Goal: Transaction & Acquisition: Complete application form

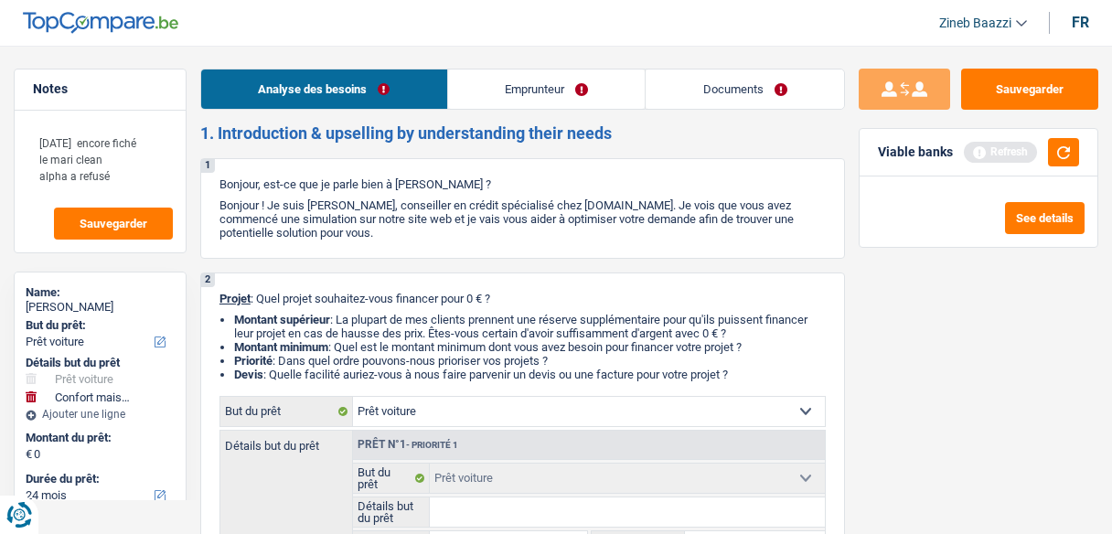
select select "car"
select select "household"
select select "24"
select select "car"
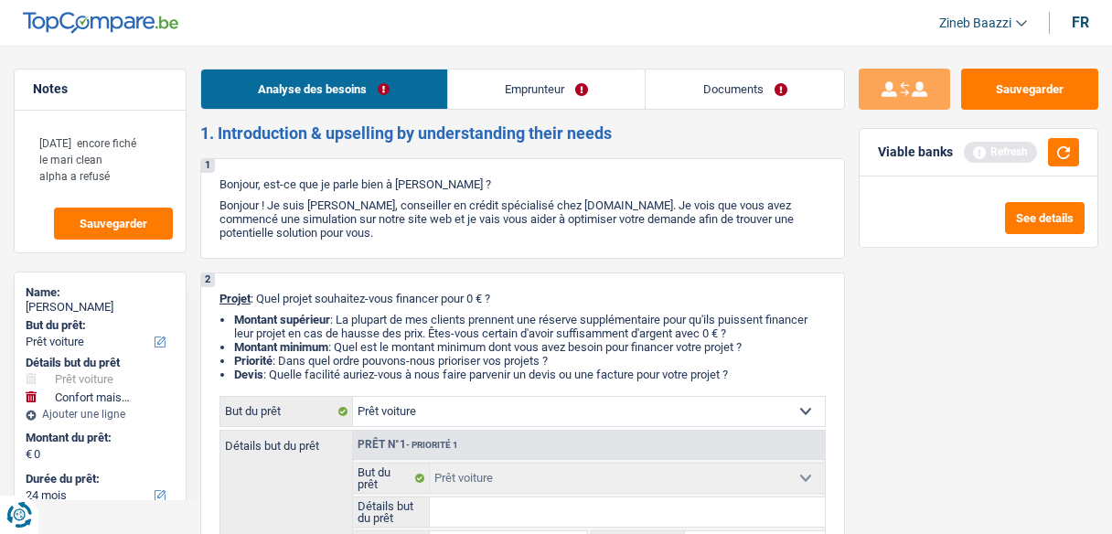
select select "car"
select select "household"
select select "24"
select select "liberal"
select select "ownerWithoutMortgage"
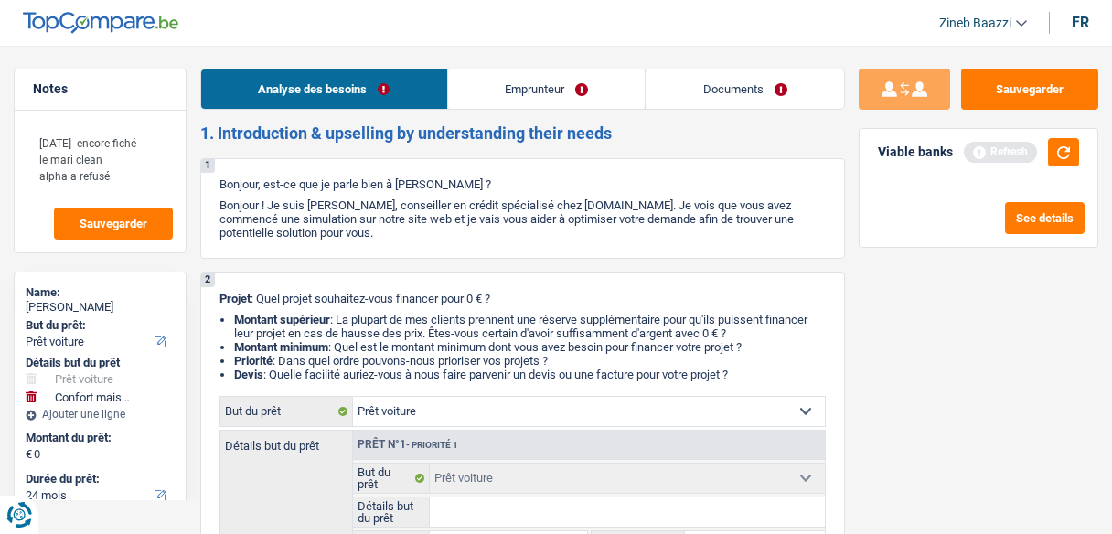
select select "creditConsolidation"
select select "car"
select select "household"
select select "24"
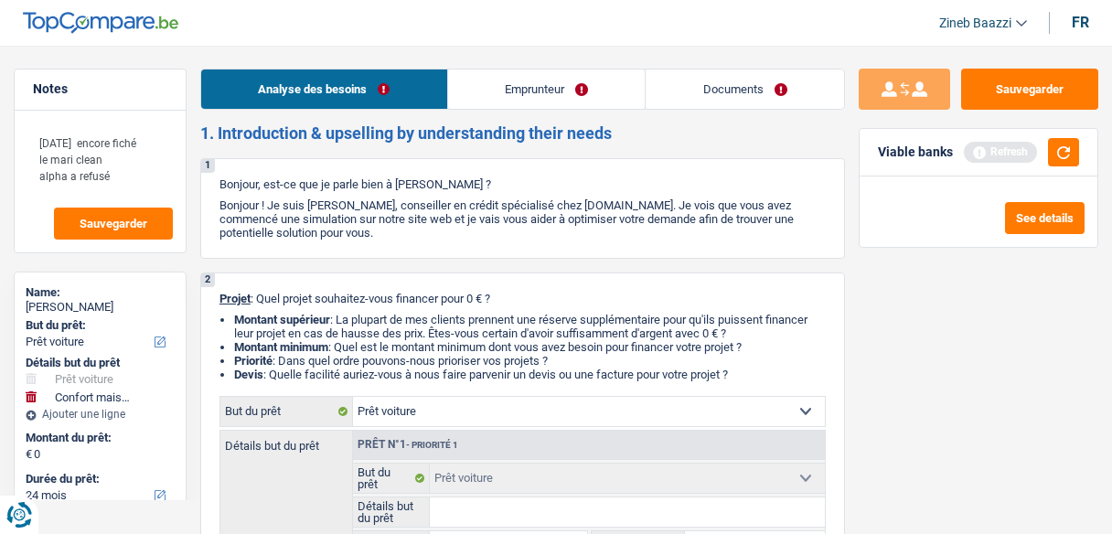
select select "84"
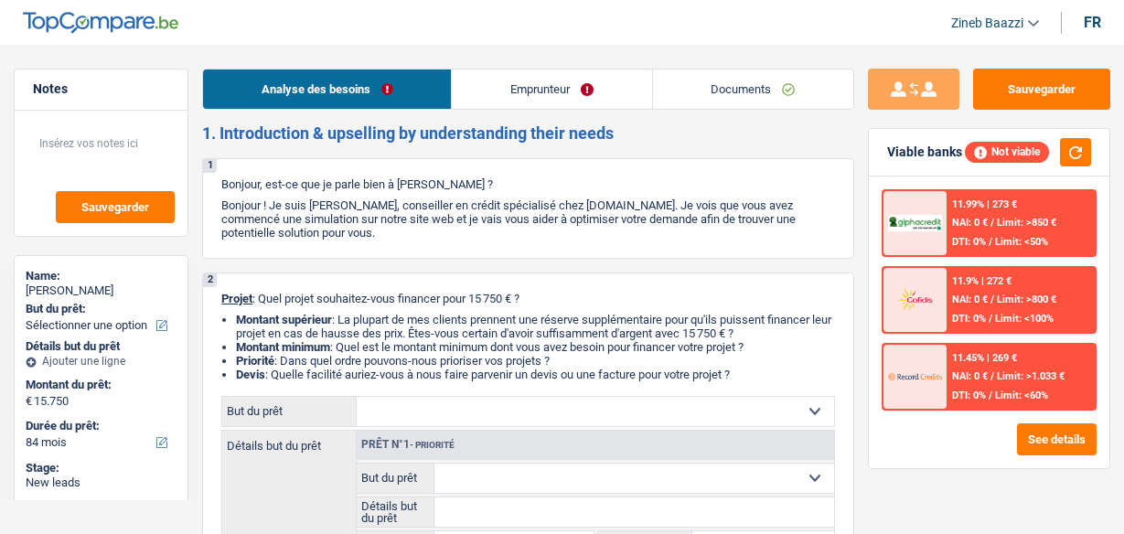
select select "84"
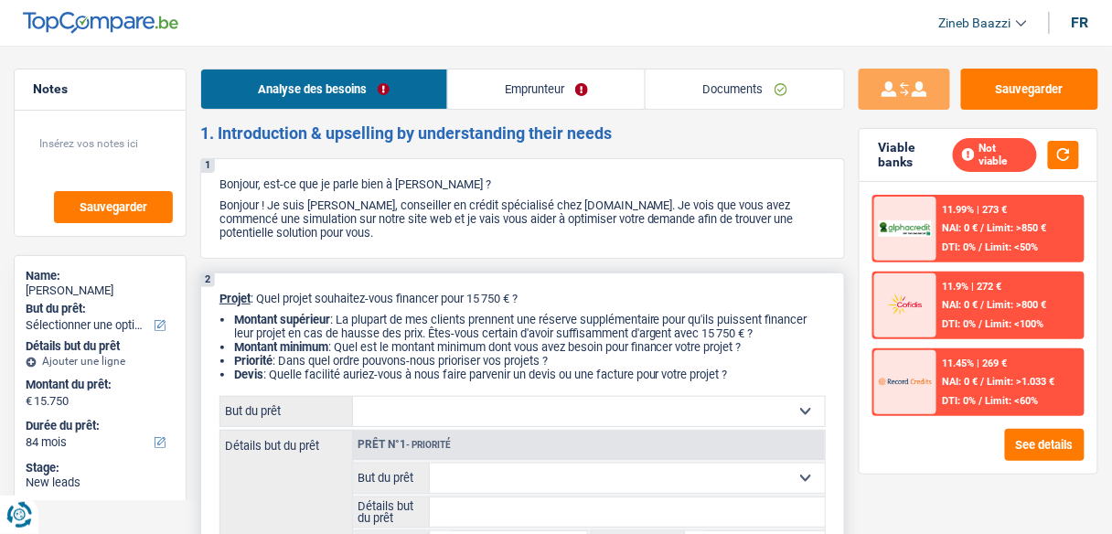
click at [417, 273] on div "2 Projet : Quel projet souhaitez-vous financer pour 15 750 € ? Montant supérieu…" at bounding box center [522, 476] width 645 height 406
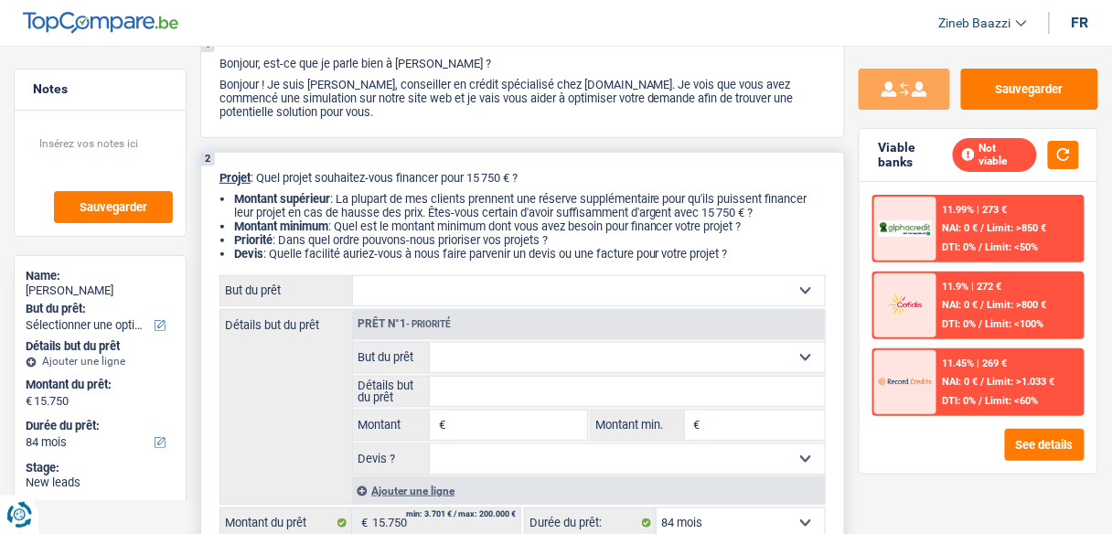
scroll to position [146, 0]
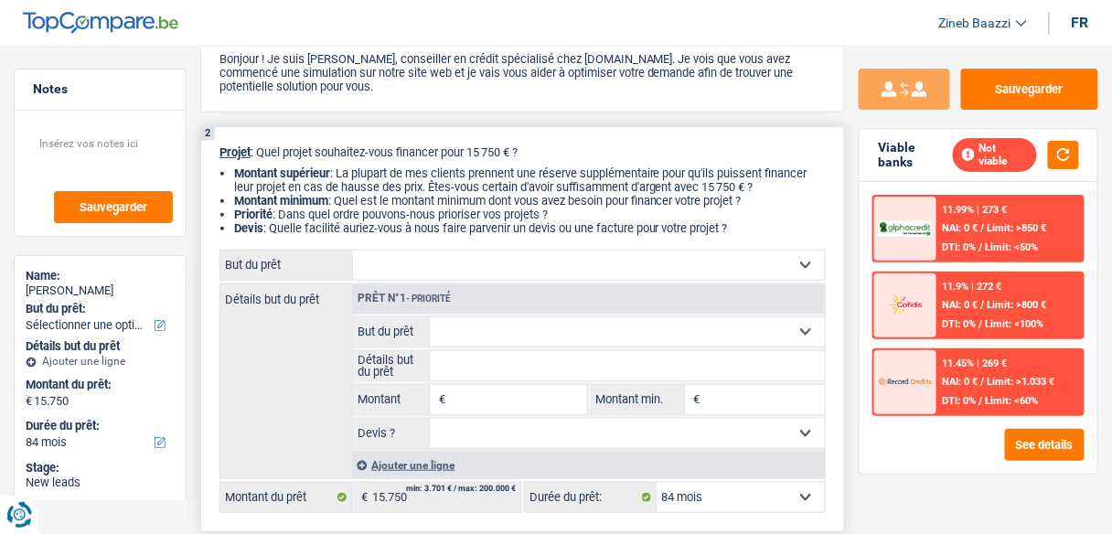
click at [407, 262] on select "Confort maison: meubles, textile, peinture, électroménager, outillage non-profe…" at bounding box center [589, 265] width 472 height 29
click at [407, 260] on select "Confort maison: meubles, textile, peinture, électroménager, outillage non-profe…" at bounding box center [589, 265] width 472 height 29
select select "household"
click at [353, 251] on select "Confort maison: meubles, textile, peinture, électroménager, outillage non-profe…" at bounding box center [589, 265] width 472 height 29
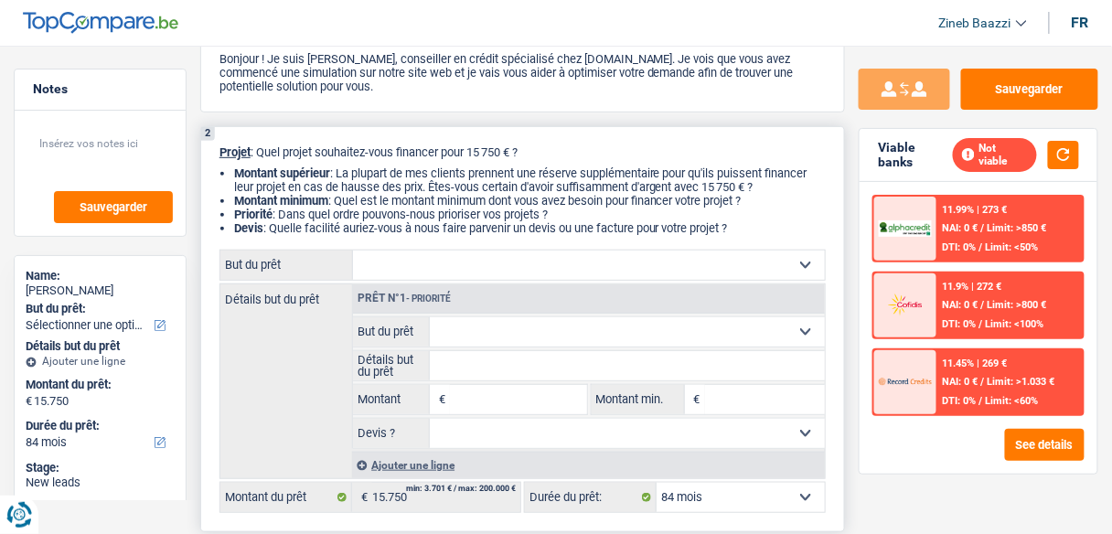
select select "household"
type input "15.750"
select select "household"
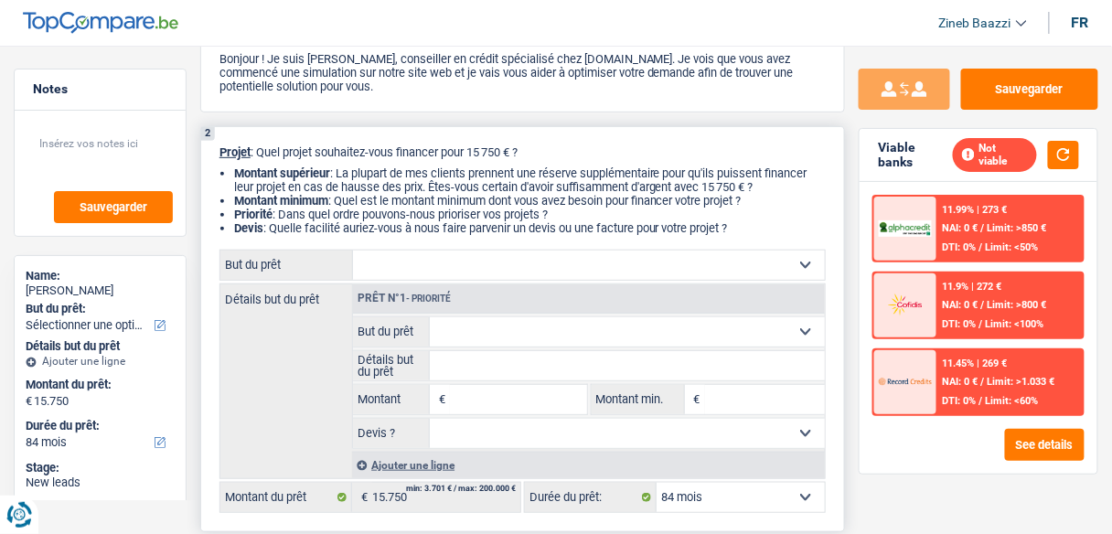
type input "15.750"
select select "household"
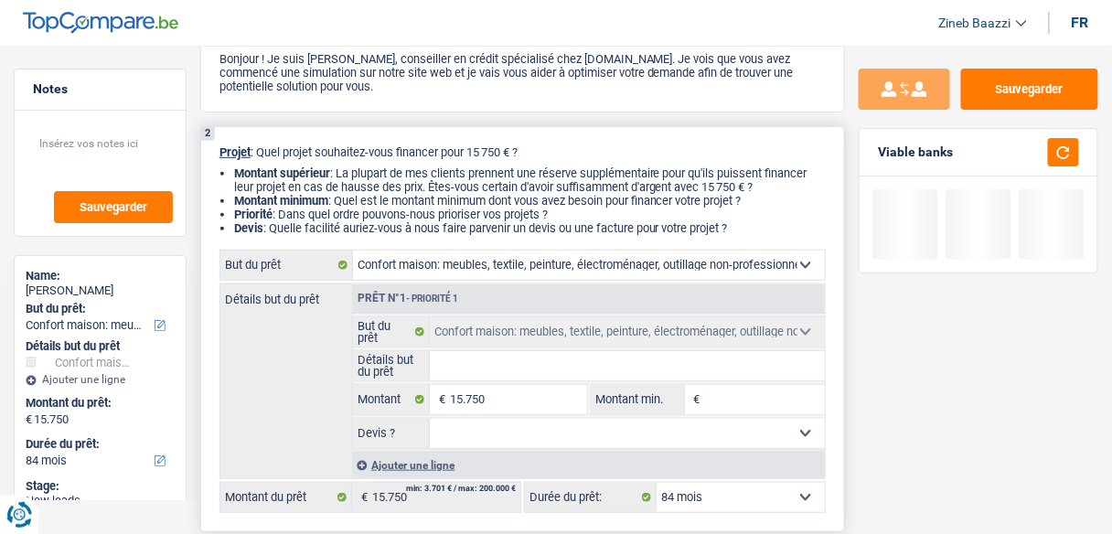
click at [402, 175] on li "Montant supérieur : La plupart de mes clients prennent une réserve supplémentai…" at bounding box center [530, 179] width 592 height 27
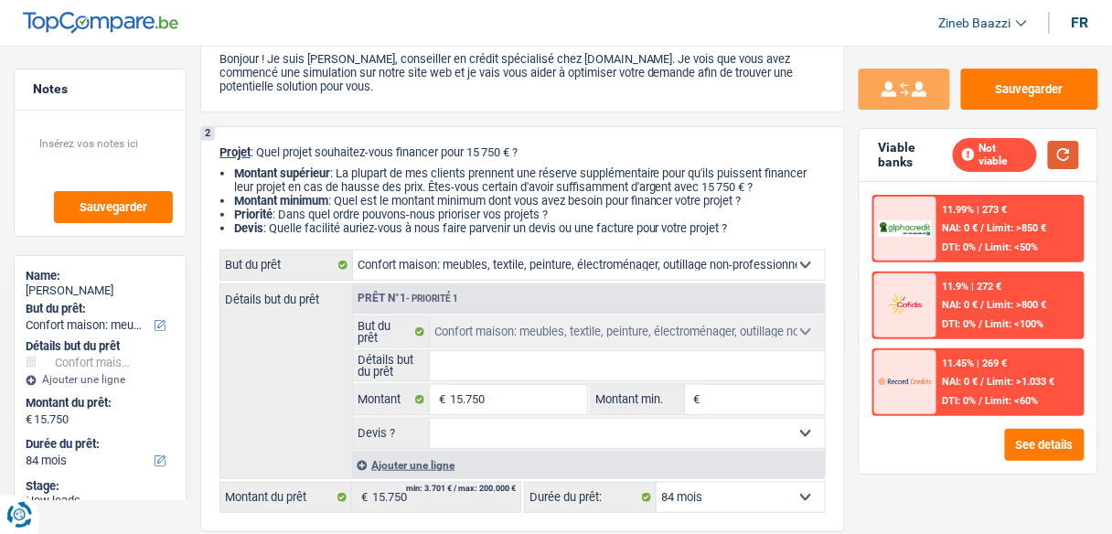
click at [1073, 151] on button "button" at bounding box center [1063, 155] width 31 height 28
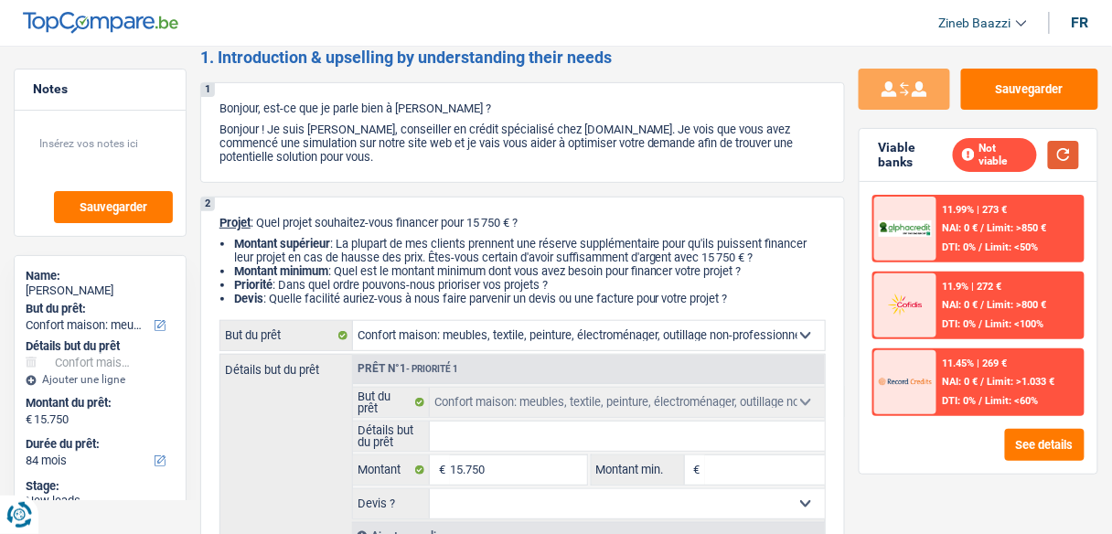
scroll to position [73, 0]
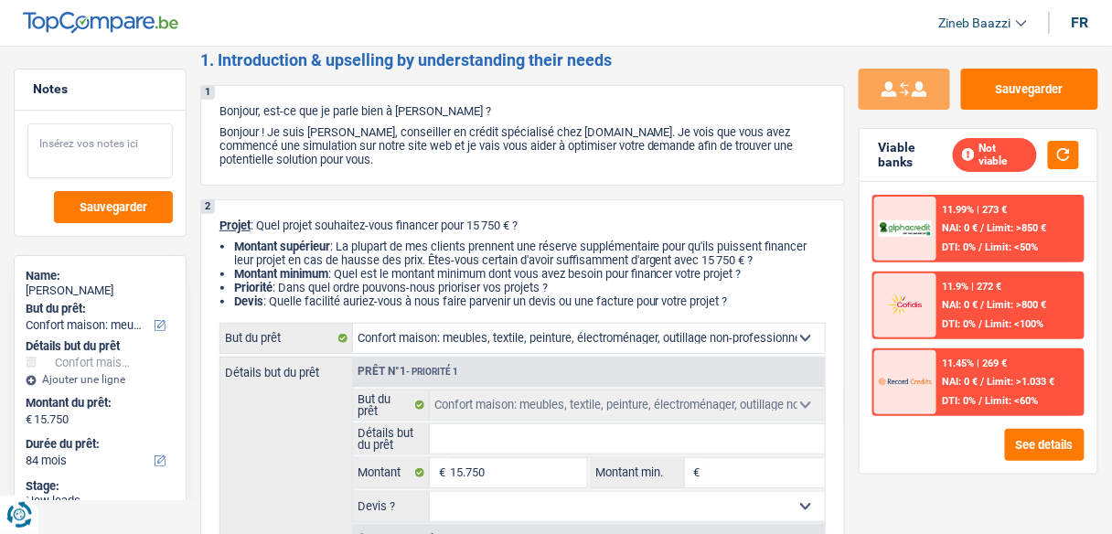
click at [124, 134] on textarea at bounding box center [99, 150] width 145 height 55
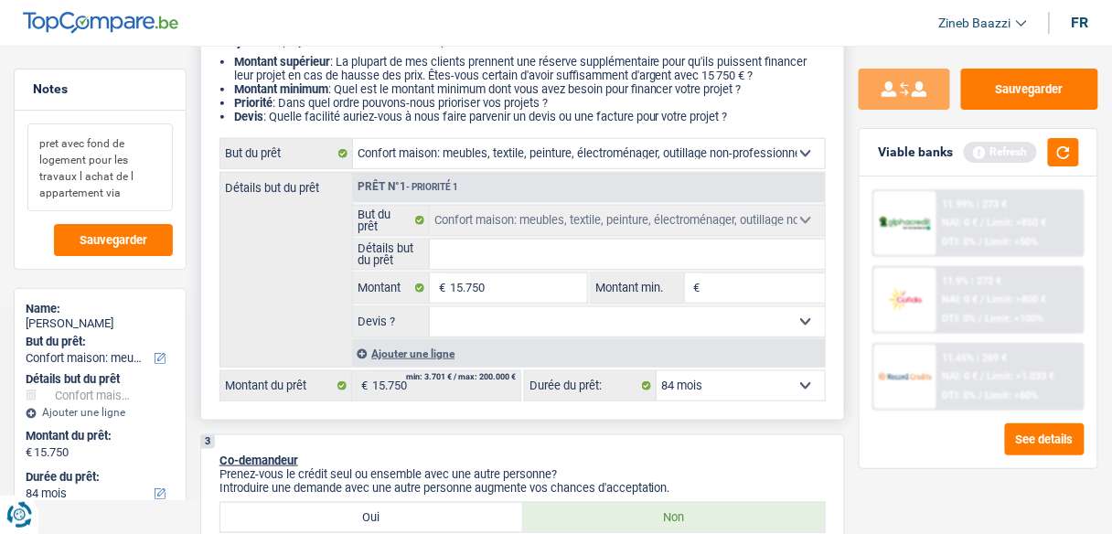
scroll to position [293, 0]
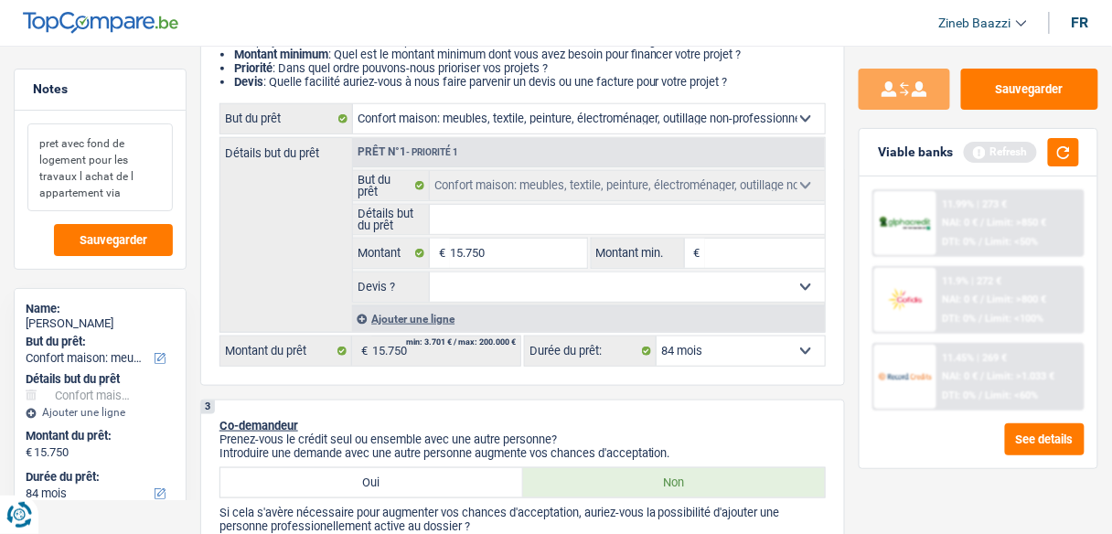
click at [127, 201] on textarea "pret avec fond de logement pour les travaux l achat de l appartement via" at bounding box center [99, 167] width 145 height 88
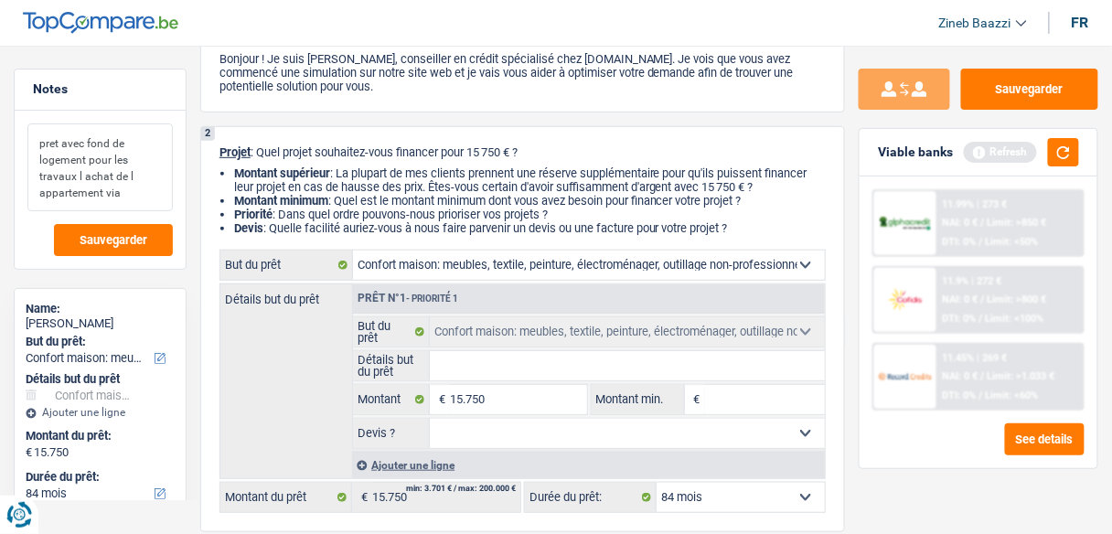
scroll to position [146, 0]
click at [93, 155] on textarea "pret avec fond de logement pour les travaux l achat de l appartement via" at bounding box center [99, 167] width 145 height 88
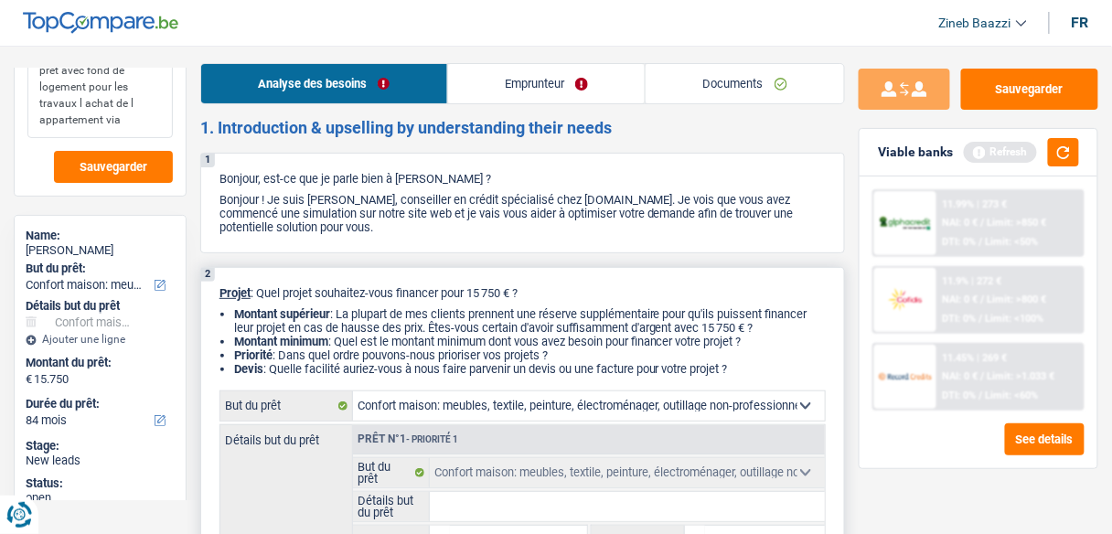
scroll to position [0, 0]
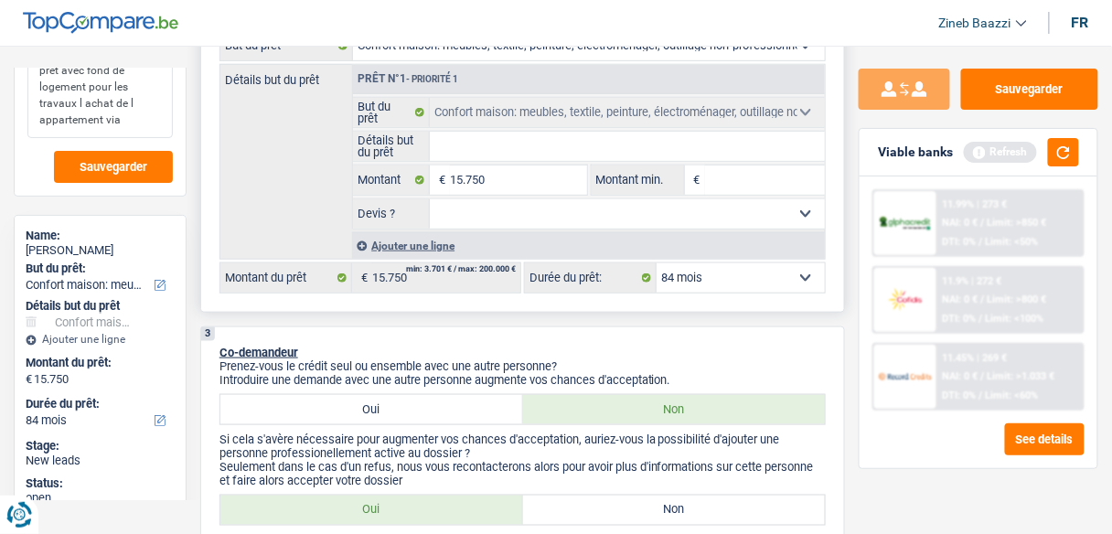
type textarea "pret avec fond de logement pour les travaux l achat de l appartement via"
click at [257, 194] on div "Détails but du prêt Prêt n°1 - Priorité 1 Confort maison: meubles, textile, pei…" at bounding box center [522, 162] width 606 height 196
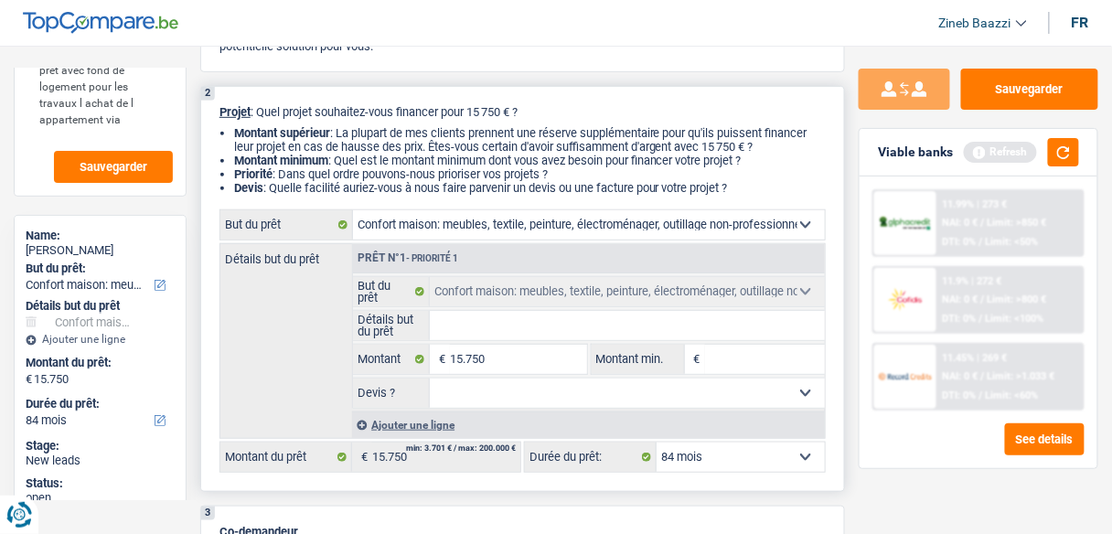
scroll to position [219, 0]
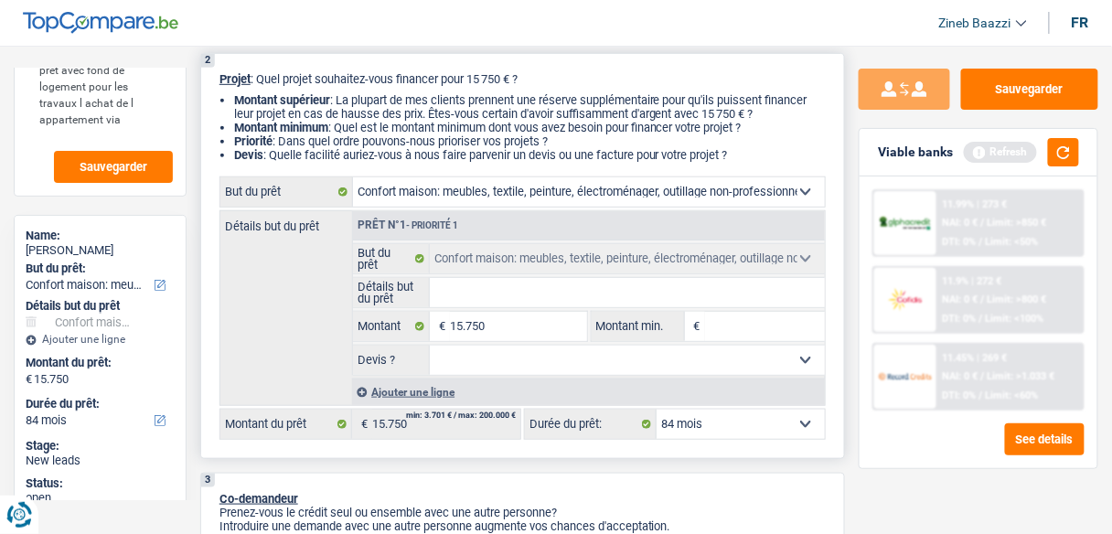
click at [290, 312] on div "Détails but du prêt Prêt n°1 - Priorité 1 Confort maison: meubles, textile, pei…" at bounding box center [522, 308] width 606 height 196
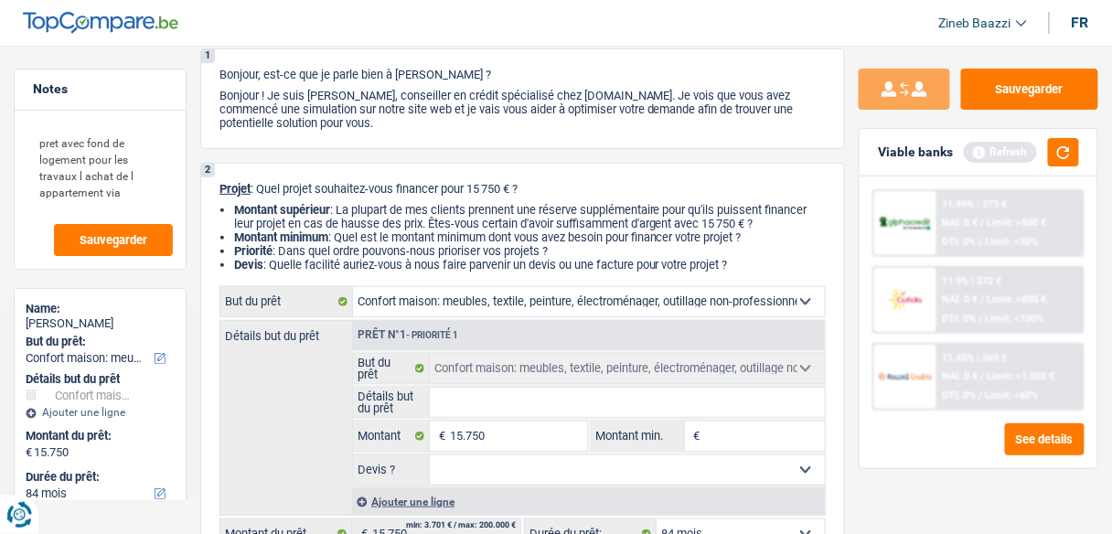
scroll to position [146, 0]
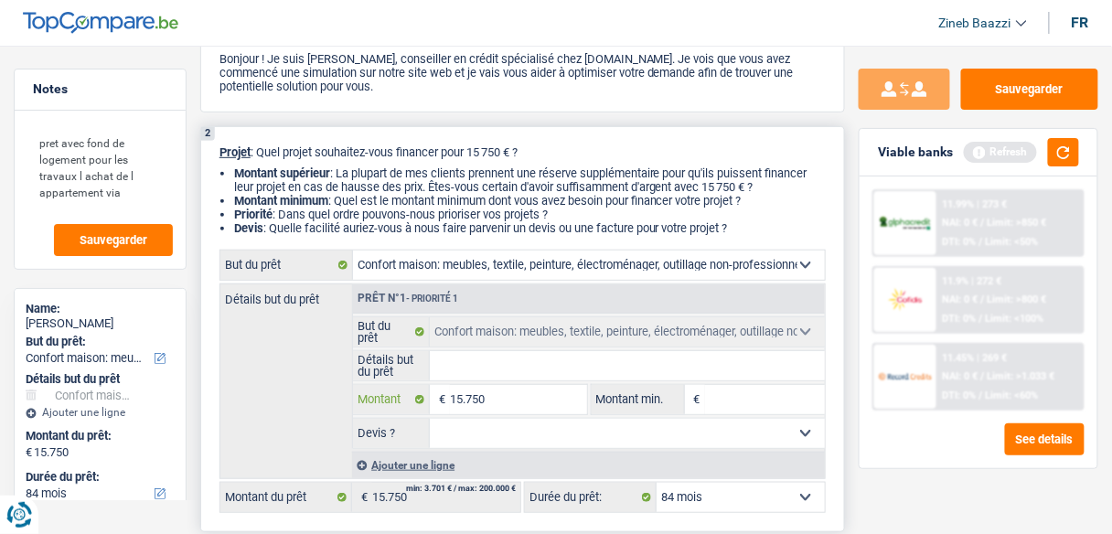
click at [499, 397] on input "15.750" at bounding box center [518, 399] width 136 height 29
click at [512, 410] on input "15.750" at bounding box center [518, 399] width 136 height 29
click at [715, 390] on input "Montant min." at bounding box center [765, 399] width 120 height 29
type input "1"
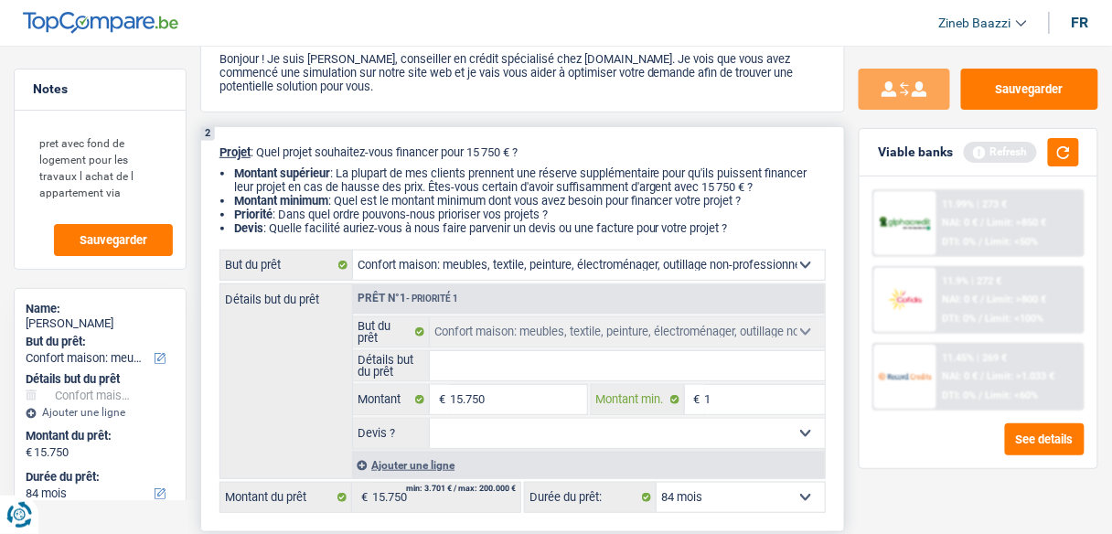
type input "10"
type input "100"
type input "1.000"
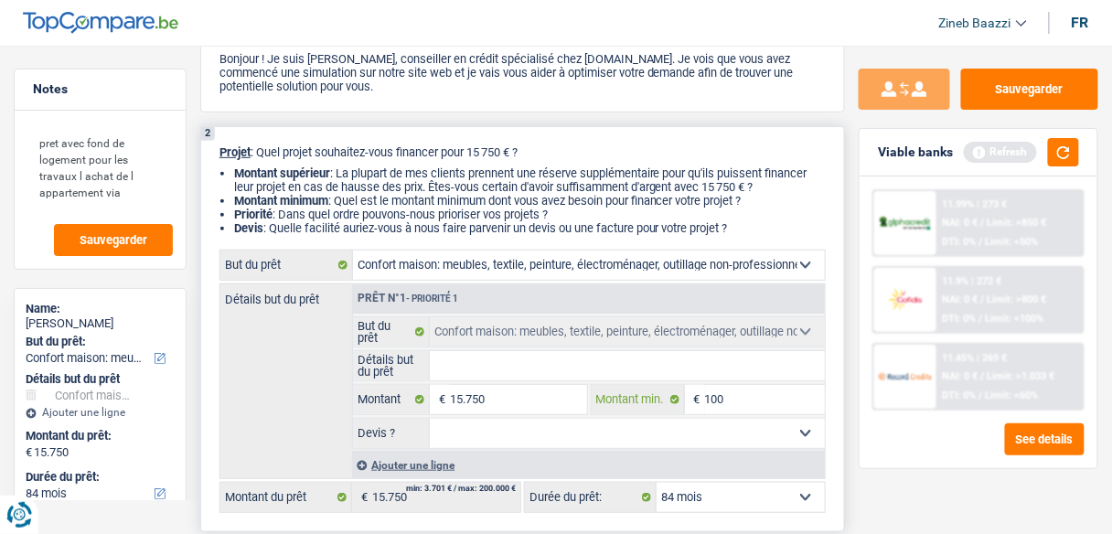
type input "1.000"
type input "10.000"
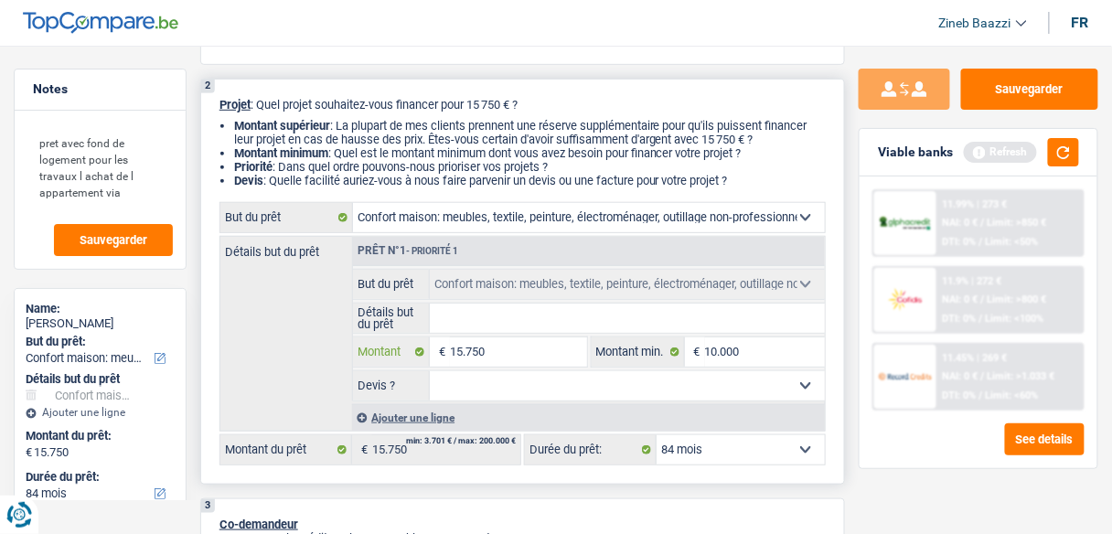
scroll to position [219, 0]
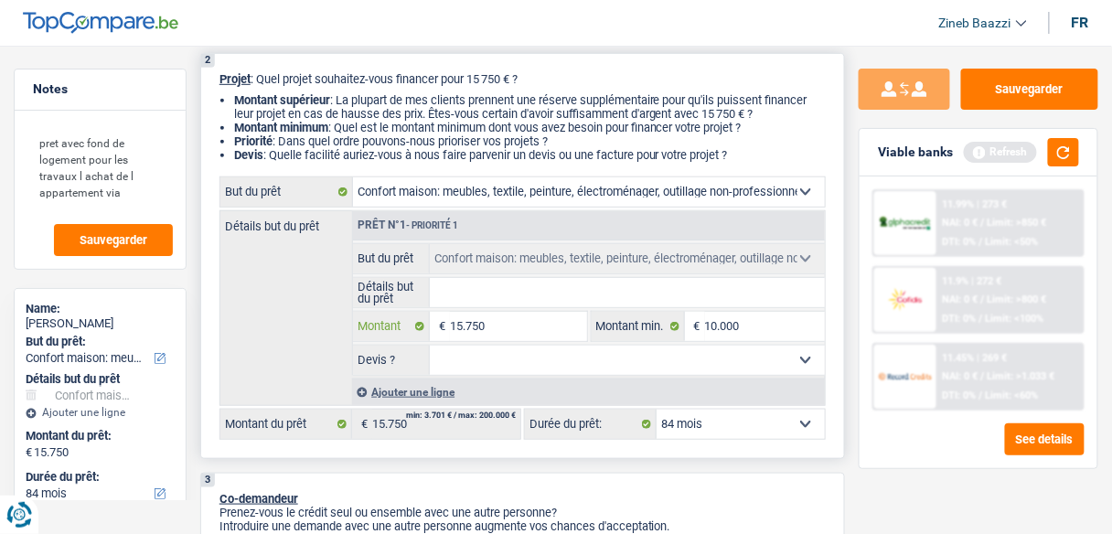
click at [525, 324] on input "15.750" at bounding box center [518, 326] width 136 height 29
click at [490, 287] on input "Détails but du prêt" at bounding box center [627, 292] width 395 height 29
click at [487, 286] on input "Détails but du prêt" at bounding box center [627, 292] width 395 height 29
click at [480, 297] on input "Détails but du prêt" at bounding box center [627, 292] width 395 height 29
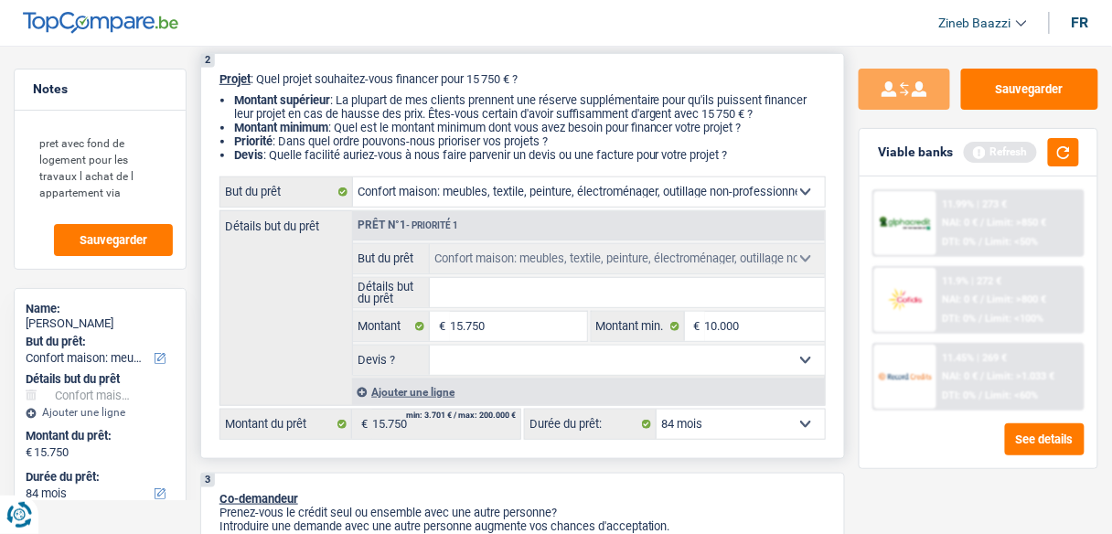
type input "c"
type input "ch"
type input "cha"
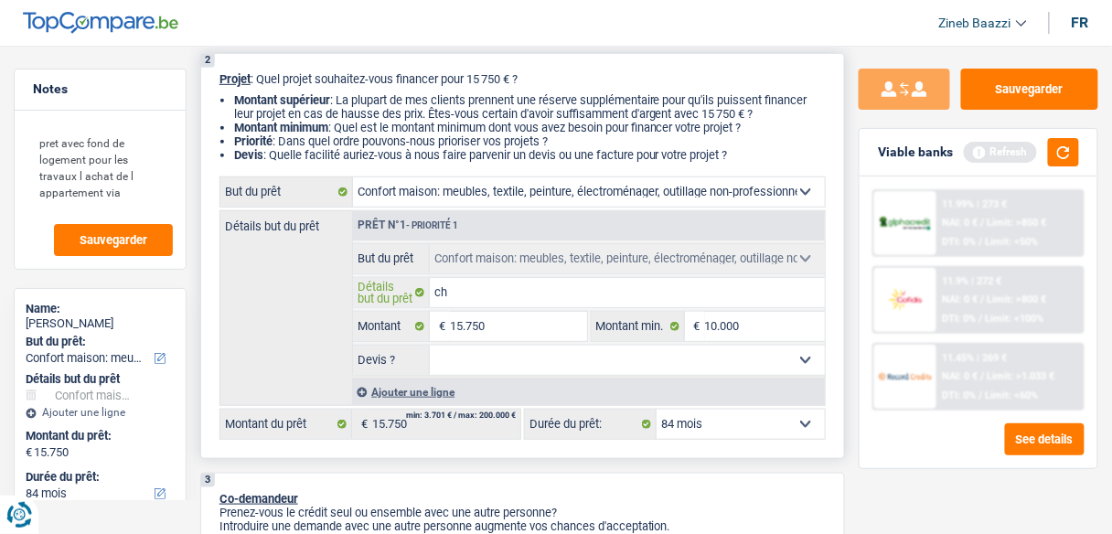
type input "cha"
type input "cham"
type input "chamb"
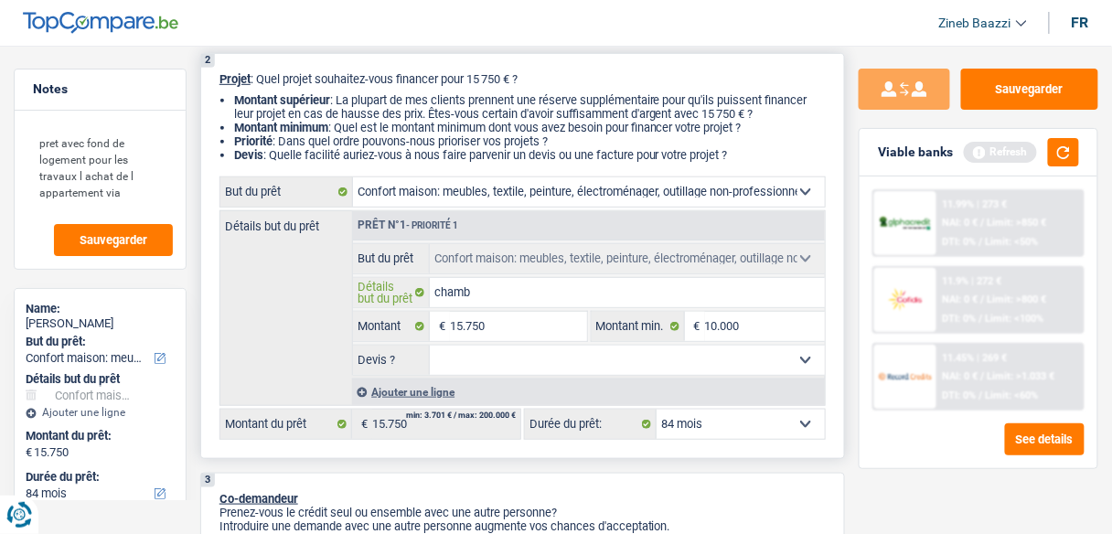
type input "chambr"
type input "chambre"
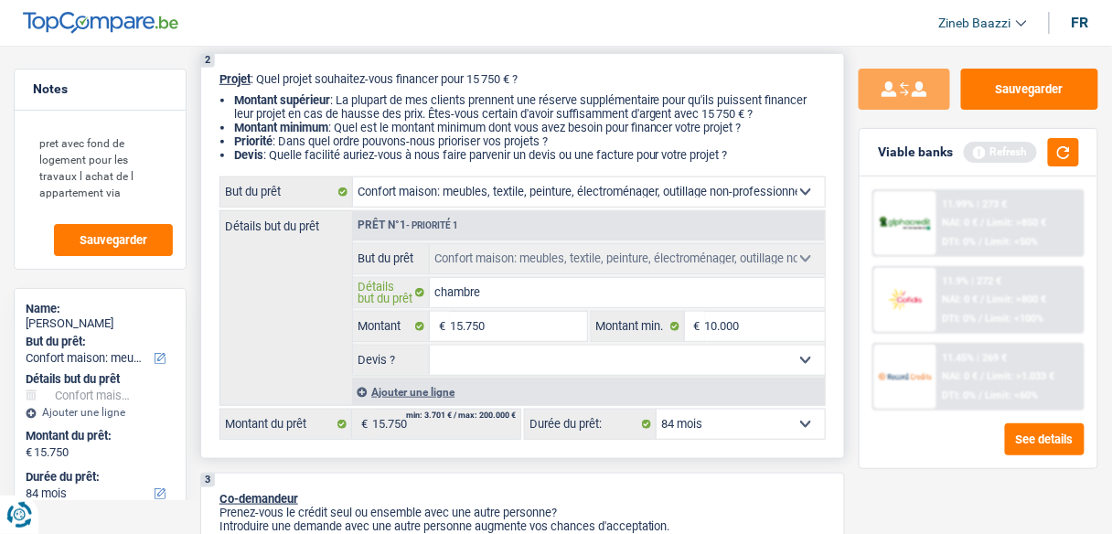
type input "chambre"
type input "chambre c"
type input "chambre co"
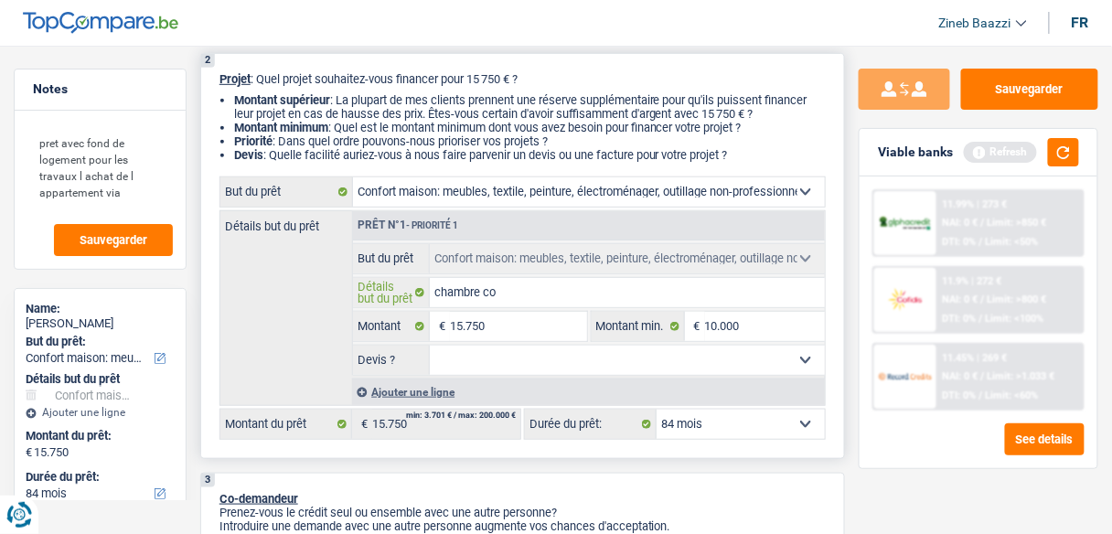
type input "chambre com"
type input "chambre comp"
type input "chambre compl"
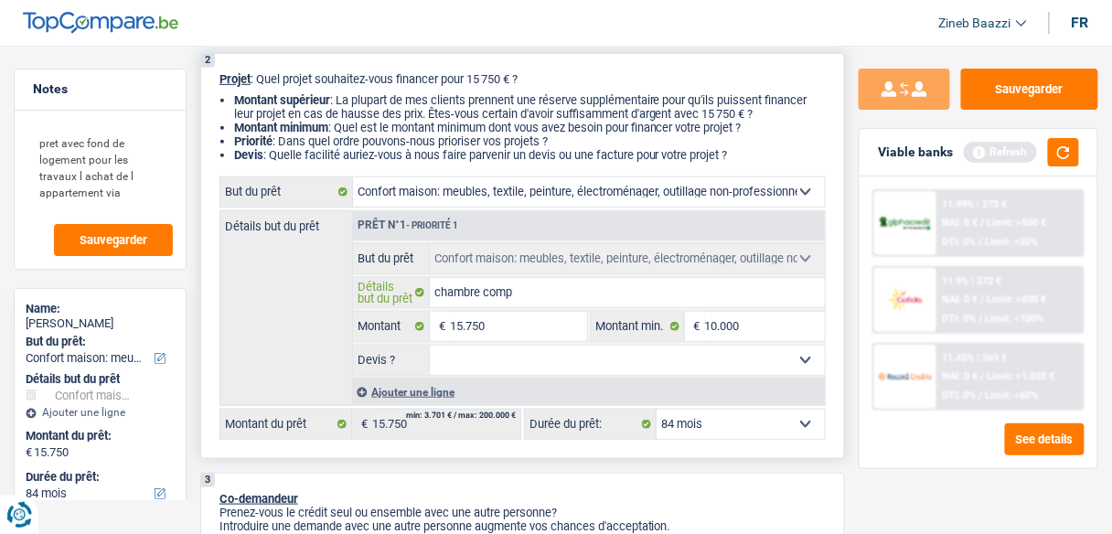
type input "chambre compl"
type input "chambre comple"
type input "chambre complet"
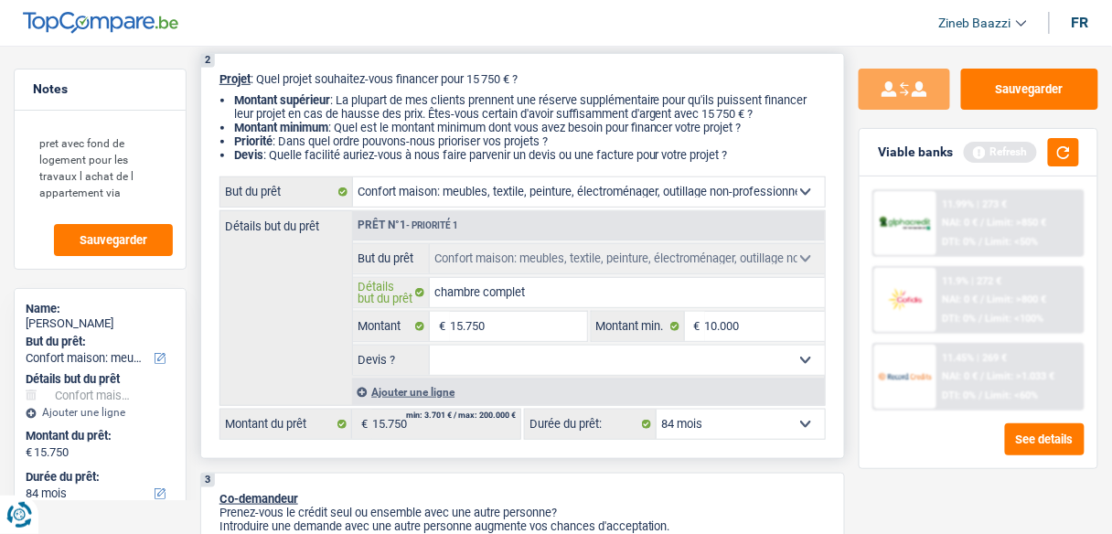
type input "chambre complete"
type input "chambre complete l"
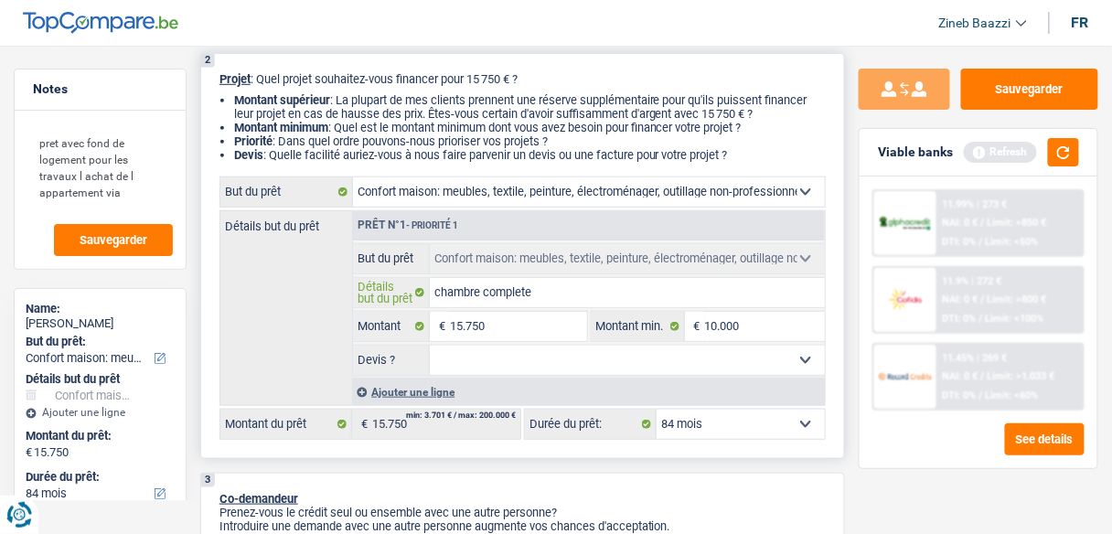
type input "chambre complete l"
type input "chambre complete li"
type input "chambre complete lit"
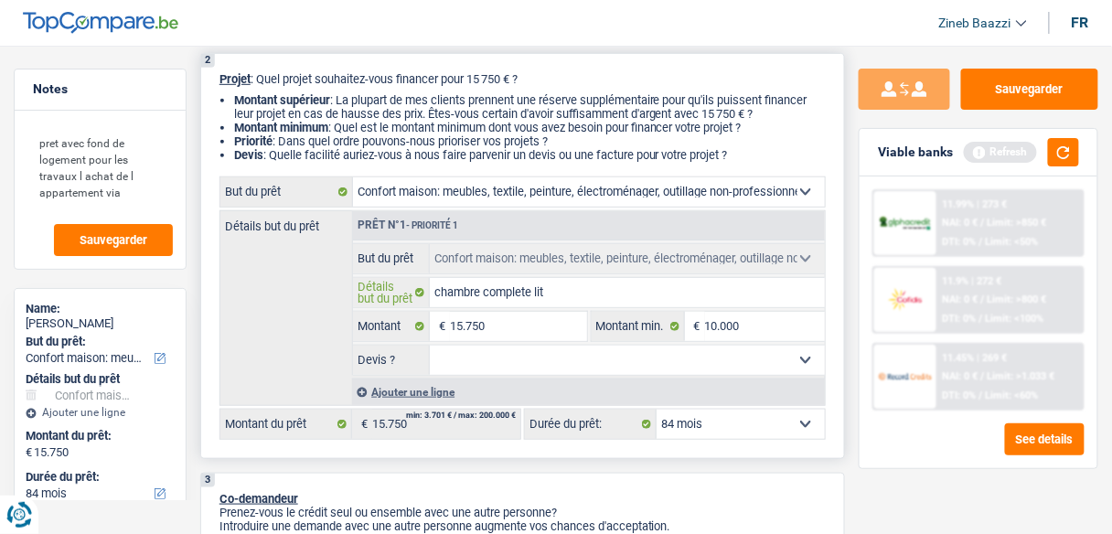
type input "chambre complete lit"
type input "chambre complete lit s"
type input "chambre complete lit sa"
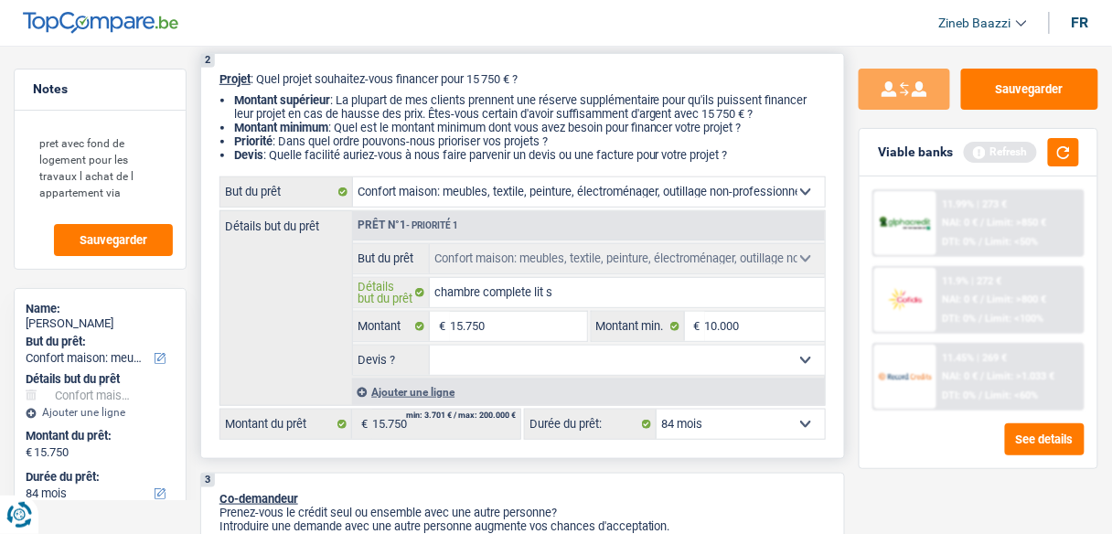
type input "chambre complete lit sa"
type input "chambre complete lit sal"
type input "chambre complete lit [PERSON_NAME]"
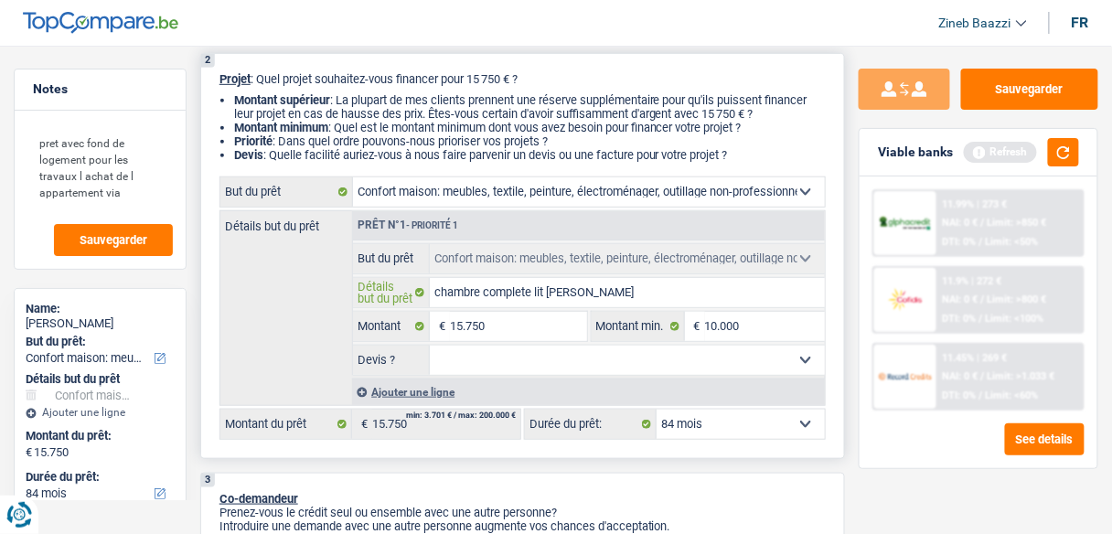
type input "chambre complete lit salon"
type input "chambre complete lit salon f"
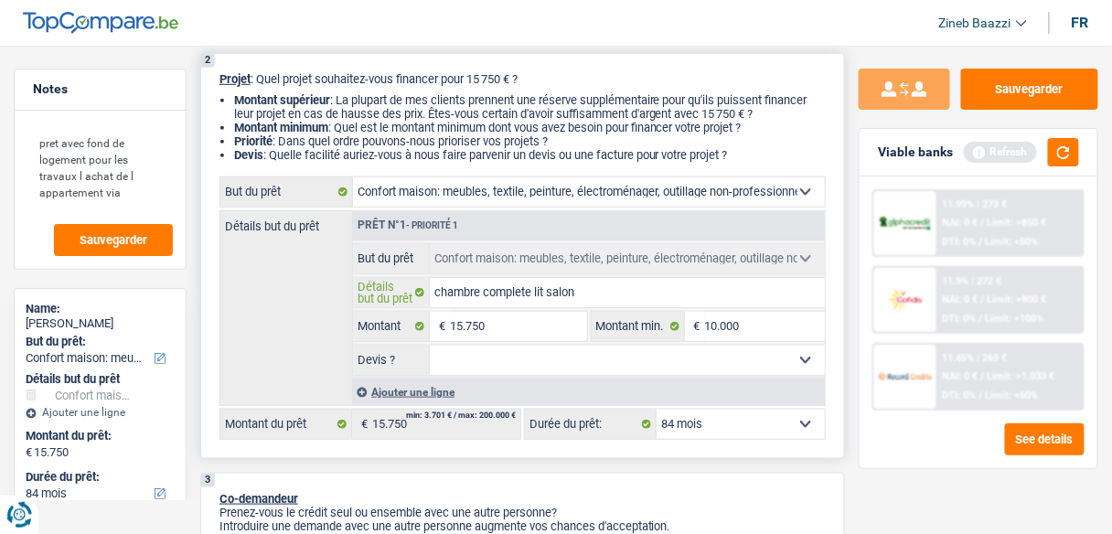
type input "chambre complete lit salon f"
type input "chambre complete lit salon fa"
type input "chambre complete lit salon fau"
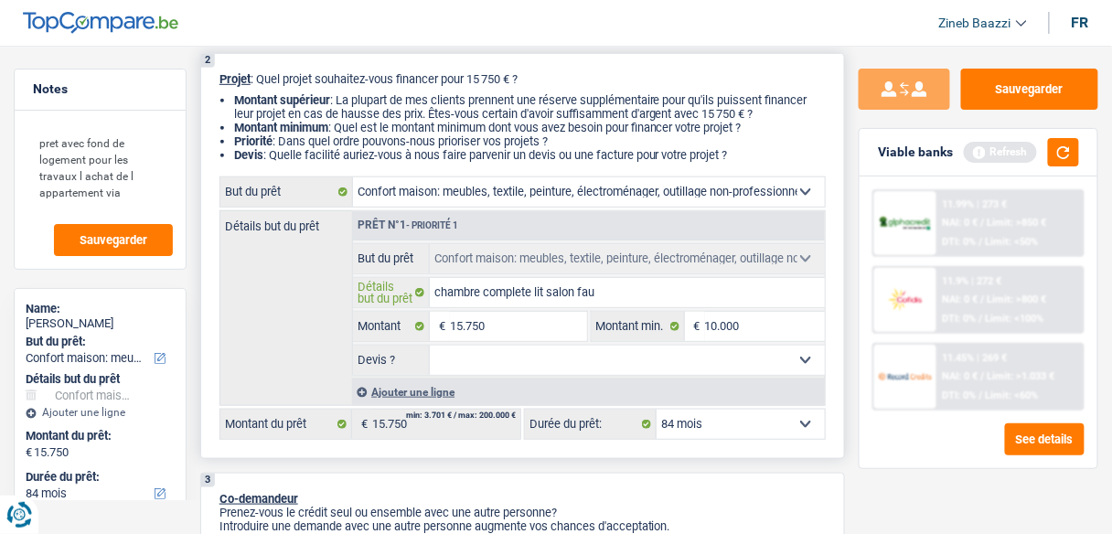
type input "chambre complete lit salon faut"
type input "chambre complete lit salon faute"
type input "chambre complete lit salon fauteu"
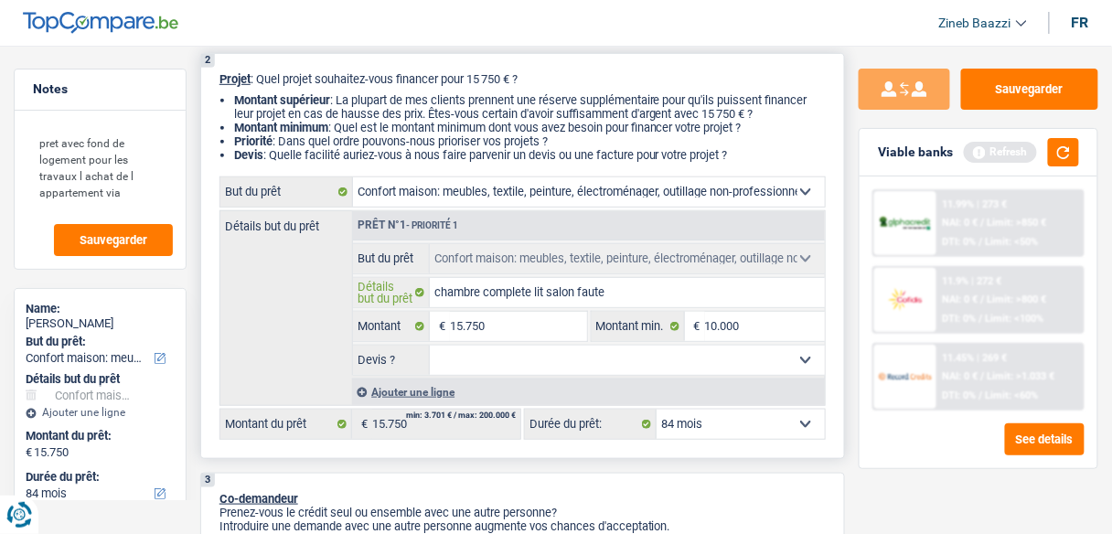
type input "chambre complete lit salon fauteu"
type input "chambre complete lit salon fauteui"
type input "chambre complete lit salon fauteuil"
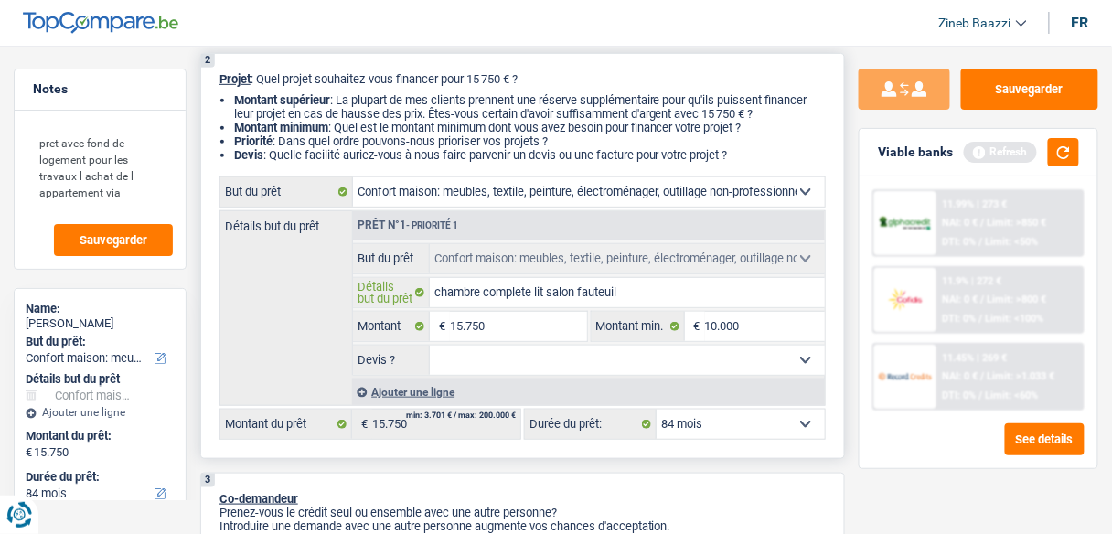
type input "chambre complete lit salon fauteuil"
type input "chambre complete lit salon fauteuil t"
type input "chambre complete lit salon fauteuil ta"
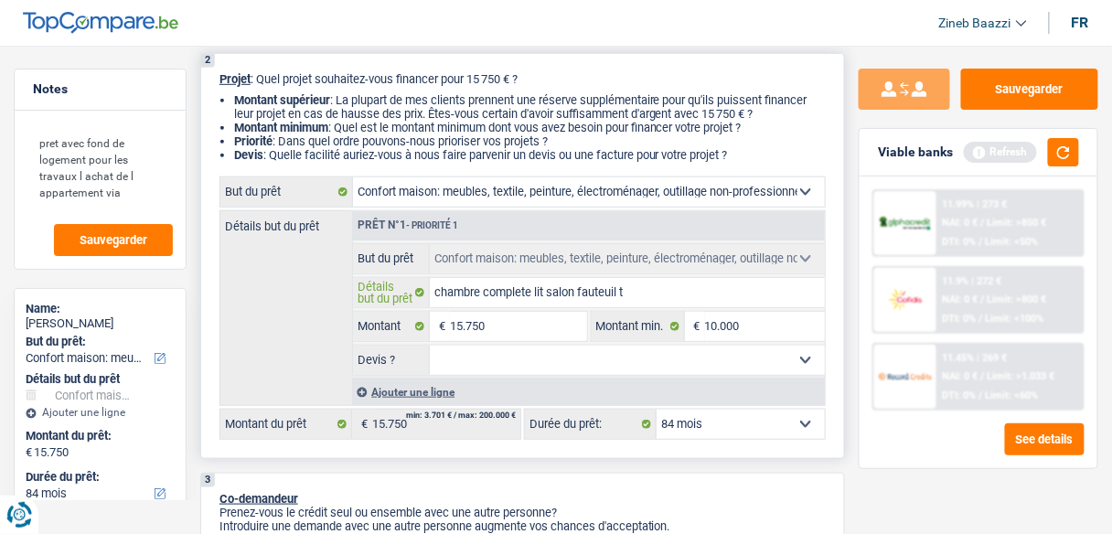
type input "chambre complete lit salon fauteuil ta"
type input "chambre complete lit salon fauteuil tab"
type input "chambre complete lit salon fauteuil tabl"
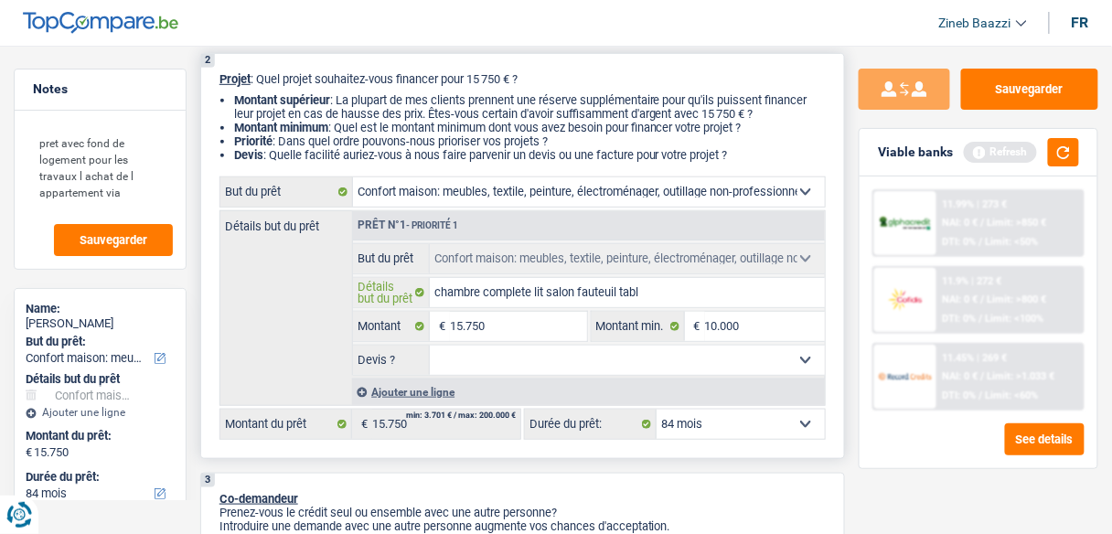
type input "chambre complete lit salon fauteuil table"
type input "chambre complete lit salon fauteuil table t"
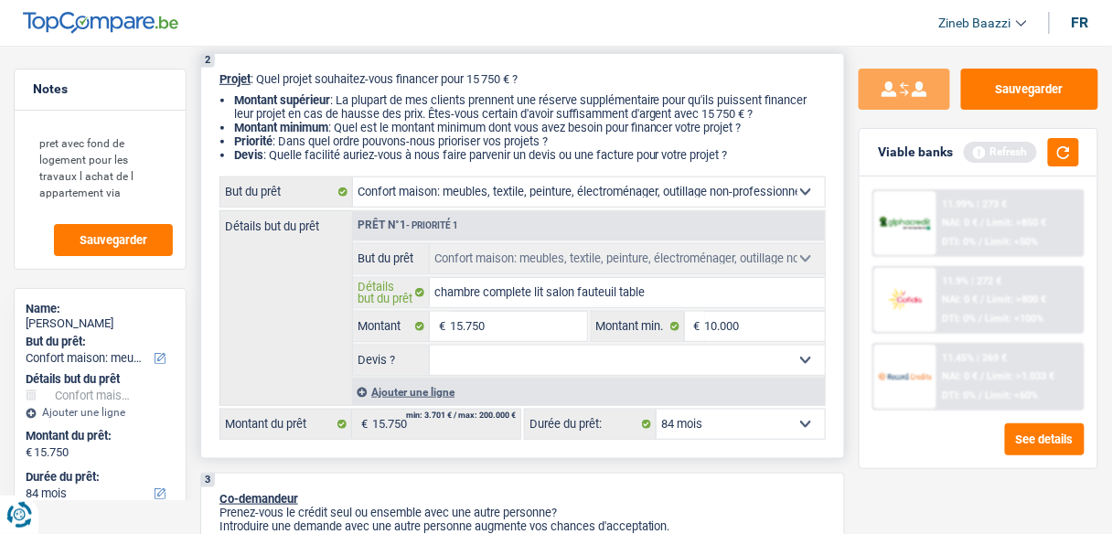
type input "chambre complete lit salon fauteuil table t"
type input "chambre complete lit salon fauteuil table tv"
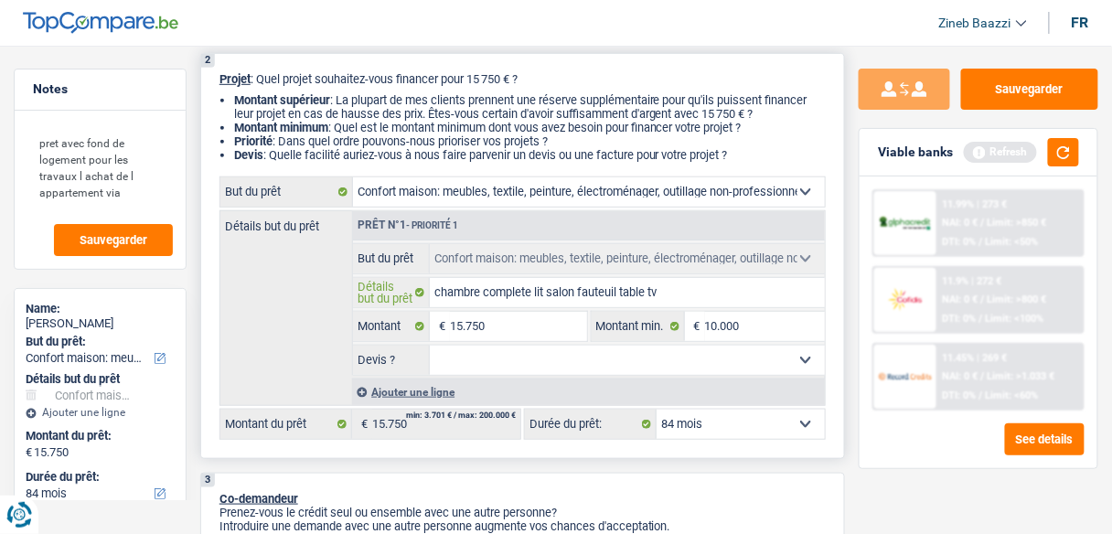
type input "chambre complete lit salon fauteuil table tv t"
type input "chambre complete lit salon fauteuil table tv ta"
type input "chambre complete lit salon fauteuil table tv tab"
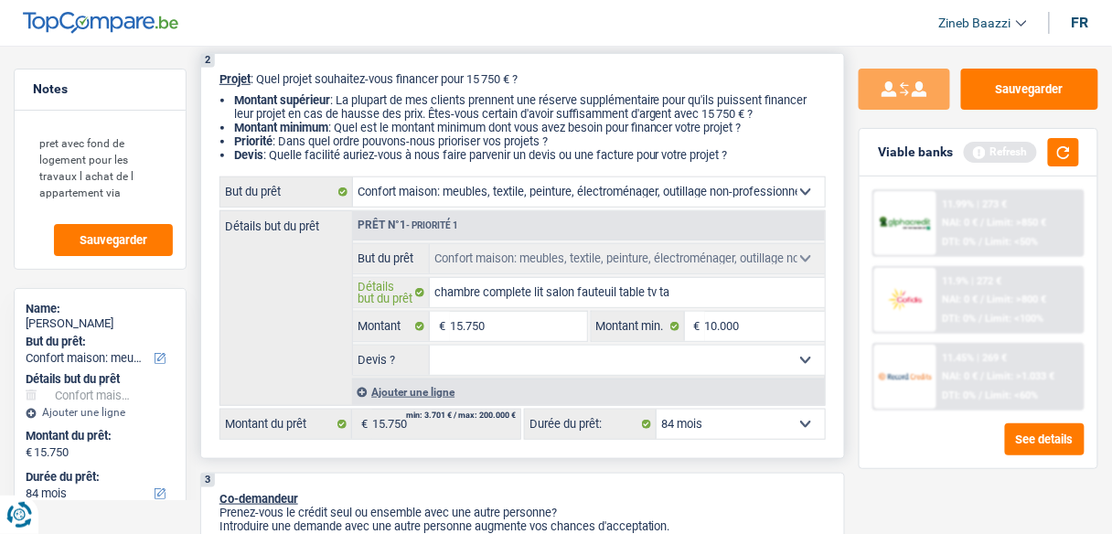
type input "chambre complete lit salon fauteuil table tv tab"
type input "chambre complete lit salon fauteuil table tv tabl"
type input "chambre complete lit salon fauteuil table tv table"
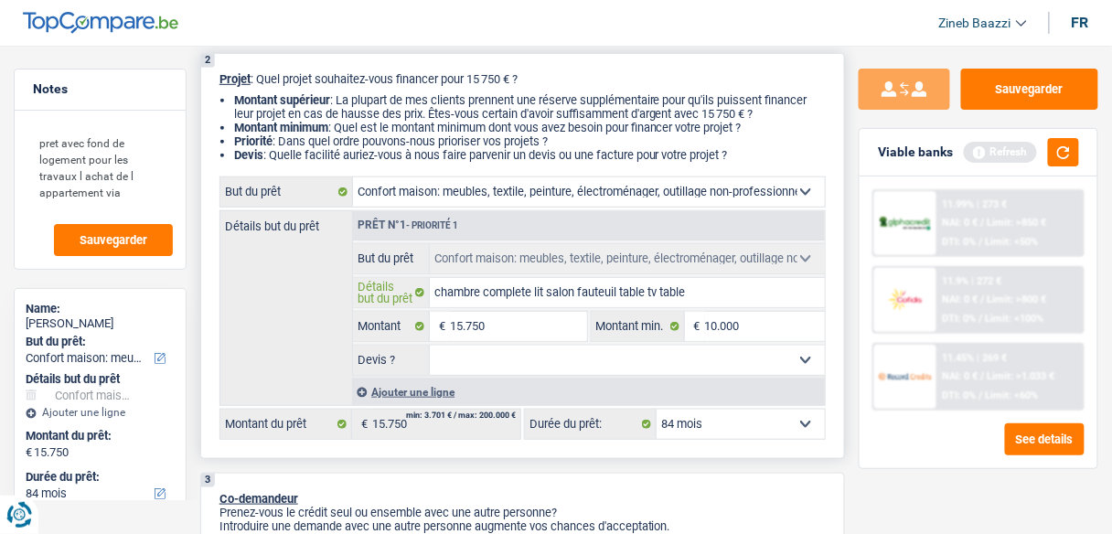
type input "chambre complete lit salon fauteuil table tv table"
type input "chambre complete lit salon fauteuil table tv table b"
type input "chambre complete lit salon fauteuil table tv table ba"
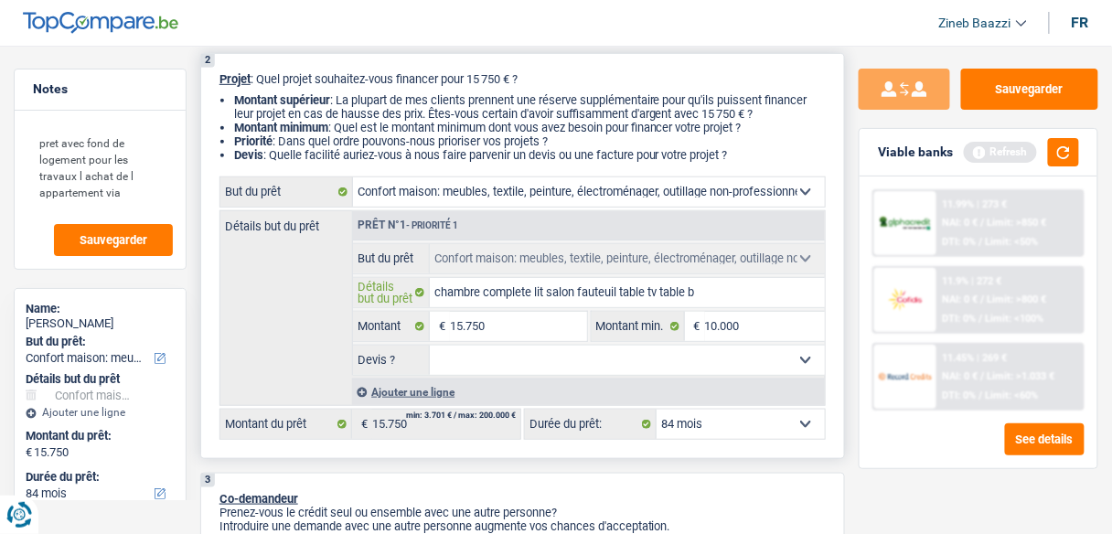
type input "chambre complete lit salon fauteuil table tv table ba"
type input "chambre complete lit salon fauteuil table tv table bas"
type input "chambre complete lit salon fauteuil table tv table bass"
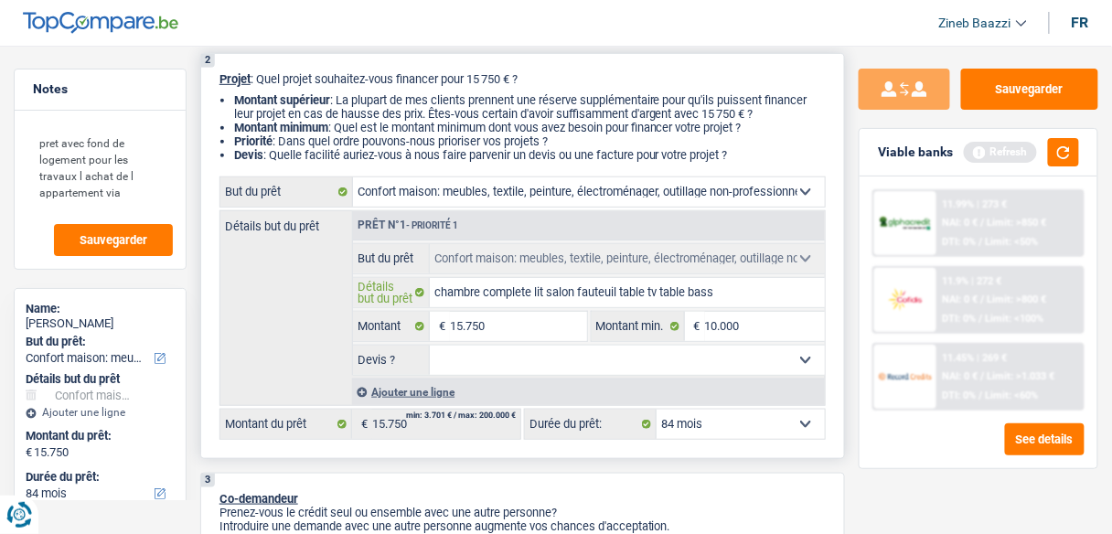
type input "chambre complete lit salon fauteuil table tv table basse"
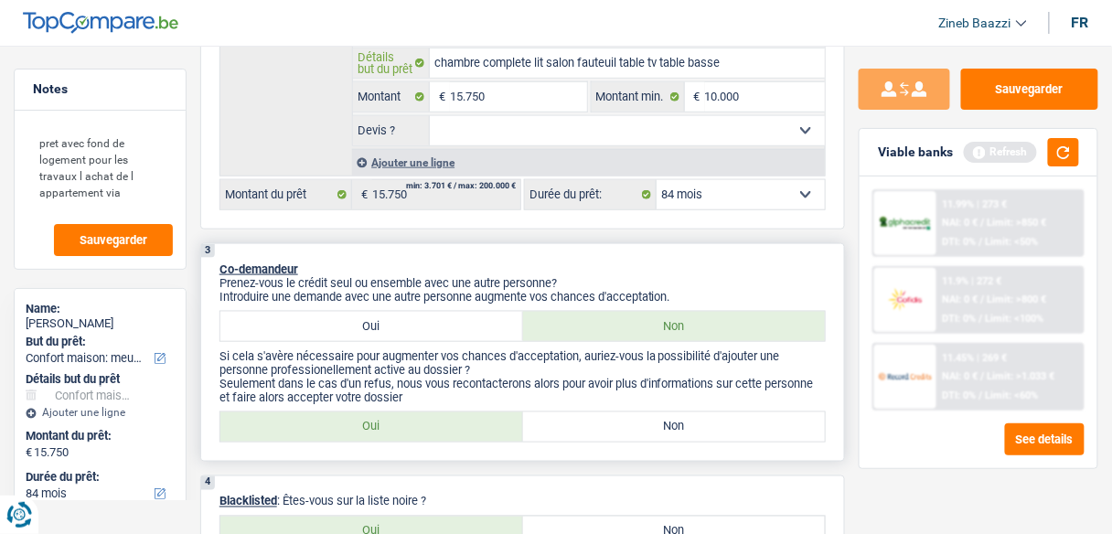
scroll to position [512, 0]
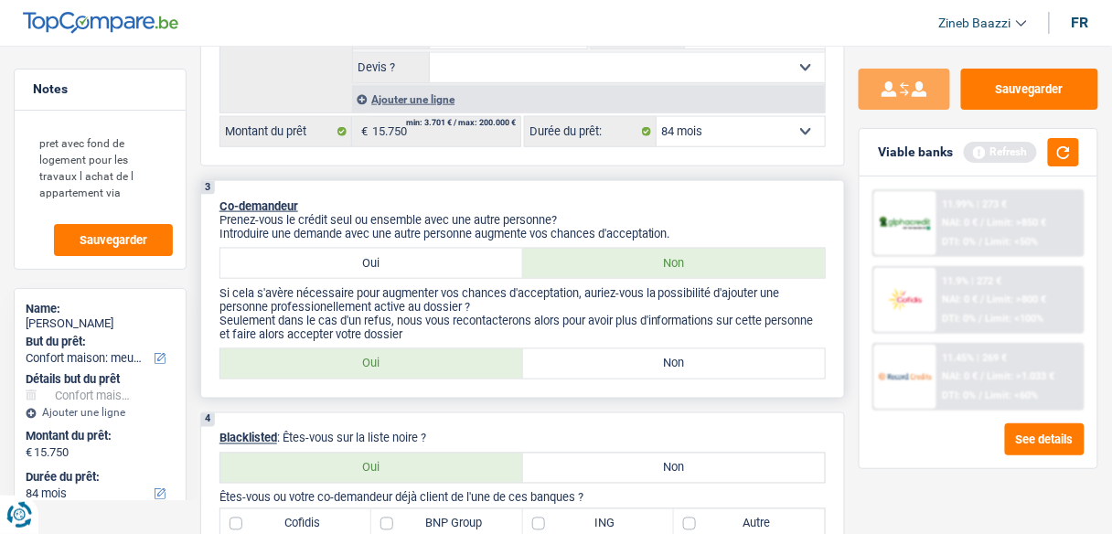
type input "chambre complete lit salon fauteuil table tv table basse"
click at [484, 194] on div "3 Co-demandeur Prenez-vous le crédit seul ou ensemble avec une autre personne? …" at bounding box center [522, 289] width 645 height 219
click at [1068, 144] on button "button" at bounding box center [1063, 152] width 31 height 28
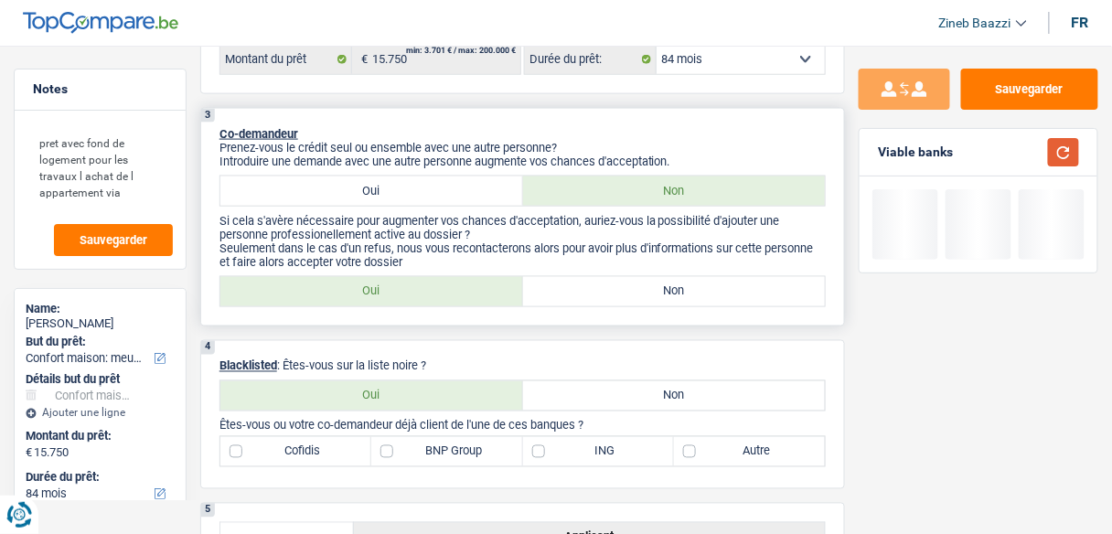
scroll to position [585, 0]
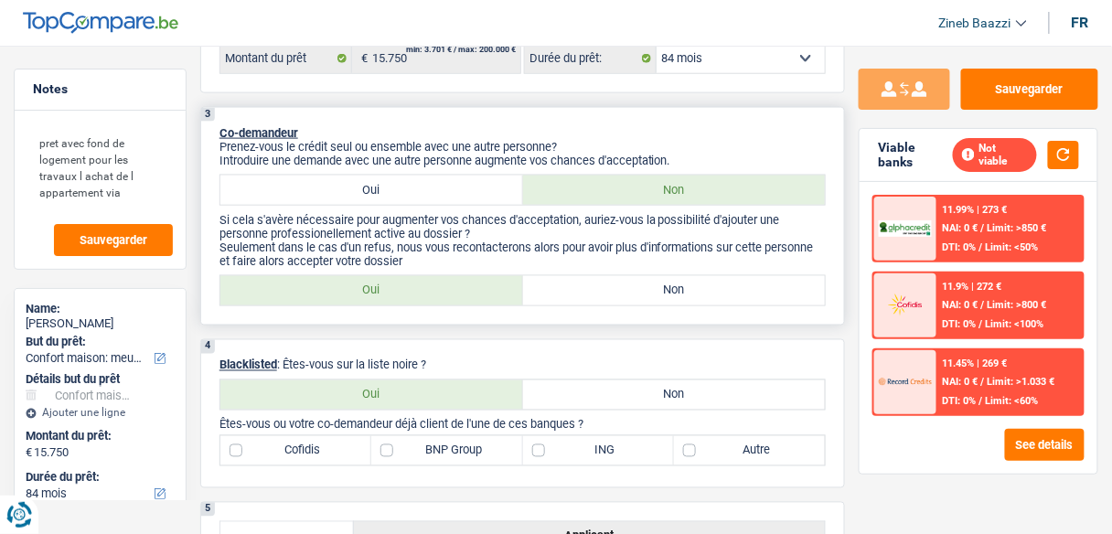
click at [448, 197] on label "Oui" at bounding box center [371, 190] width 303 height 29
click at [448, 197] on input "Oui" at bounding box center [371, 190] width 303 height 29
radio input "true"
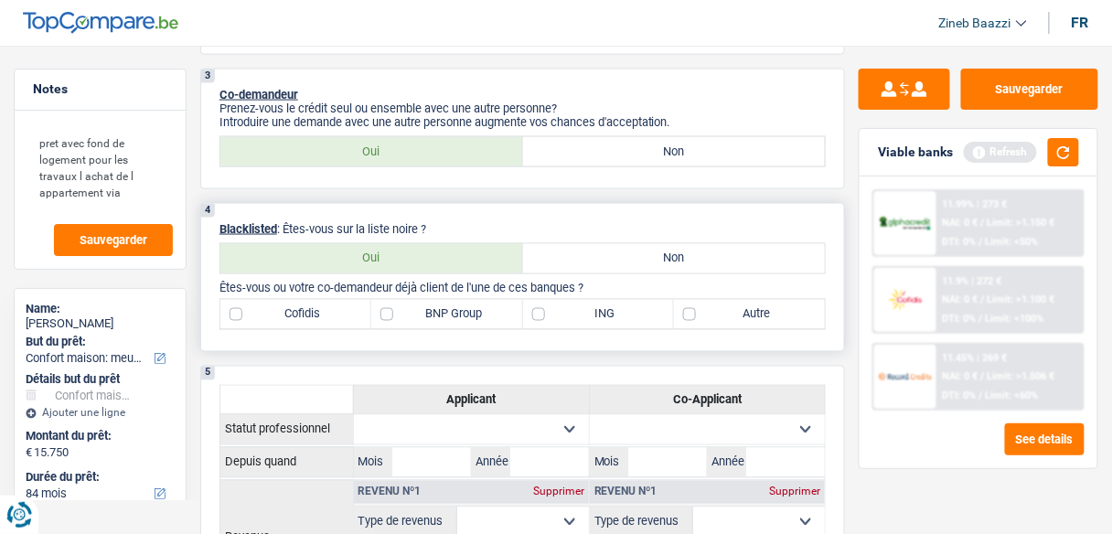
scroll to position [658, 0]
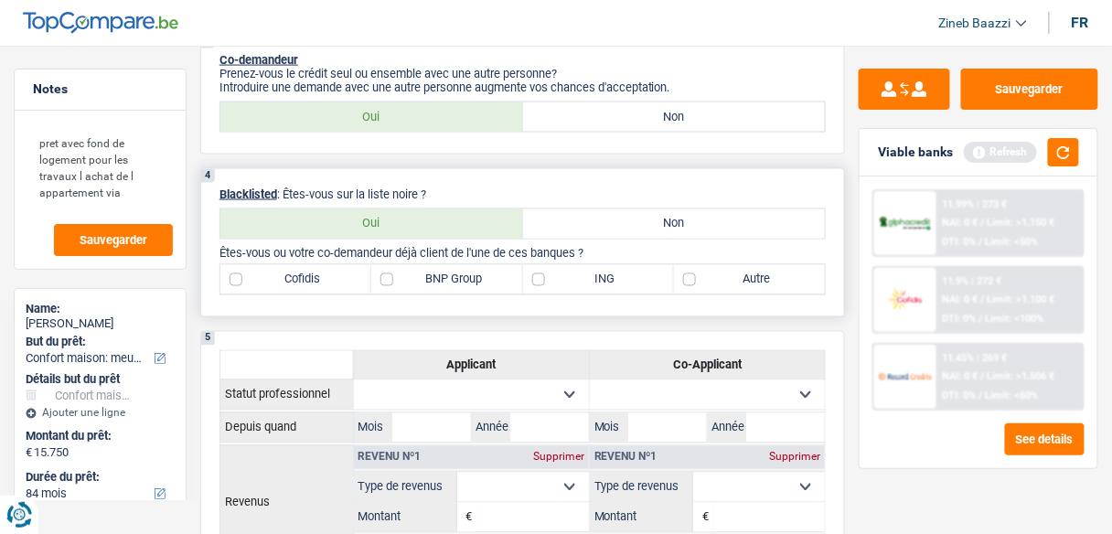
click at [538, 215] on label "Non" at bounding box center [674, 223] width 303 height 29
click at [538, 215] on input "Non" at bounding box center [674, 223] width 303 height 29
radio input "true"
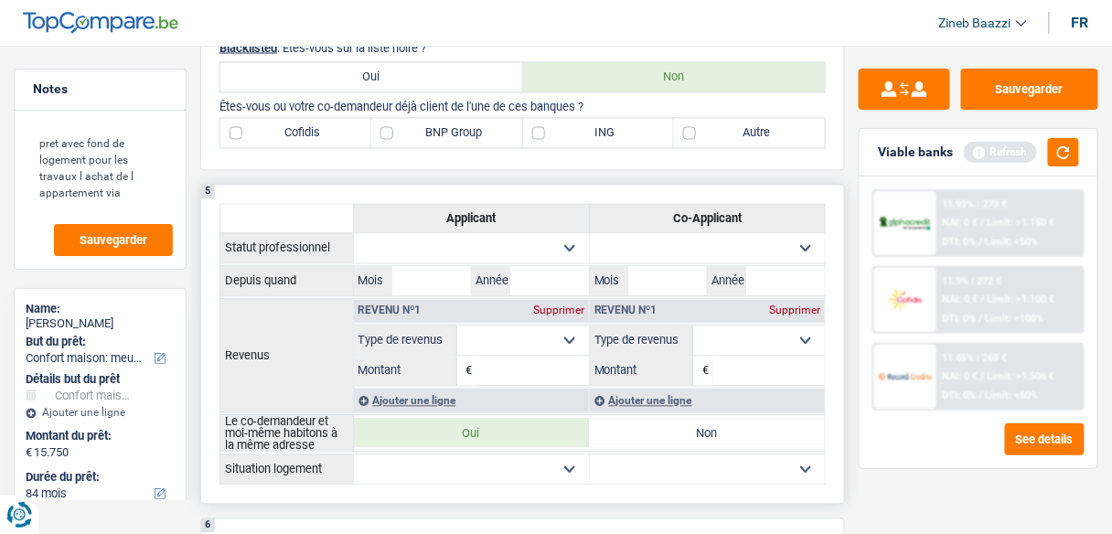
scroll to position [732, 0]
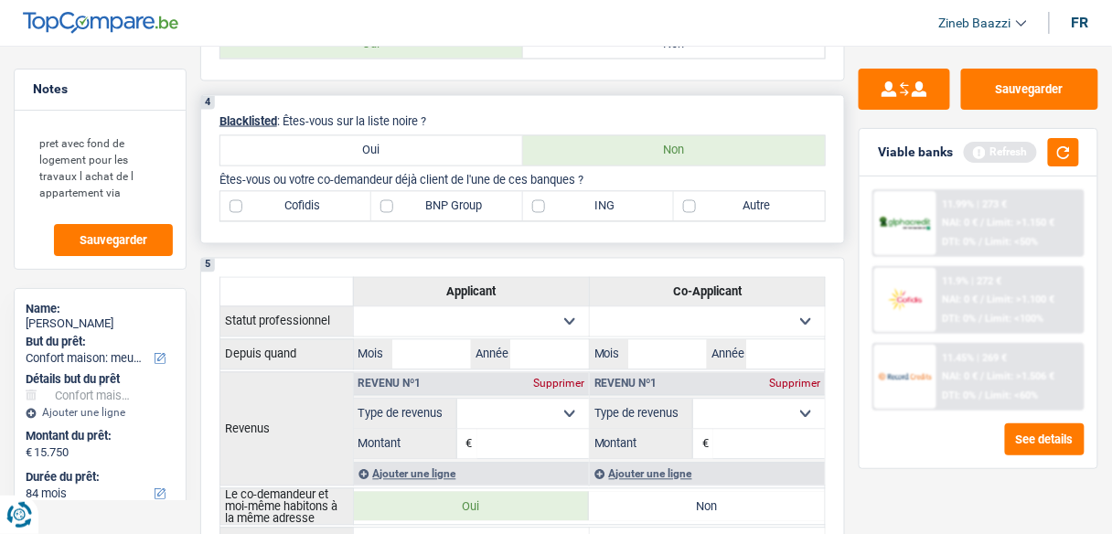
click at [596, 204] on label "ING" at bounding box center [598, 206] width 151 height 29
click at [596, 204] on input "ING" at bounding box center [598, 206] width 151 height 29
checkbox input "true"
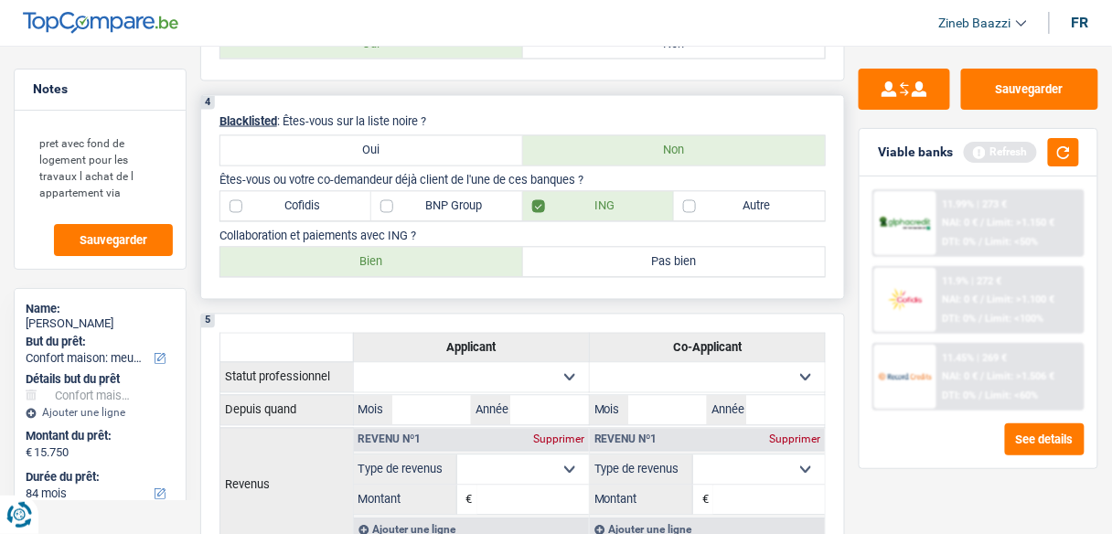
click at [615, 105] on div "4 Blacklisted : Êtes-vous sur la liste noire ? Oui Non Êtes-vous ou votre co-de…" at bounding box center [522, 197] width 645 height 205
drag, startPoint x: 471, startPoint y: 261, endPoint x: 479, endPoint y: 269, distance: 11.6
click at [471, 260] on label "Bien" at bounding box center [371, 262] width 303 height 29
click at [471, 260] on input "Bien" at bounding box center [371, 262] width 303 height 29
radio input "true"
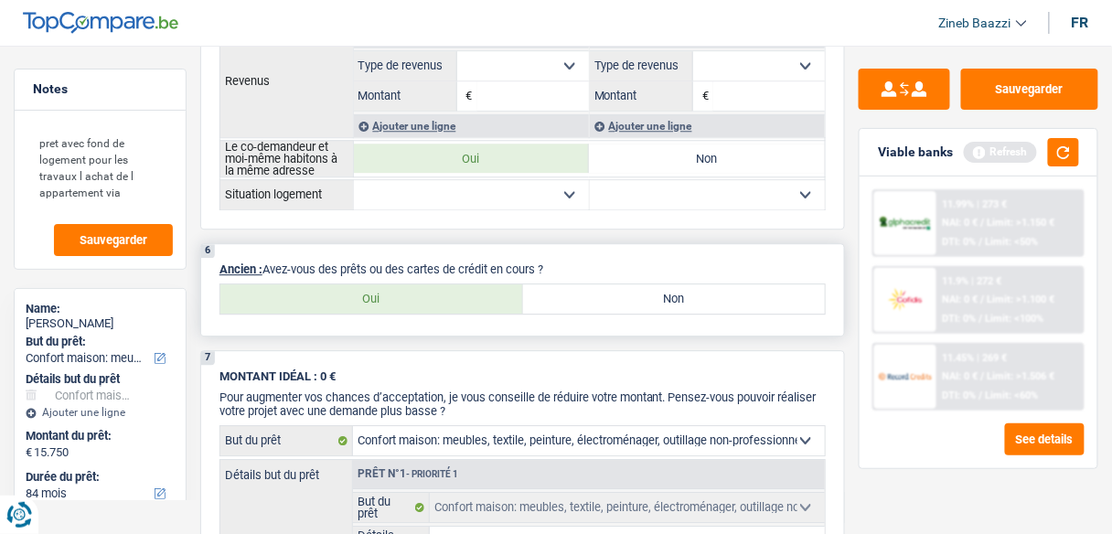
scroll to position [1171, 0]
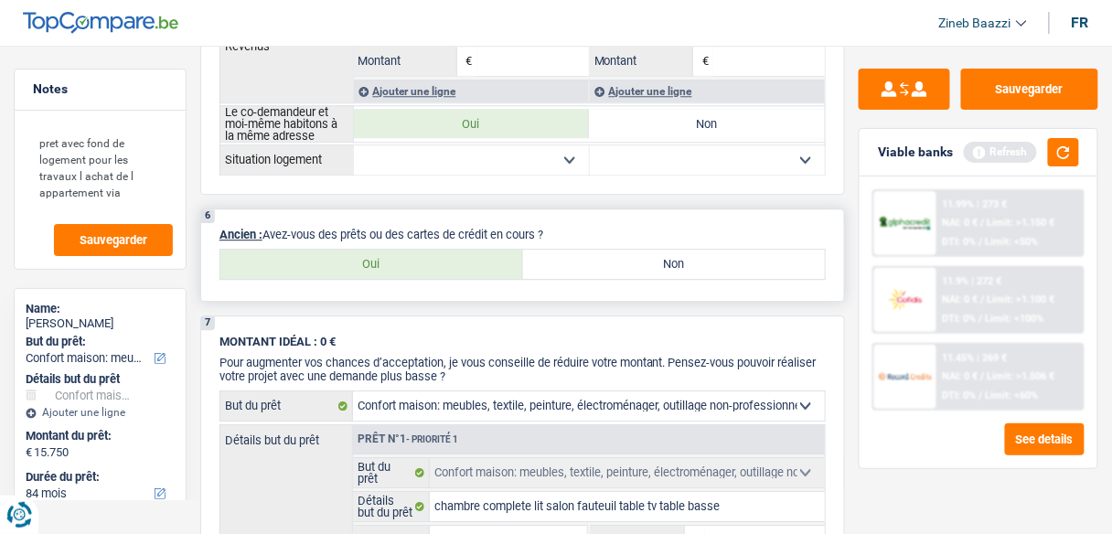
click at [431, 262] on label "Oui" at bounding box center [371, 264] width 303 height 29
click at [431, 262] on input "Oui" at bounding box center [371, 264] width 303 height 29
radio input "true"
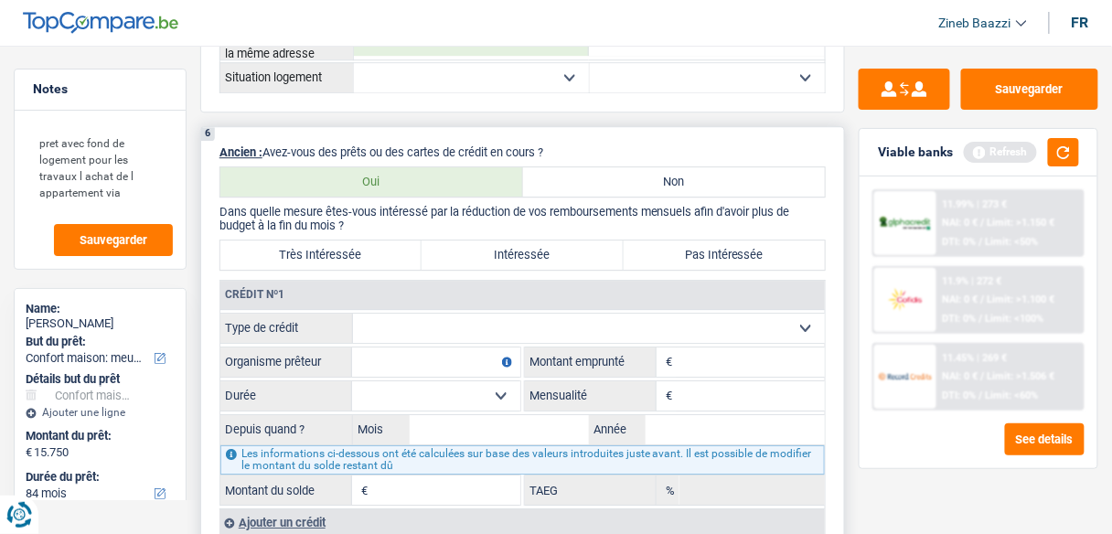
scroll to position [1317, 0]
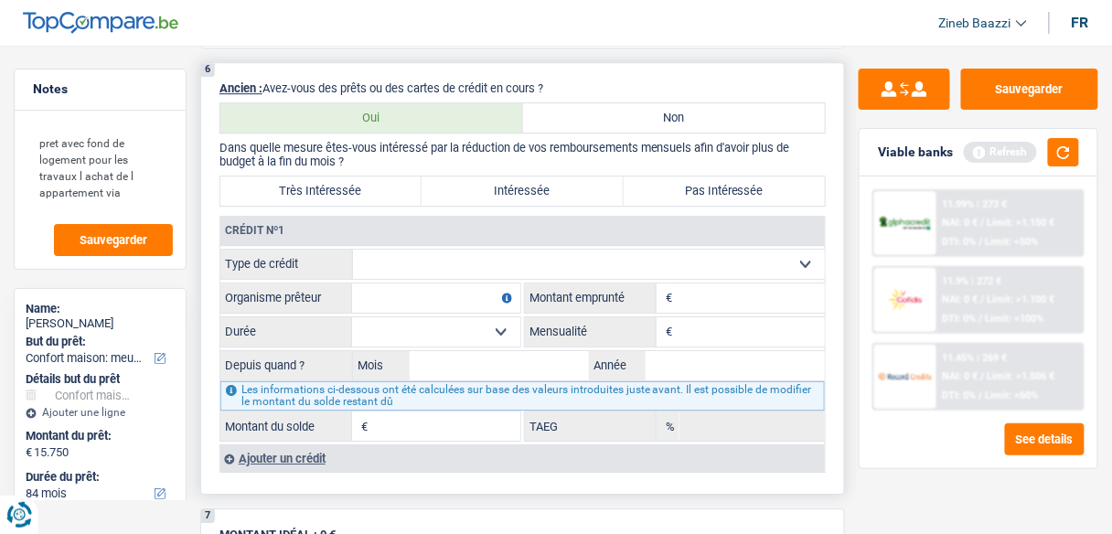
click at [433, 263] on select "Carte ou ouverture de crédit Prêt hypothécaire Vente à tempérament Prêt à tempé…" at bounding box center [589, 264] width 472 height 29
select select "cardOrCredit"
type input "0"
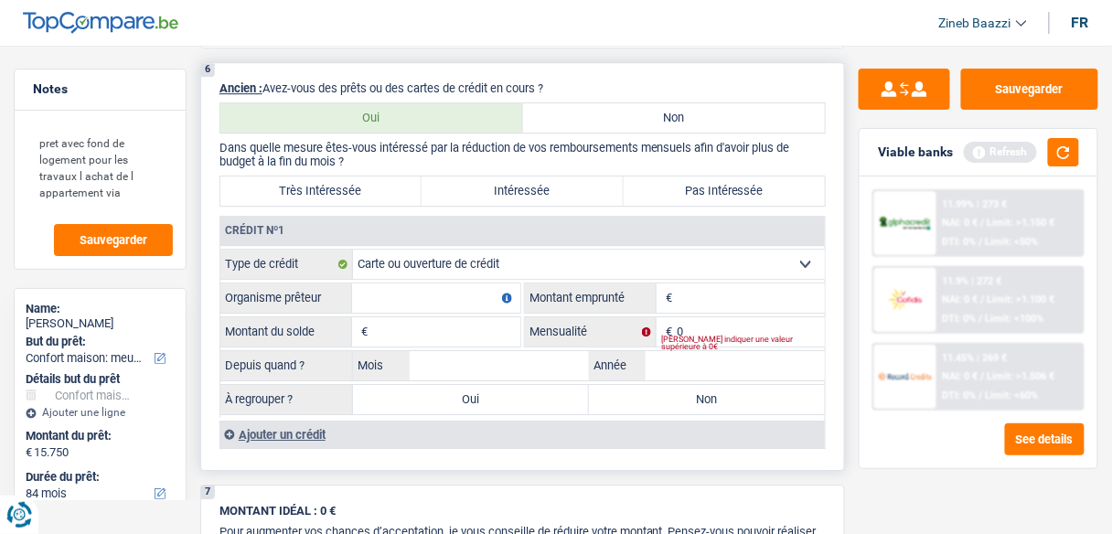
click at [431, 286] on input "Organisme prêteur" at bounding box center [436, 297] width 168 height 29
type input "ing"
click at [674, 284] on span "€" at bounding box center [667, 297] width 20 height 29
click at [695, 283] on input "Montant" at bounding box center [751, 297] width 148 height 29
click at [699, 317] on input "0" at bounding box center [751, 331] width 148 height 29
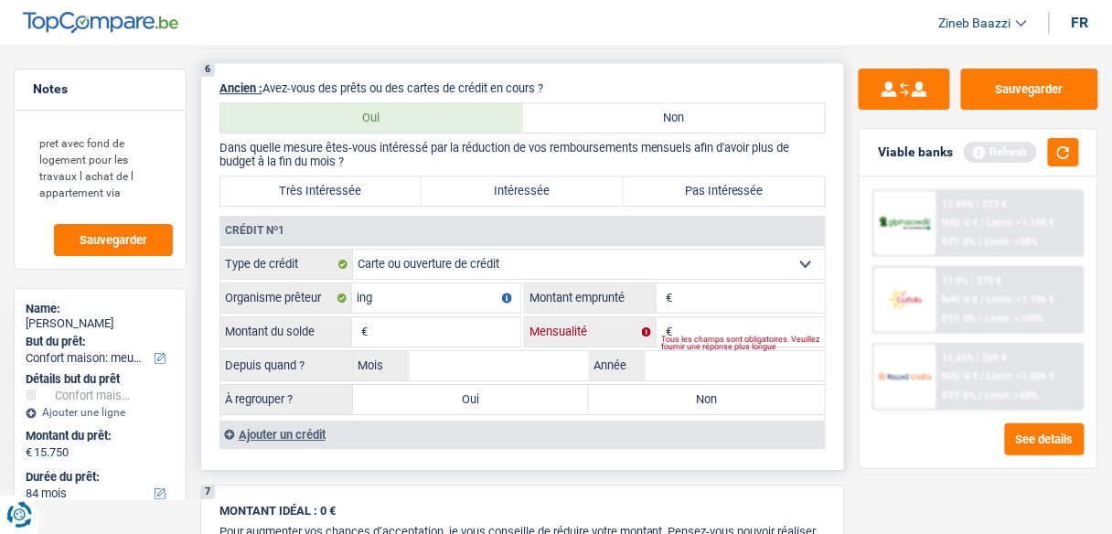
type input "0"
click at [712, 294] on input "Montant" at bounding box center [751, 297] width 148 height 29
type input "3.000"
click at [425, 326] on input "Montant du solde" at bounding box center [446, 331] width 148 height 29
type input "3.000"
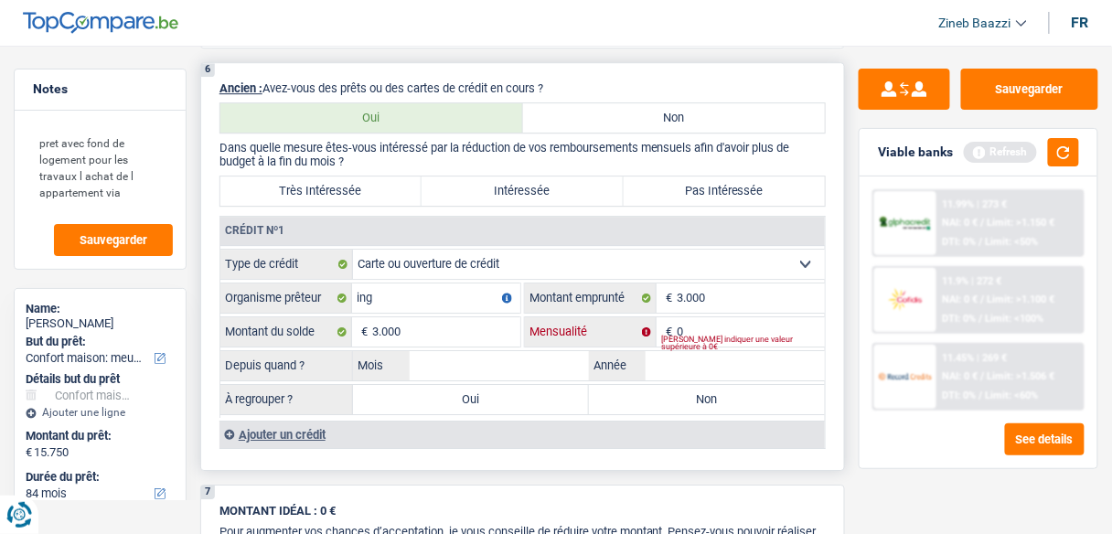
click at [752, 324] on input "0" at bounding box center [751, 331] width 148 height 29
click at [475, 356] on input "Mois" at bounding box center [499, 365] width 179 height 29
type input "06"
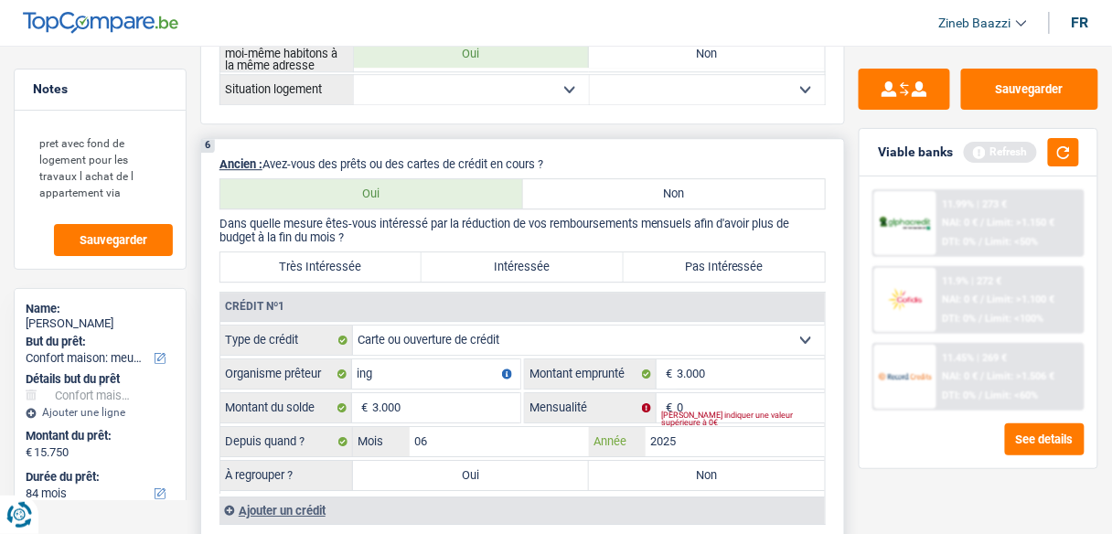
scroll to position [1244, 0]
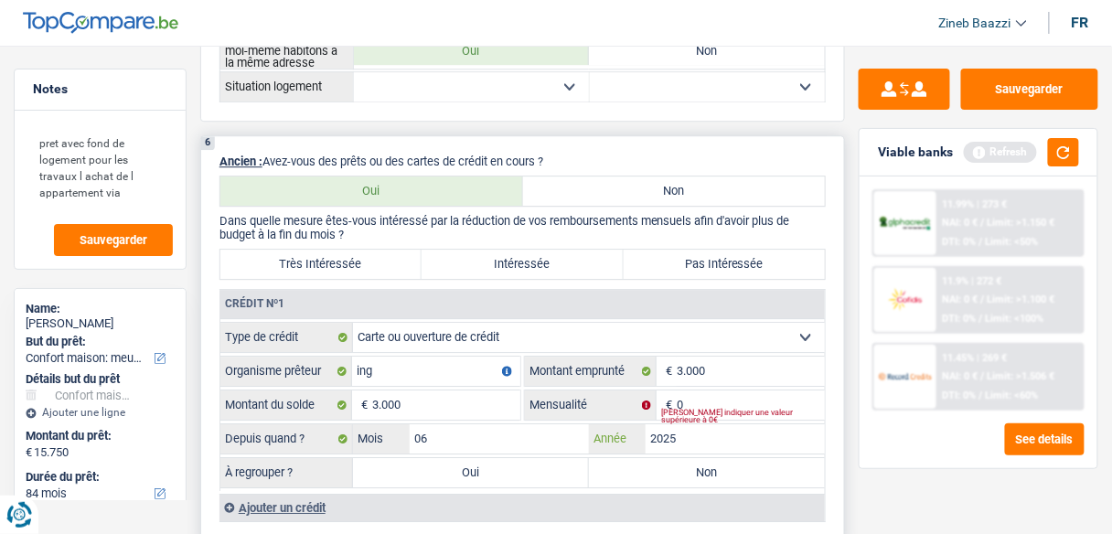
type input "2025"
click at [694, 393] on input "0" at bounding box center [751, 404] width 148 height 29
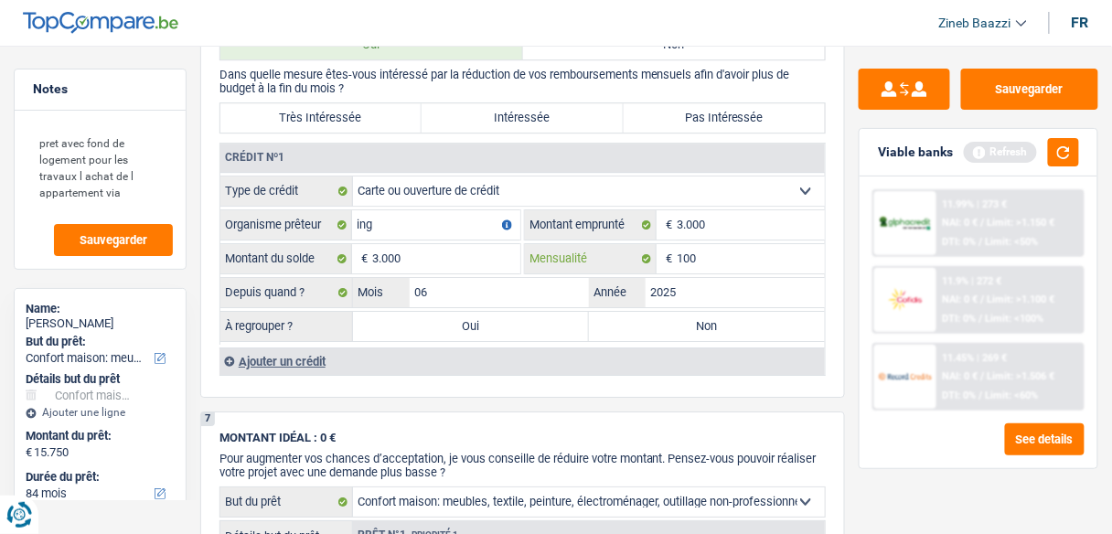
type input "100"
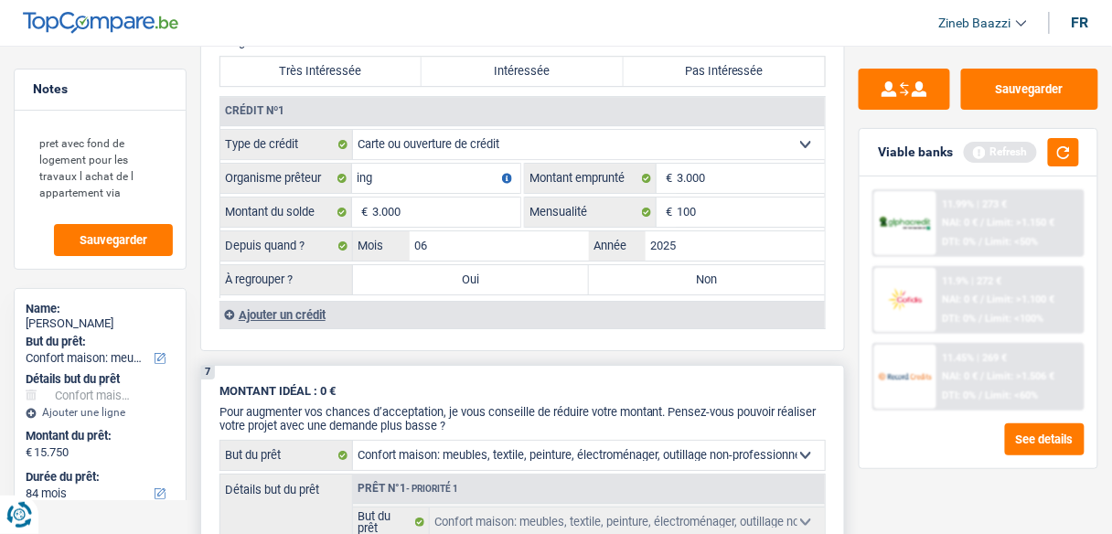
scroll to position [1463, 0]
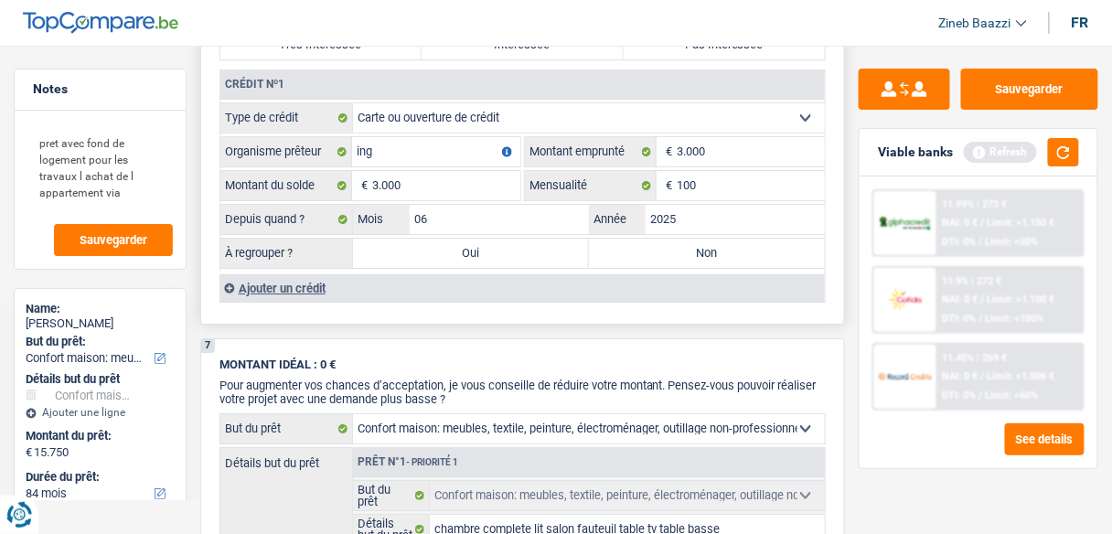
click at [262, 281] on div "Ajouter un crédit" at bounding box center [521, 287] width 605 height 27
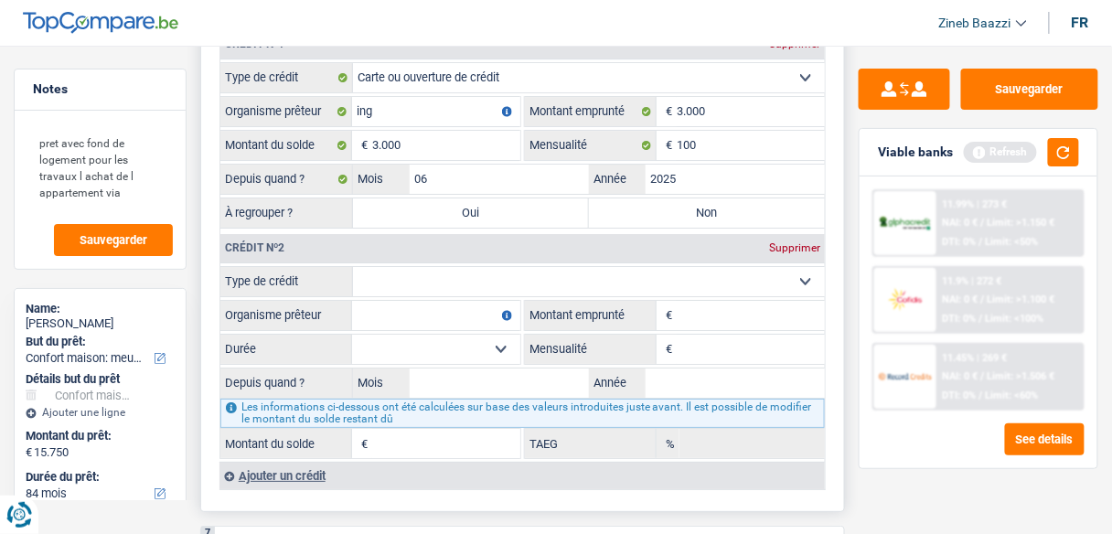
scroll to position [1536, 0]
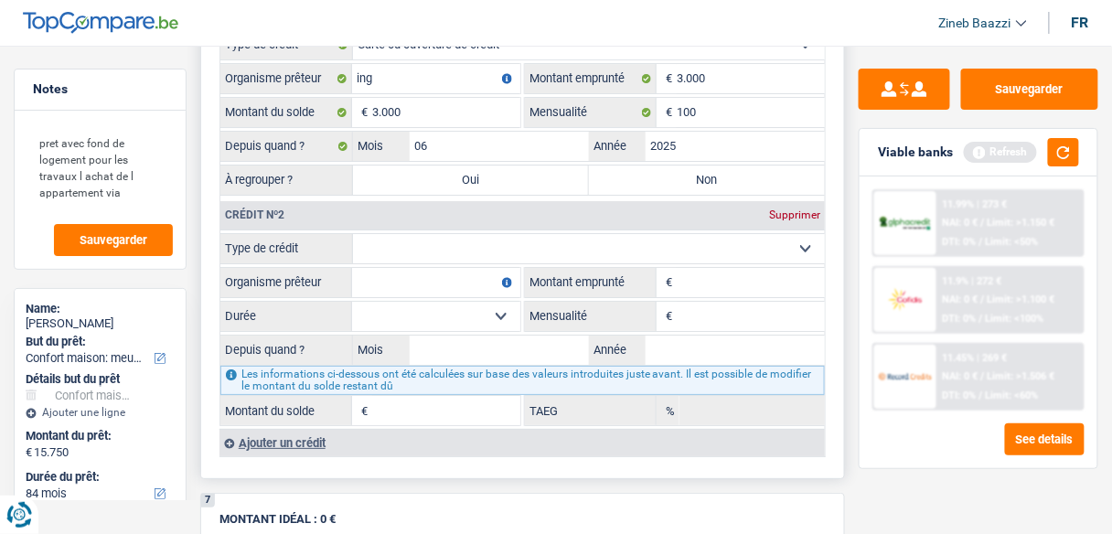
click at [412, 245] on select "Carte ou ouverture de crédit Prêt hypothécaire Vente à tempérament Prêt à tempé…" at bounding box center [589, 248] width 472 height 29
select select "mortgage"
click at [353, 234] on select "Carte ou ouverture de crédit Prêt hypothécaire Vente à tempérament Prêt à tempé…" at bounding box center [589, 248] width 472 height 29
type input "0"
click at [415, 270] on input "Organisme prêteur" at bounding box center [436, 282] width 168 height 29
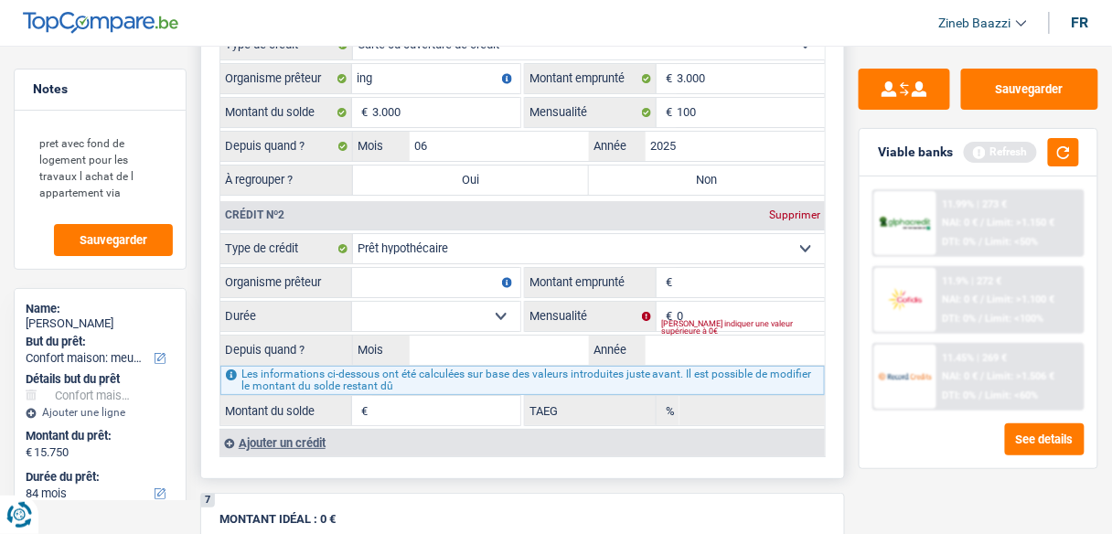
click at [718, 270] on input "Montant emprunté" at bounding box center [751, 282] width 148 height 29
type input "190.000"
click at [726, 302] on input "0" at bounding box center [751, 316] width 148 height 29
type input "883"
click at [377, 302] on select "120 mois 132 mois 144 mois 180 mois 240 mois 300 mois 360 mois 420 mois Sélecti…" at bounding box center [436, 316] width 168 height 29
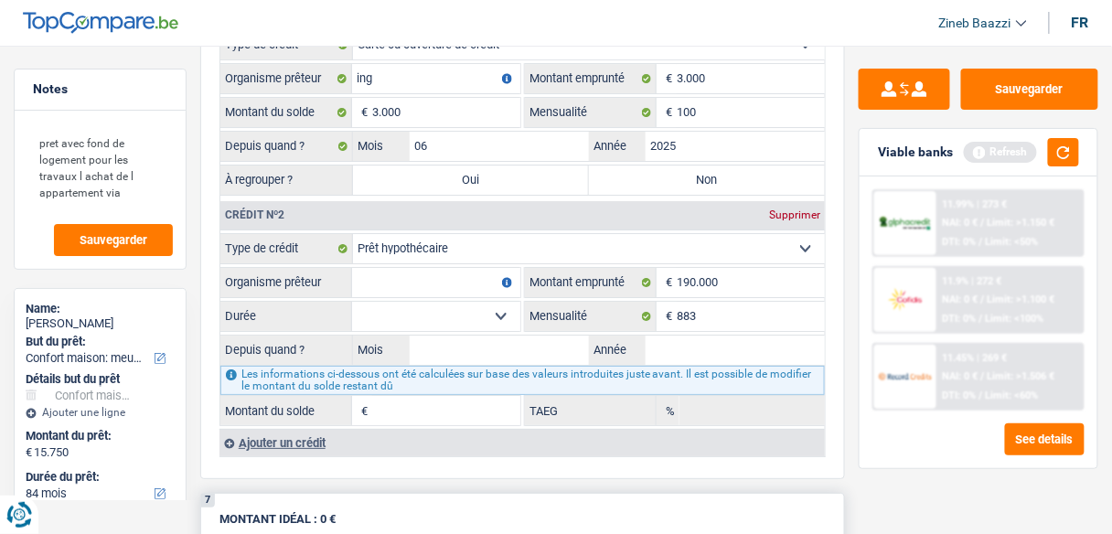
select select "360"
click at [352, 302] on select "120 mois 132 mois 144 mois 180 mois 240 mois 300 mois 360 mois 420 mois Sélecti…" at bounding box center [436, 316] width 168 height 29
click at [441, 270] on input "Organisme prêteur" at bounding box center [436, 282] width 168 height 29
click at [445, 339] on input "Mois" at bounding box center [499, 350] width 179 height 29
type input "8"
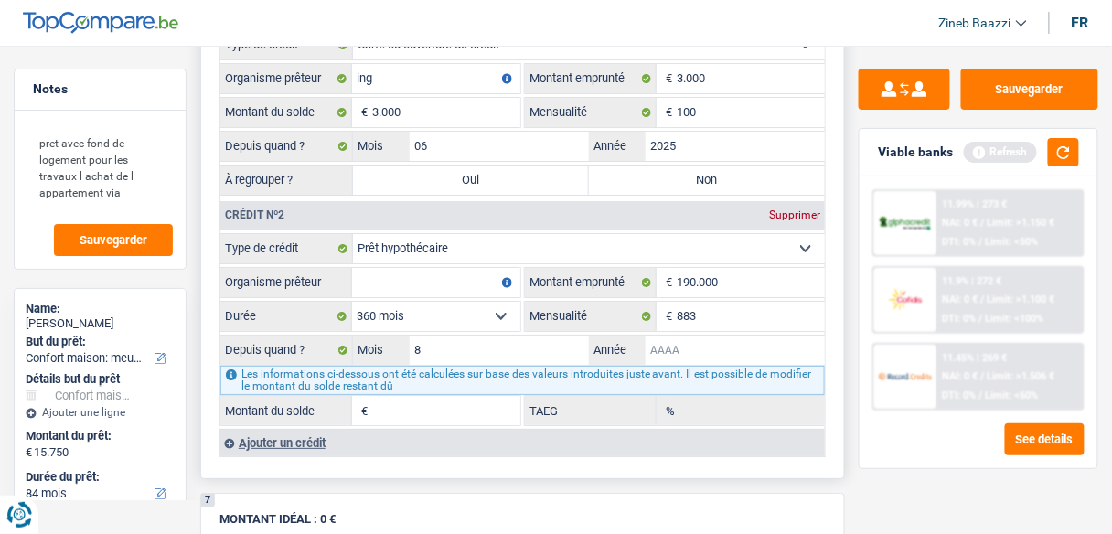
click at [668, 336] on input "Année" at bounding box center [735, 350] width 179 height 29
type input "2025"
type input "190.001"
type input "3,84"
click at [412, 271] on input "Organisme prêteur" at bounding box center [436, 282] width 168 height 29
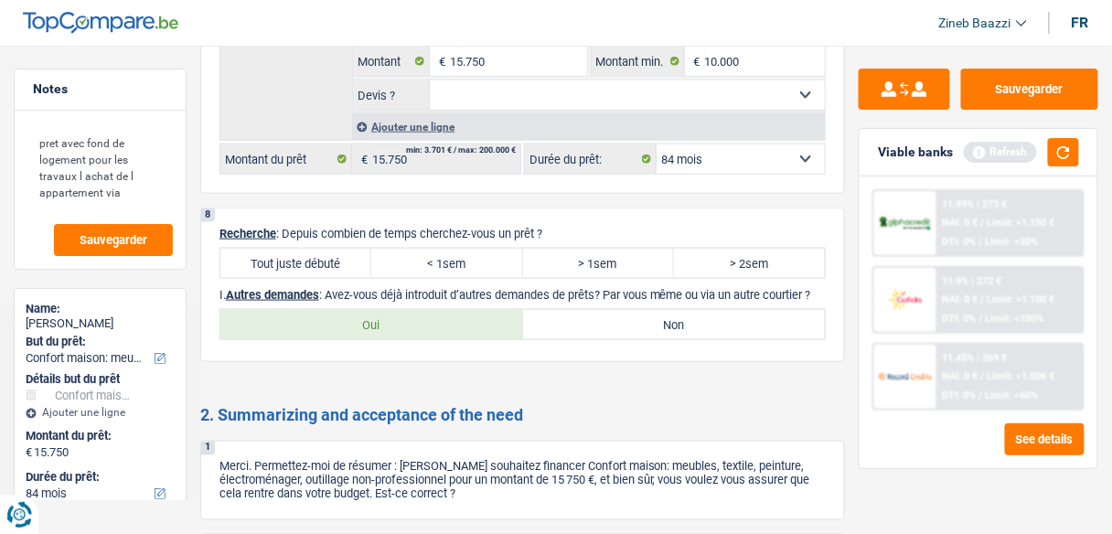
scroll to position [2195, 0]
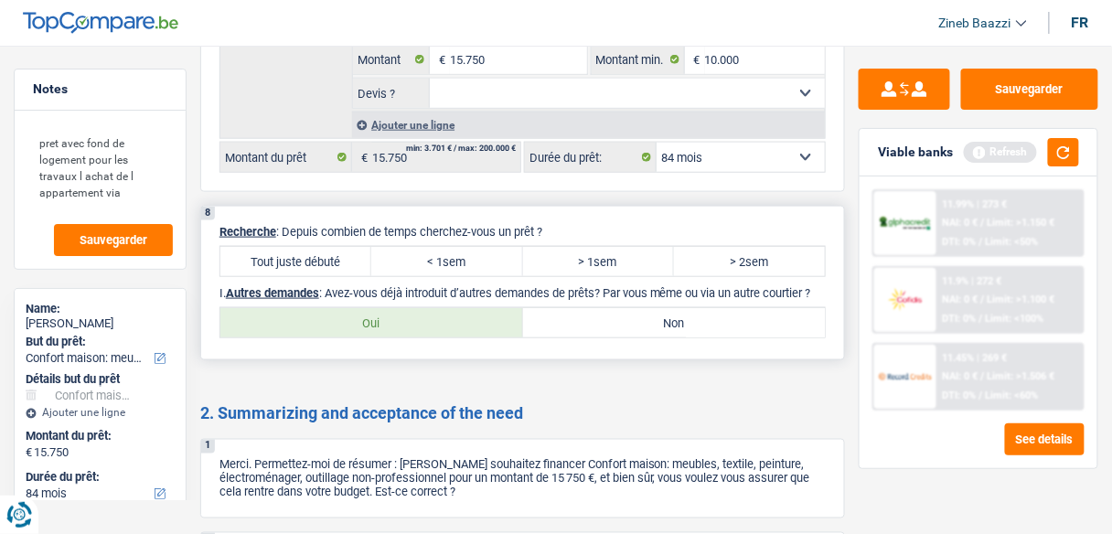
type input "Fond de logement"
click at [307, 247] on label "Tout juste débuté" at bounding box center [295, 261] width 151 height 29
click at [307, 247] on input "Tout juste débuté" at bounding box center [295, 261] width 151 height 29
radio input "true"
drag, startPoint x: 578, startPoint y: 305, endPoint x: 568, endPoint y: 294, distance: 14.9
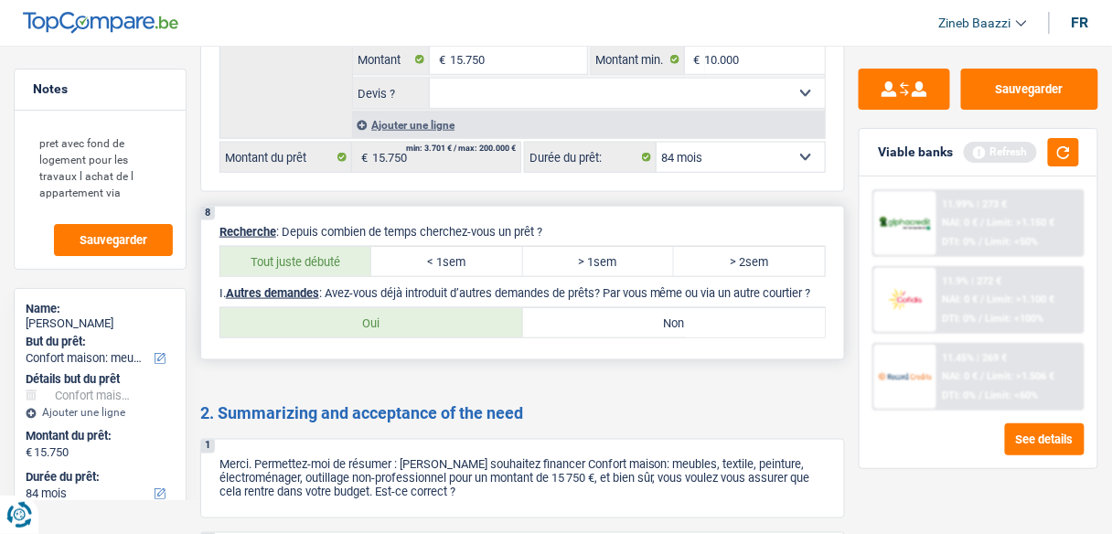
click at [578, 308] on label "Non" at bounding box center [674, 322] width 303 height 29
click at [578, 308] on input "Non" at bounding box center [674, 322] width 303 height 29
radio input "true"
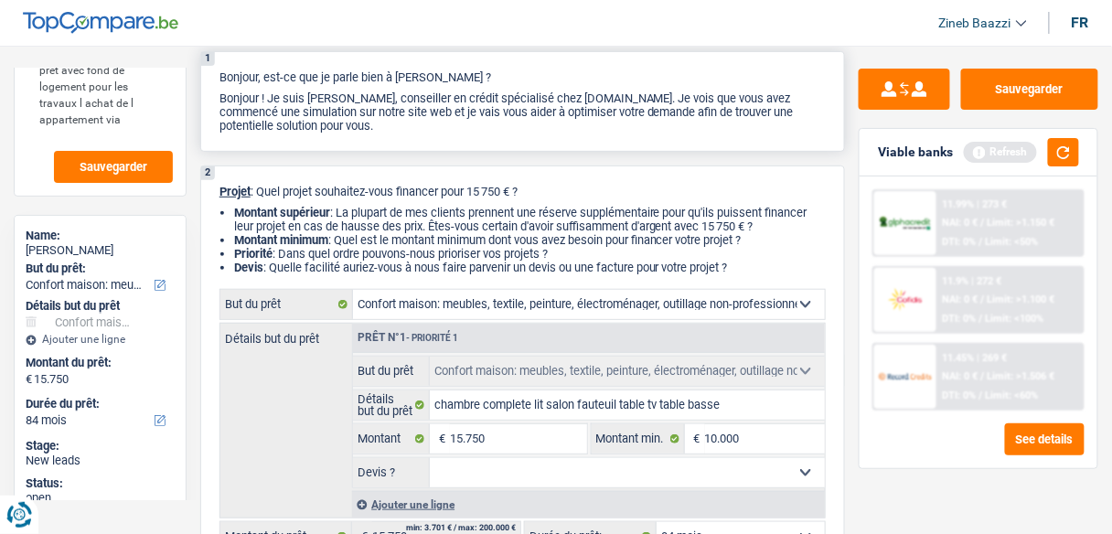
scroll to position [0, 0]
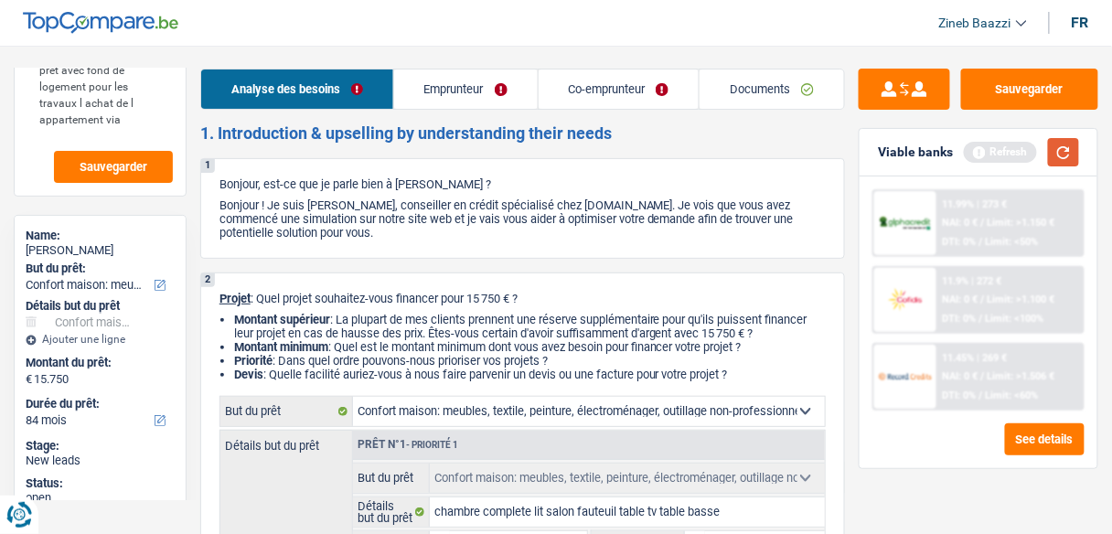
click at [1064, 159] on button "button" at bounding box center [1063, 152] width 31 height 28
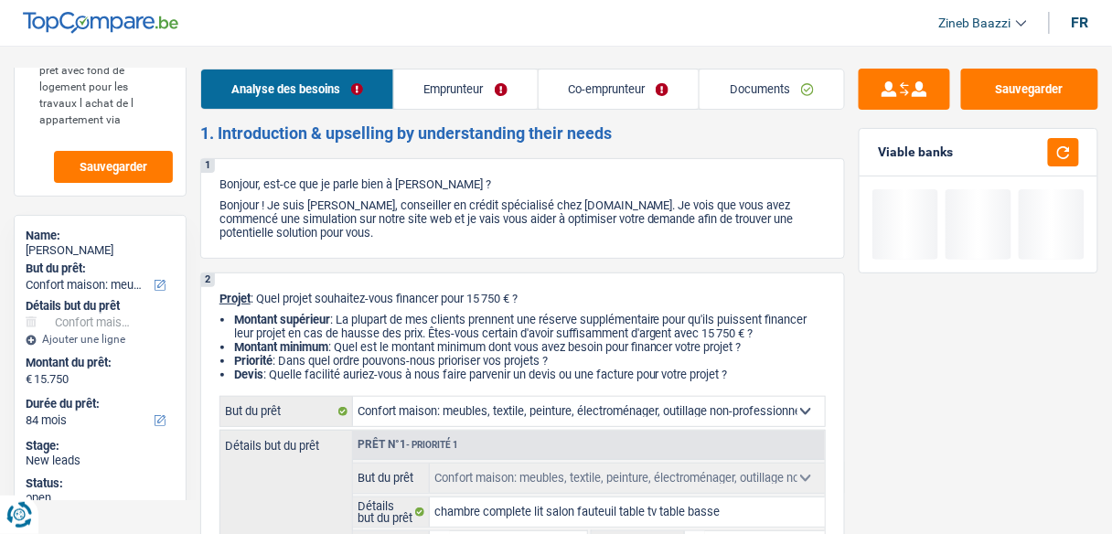
click at [439, 84] on link "Emprunteur" at bounding box center [466, 89] width 144 height 39
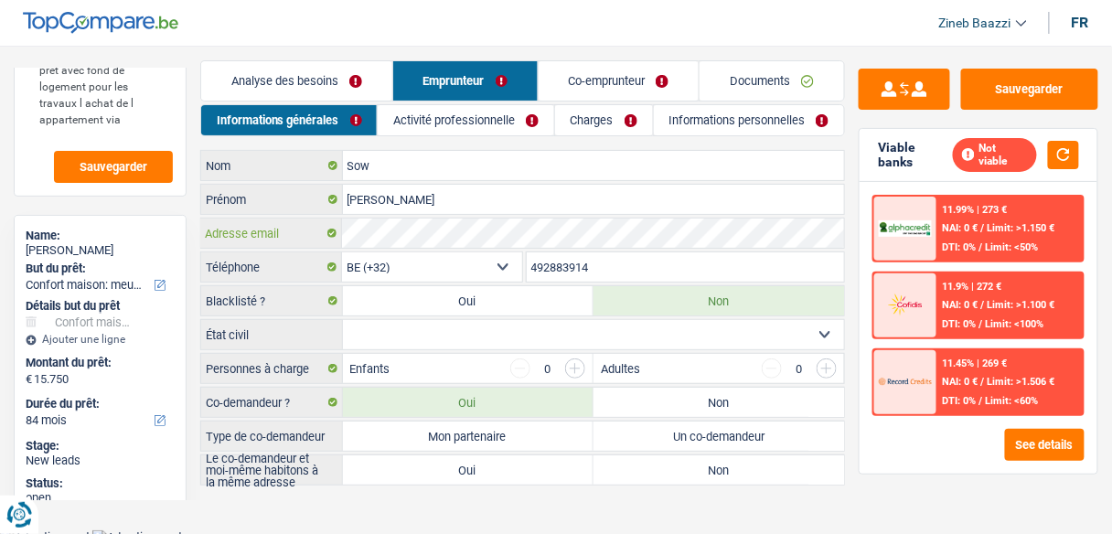
scroll to position [11, 0]
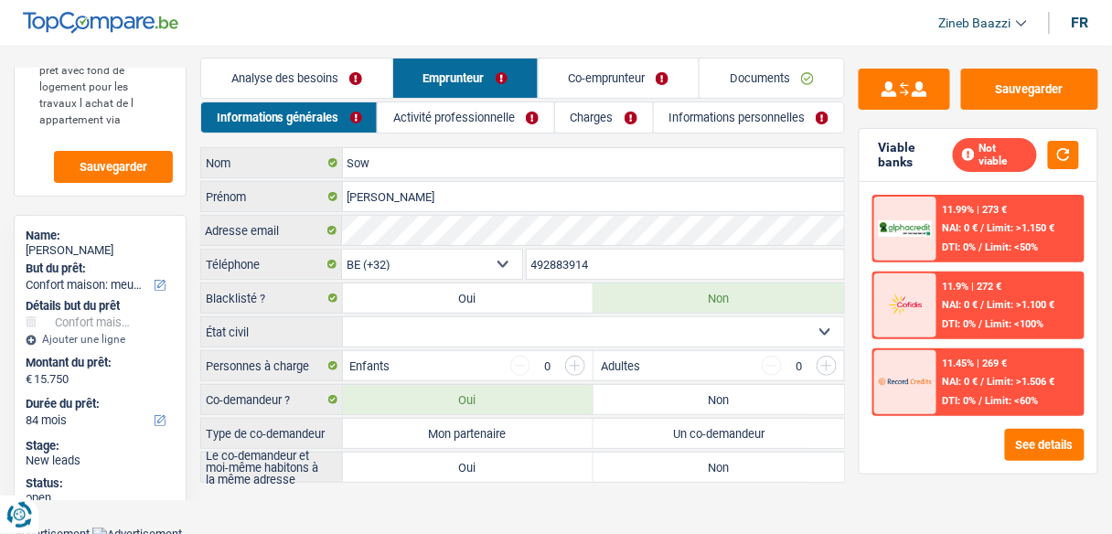
click at [410, 328] on select "Célibataire Marié(e) Cohabitant(e) légal(e) Divorcé(e) Veuf(ve) Séparé (de fait…" at bounding box center [594, 331] width 502 height 29
click at [377, 317] on select "Célibataire Marié(e) Cohabitant(e) légal(e) Divorcé(e) Veuf(ve) Séparé (de fait…" at bounding box center [594, 331] width 502 height 29
select select "cohabitation"
click at [343, 317] on select "Célibataire Marié(e) Cohabitant(e) légal(e) Divorcé(e) Veuf(ve) Séparé (de fait…" at bounding box center [594, 331] width 502 height 29
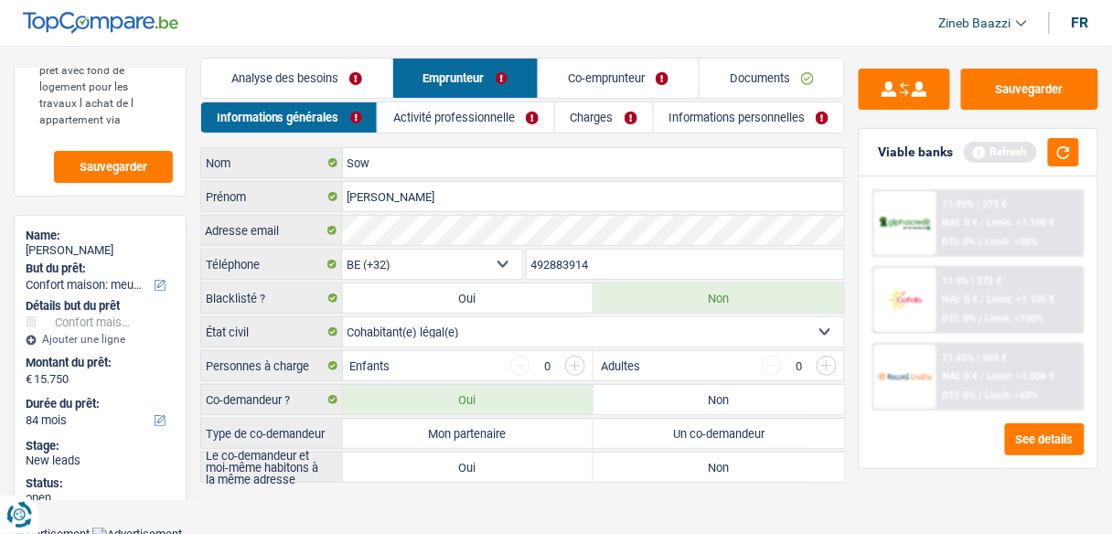
click at [358, 508] on main "Notes pret avec fond de logement pour les travaux l achat de l appartement via …" at bounding box center [556, 271] width 1112 height 510
click at [892, 479] on div "Sauvegarder Viable banks Refresh 11.99% | 273 € NAI: 0 € / Limit: >1.150 € DTI:…" at bounding box center [978, 285] width 267 height 432
click at [575, 366] on input "button" at bounding box center [575, 366] width 20 height 20
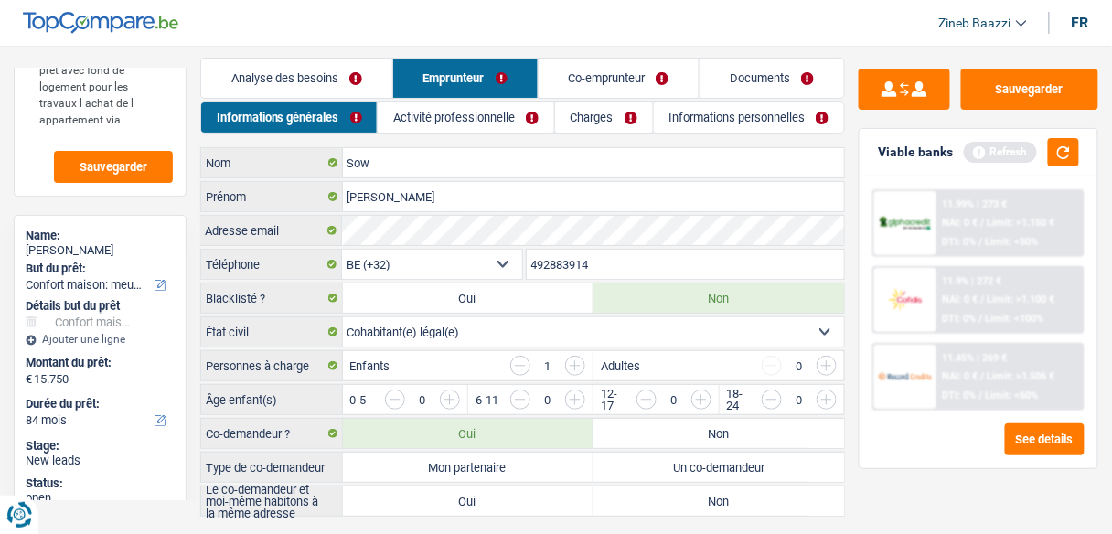
click at [575, 367] on input "button" at bounding box center [575, 366] width 20 height 20
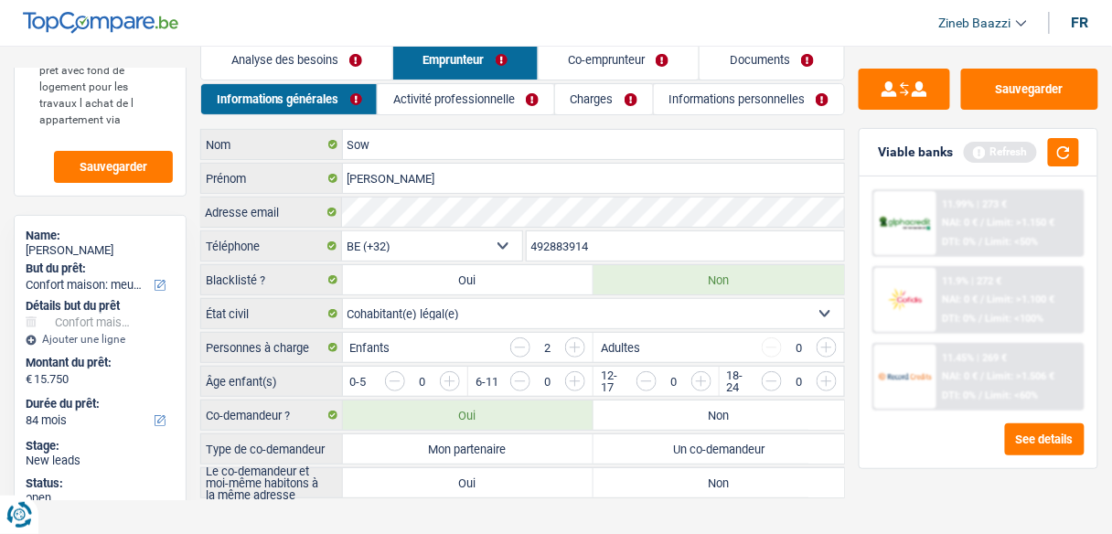
scroll to position [44, 0]
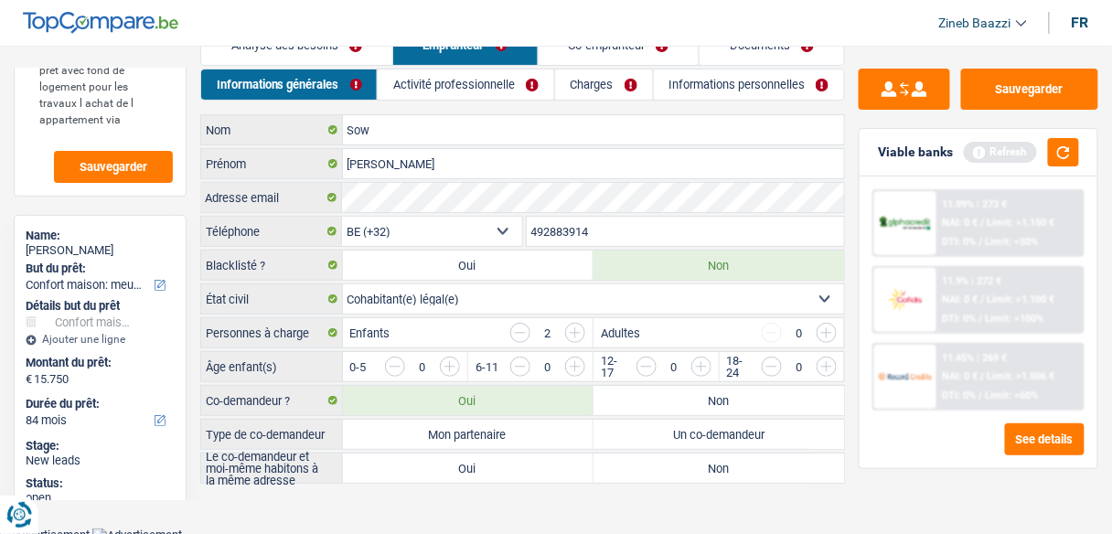
click at [400, 362] on input "button" at bounding box center [395, 367] width 20 height 20
click at [441, 361] on input "button" at bounding box center [761, 371] width 643 height 29
click at [401, 359] on input "button" at bounding box center [395, 367] width 20 height 20
click at [462, 362] on input "button" at bounding box center [761, 371] width 643 height 29
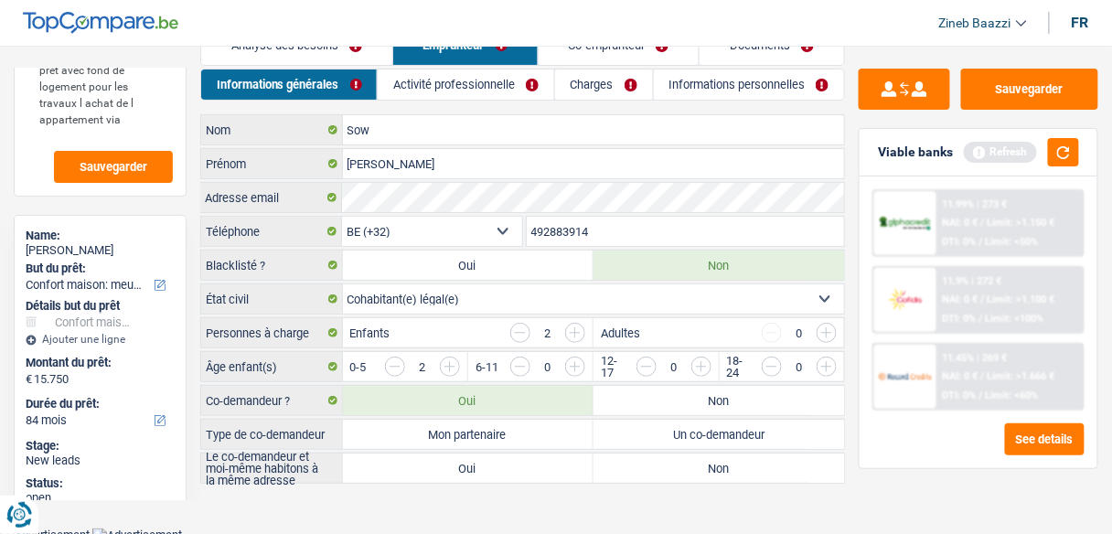
click at [612, 491] on main "Notes pret avec fond de logement pour les travaux l achat de l appartement via …" at bounding box center [556, 256] width 1112 height 544
click at [463, 432] on label "Mon partenaire" at bounding box center [468, 434] width 251 height 29
click at [463, 432] on input "Mon partenaire" at bounding box center [468, 434] width 251 height 29
radio input "true"
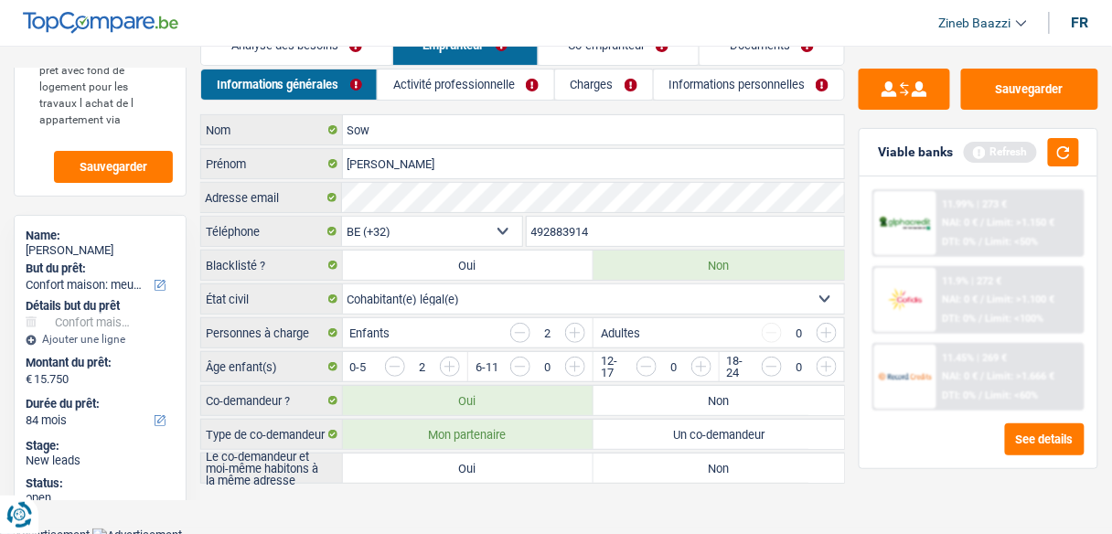
click at [387, 481] on main "Notes pret avec fond de logement pour les travaux l achat de l appartement via …" at bounding box center [556, 256] width 1112 height 544
click at [519, 455] on label "Oui" at bounding box center [468, 468] width 251 height 29
click at [519, 455] on input "Oui" at bounding box center [468, 468] width 251 height 29
radio input "true"
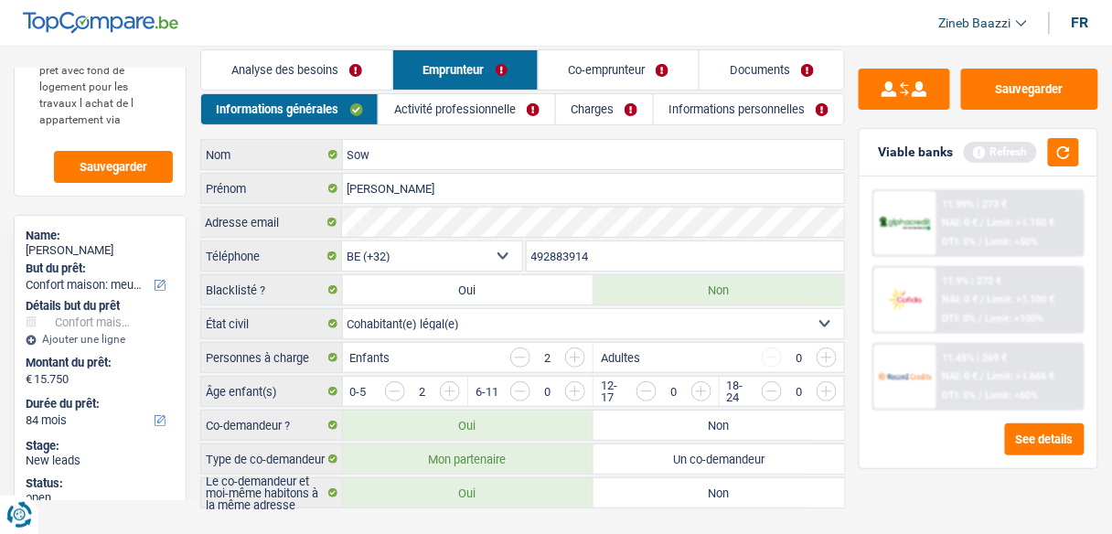
scroll to position [0, 0]
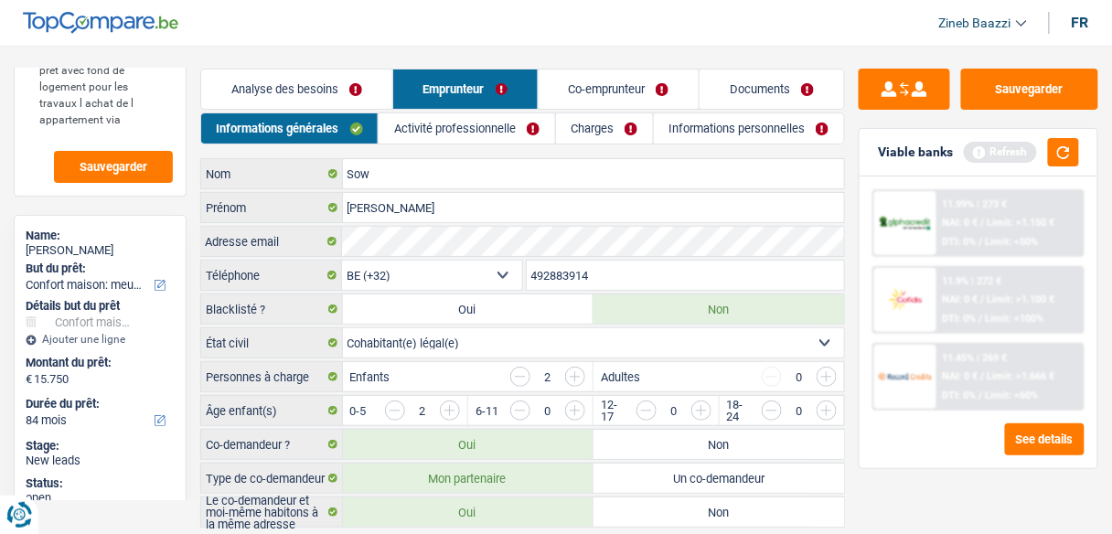
click at [583, 81] on link "Co-emprunteur" at bounding box center [619, 89] width 161 height 39
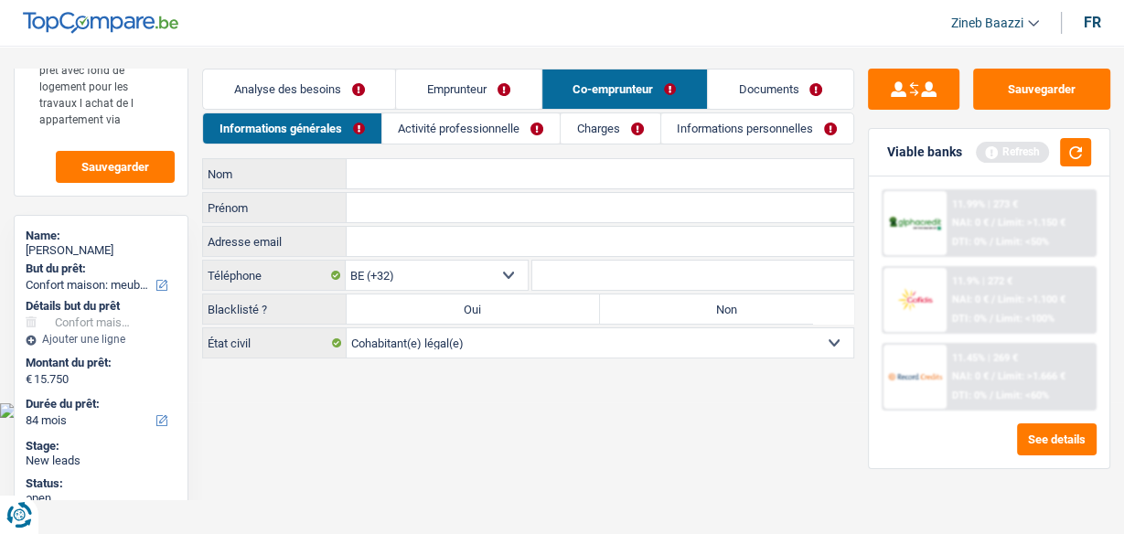
click at [467, 127] on link "Activité professionnelle" at bounding box center [470, 128] width 177 height 30
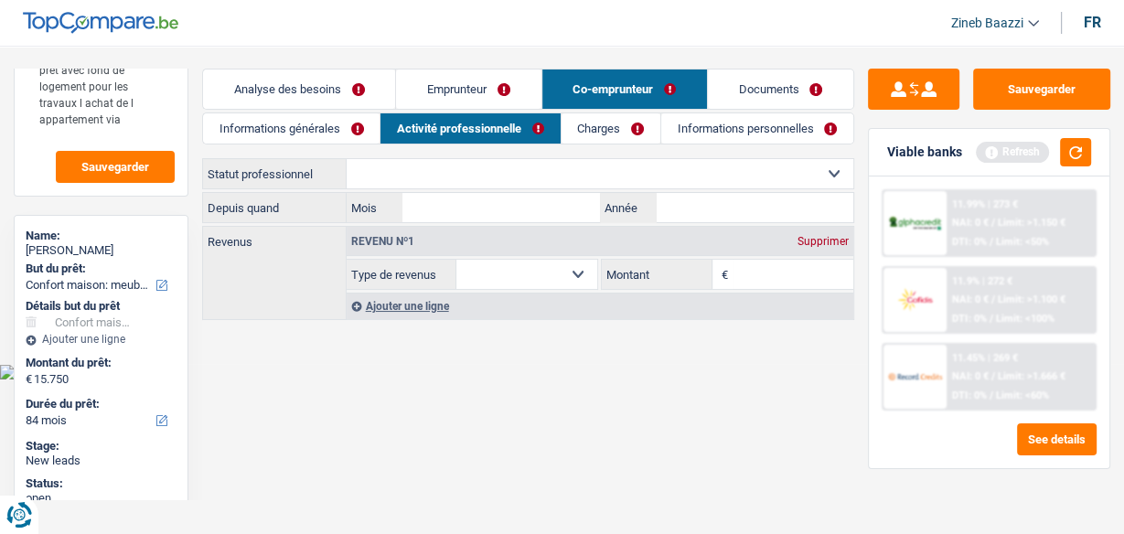
click at [493, 70] on link "Emprunteur" at bounding box center [468, 89] width 144 height 39
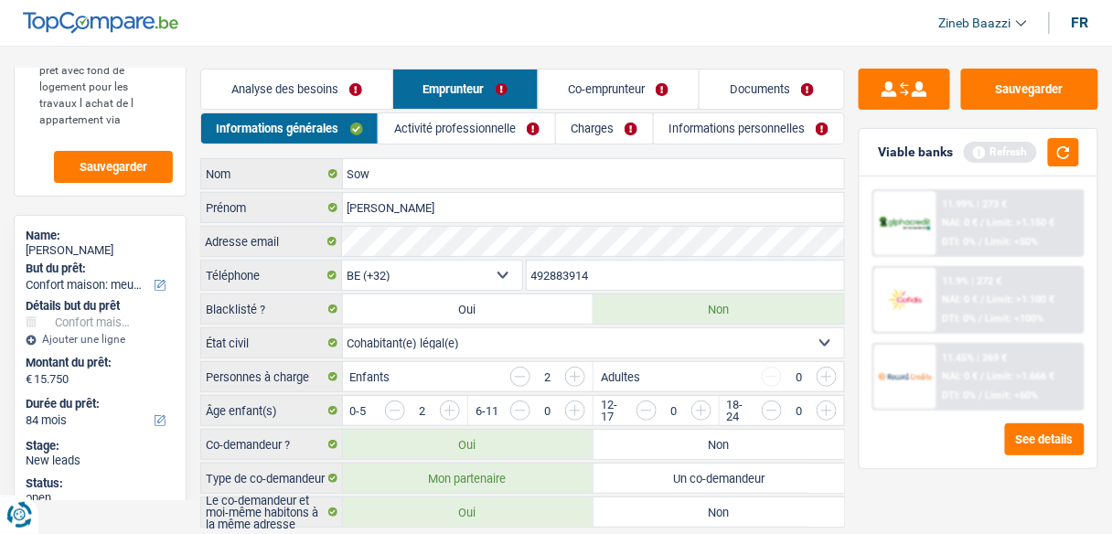
click at [480, 122] on link "Activité professionnelle" at bounding box center [467, 128] width 176 height 30
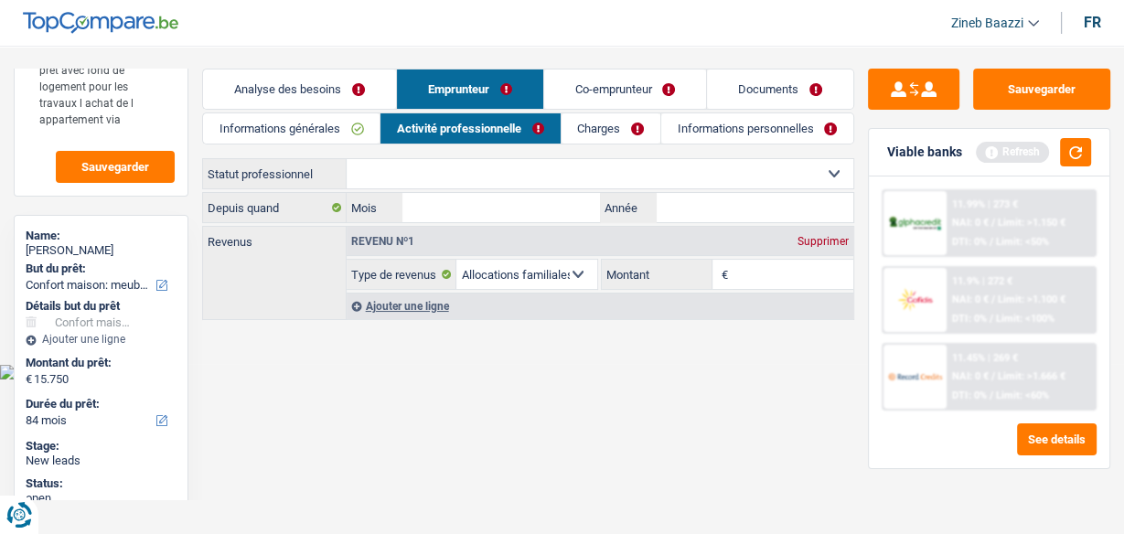
click at [427, 182] on select "Ouvrier Employé privé Employé public Invalide Indépendant Pensionné Chômeur Mut…" at bounding box center [600, 173] width 507 height 29
select select "worker"
click at [347, 159] on select "Ouvrier Employé privé Employé public Invalide Indépendant Pensionné Chômeur Mut…" at bounding box center [600, 173] width 507 height 29
select select "familyAllowances"
select select "netSalary"
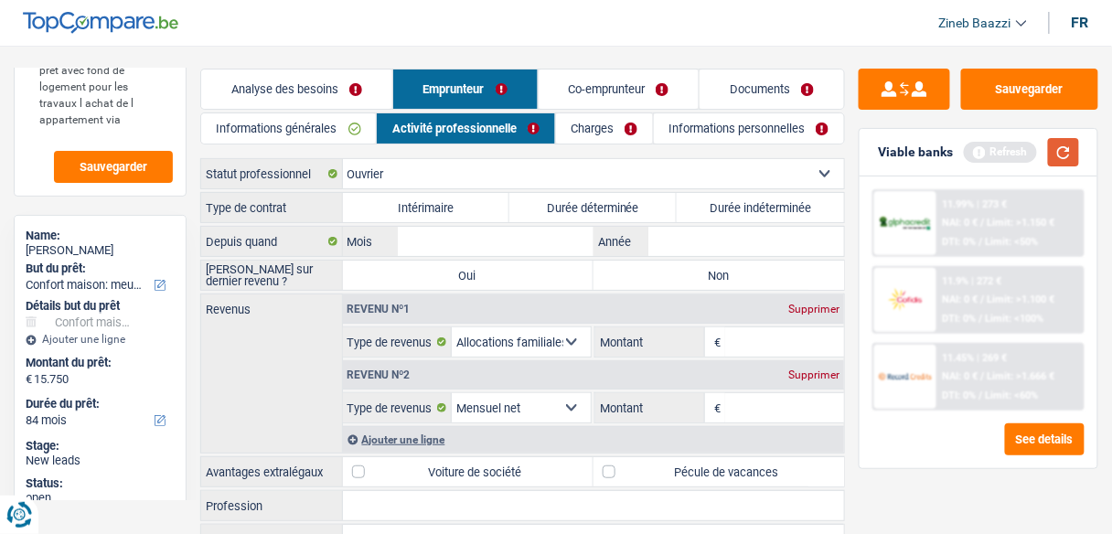
click at [1079, 156] on button "button" at bounding box center [1063, 152] width 31 height 28
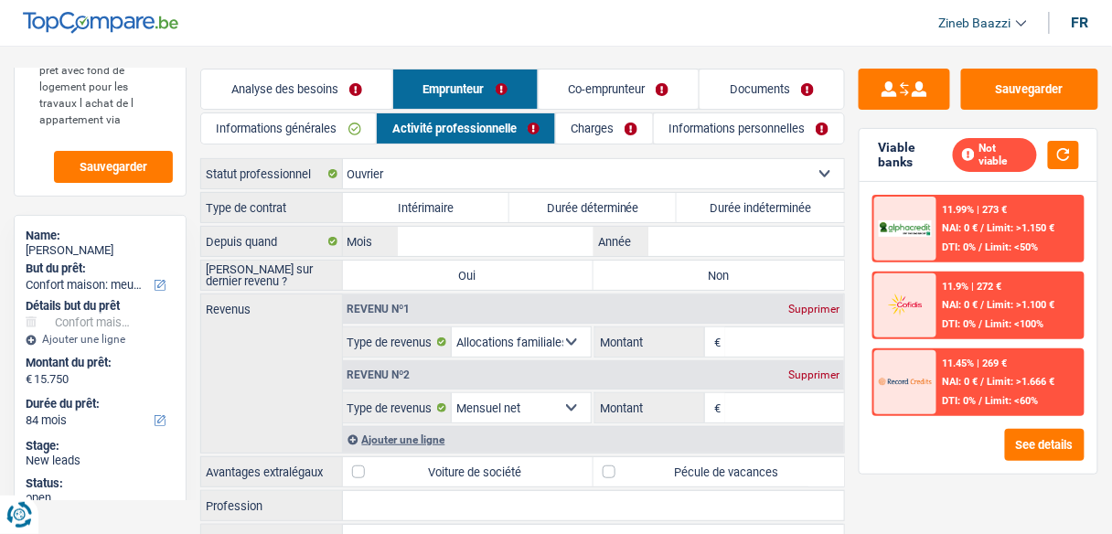
click at [753, 205] on label "Durée indéterminée" at bounding box center [760, 207] width 167 height 29
click at [753, 205] on input "Durée indéterminée" at bounding box center [760, 207] width 167 height 29
radio input "true"
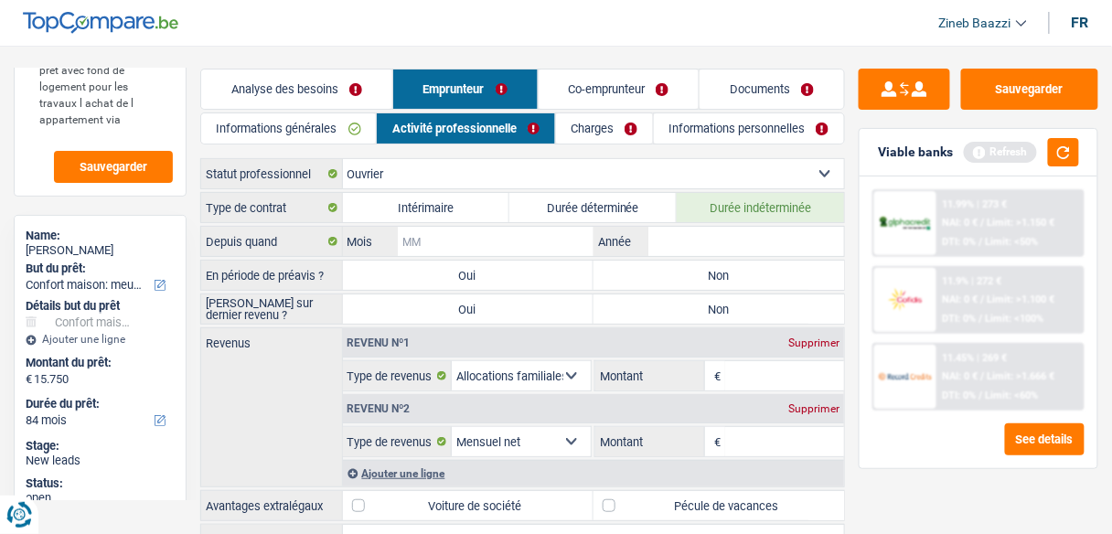
click at [526, 244] on input "Mois" at bounding box center [496, 241] width 196 height 29
click at [1082, 159] on div "Viable banks Refresh" at bounding box center [979, 153] width 238 height 48
click at [1068, 157] on button "button" at bounding box center [1063, 152] width 31 height 28
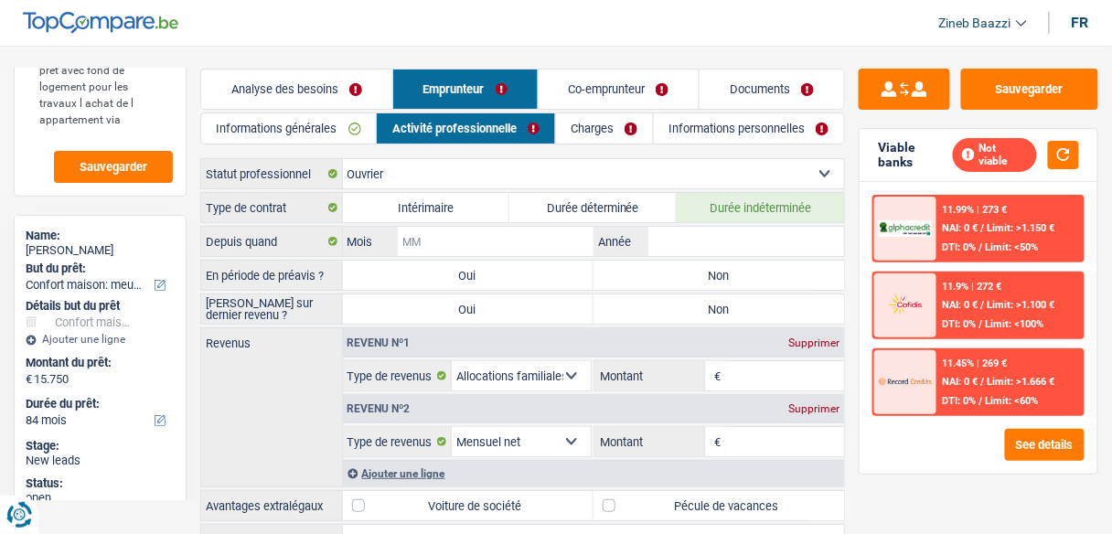
click at [447, 239] on input "Mois" at bounding box center [496, 241] width 196 height 29
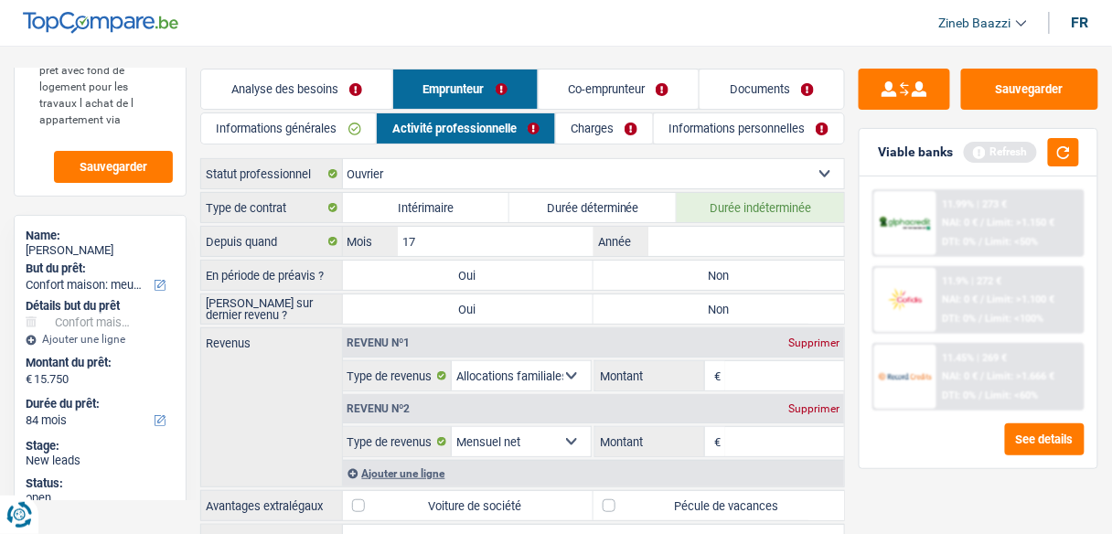
type input "1"
type input "01"
click at [684, 242] on input "Année" at bounding box center [746, 241] width 196 height 29
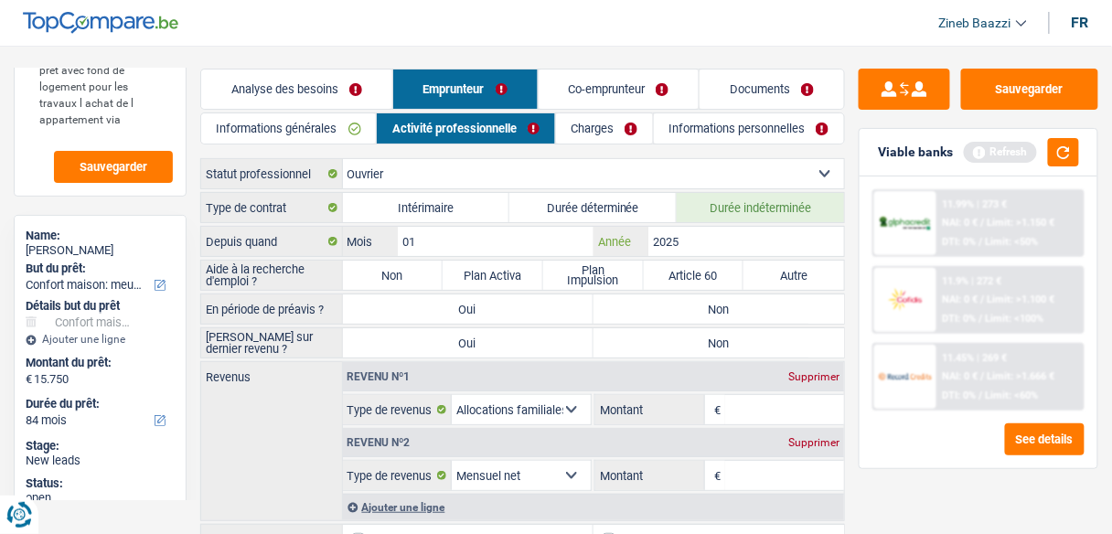
type input "2025"
click at [258, 429] on div "Revenus Revenu nº1 Supprimer Allocation d'handicap Allocations chômage Allocati…" at bounding box center [522, 441] width 645 height 160
click at [596, 305] on label "Non" at bounding box center [719, 308] width 251 height 29
click at [596, 305] on input "Non" at bounding box center [719, 308] width 251 height 29
radio input "true"
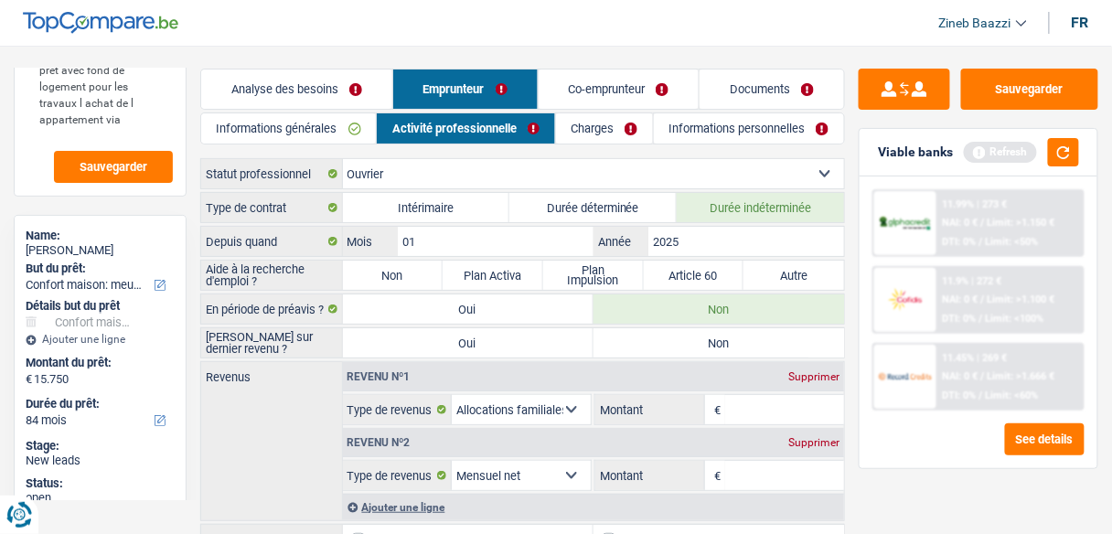
click at [262, 406] on div "Revenus Revenu nº1 Supprimer Allocation d'handicap Allocations chômage Allocati…" at bounding box center [522, 441] width 645 height 160
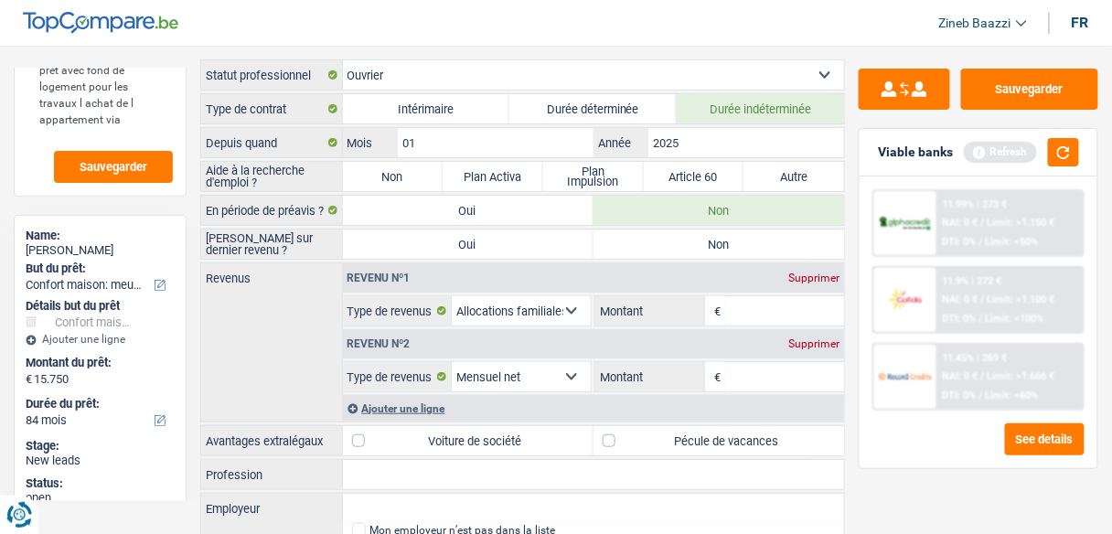
scroll to position [73, 0]
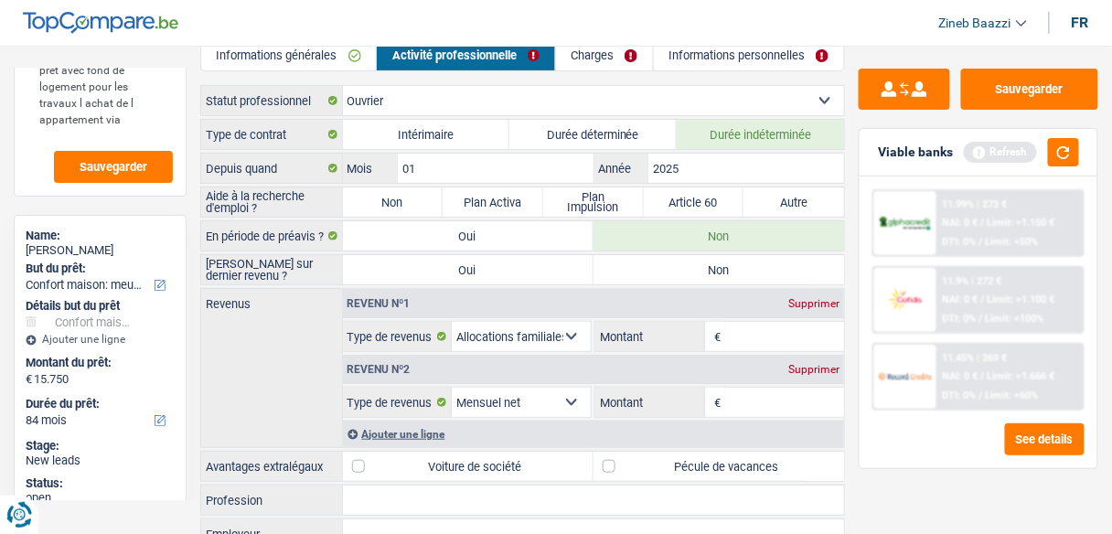
click at [765, 272] on label "Non" at bounding box center [719, 269] width 251 height 29
click at [765, 272] on input "Non" at bounding box center [719, 269] width 251 height 29
radio input "true"
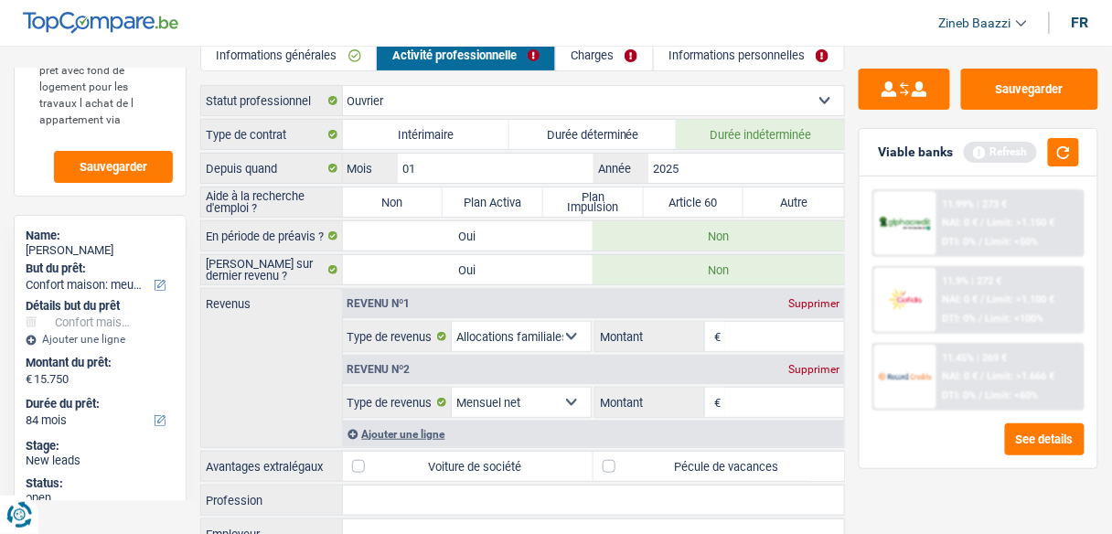
click at [588, 330] on select "Allocation d'handicap Allocations chômage Allocations familiales Chèques repas …" at bounding box center [521, 336] width 139 height 29
click at [573, 335] on select "Allocation d'handicap Allocations chômage Allocations familiales Chèques repas …" at bounding box center [521, 336] width 139 height 29
click at [572, 336] on select "Allocation d'handicap Allocations chômage Allocations familiales Chèques repas …" at bounding box center [521, 336] width 139 height 29
click at [571, 336] on select "Allocation d'handicap Allocations chômage Allocations familiales Chèques repas …" at bounding box center [521, 336] width 139 height 29
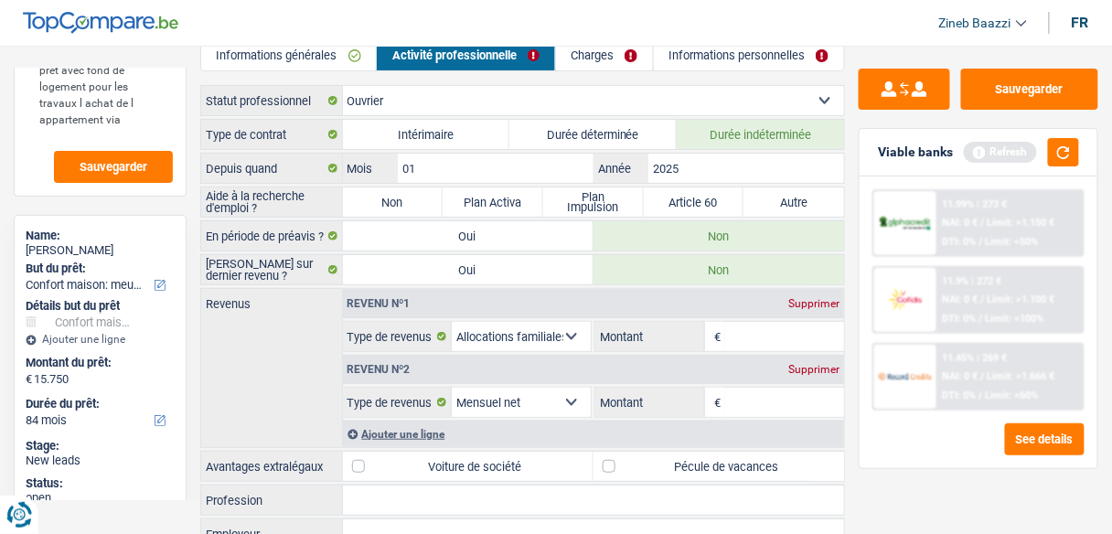
click at [241, 375] on div "Revenus Revenu nº1 Supprimer Allocation d'handicap Allocations chômage Allocati…" at bounding box center [522, 368] width 645 height 160
click at [813, 299] on div "Supprimer" at bounding box center [814, 303] width 60 height 11
select select "netSalary"
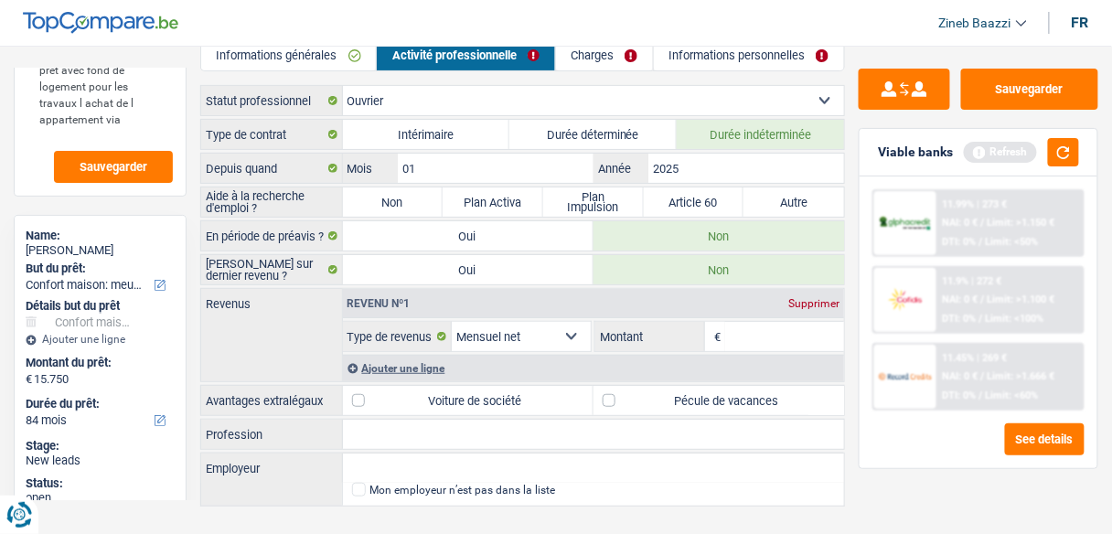
click at [513, 340] on select "Allocation d'handicap Allocations chômage Allocations familiales Chèques repas …" at bounding box center [521, 336] width 139 height 29
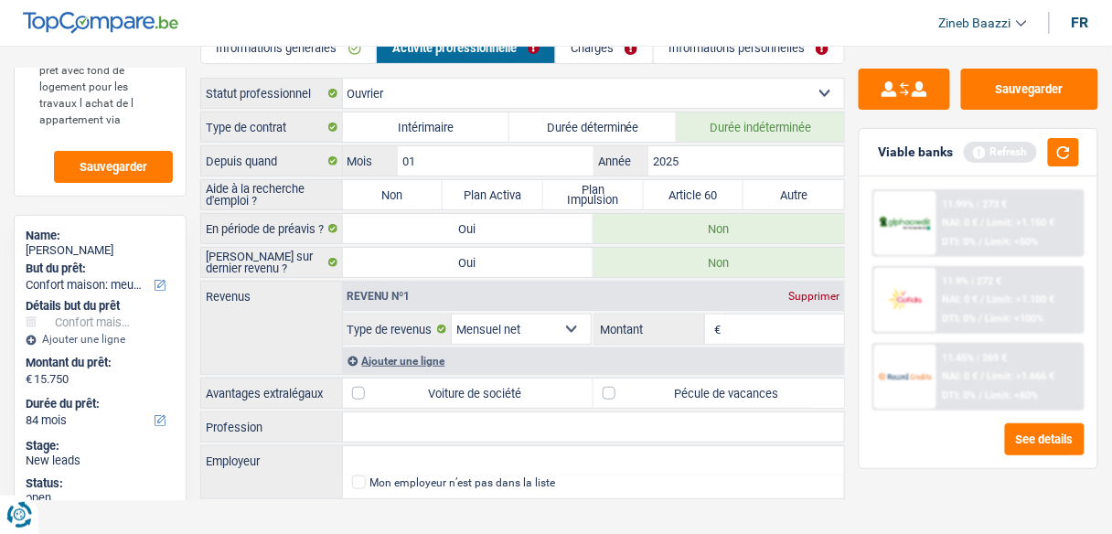
scroll to position [96, 0]
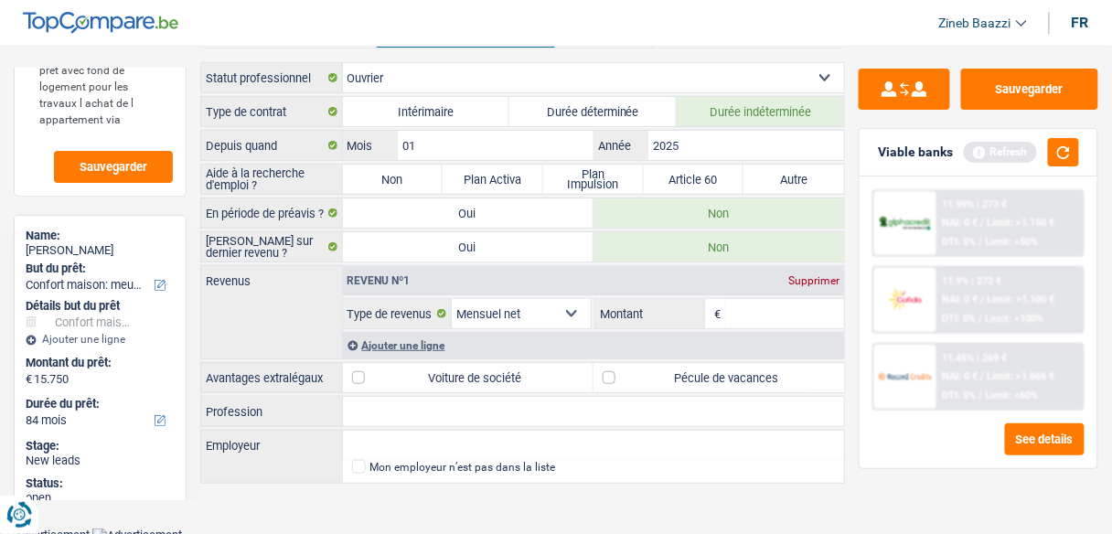
click at [767, 309] on input "Montant" at bounding box center [784, 313] width 119 height 29
type input "2"
type input "2.600"
click at [243, 333] on div "Revenus Revenu nº1 Supprimer Allocation d'handicap Allocations chômage Allocati…" at bounding box center [522, 312] width 645 height 94
click at [560, 316] on select "Allocation d'handicap Allocations chômage Allocations familiales Chèques repas …" at bounding box center [521, 313] width 139 height 29
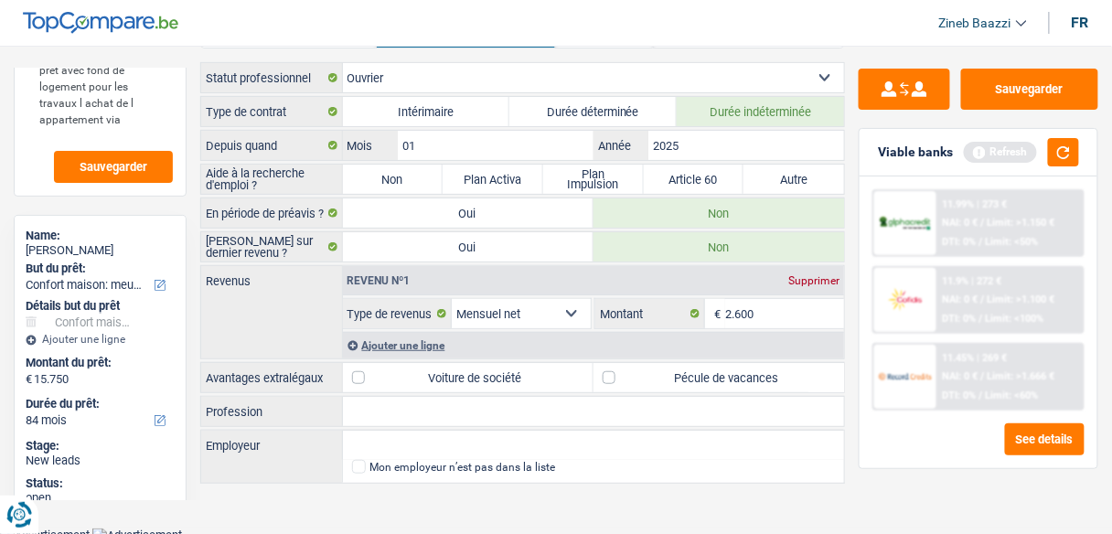
click at [560, 315] on select "Allocation d'handicap Allocations chômage Allocations familiales Chèques repas …" at bounding box center [521, 313] width 139 height 29
click at [567, 411] on input "Profession" at bounding box center [594, 411] width 502 height 29
type input "chauffeur livreur"
click at [1052, 148] on button "button" at bounding box center [1063, 152] width 31 height 28
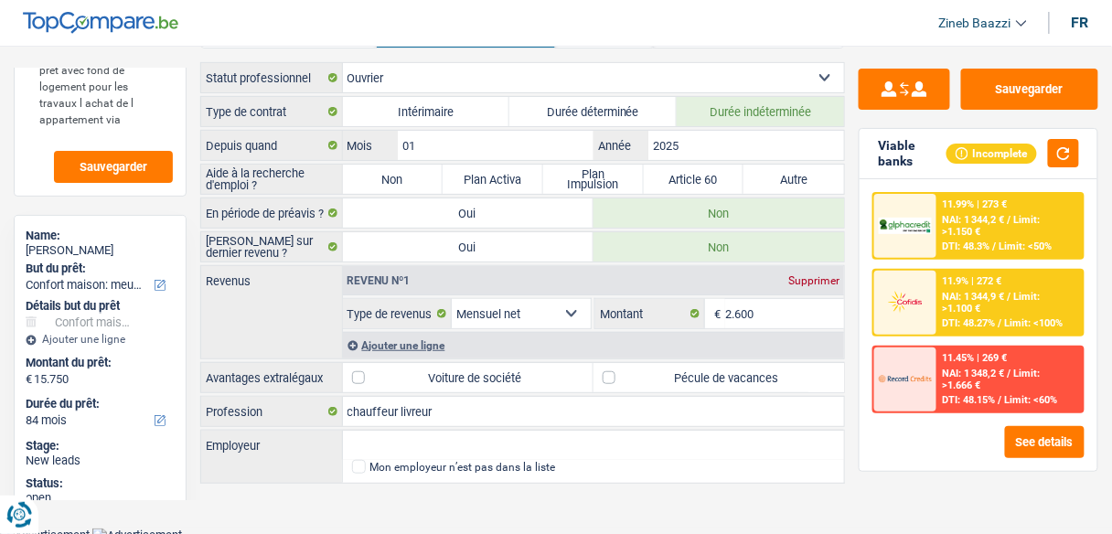
click at [706, 377] on label "Pécule de vacances" at bounding box center [719, 377] width 251 height 29
click at [650, 363] on label "Pécule de vacances" at bounding box center [719, 377] width 251 height 29
click at [650, 363] on input "Pécule de vacances" at bounding box center [719, 377] width 251 height 29
checkbox input "true"
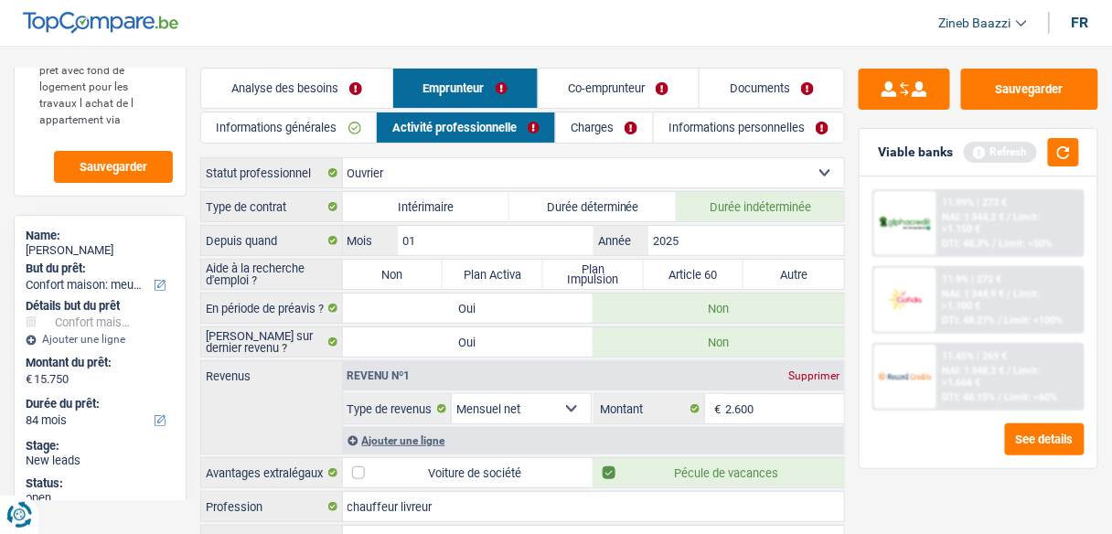
scroll to position [0, 0]
click at [582, 137] on link "Charges" at bounding box center [604, 128] width 97 height 30
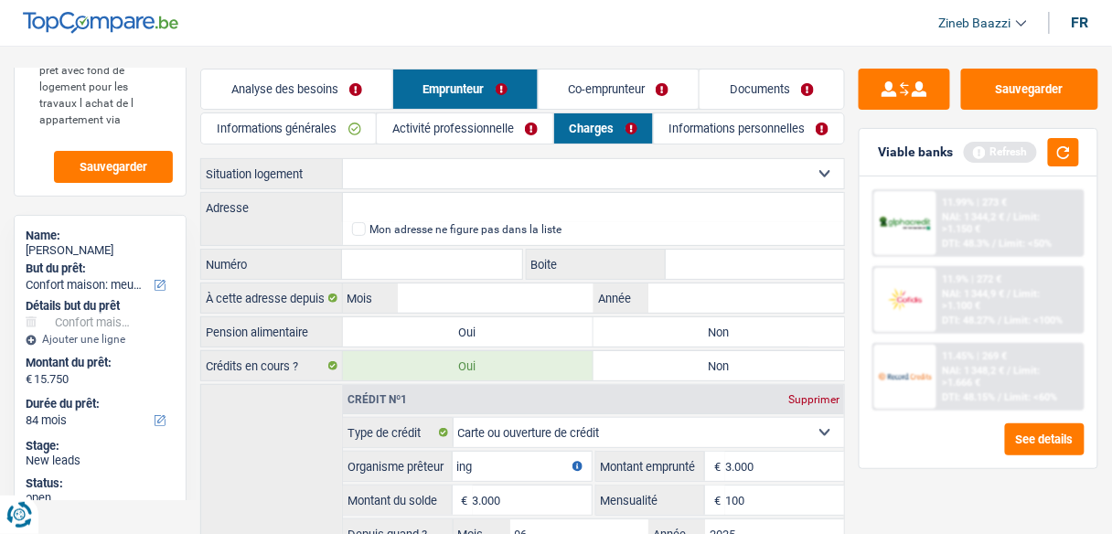
click at [462, 162] on select "Locataire Propriétaire avec prêt hypothécaire Propriétaire sans prêt hypothécai…" at bounding box center [594, 173] width 502 height 29
select select "ownerWithMortgage"
click at [343, 159] on select "Locataire Propriétaire avec prêt hypothécaire Propriétaire sans prêt hypothécai…" at bounding box center [594, 173] width 502 height 29
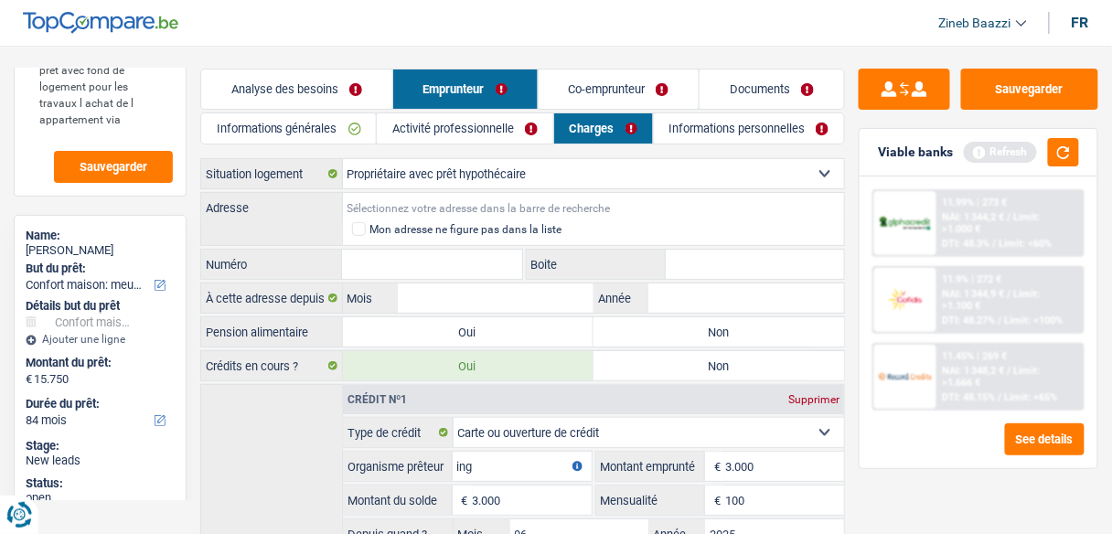
click at [456, 209] on input "Adresse" at bounding box center [594, 207] width 502 height 29
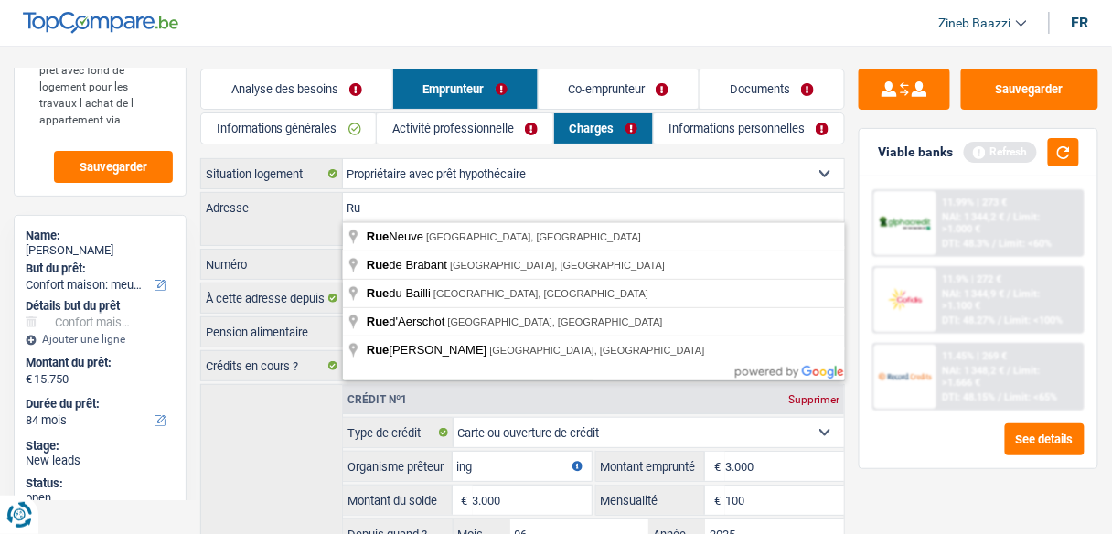
type input "R"
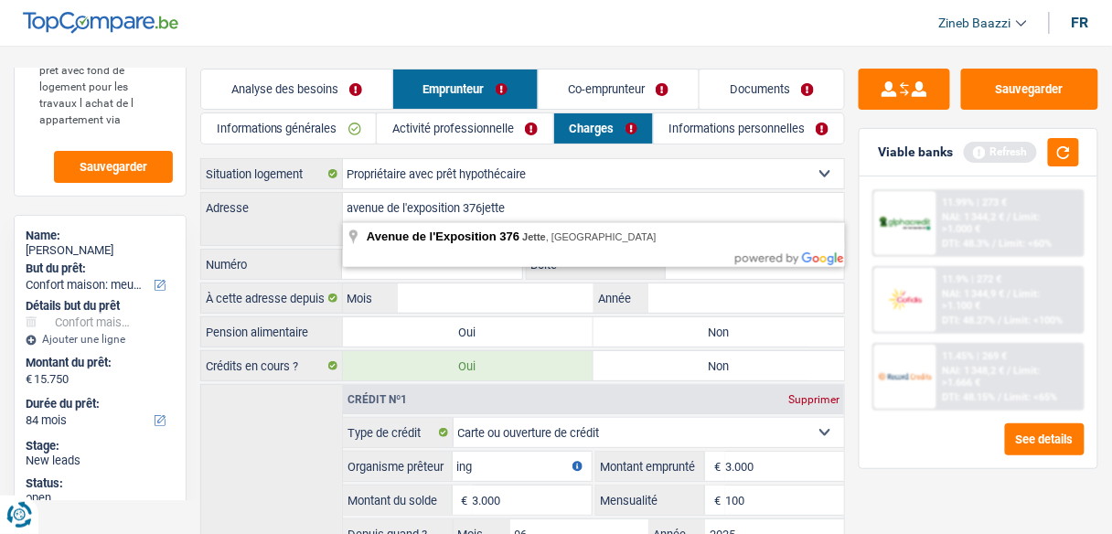
click at [487, 201] on input "avenue de l'exposition 376jette" at bounding box center [594, 207] width 502 height 29
type input "avenue de l'exposition 376 jette"
click at [290, 226] on div "avenue de l'exposition 376 jette Adresse Mon adresse ne figure pas dans la liste" at bounding box center [522, 219] width 645 height 54
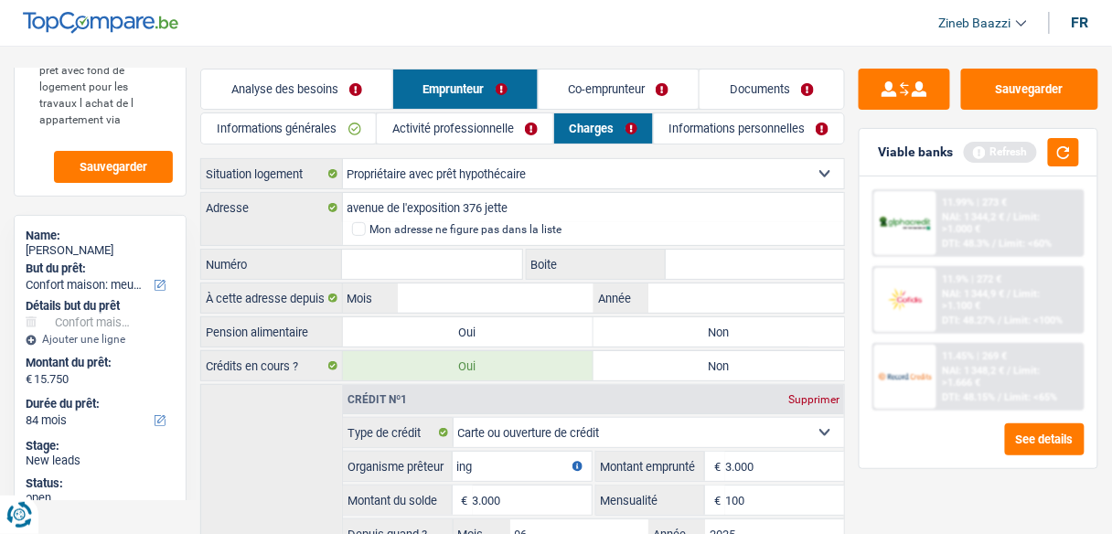
click at [419, 276] on input "Numéro" at bounding box center [431, 264] width 179 height 29
type input "376"
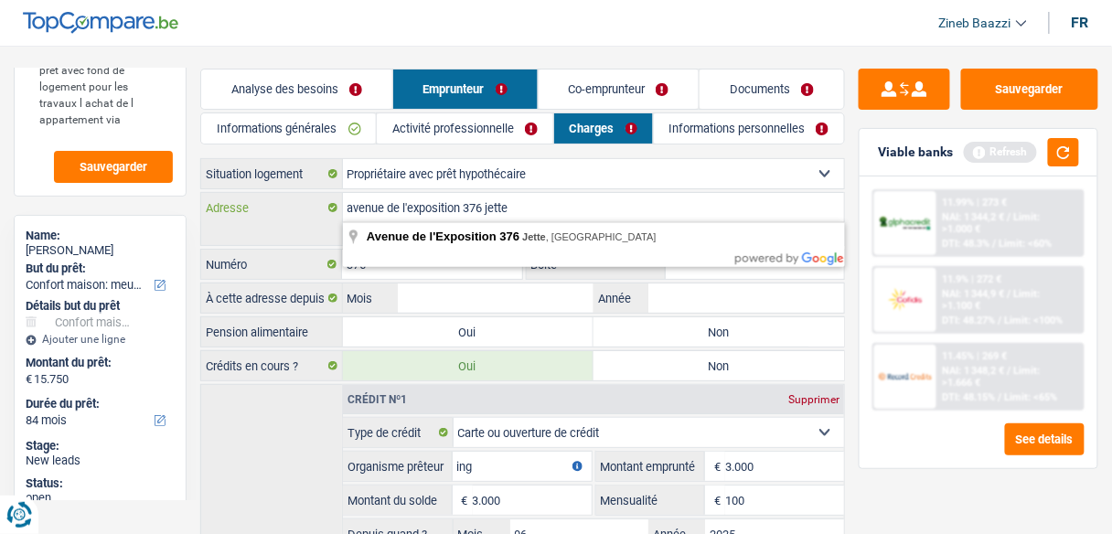
click at [484, 210] on input "avenue de l'exposition 376 jette" at bounding box center [594, 207] width 502 height 29
type input "avenue de l'exposition 378 jette"
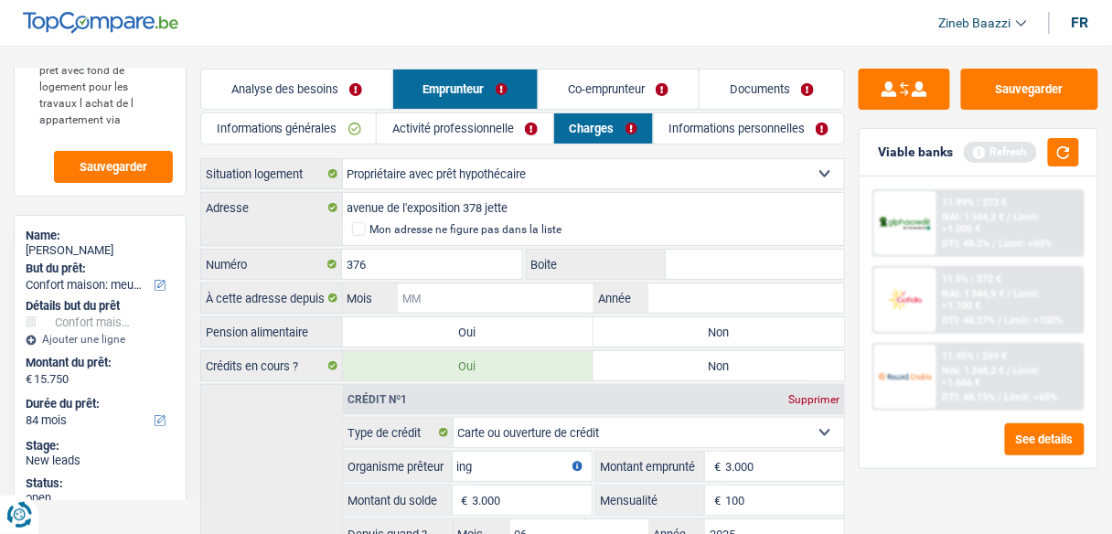
click at [473, 293] on input "Mois" at bounding box center [496, 297] width 196 height 29
click at [390, 266] on input "376" at bounding box center [431, 264] width 179 height 29
type input "378"
click at [672, 258] on input "Boite" at bounding box center [755, 264] width 178 height 29
click at [493, 292] on input "Mois" at bounding box center [496, 297] width 196 height 29
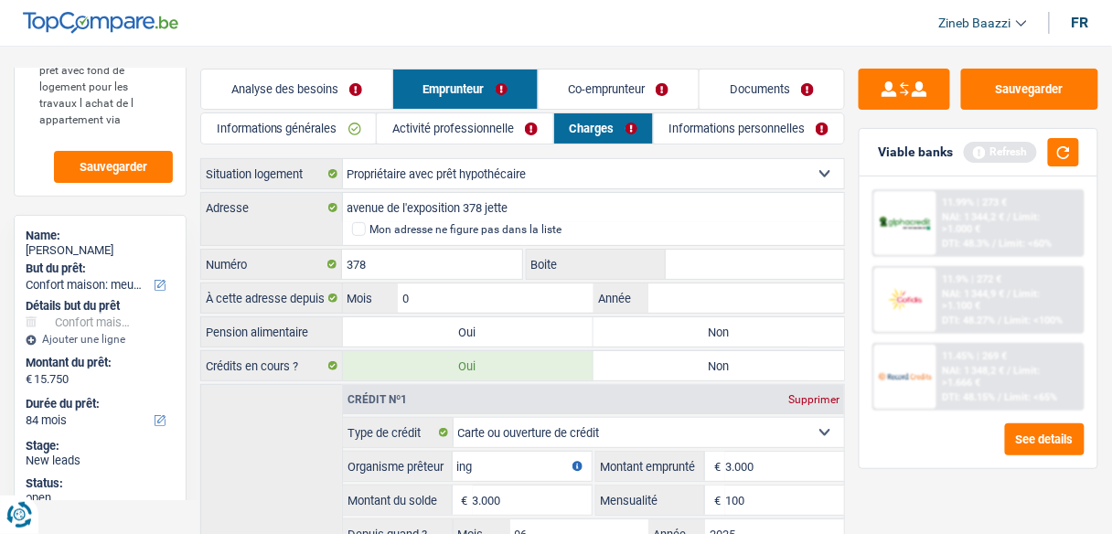
type input "09"
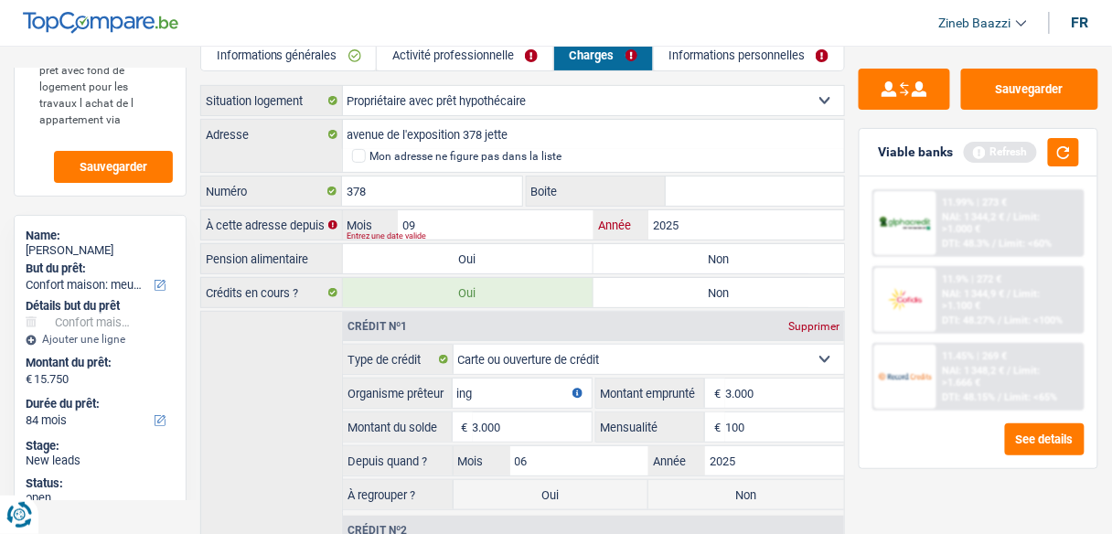
type input "2025"
click at [258, 401] on div "Crédit nº1 Supprimer Carte ou ouverture de crédit Prêt hypothécaire Vente à tem…" at bounding box center [522, 541] width 645 height 461
click at [612, 257] on label "Non" at bounding box center [719, 258] width 251 height 29
click at [612, 257] on input "Non" at bounding box center [719, 258] width 251 height 29
radio input "true"
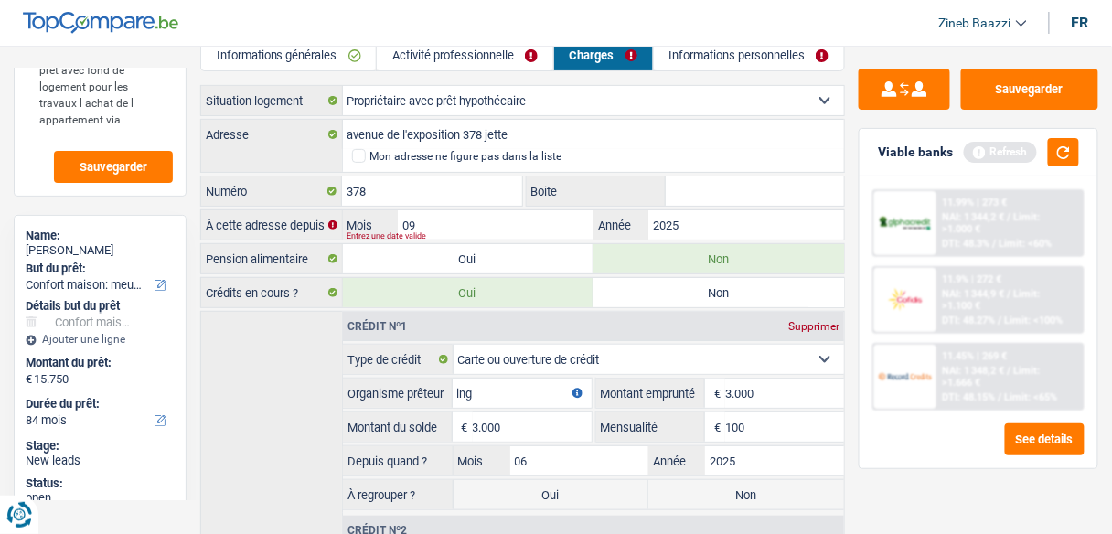
click at [263, 400] on div "Crédit nº1 Supprimer Carte ou ouverture de crédit Prêt hypothécaire Vente à tem…" at bounding box center [522, 541] width 645 height 461
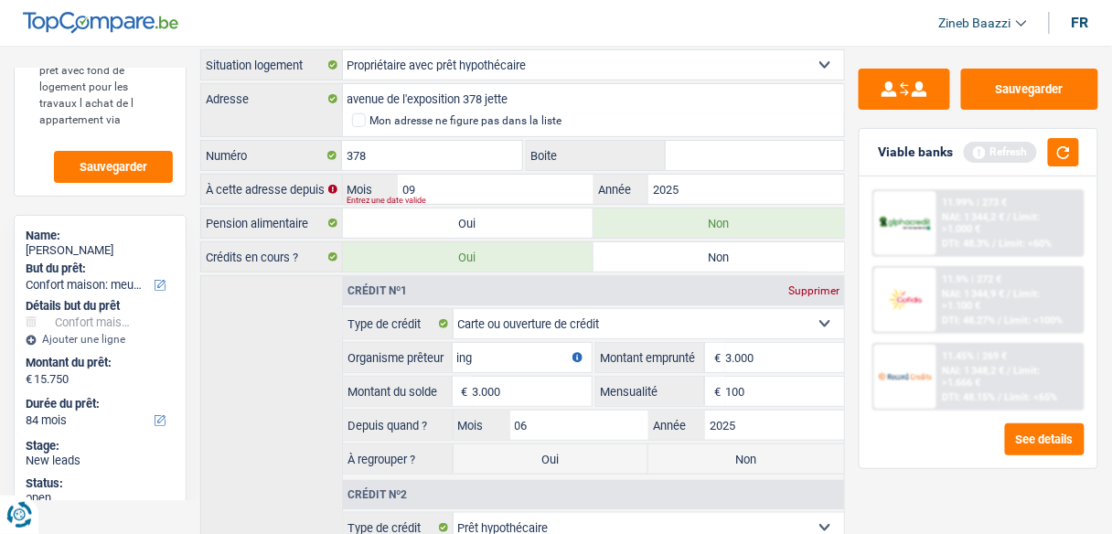
scroll to position [0, 0]
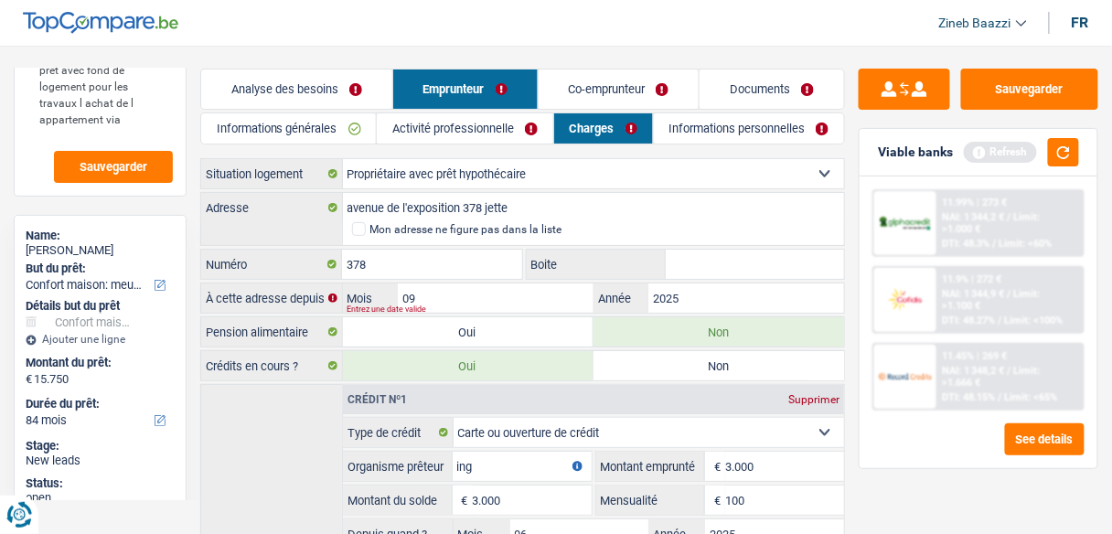
click at [571, 88] on link "Co-emprunteur" at bounding box center [619, 89] width 161 height 39
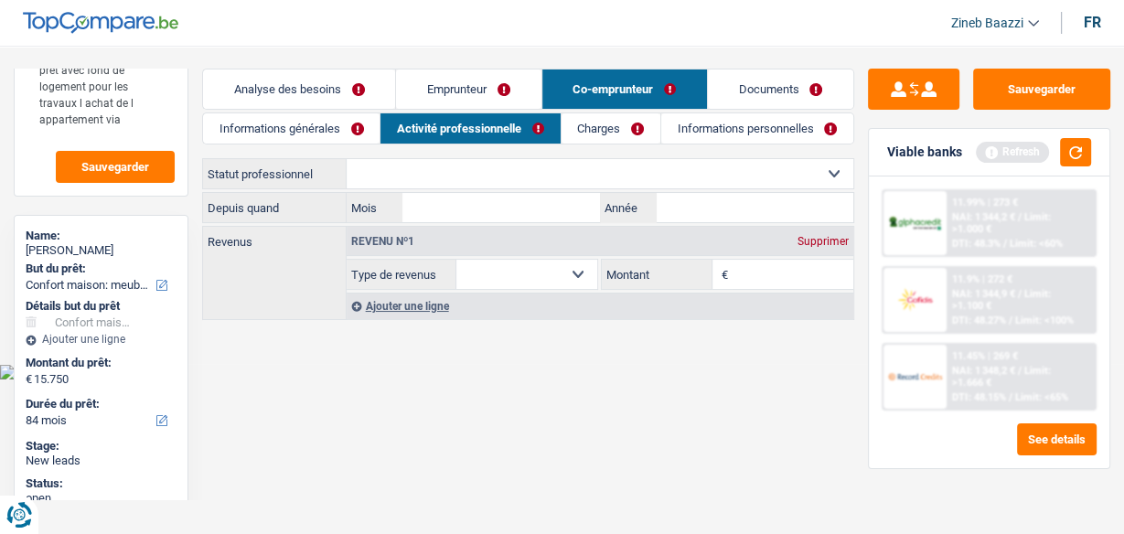
click at [607, 121] on link "Charges" at bounding box center [611, 128] width 99 height 30
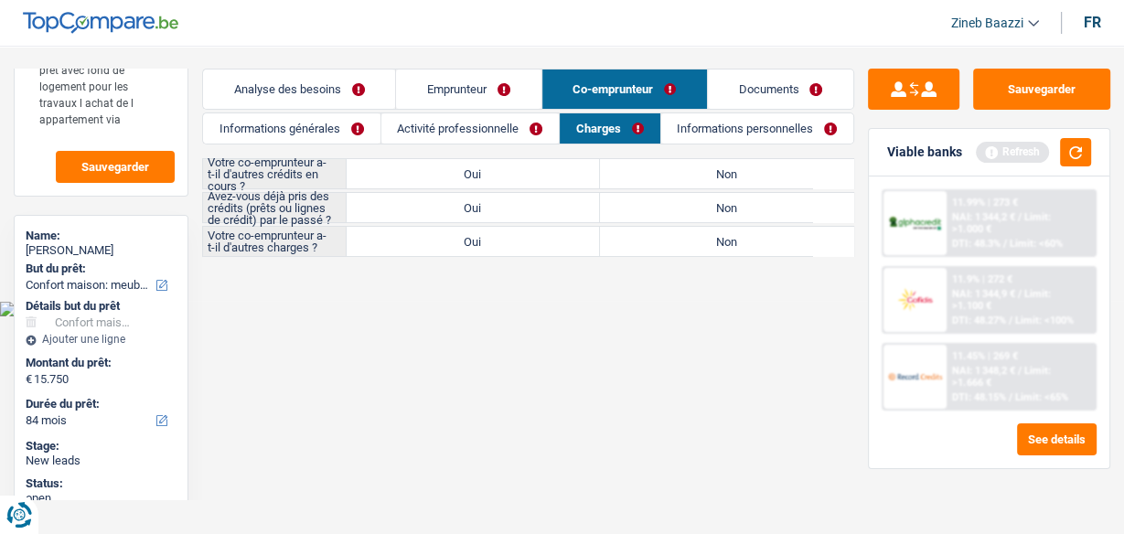
click at [523, 94] on link "Emprunteur" at bounding box center [468, 89] width 144 height 39
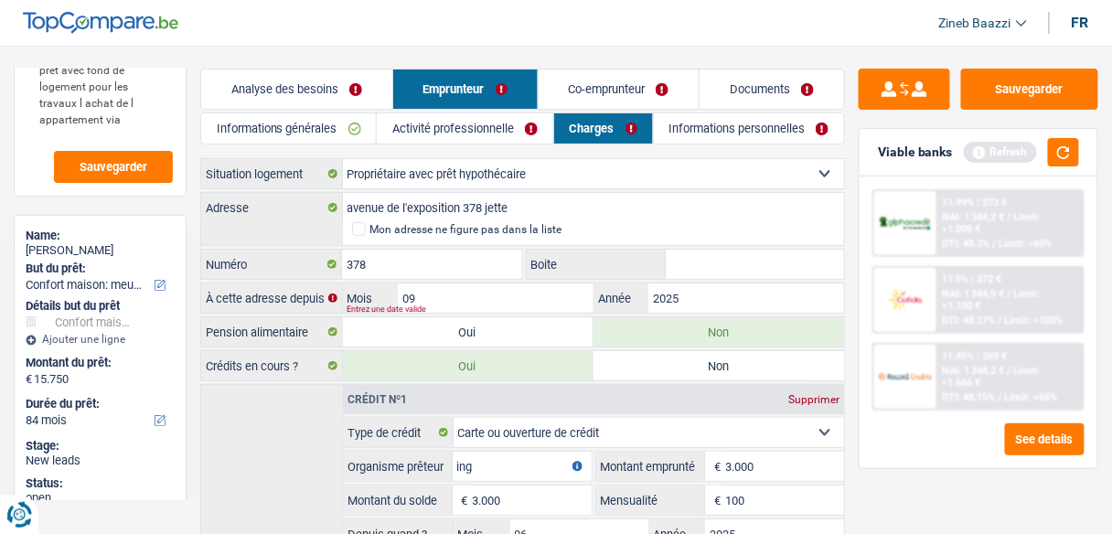
click at [680, 121] on link "Informations personnelles" at bounding box center [749, 128] width 191 height 30
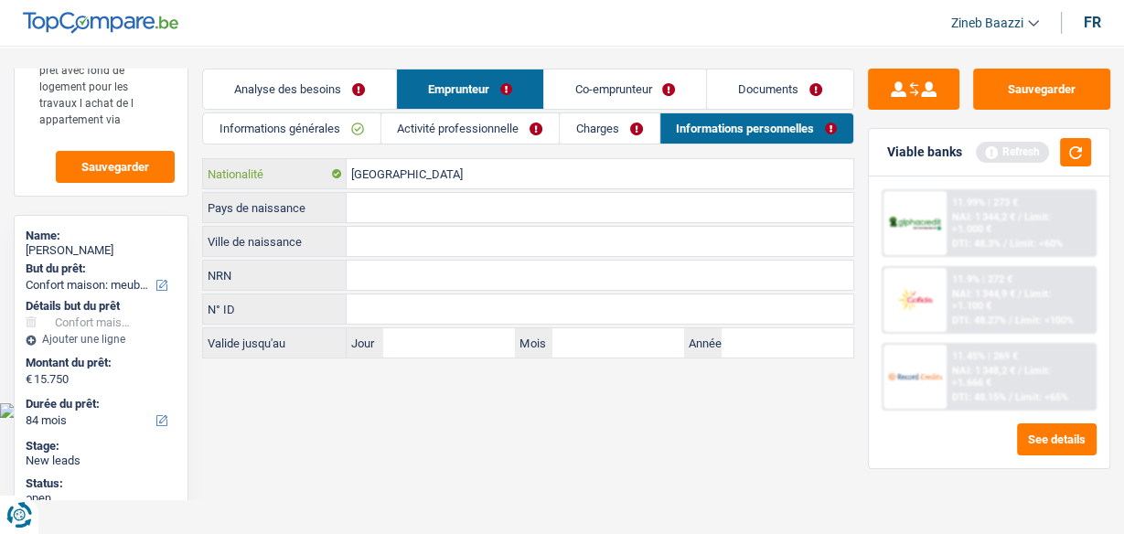
click at [401, 178] on input "[GEOGRAPHIC_DATA]" at bounding box center [600, 173] width 507 height 29
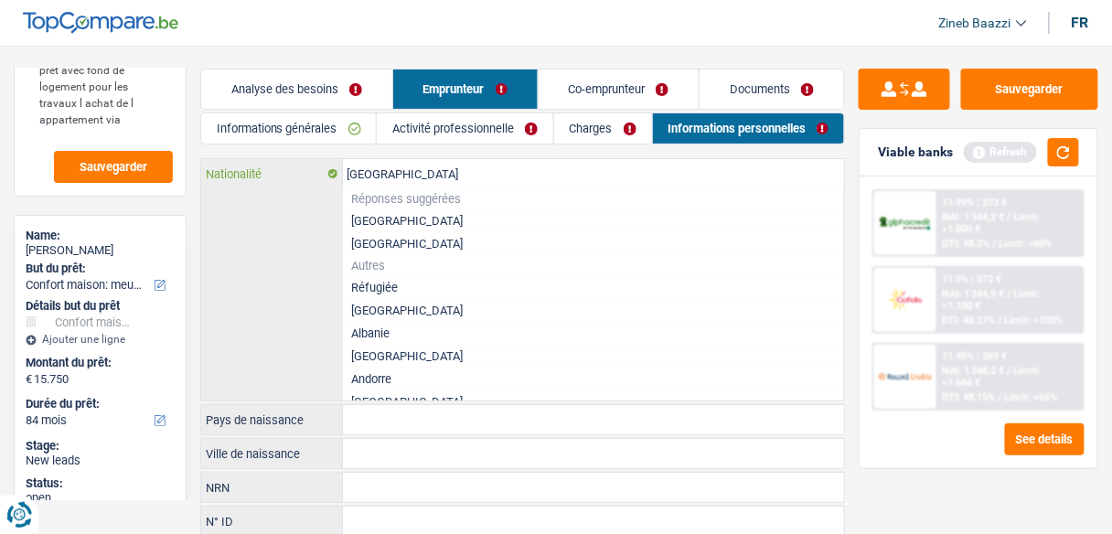
type input "Belgiqueg"
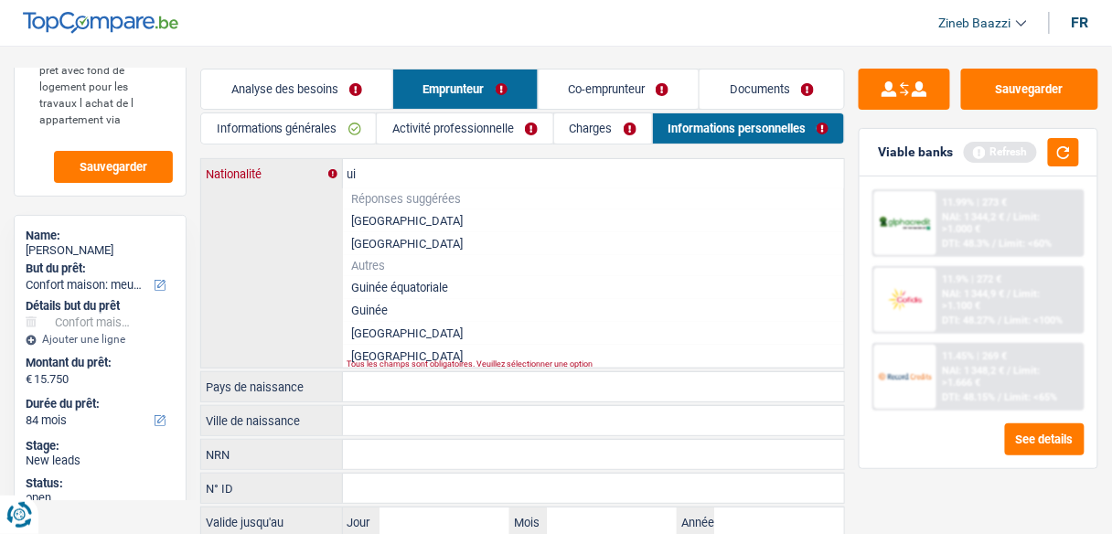
type input "u"
type input "g"
click at [403, 312] on li "Guinée" at bounding box center [594, 310] width 502 height 23
type input "Guinée"
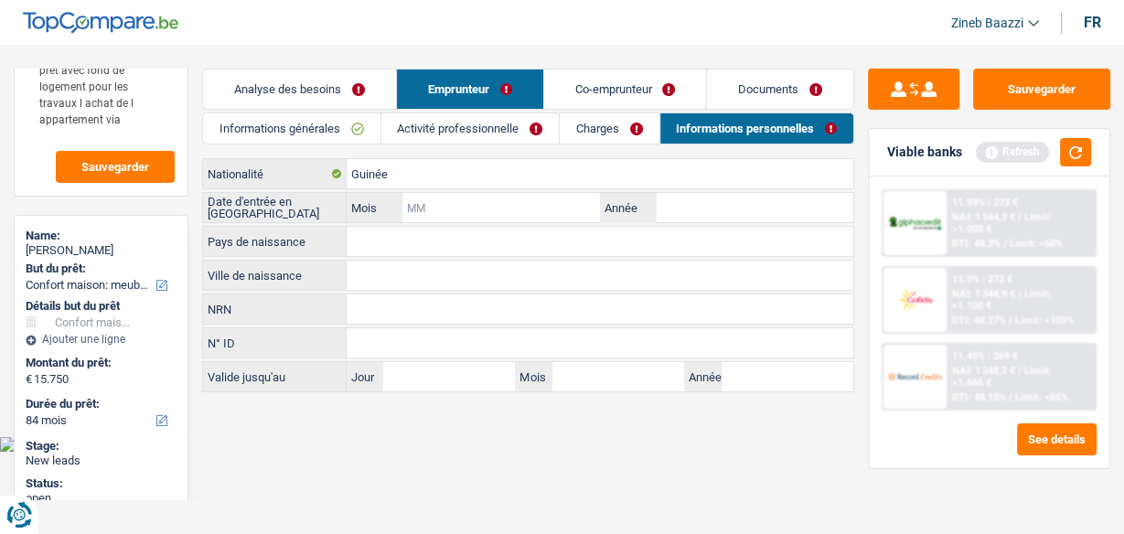
click at [437, 203] on input "Mois" at bounding box center [501, 207] width 198 height 29
click at [1073, 151] on button "button" at bounding box center [1075, 152] width 31 height 28
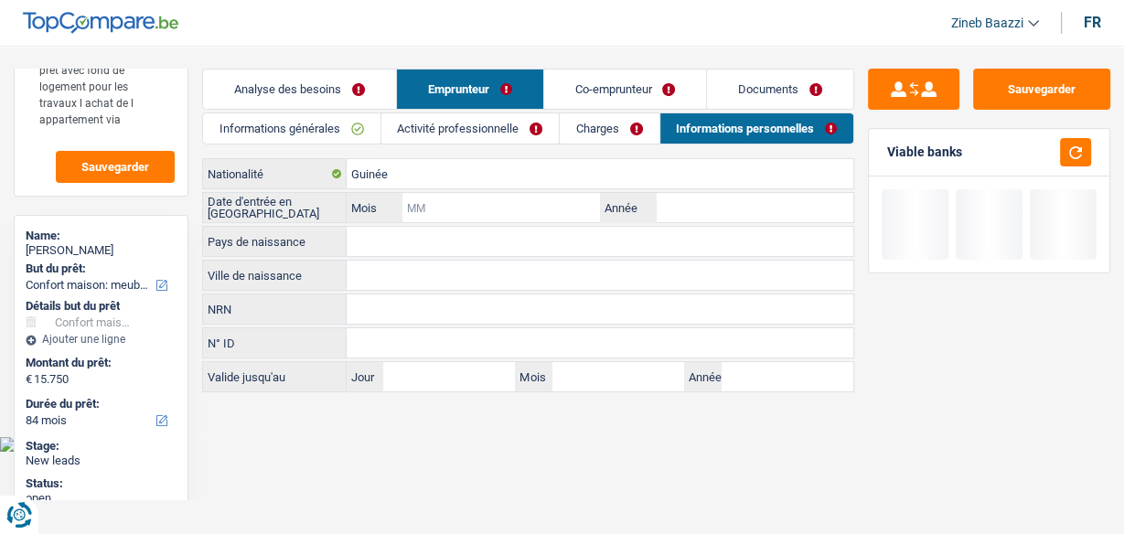
click at [487, 209] on input "Mois" at bounding box center [501, 207] width 198 height 29
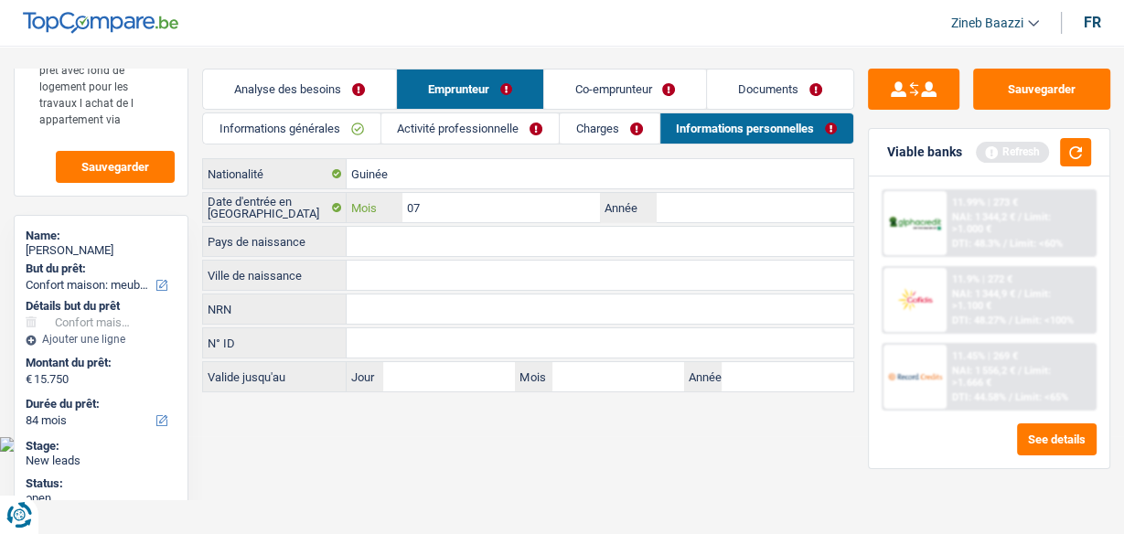
click at [508, 219] on input "07" at bounding box center [501, 207] width 198 height 29
type input "0"
type input "10"
drag, startPoint x: 709, startPoint y: 212, endPoint x: 682, endPoint y: 209, distance: 26.8
click at [707, 212] on input "Année" at bounding box center [755, 207] width 198 height 29
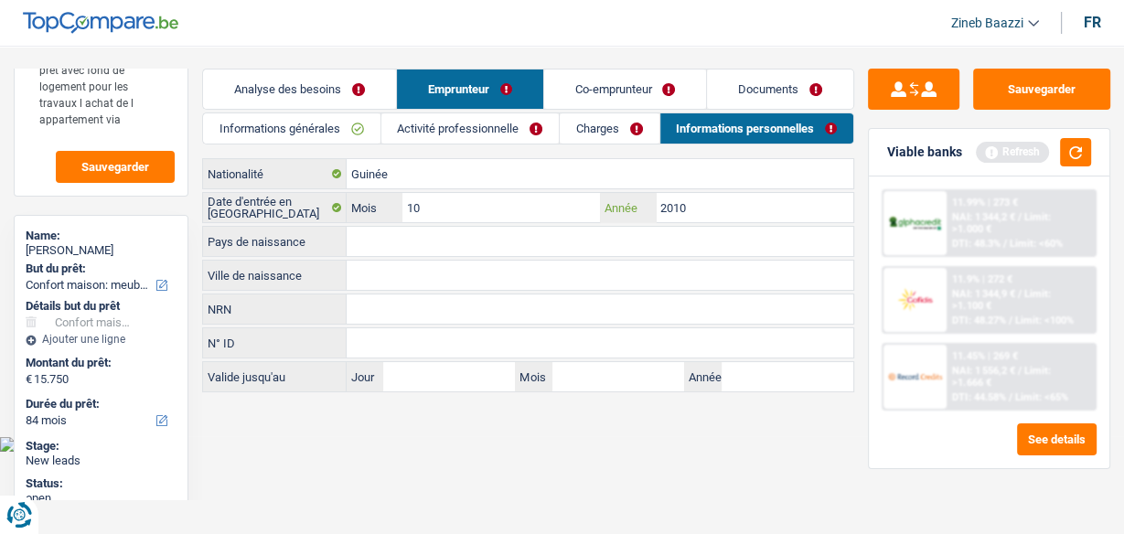
type input "2010"
click at [720, 245] on input "Pays de naissance" at bounding box center [600, 241] width 507 height 29
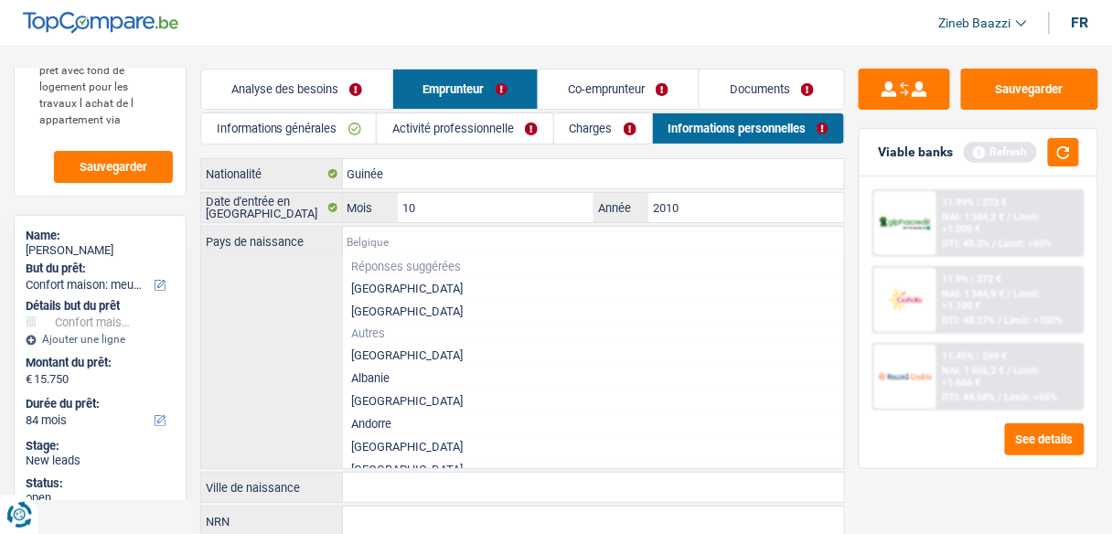
type input "g"
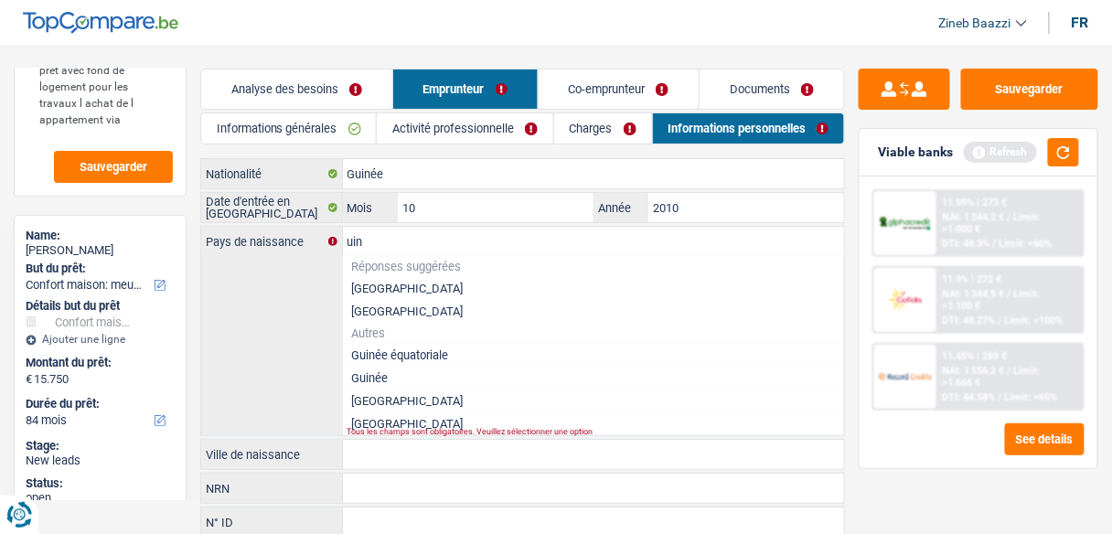
click at [364, 374] on li "Guinée" at bounding box center [594, 378] width 502 height 23
type input "Guinée"
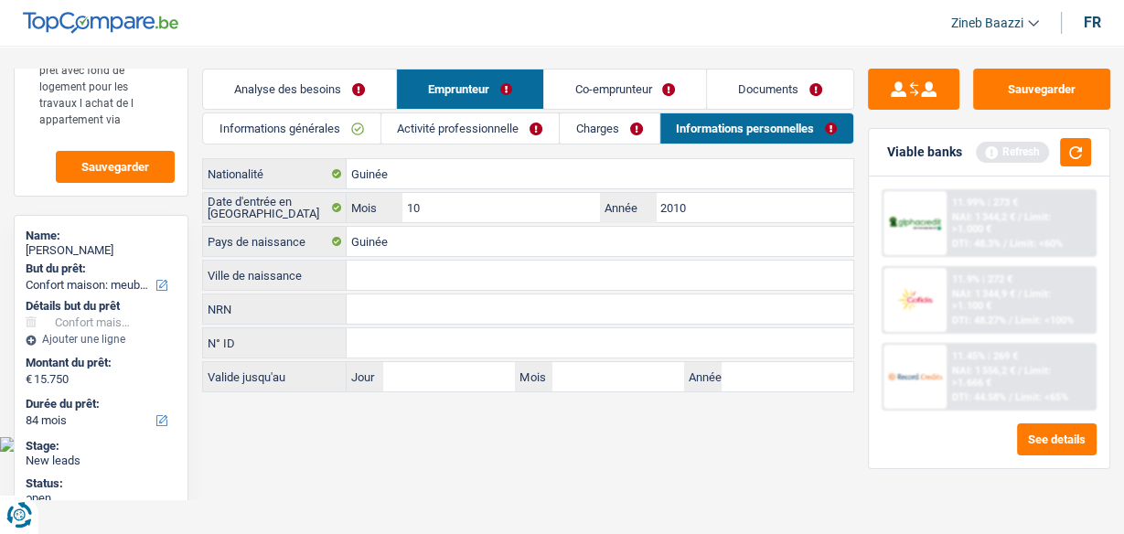
click at [388, 267] on input "Ville de naissance" at bounding box center [600, 275] width 507 height 29
type input "[GEOGRAPHIC_DATA]"
click at [405, 303] on input "NRN" at bounding box center [600, 308] width 507 height 29
click at [384, 355] on div "[DEMOGRAPHIC_DATA] Nationalité Date d'entrée en [GEOGRAPHIC_DATA] 10 Mois / 201…" at bounding box center [528, 275] width 652 height 234
click at [428, 433] on body "Vous avez le contrôle de vos données Nous utilisons des cookies, tout comme nos…" at bounding box center [562, 239] width 1124 height 424
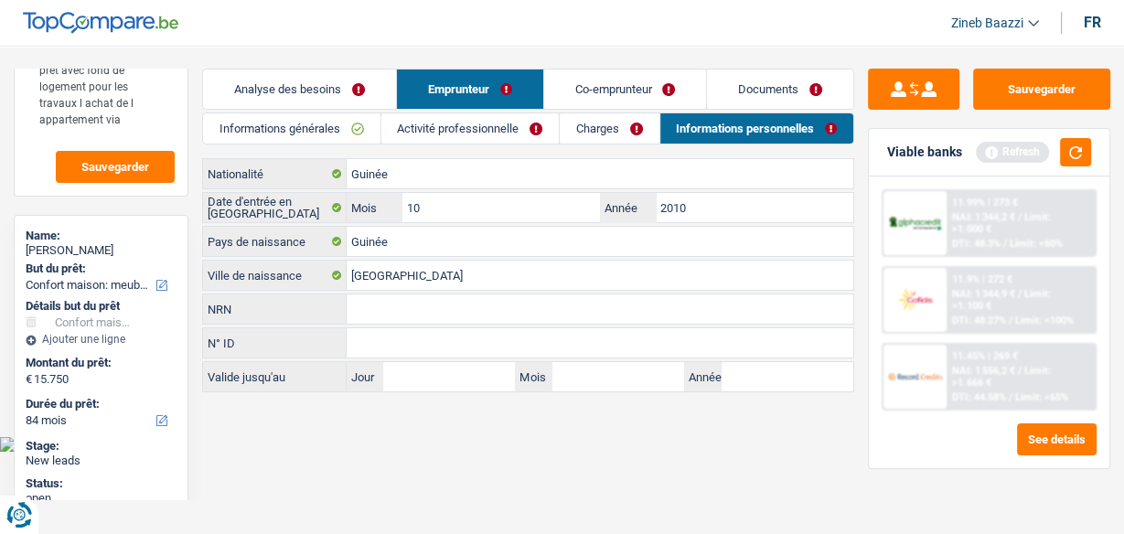
click at [614, 135] on link "Charges" at bounding box center [609, 128] width 99 height 30
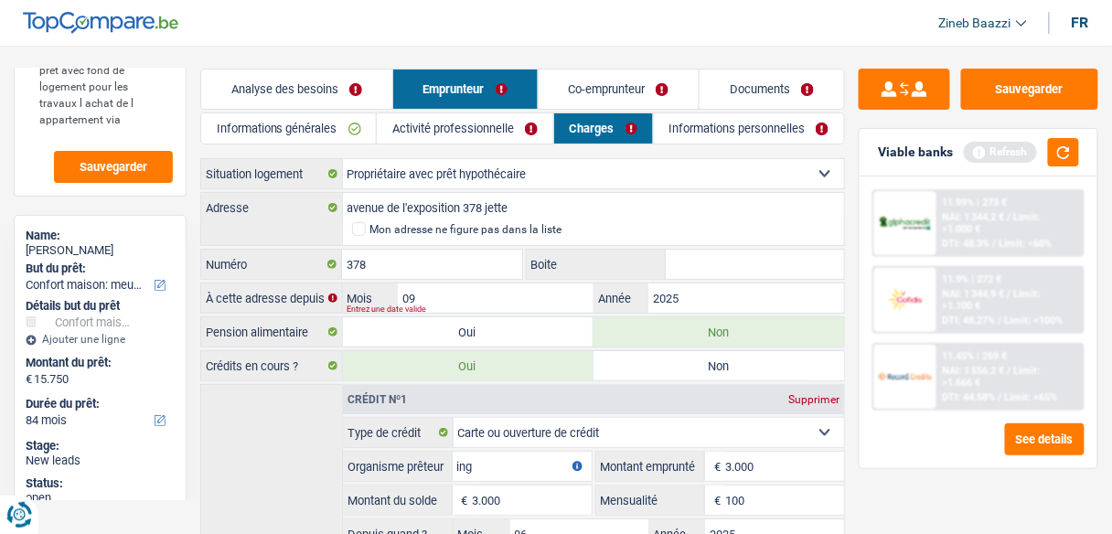
click at [617, 97] on link "Co-emprunteur" at bounding box center [619, 89] width 161 height 39
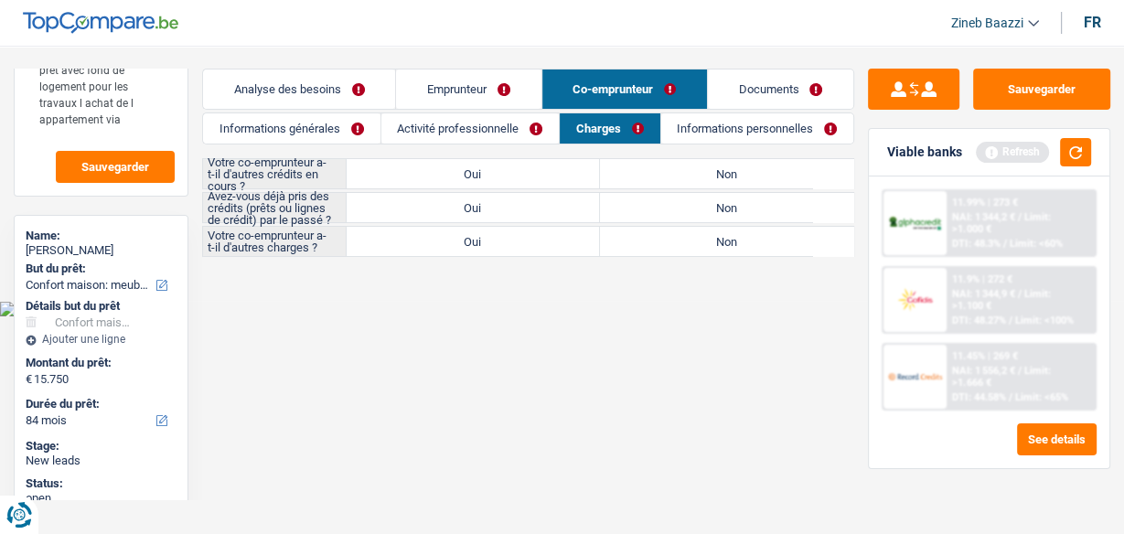
click at [453, 316] on html "Vous avez le contrôle de vos données Nous utilisons des cookies, tout comme nos…" at bounding box center [562, 158] width 1124 height 316
click at [311, 130] on link "Informations générales" at bounding box center [291, 128] width 177 height 30
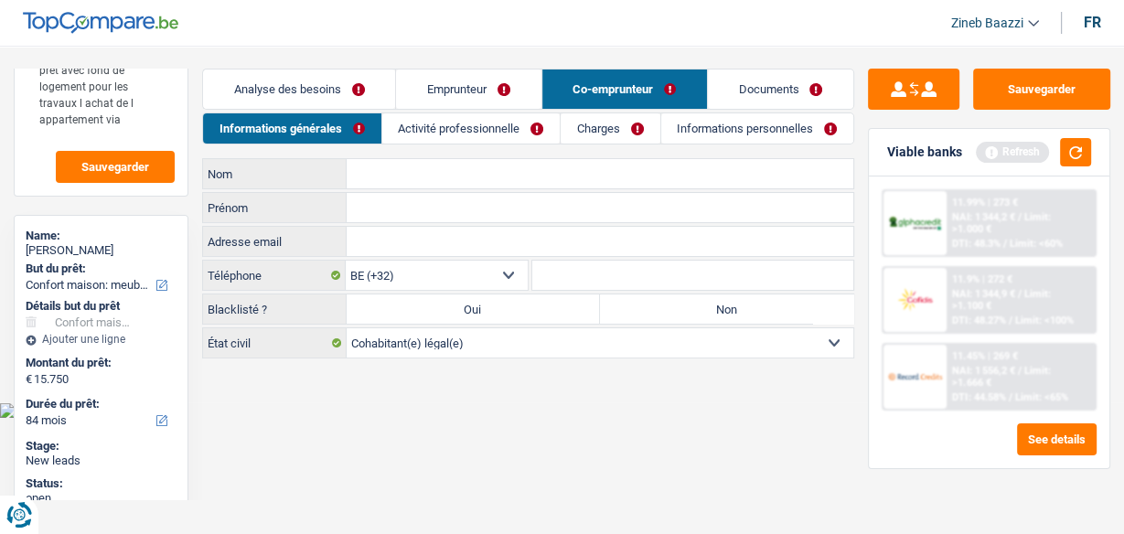
click at [384, 187] on input "Nom" at bounding box center [600, 173] width 507 height 29
click at [407, 176] on input "Nom" at bounding box center [600, 173] width 507 height 29
click at [401, 198] on input "Prénom" at bounding box center [600, 207] width 507 height 29
click at [376, 239] on input "Adresse email" at bounding box center [600, 241] width 507 height 29
click at [375, 203] on input "Khadija" at bounding box center [600, 207] width 507 height 29
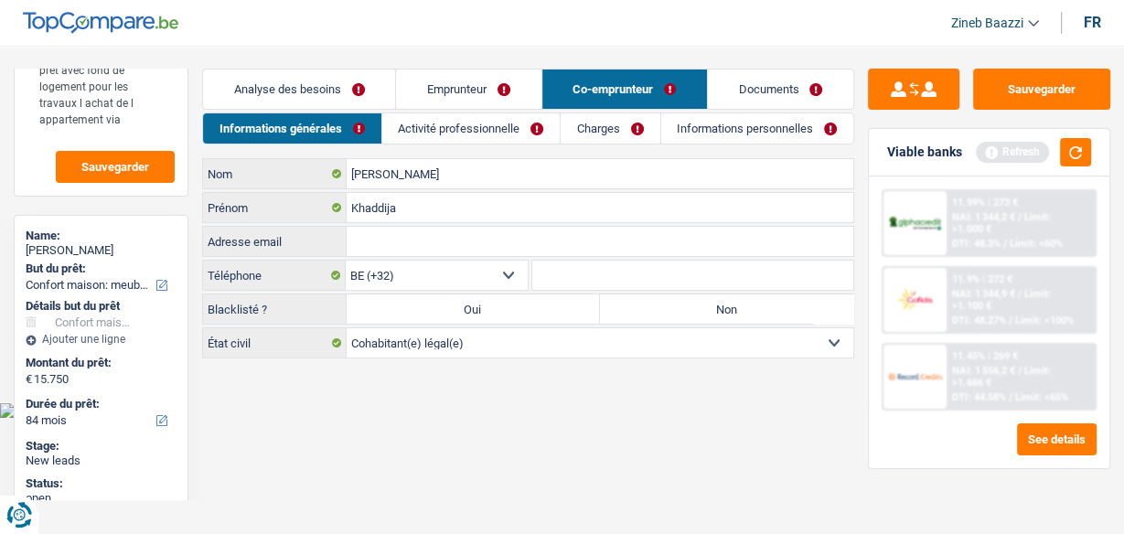
click at [400, 230] on input "Adresse email" at bounding box center [600, 241] width 507 height 29
click at [644, 304] on label "Non" at bounding box center [726, 308] width 253 height 29
click at [644, 304] on input "Non" at bounding box center [726, 308] width 253 height 29
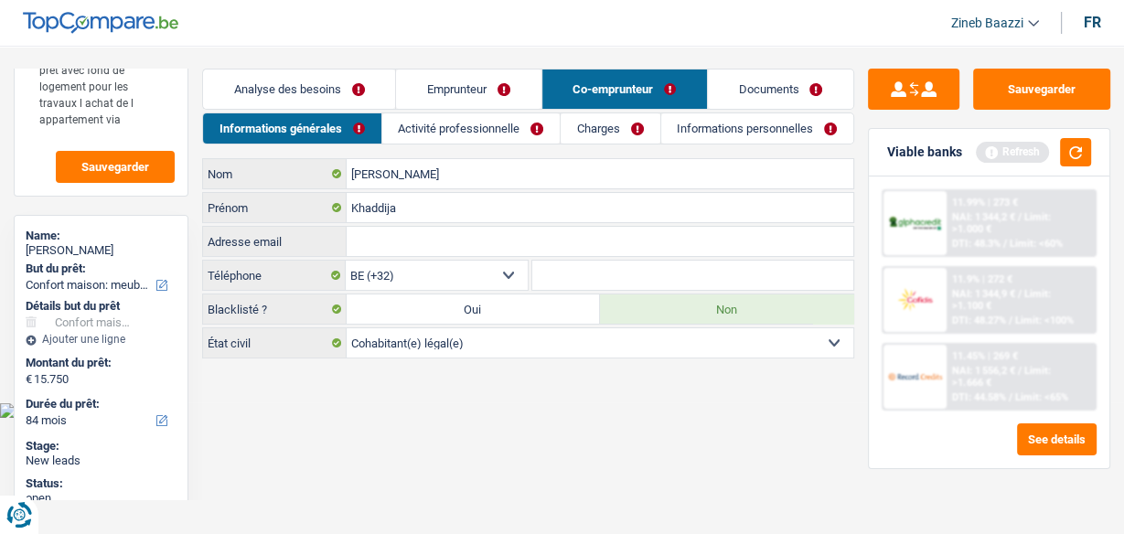
click at [425, 235] on input "Adresse email" at bounding box center [600, 241] width 507 height 29
click at [479, 130] on link "Activité professionnelle" at bounding box center [470, 128] width 177 height 30
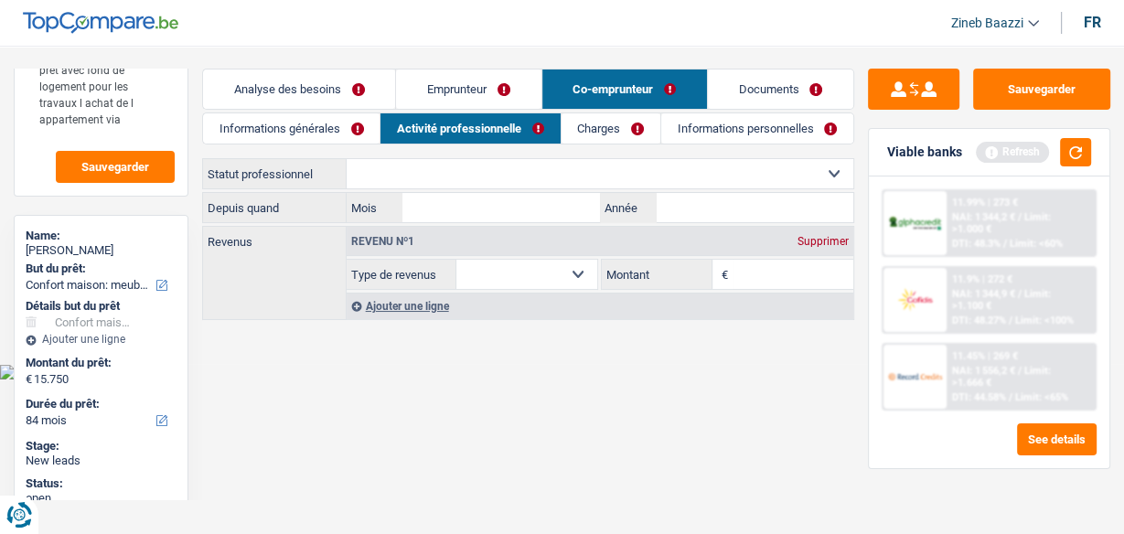
click at [470, 169] on select "Ouvrier Employé privé Employé public Invalide Indépendant Pensionné Chômeur Mut…" at bounding box center [600, 173] width 507 height 29
click at [347, 159] on select "Ouvrier Employé privé Employé public Invalide Indépendant Pensionné Chômeur Mut…" at bounding box center [600, 173] width 507 height 29
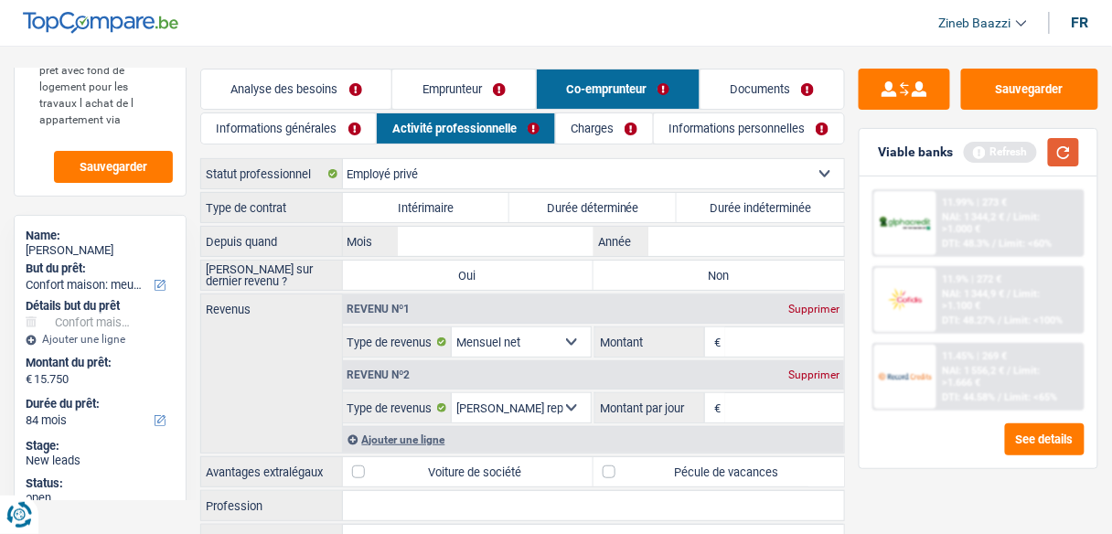
click at [1070, 159] on button "button" at bounding box center [1063, 152] width 31 height 28
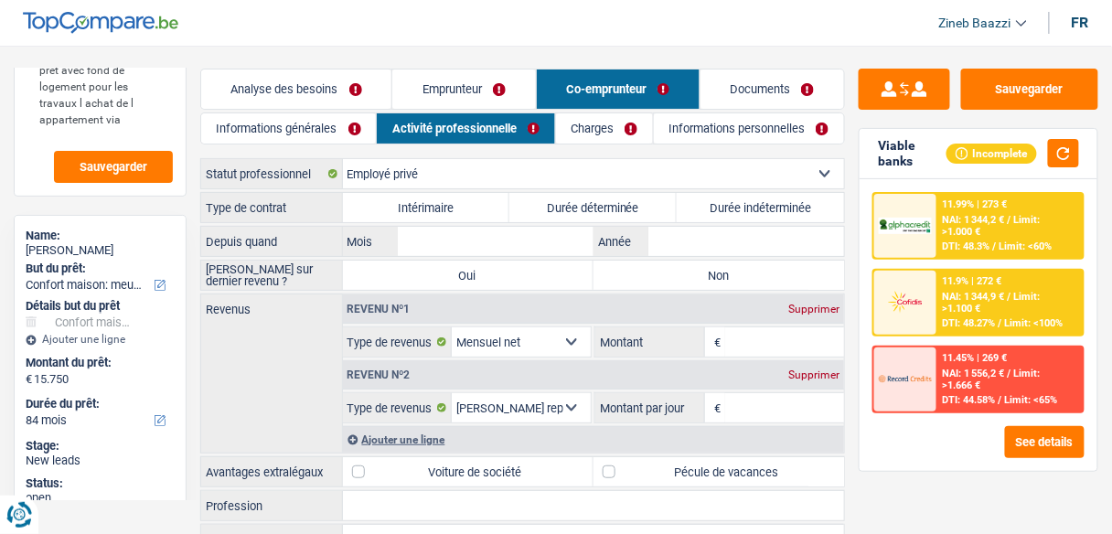
click at [749, 208] on label "Durée indéterminée" at bounding box center [760, 207] width 167 height 29
click at [749, 208] on input "Durée indéterminée" at bounding box center [760, 207] width 167 height 29
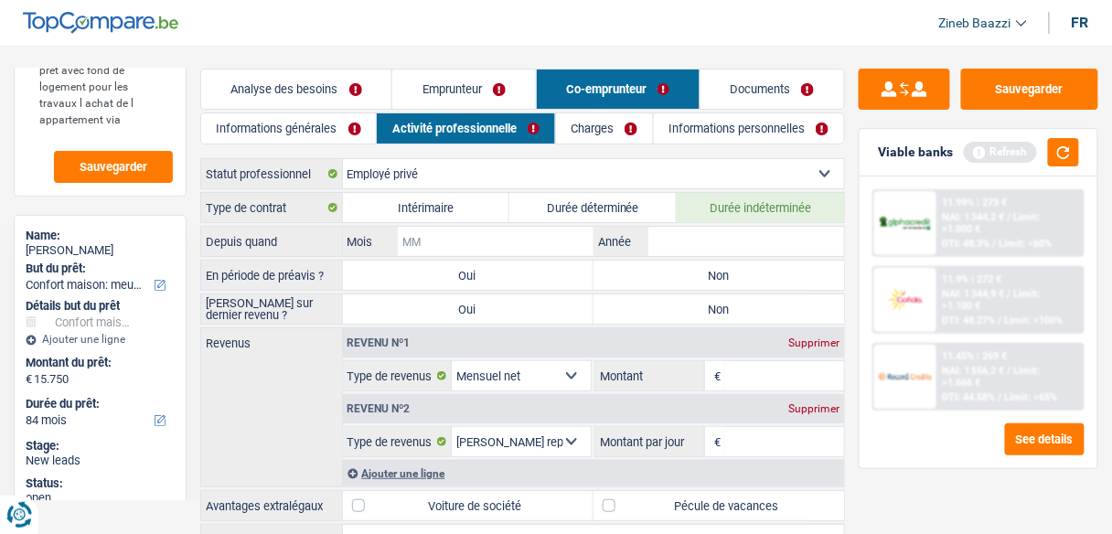
click at [475, 238] on input "Mois" at bounding box center [496, 241] width 196 height 29
click at [736, 233] on input "Année" at bounding box center [746, 241] width 196 height 29
click at [727, 234] on input "Année" at bounding box center [746, 241] width 196 height 29
click at [528, 246] on input "Mois" at bounding box center [496, 241] width 196 height 29
click at [276, 387] on div "Revenus Revenu nº1 Supprimer Allocation d'handicap Allocations chômage Allocati…" at bounding box center [522, 407] width 645 height 160
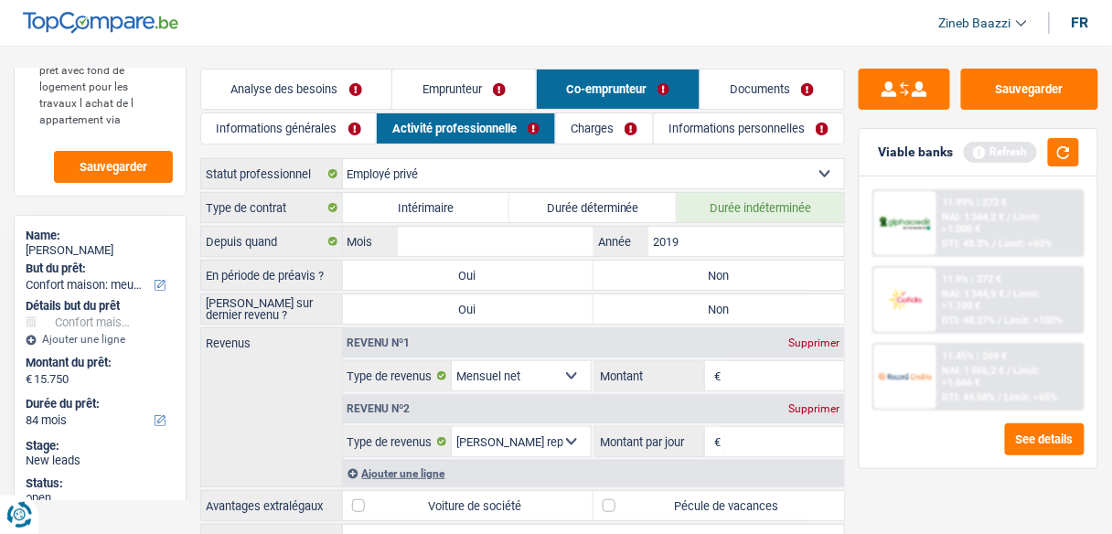
drag, startPoint x: 686, startPoint y: 274, endPoint x: 655, endPoint y: 283, distance: 32.4
click at [684, 274] on label "Non" at bounding box center [719, 275] width 251 height 29
click at [684, 274] on input "Non" at bounding box center [719, 275] width 251 height 29
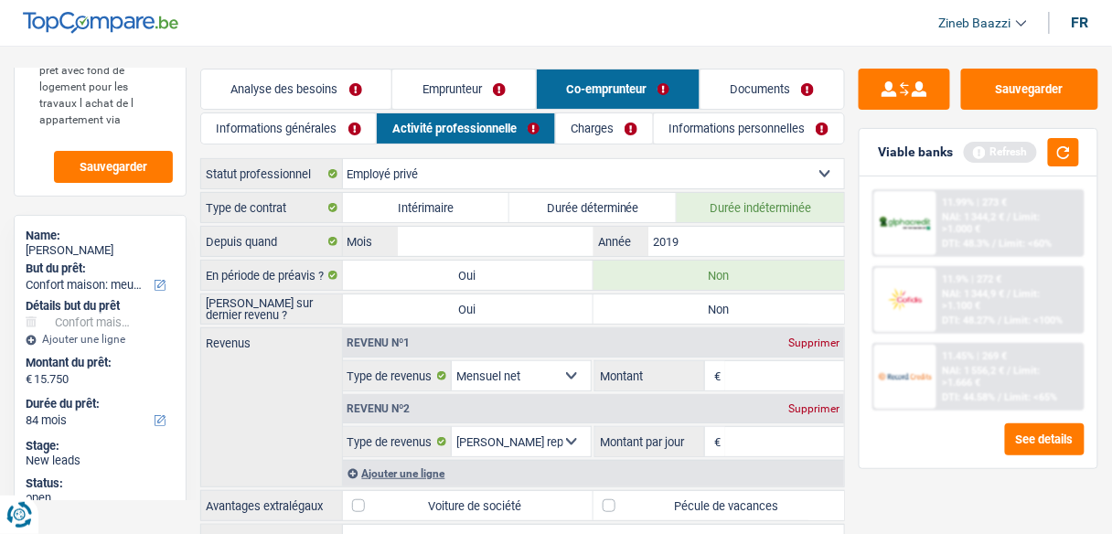
click at [700, 309] on label "Non" at bounding box center [719, 308] width 251 height 29
click at [700, 309] on input "Non" at bounding box center [719, 308] width 251 height 29
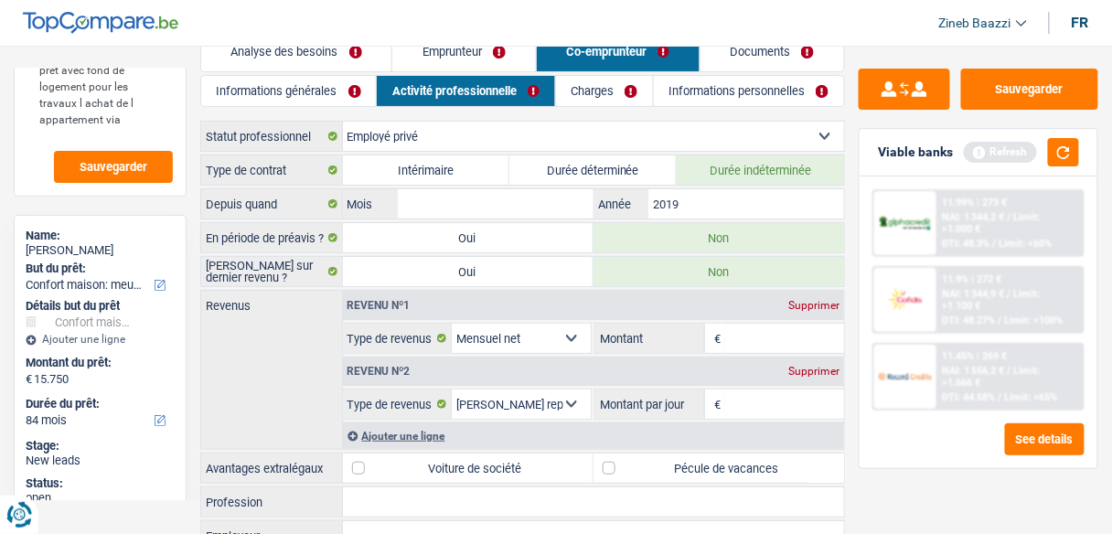
scroll to position [73, 0]
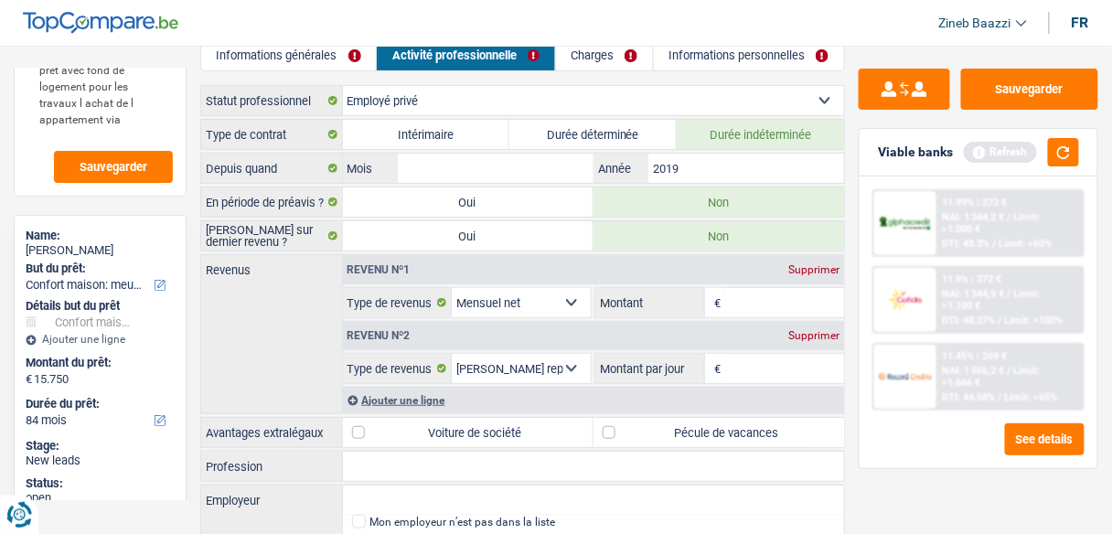
click at [754, 300] on input "Montant" at bounding box center [784, 302] width 119 height 29
click at [445, 333] on div "Revenu nº2 Supprimer" at bounding box center [594, 335] width 502 height 29
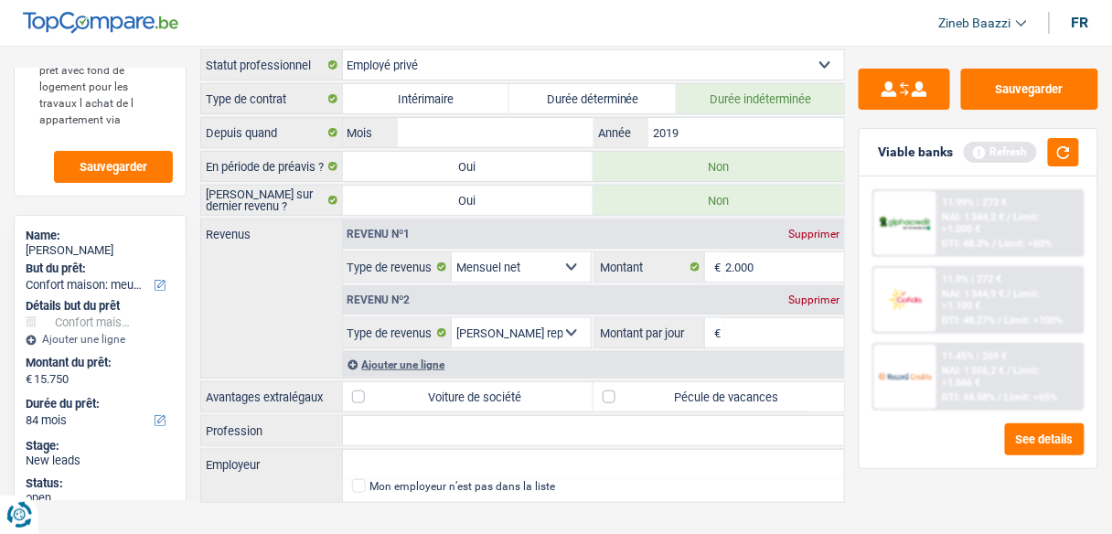
scroll to position [128, 0]
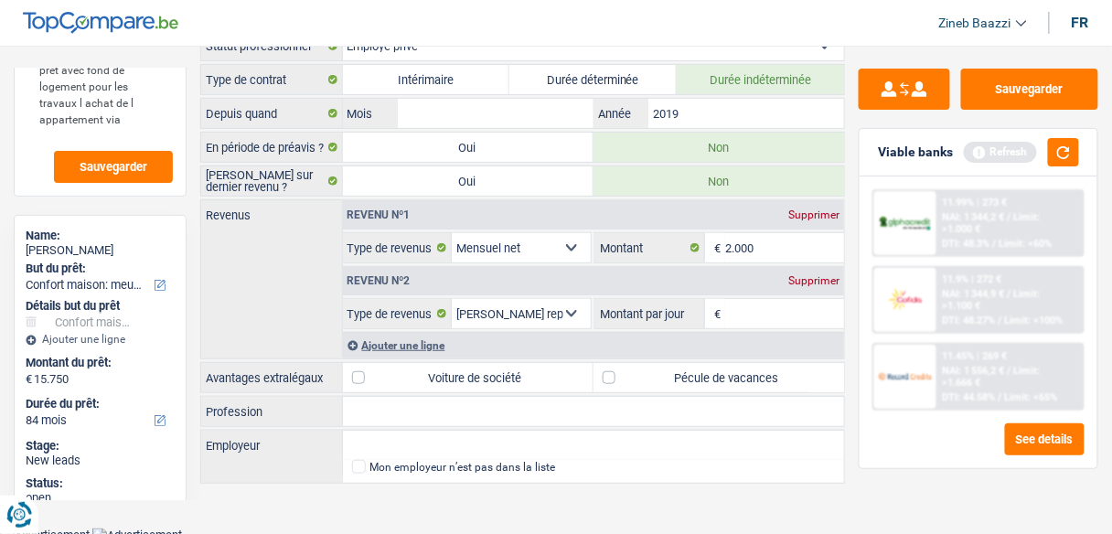
click at [794, 317] on input "Montant par jour" at bounding box center [784, 313] width 119 height 29
click at [749, 315] on input "Montant par jour" at bounding box center [784, 313] width 119 height 29
click at [586, 413] on input "Profession" at bounding box center [594, 411] width 502 height 29
click at [615, 365] on label "Pécule de vacances" at bounding box center [719, 377] width 251 height 29
click at [615, 365] on input "Pécule de vacances" at bounding box center [719, 377] width 251 height 29
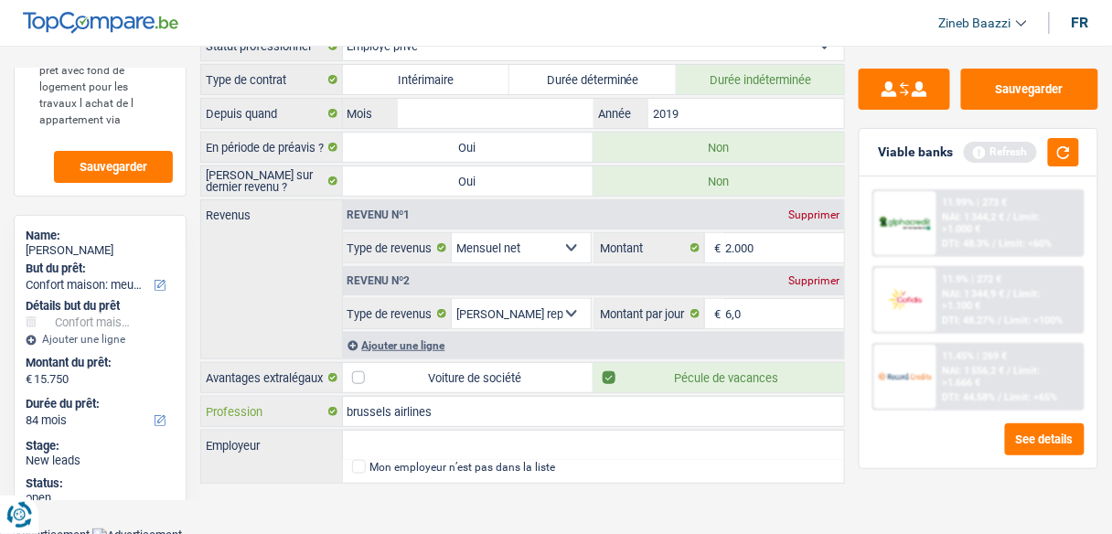
click at [566, 397] on input "brussels airlines" at bounding box center [594, 411] width 502 height 29
drag, startPoint x: 1071, startPoint y: 147, endPoint x: 1060, endPoint y: 176, distance: 30.4
click at [1071, 149] on button "button" at bounding box center [1063, 152] width 31 height 28
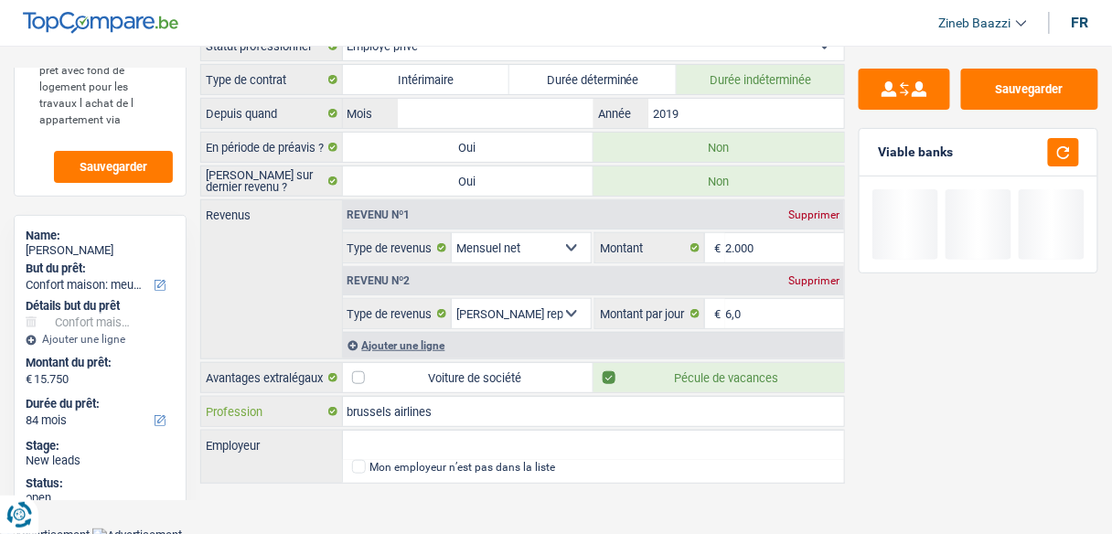
click at [562, 406] on input "brussels airlines" at bounding box center [594, 411] width 502 height 29
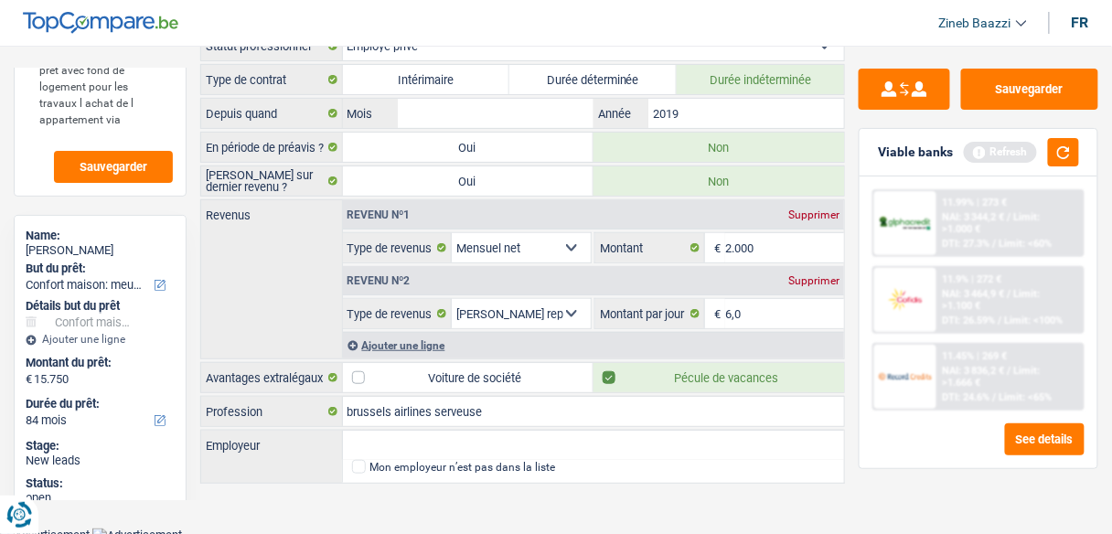
click at [404, 345] on div "Ajouter une ligne" at bounding box center [594, 345] width 502 height 27
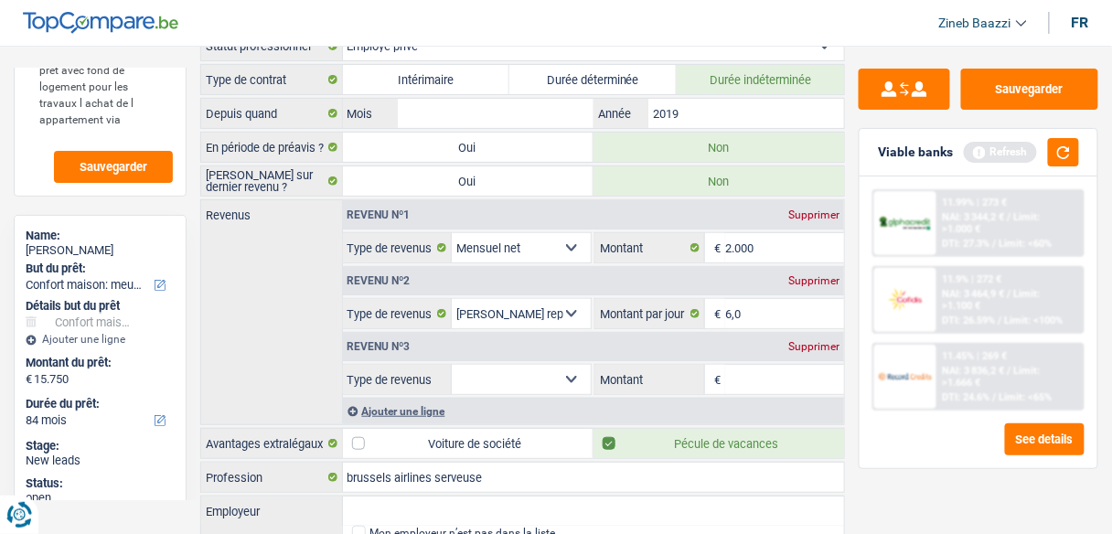
click at [491, 380] on select "Allocation d'handicap Allocations chômage Allocations familiales Chèques repas …" at bounding box center [521, 379] width 139 height 29
click at [452, 365] on select "Allocation d'handicap Allocations chômage Allocations familiales Chèques repas …" at bounding box center [521, 379] width 139 height 29
click at [743, 372] on input "Montant" at bounding box center [784, 379] width 119 height 29
click at [773, 380] on input "Montant" at bounding box center [784, 379] width 119 height 29
click at [722, 504] on input "Employeur" at bounding box center [594, 511] width 502 height 29
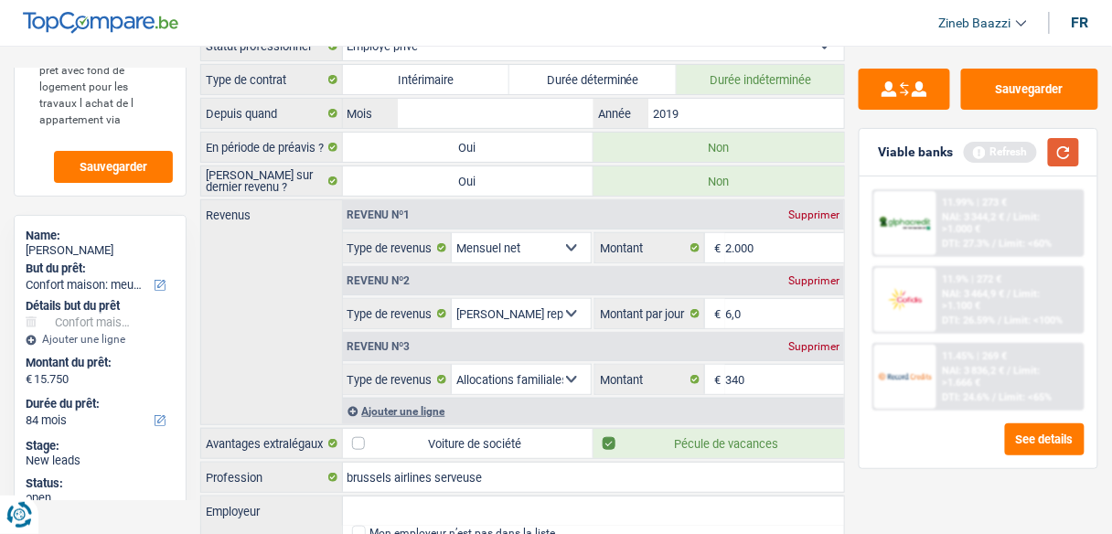
click at [1065, 150] on button "button" at bounding box center [1063, 152] width 31 height 28
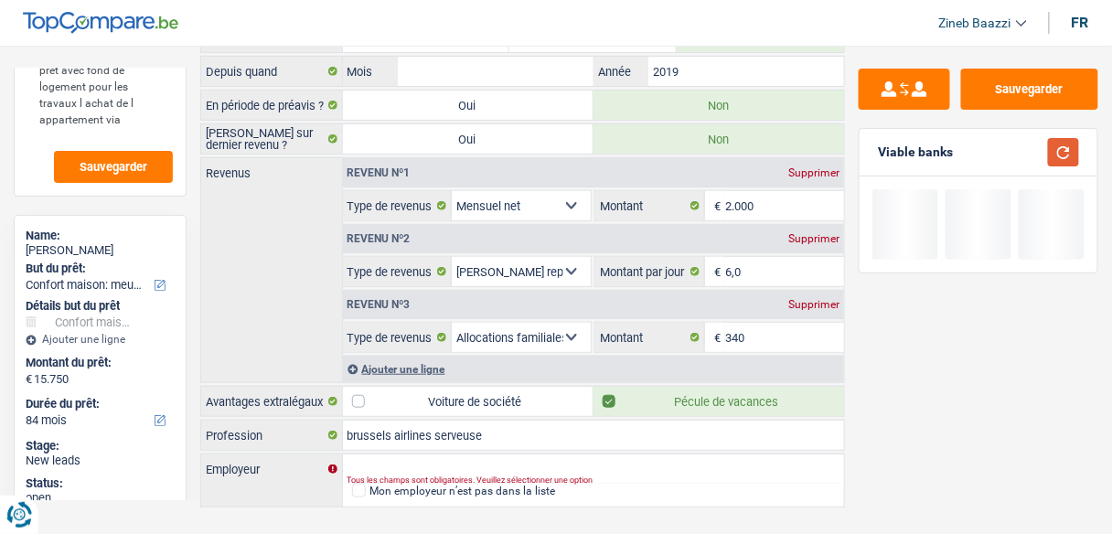
scroll to position [193, 0]
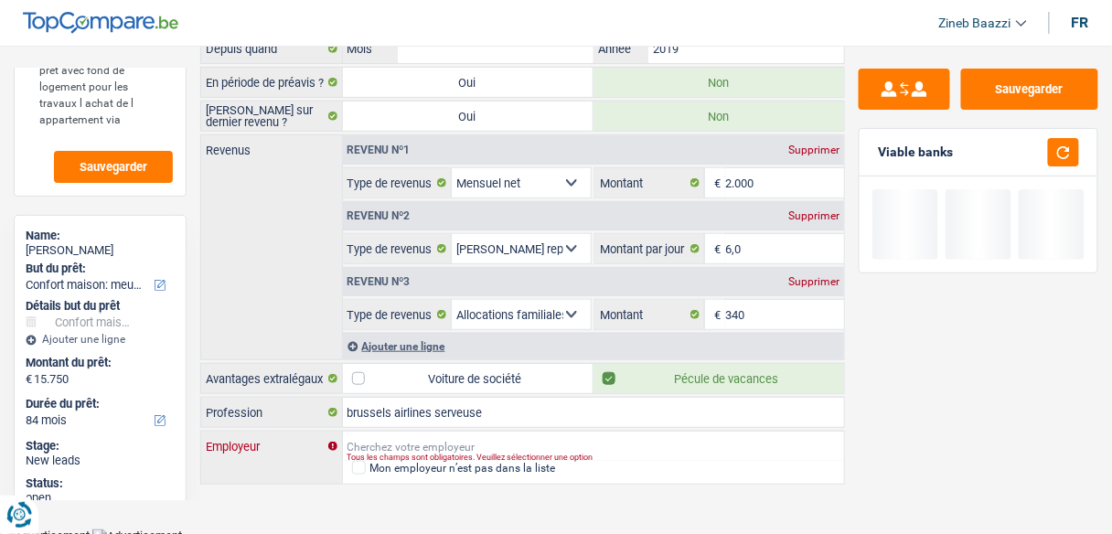
click at [615, 442] on input "Employeur" at bounding box center [594, 446] width 502 height 29
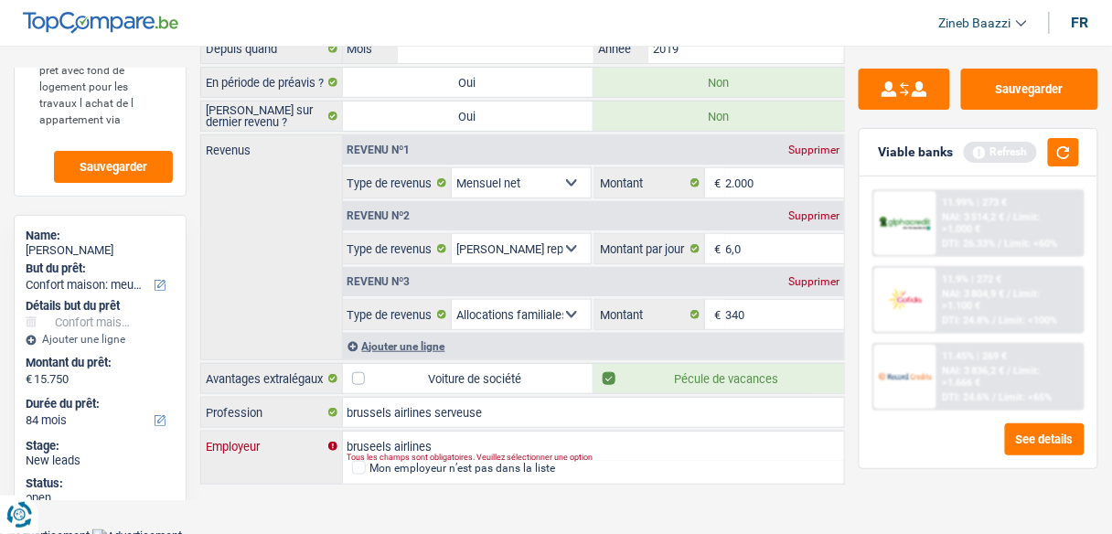
click at [374, 454] on div "Tous les champs sont obligatoires. Veuillez sélectionner une option" at bounding box center [570, 457] width 445 height 7
click at [622, 441] on input "brusels airlines" at bounding box center [594, 446] width 502 height 29
click at [1073, 156] on button "button" at bounding box center [1063, 152] width 31 height 28
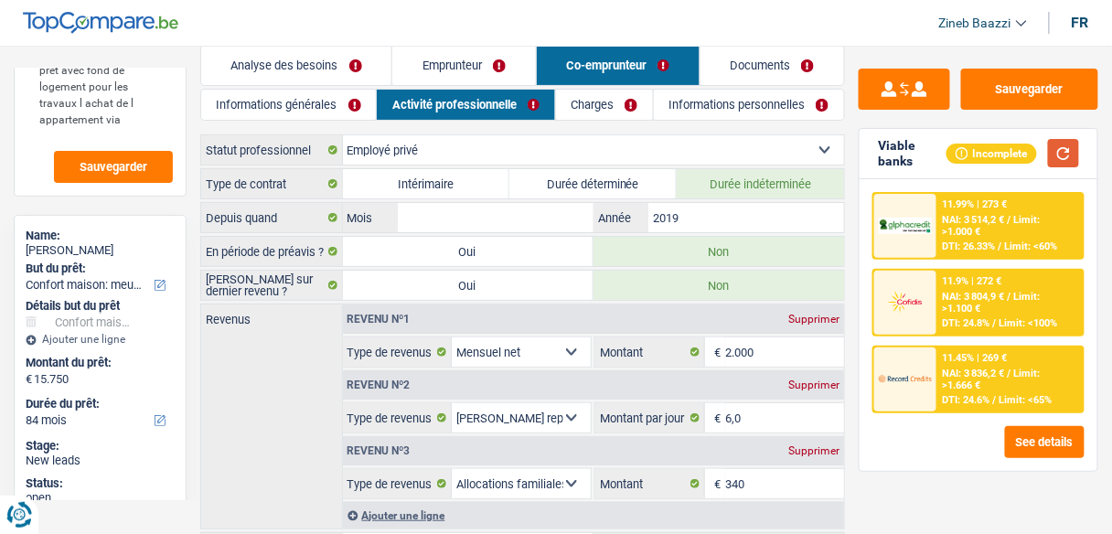
scroll to position [0, 0]
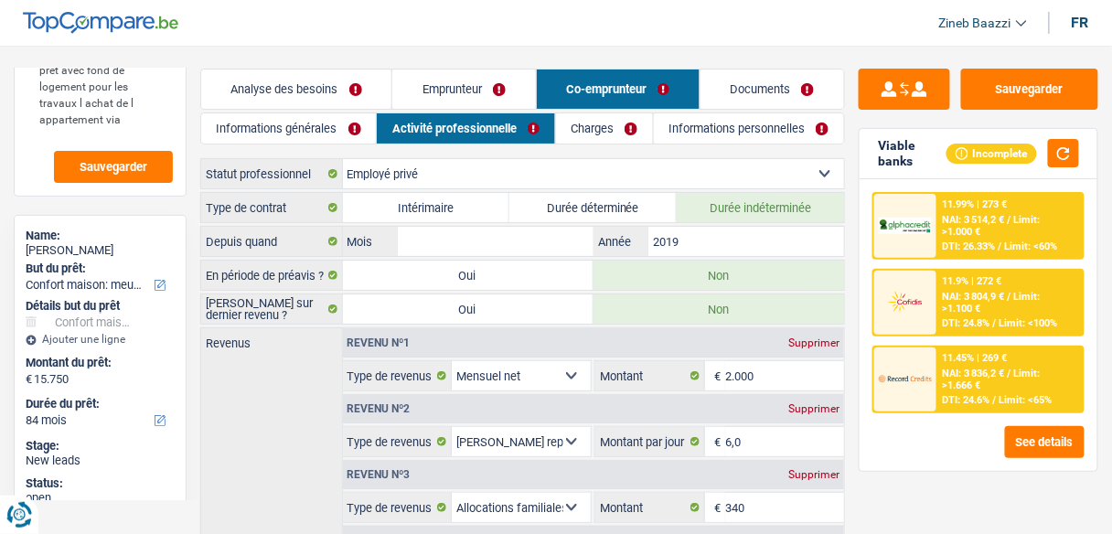
click at [420, 84] on link "Emprunteur" at bounding box center [463, 89] width 143 height 39
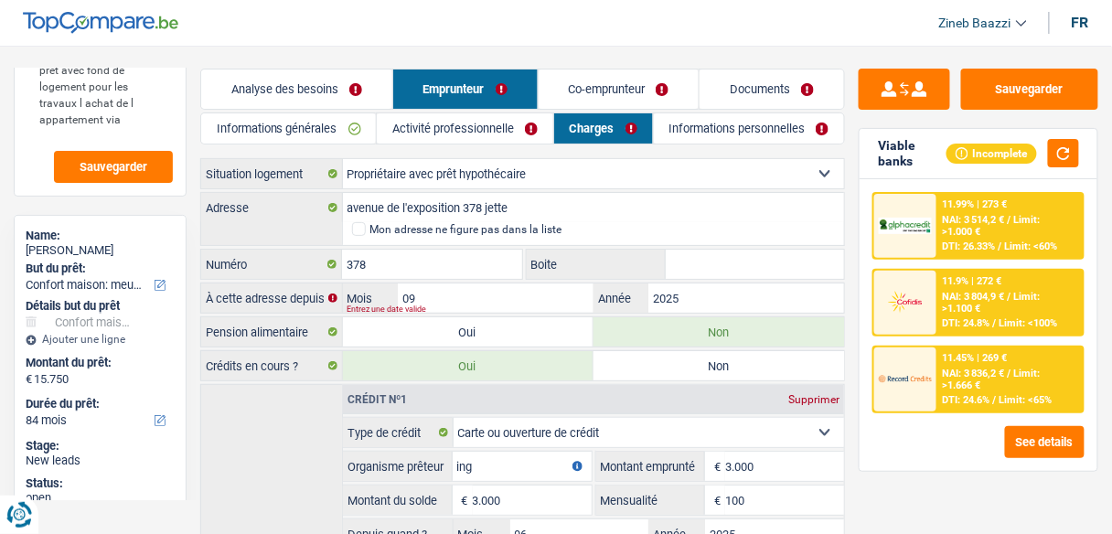
click at [713, 92] on link "Documents" at bounding box center [772, 89] width 144 height 39
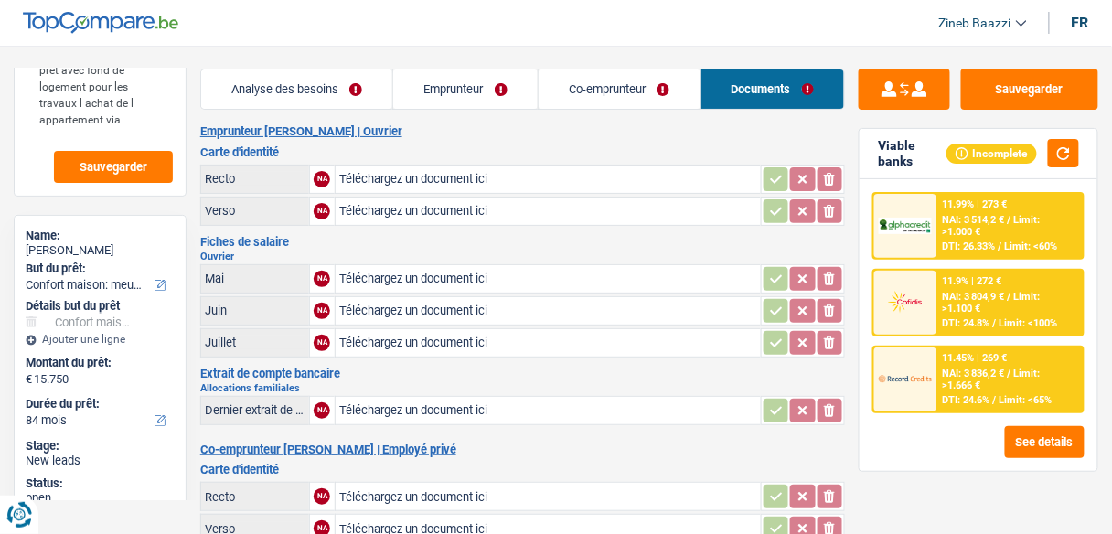
click at [632, 95] on link "Co-emprunteur" at bounding box center [620, 89] width 162 height 39
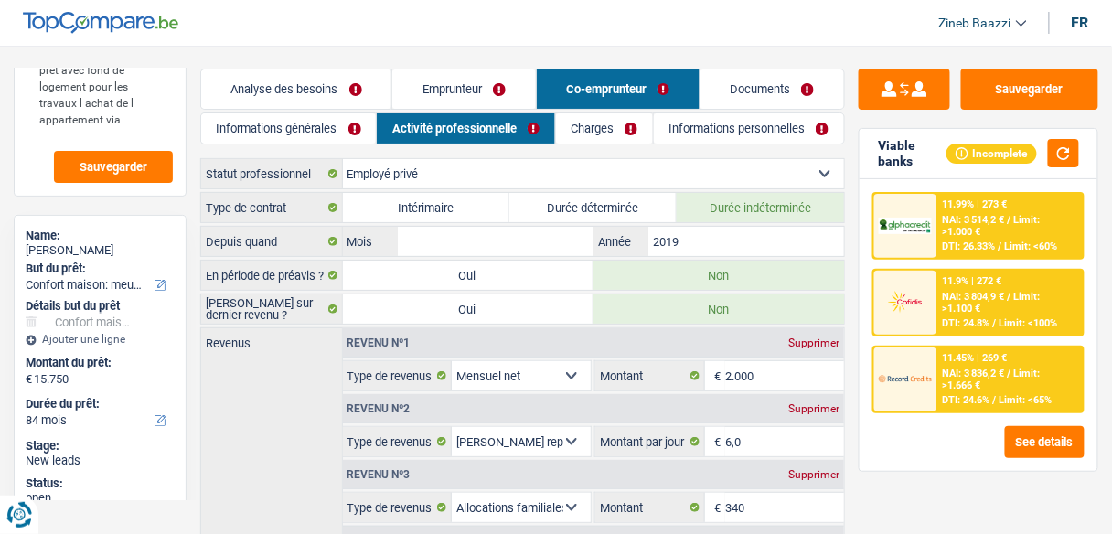
click at [615, 134] on link "Charges" at bounding box center [604, 128] width 97 height 30
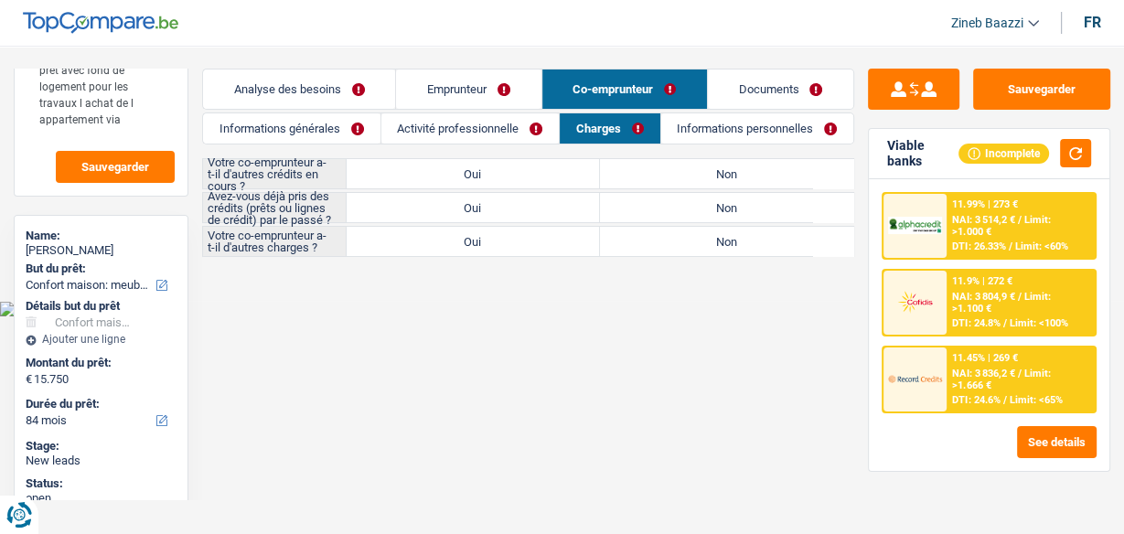
click at [521, 159] on label "Oui" at bounding box center [473, 173] width 253 height 29
click at [521, 159] on input "Oui" at bounding box center [473, 173] width 253 height 29
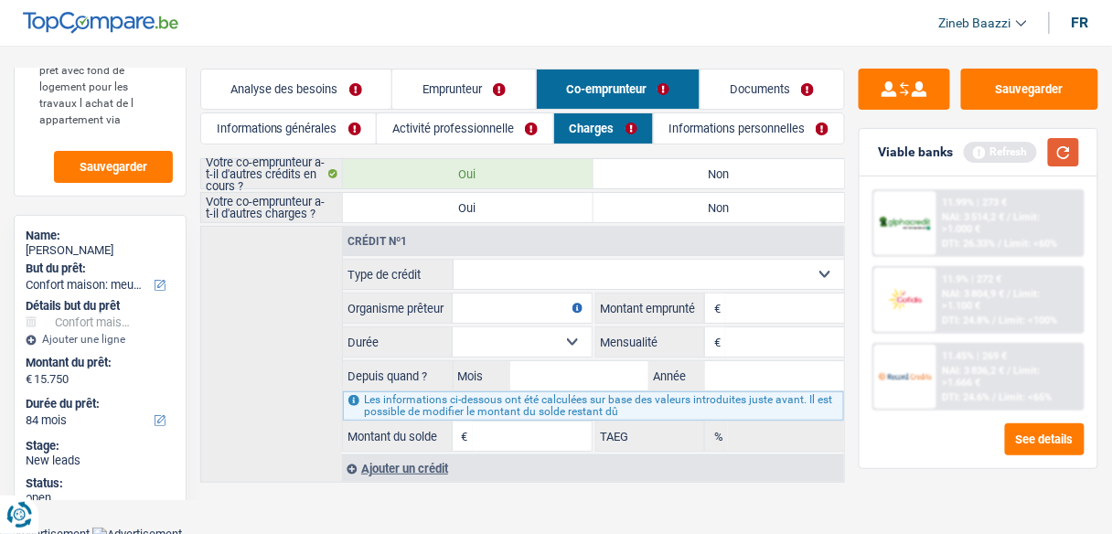
click at [1061, 153] on button "button" at bounding box center [1063, 152] width 31 height 28
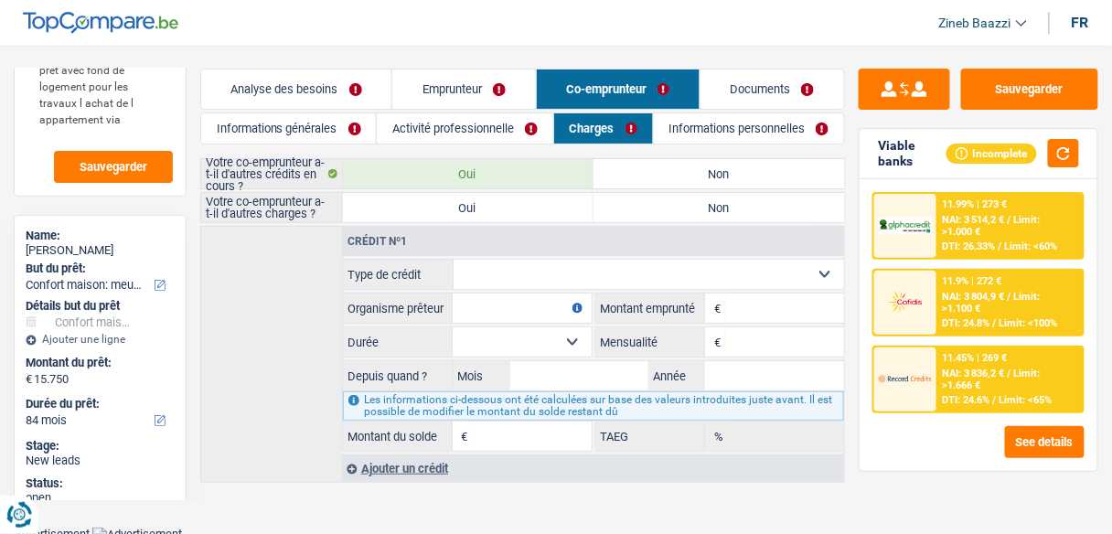
click at [257, 270] on div "Crédit nº1 Carte ou ouverture de crédit Prêt hypothécaire Vente à tempérament P…" at bounding box center [522, 354] width 645 height 257
drag, startPoint x: 234, startPoint y: 198, endPoint x: 294, endPoint y: 213, distance: 61.4
click at [294, 213] on label "Votre co-emprunteur a-t-il d'autres charges ?" at bounding box center [272, 207] width 142 height 29
click at [279, 248] on div "Crédit nº1 Carte ou ouverture de crédit Prêt hypothécaire Vente à tempérament P…" at bounding box center [522, 354] width 645 height 257
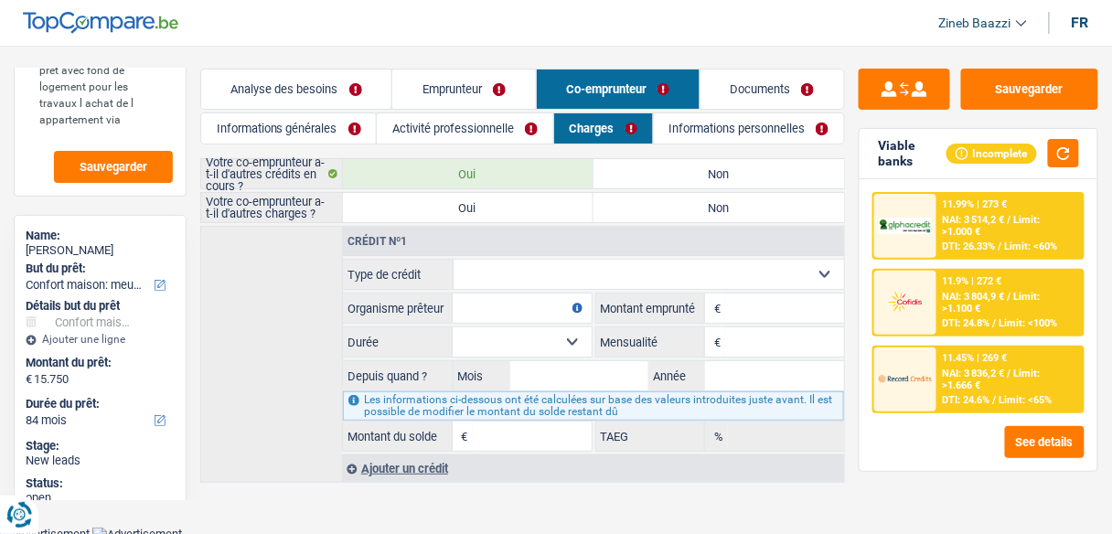
scroll to position [1, 0]
click at [634, 209] on label "Non" at bounding box center [719, 206] width 251 height 29
click at [634, 209] on input "Non" at bounding box center [719, 206] width 251 height 29
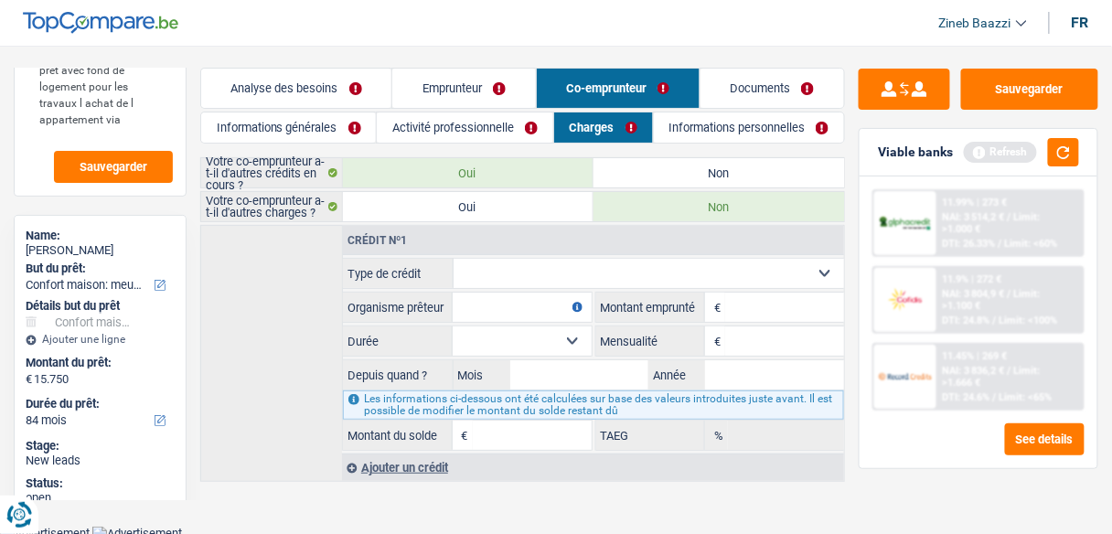
click at [681, 174] on label "Non" at bounding box center [719, 172] width 251 height 29
click at [681, 174] on input "Non" at bounding box center [719, 172] width 251 height 29
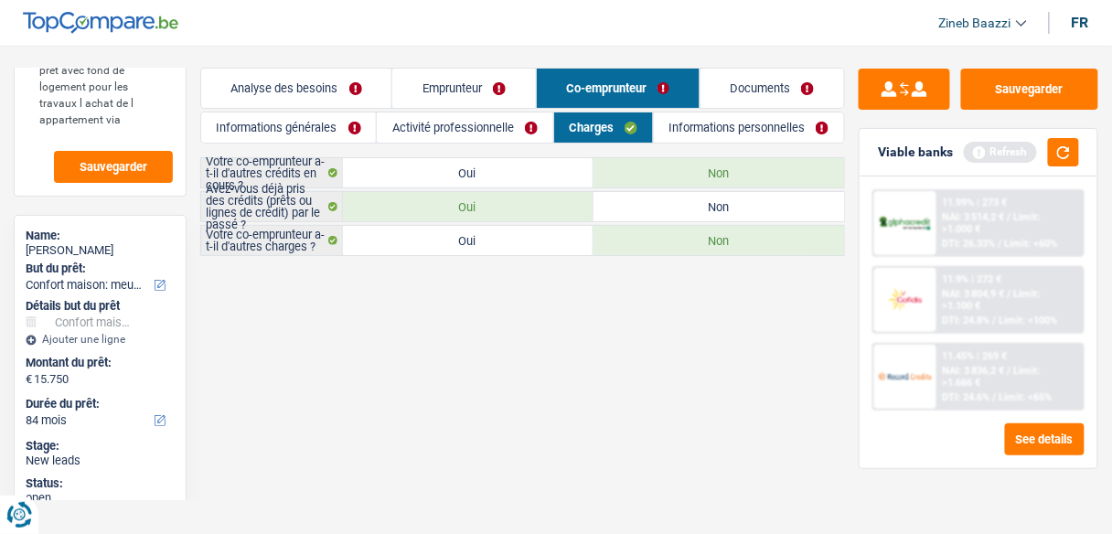
scroll to position [0, 0]
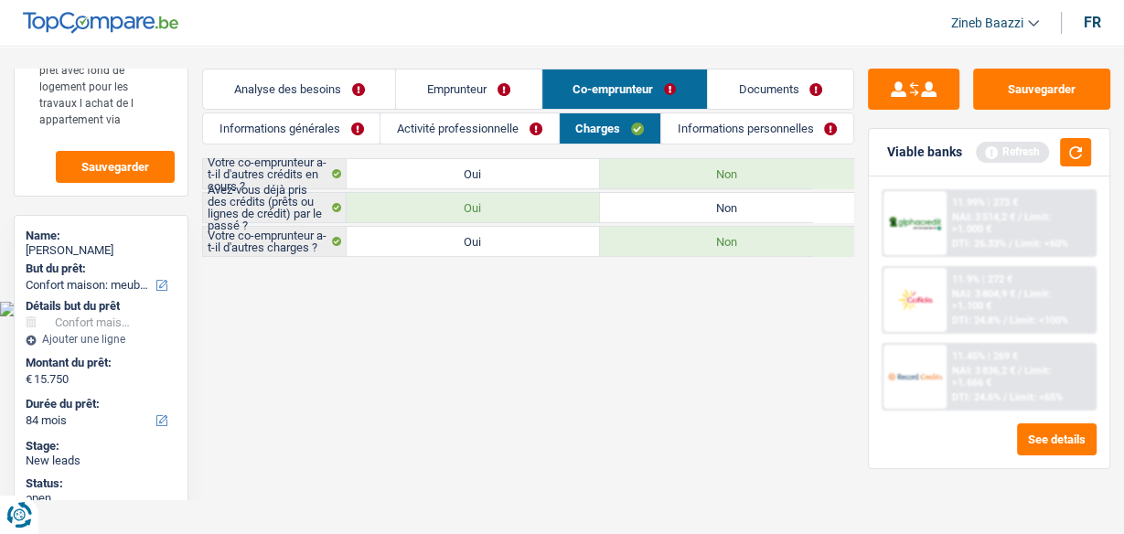
click at [749, 80] on link "Documents" at bounding box center [780, 89] width 145 height 39
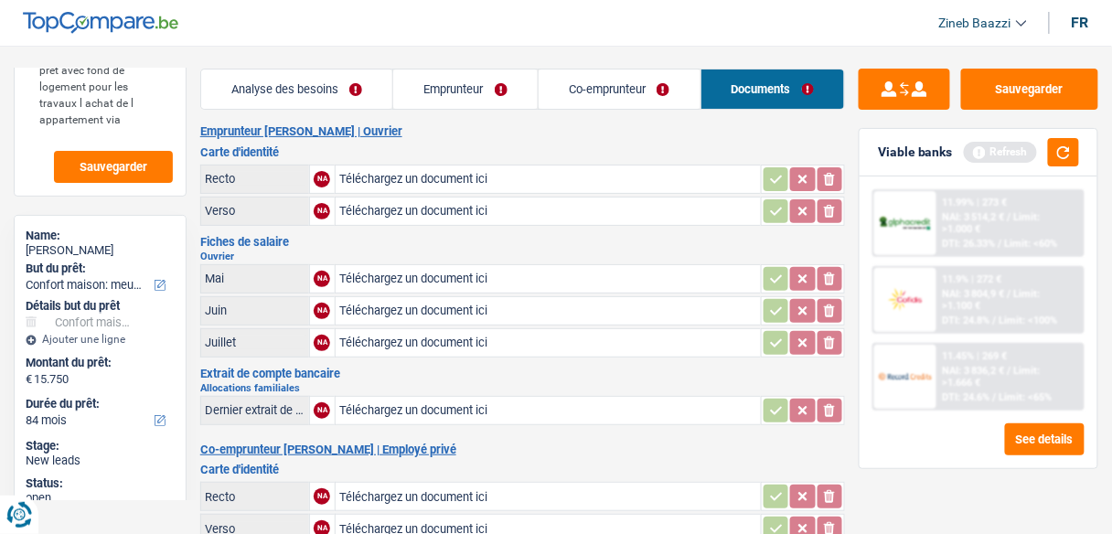
click at [626, 94] on link "Co-emprunteur" at bounding box center [620, 89] width 162 height 39
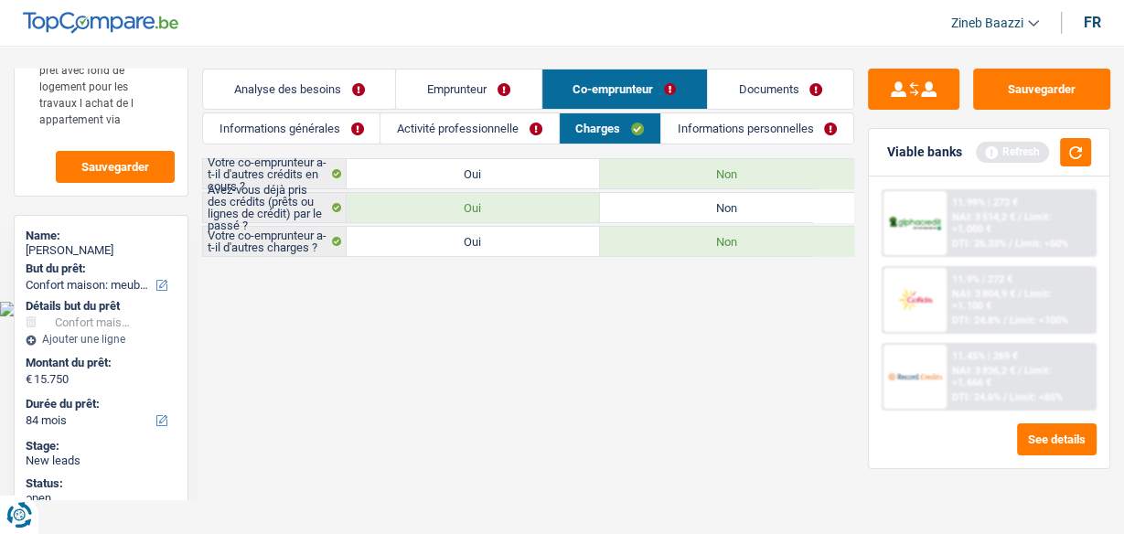
click at [711, 130] on link "Informations personnelles" at bounding box center [757, 128] width 192 height 30
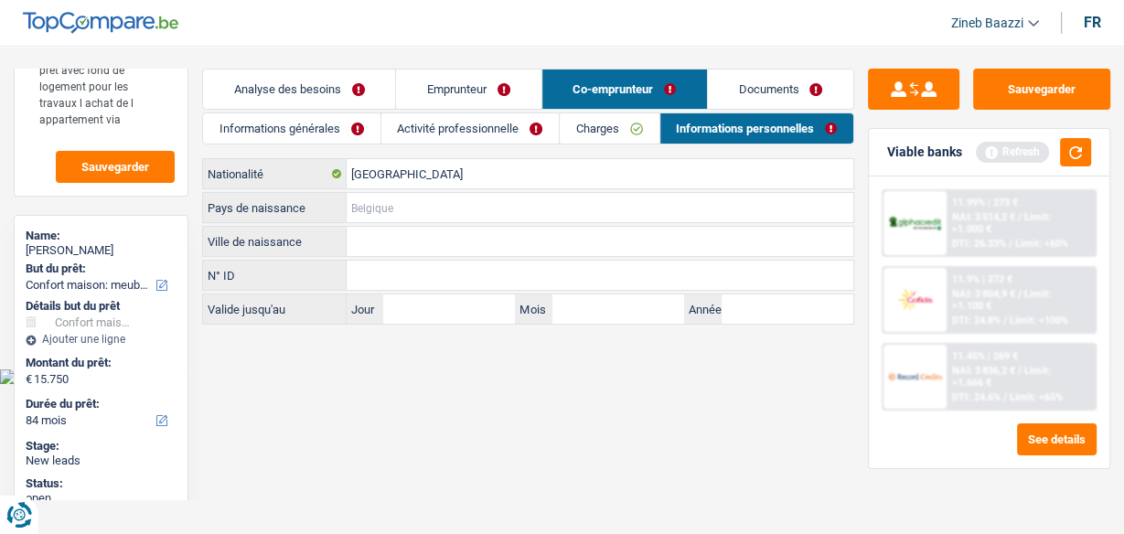
click at [482, 192] on div "Pays de naissance Tous les champs sont obligatoires. Veuillez sélectionner une …" at bounding box center [528, 207] width 652 height 31
click at [518, 202] on input "Pays de naissance" at bounding box center [600, 207] width 507 height 29
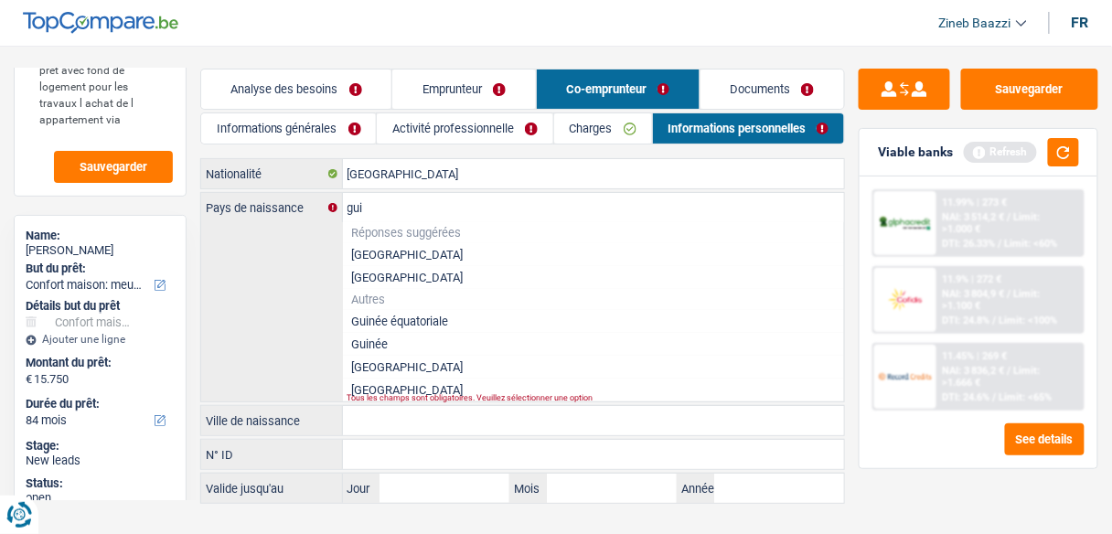
click at [369, 347] on li "Guinée" at bounding box center [594, 344] width 502 height 23
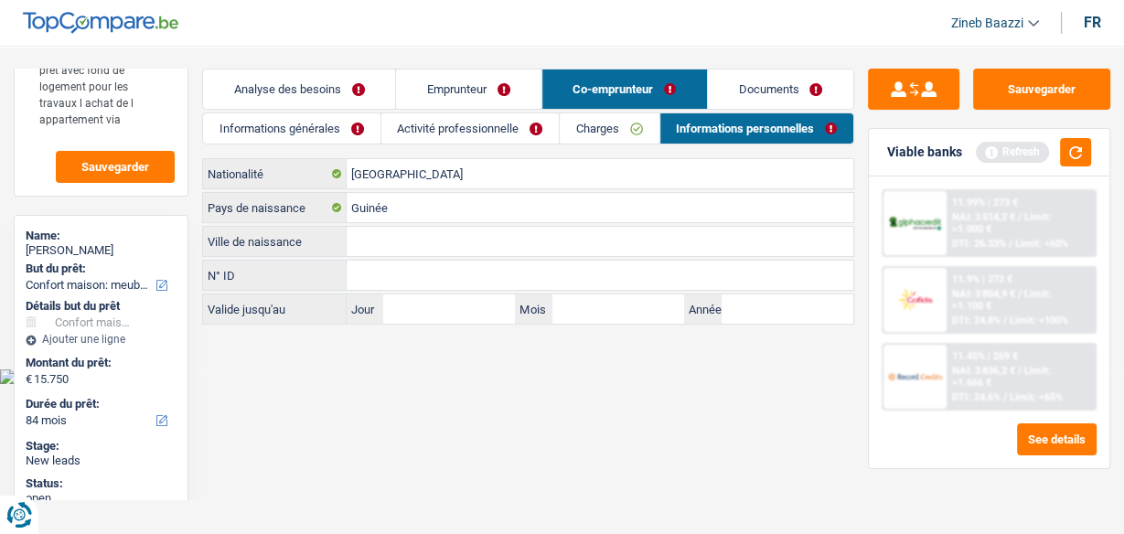
click at [364, 238] on input "Ville de naissance" at bounding box center [600, 241] width 507 height 29
click at [472, 261] on input "N° ID" at bounding box center [600, 275] width 507 height 29
click at [448, 305] on input "Jour" at bounding box center [449, 308] width 132 height 29
click at [421, 384] on html "Vous avez le contrôle de vos données Nous utilisons des cookies, tout comme nos…" at bounding box center [562, 192] width 1124 height 384
click at [390, 178] on input "[GEOGRAPHIC_DATA]" at bounding box center [600, 173] width 507 height 29
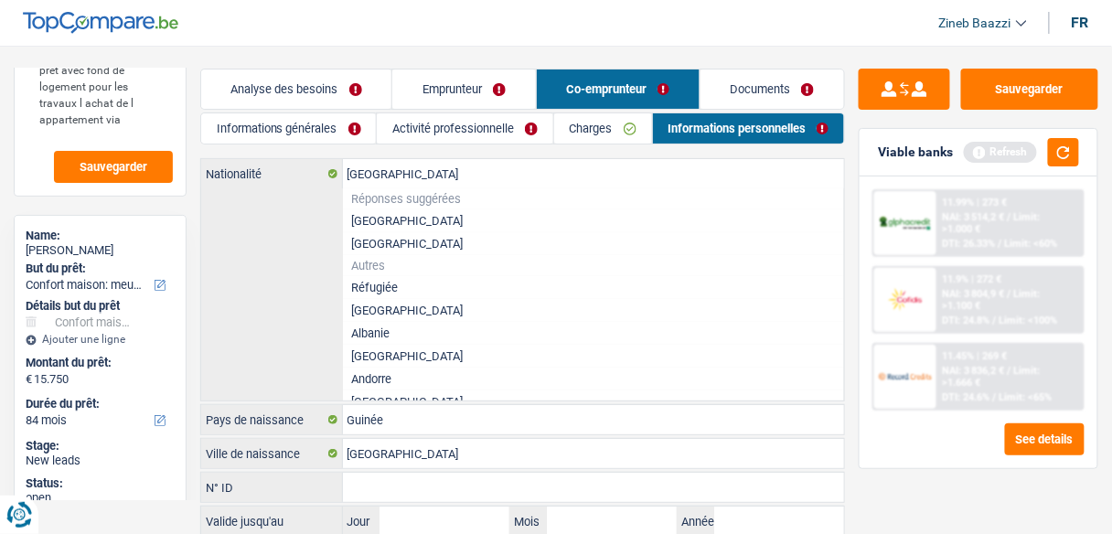
click at [387, 228] on li "[GEOGRAPHIC_DATA]" at bounding box center [594, 220] width 502 height 23
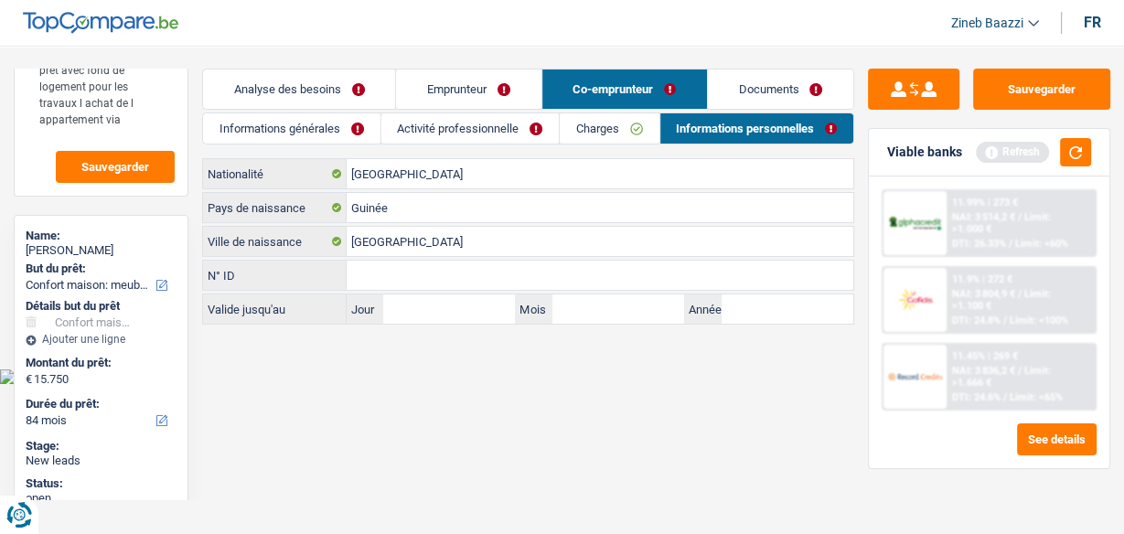
click at [476, 92] on link "Emprunteur" at bounding box center [468, 89] width 144 height 39
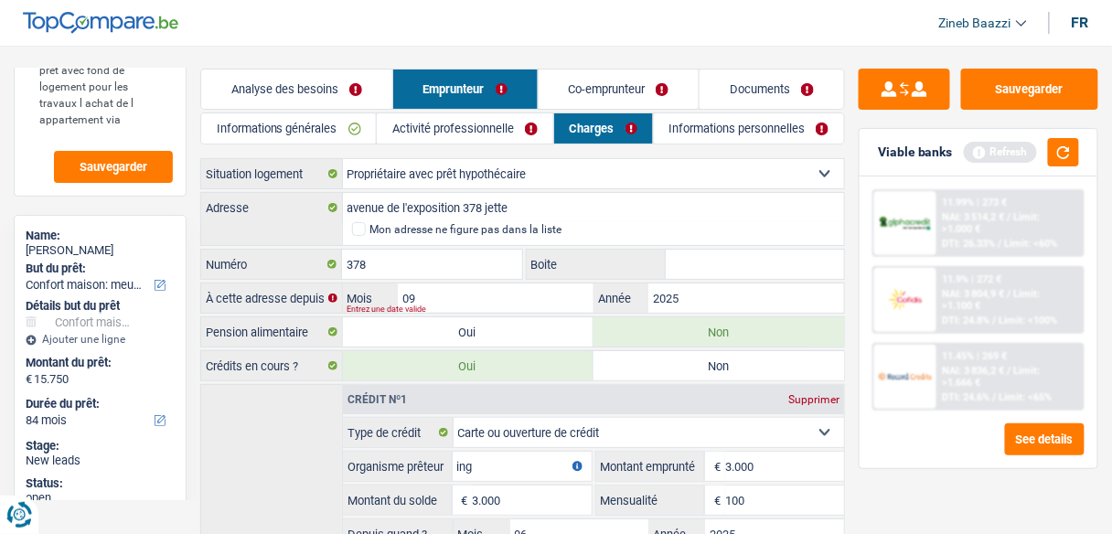
click at [314, 98] on link "Analyse des besoins" at bounding box center [296, 89] width 191 height 39
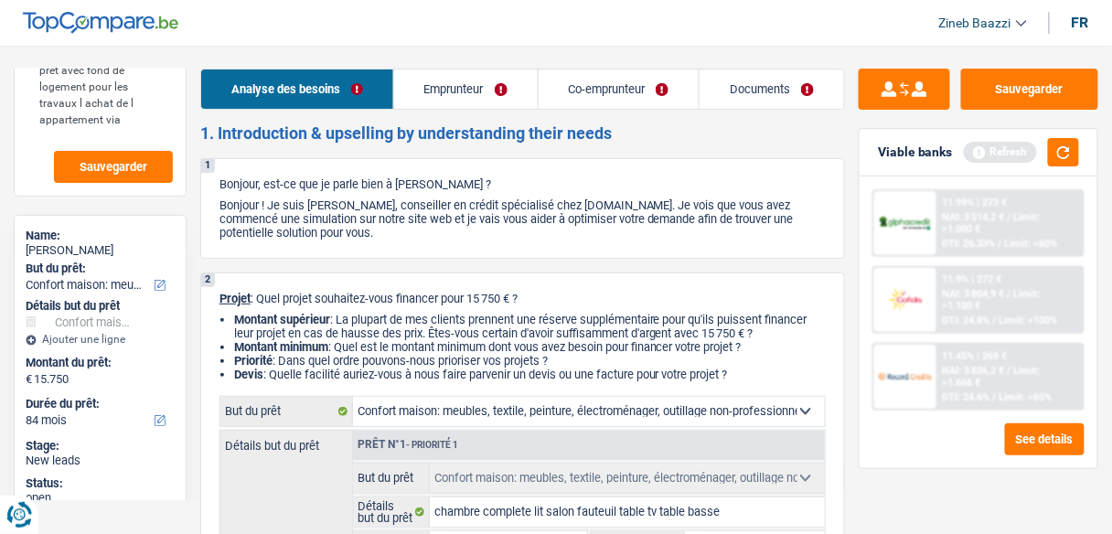
drag, startPoint x: 624, startPoint y: 71, endPoint x: 604, endPoint y: 89, distance: 26.6
click at [623, 73] on link "Co-emprunteur" at bounding box center [619, 89] width 161 height 39
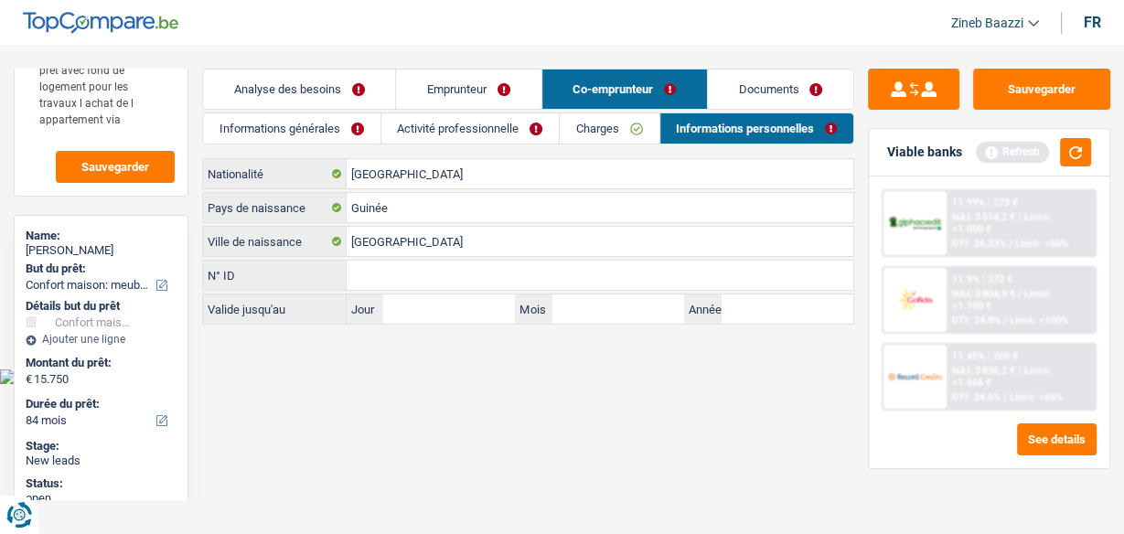
click at [420, 81] on link "Emprunteur" at bounding box center [468, 89] width 144 height 39
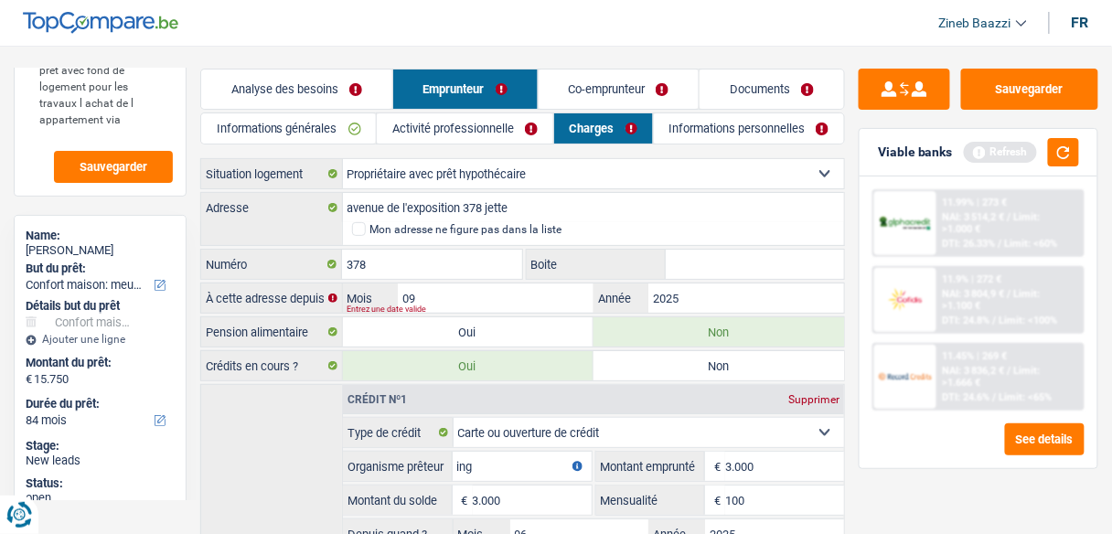
click at [337, 130] on link "Informations générales" at bounding box center [289, 128] width 176 height 30
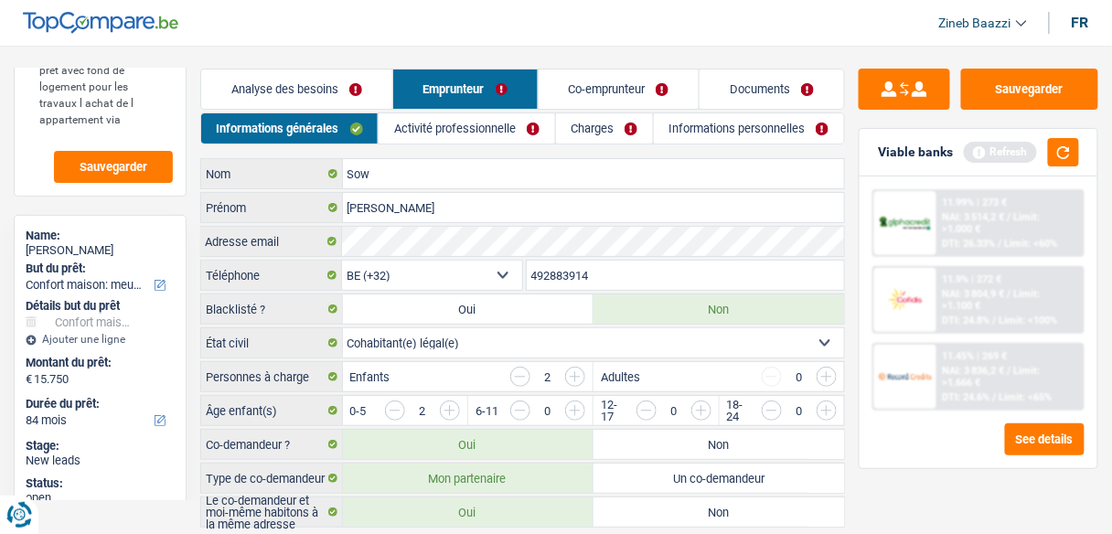
click at [709, 127] on link "Informations personnelles" at bounding box center [749, 128] width 190 height 30
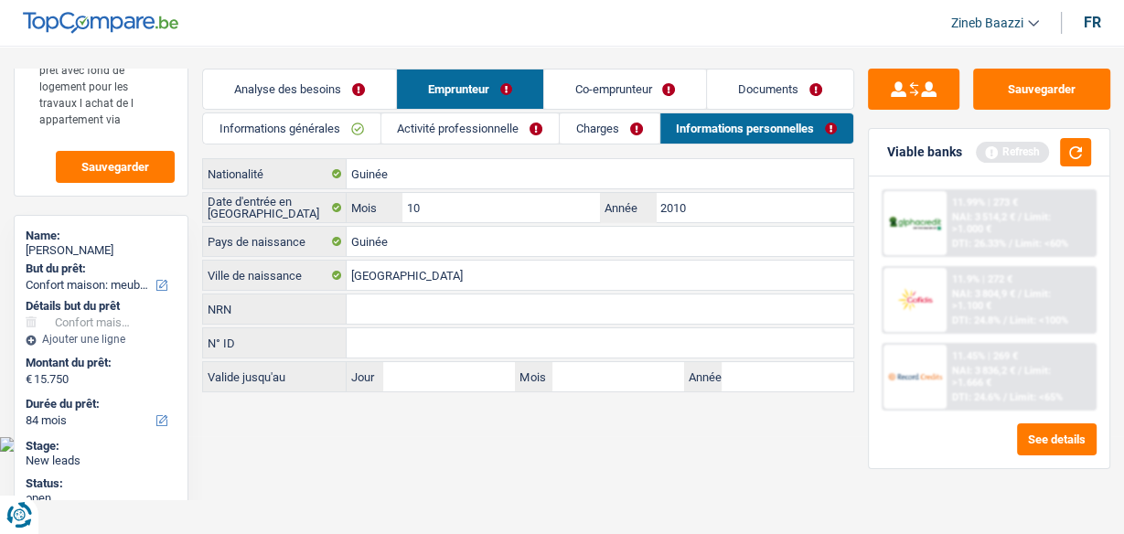
click at [761, 102] on link "Documents" at bounding box center [780, 89] width 146 height 39
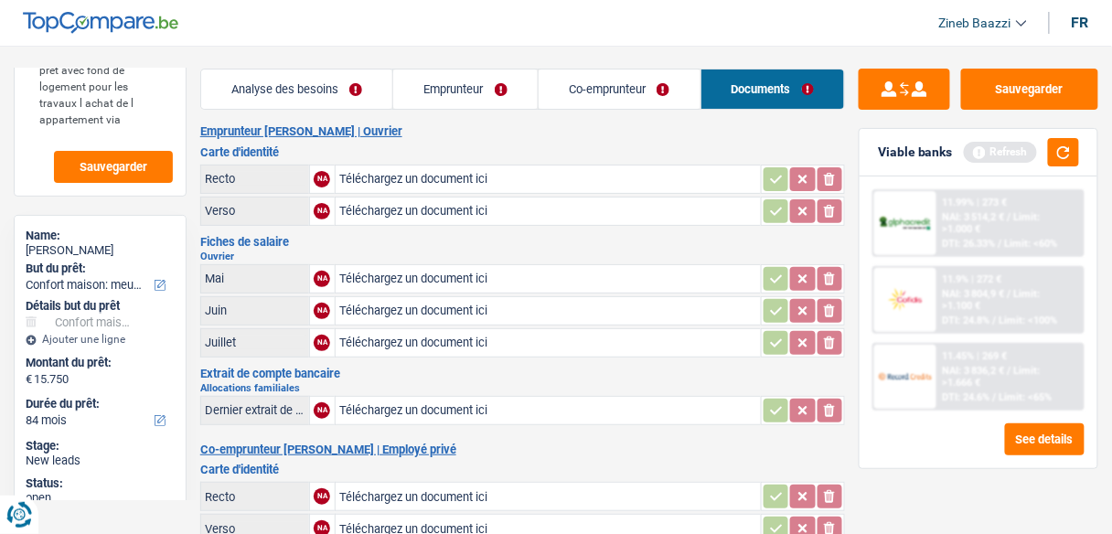
click at [319, 82] on link "Analyse des besoins" at bounding box center [297, 89] width 192 height 39
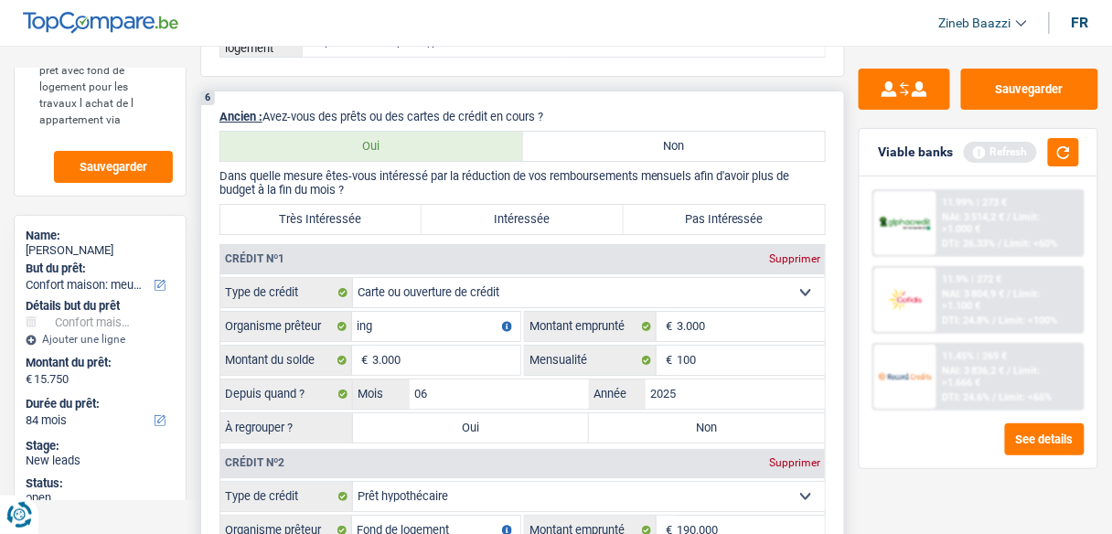
scroll to position [1610, 0]
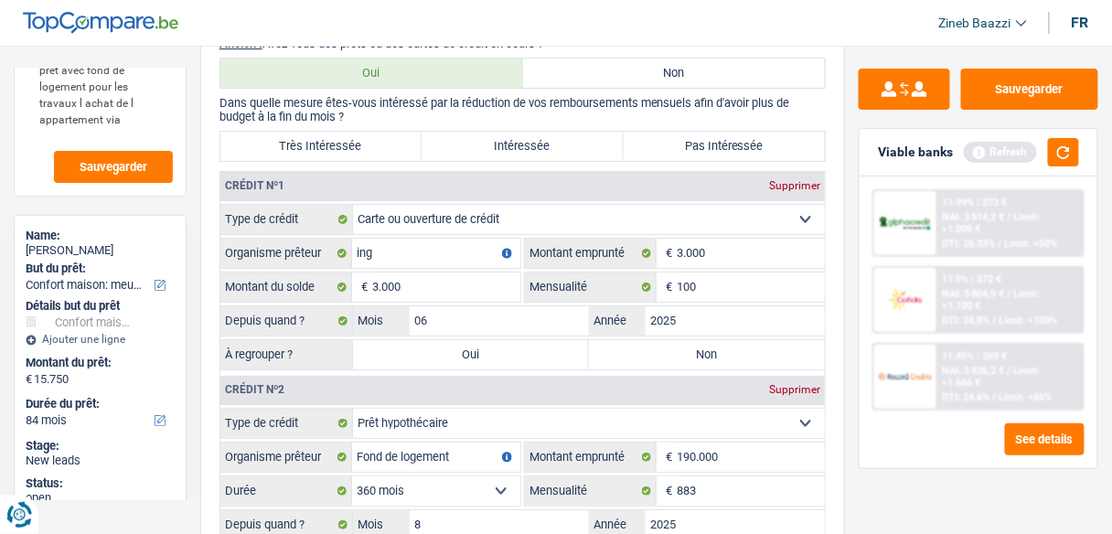
click at [1083, 143] on div "Viable banks Refresh" at bounding box center [979, 153] width 238 height 48
click at [1056, 148] on button "button" at bounding box center [1063, 152] width 31 height 28
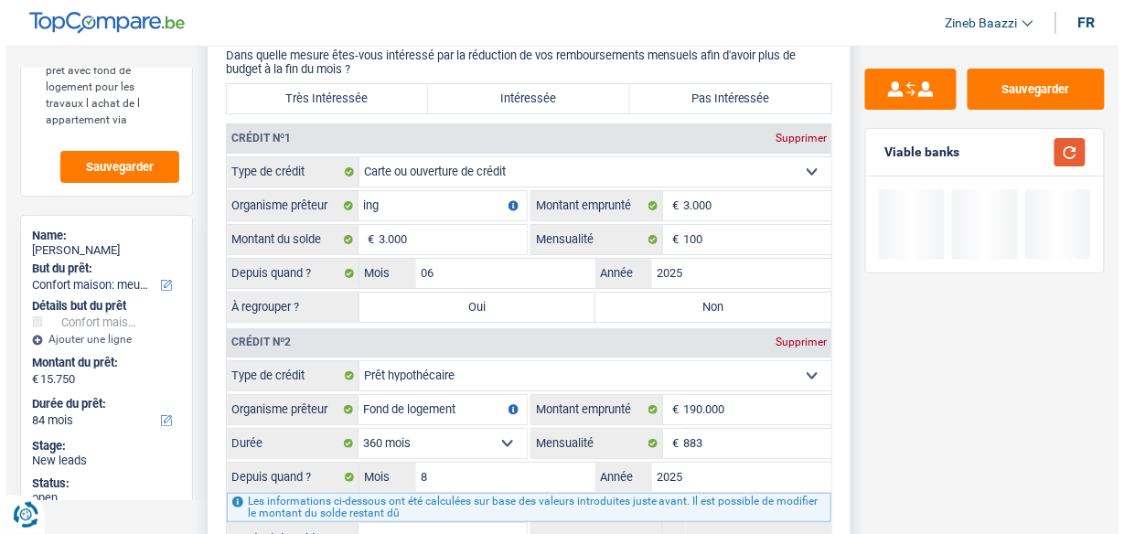
scroll to position [1683, 0]
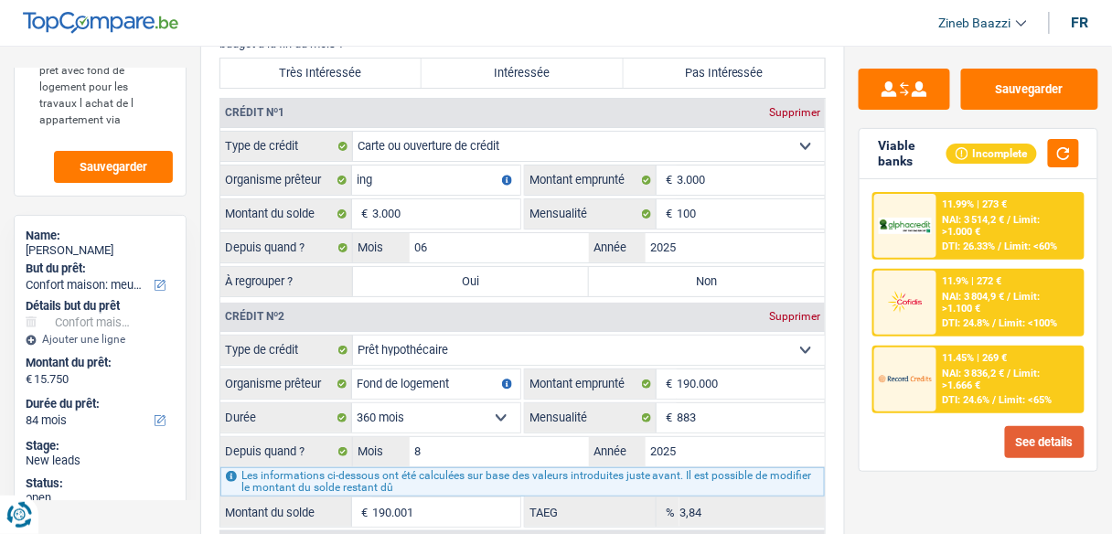
click at [1060, 455] on button "See details" at bounding box center [1045, 442] width 80 height 32
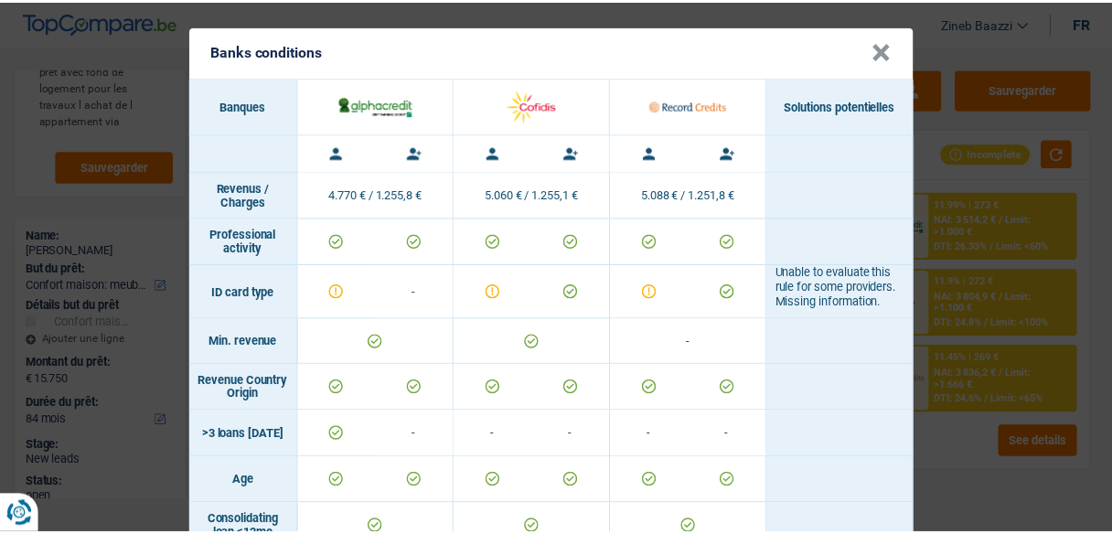
scroll to position [0, 0]
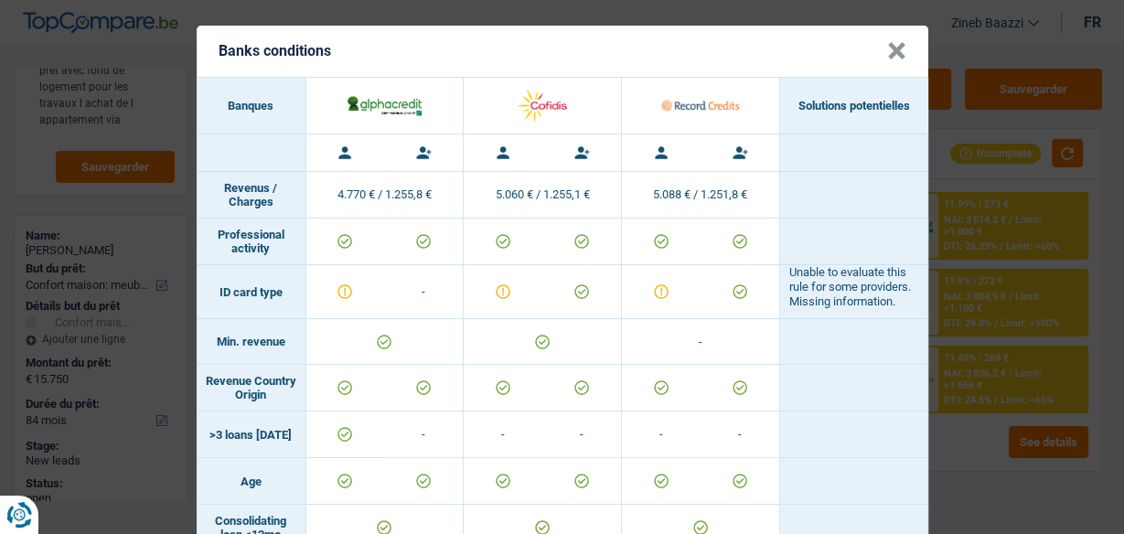
click at [892, 59] on button "×" at bounding box center [896, 51] width 19 height 18
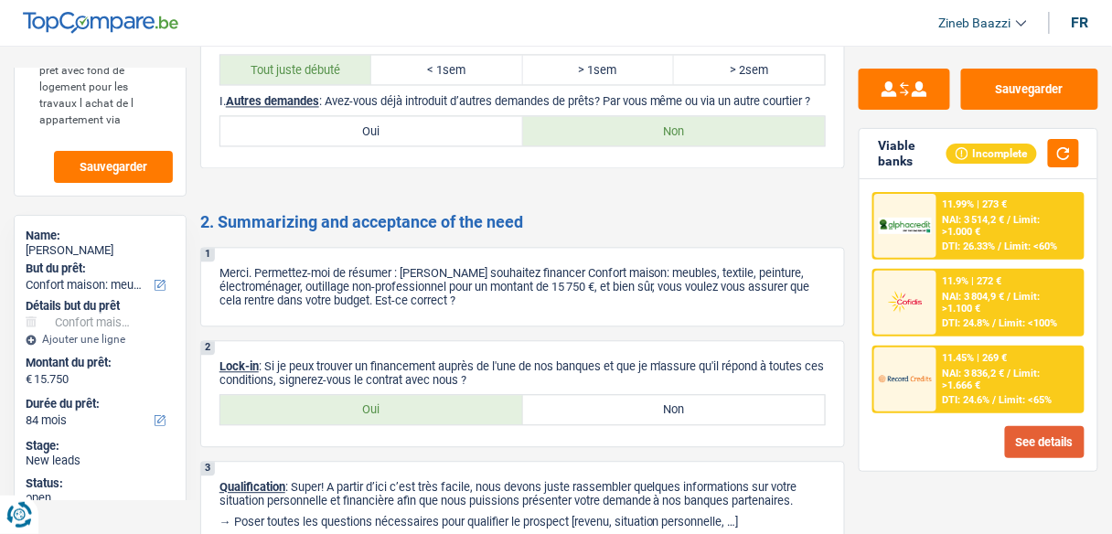
scroll to position [2561, 0]
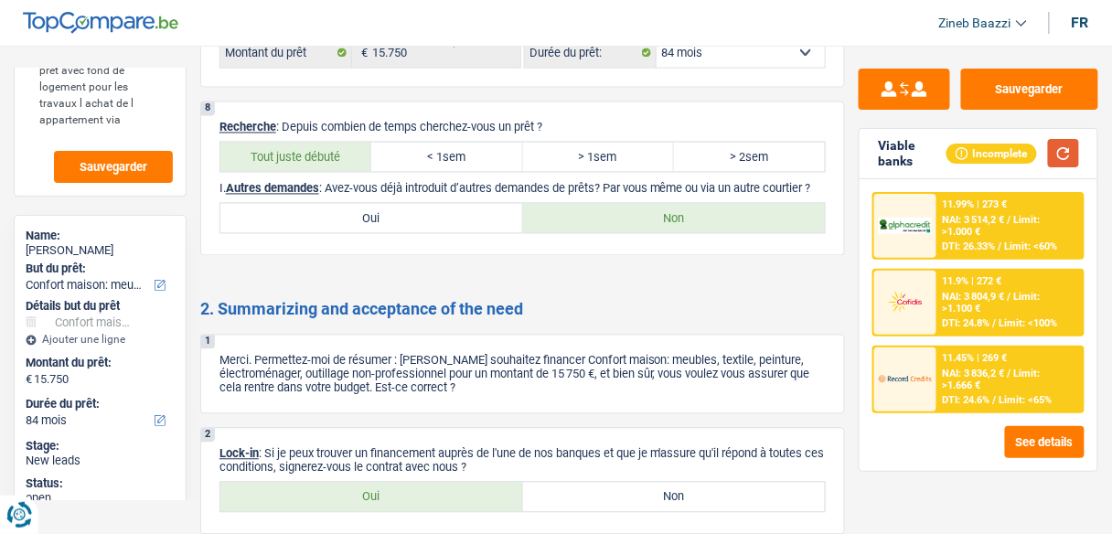
click at [1064, 151] on button "button" at bounding box center [1063, 153] width 31 height 28
click at [959, 223] on span "NAI: 3 514,2 €" at bounding box center [974, 220] width 62 height 12
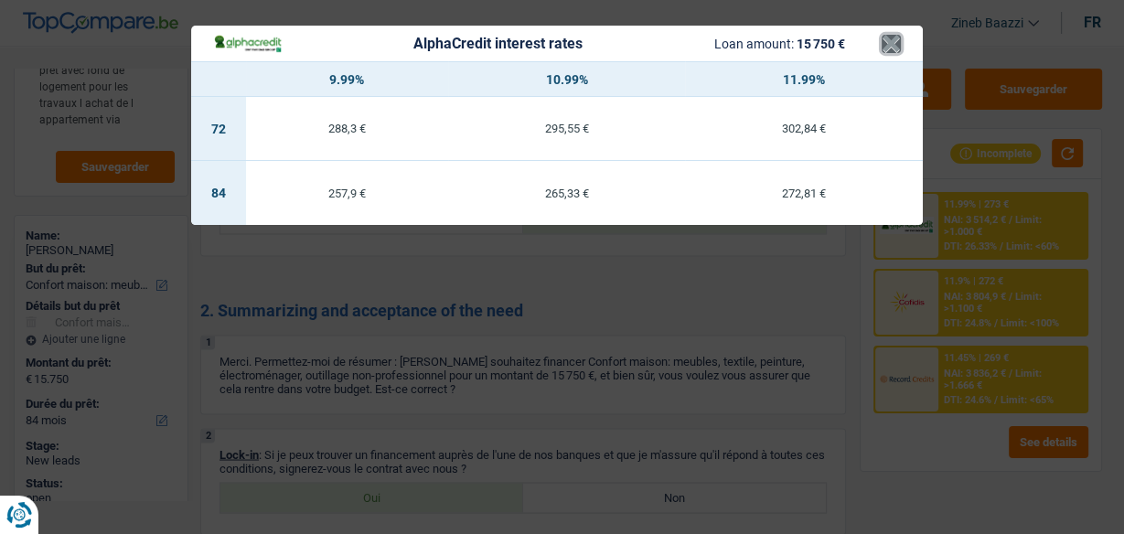
click at [882, 39] on button "×" at bounding box center [891, 44] width 19 height 18
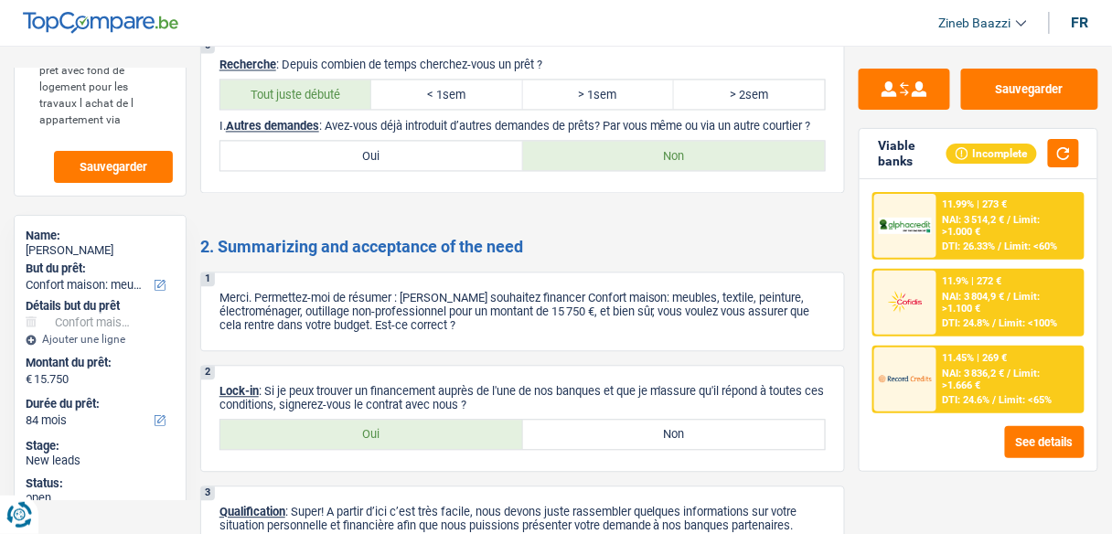
scroll to position [2657, 0]
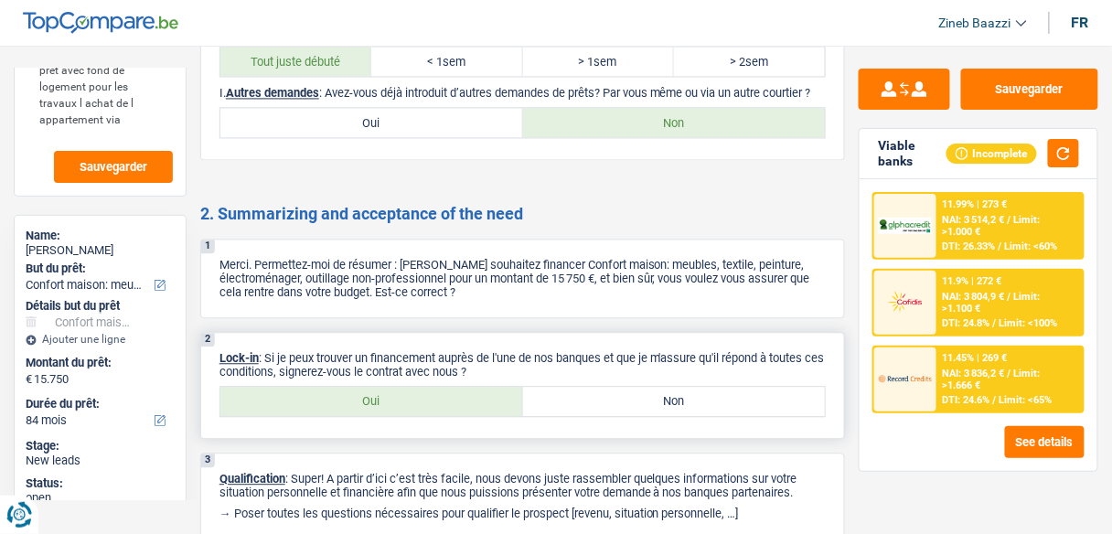
click at [400, 387] on label "Oui" at bounding box center [371, 401] width 303 height 29
click at [400, 387] on input "Oui" at bounding box center [371, 401] width 303 height 29
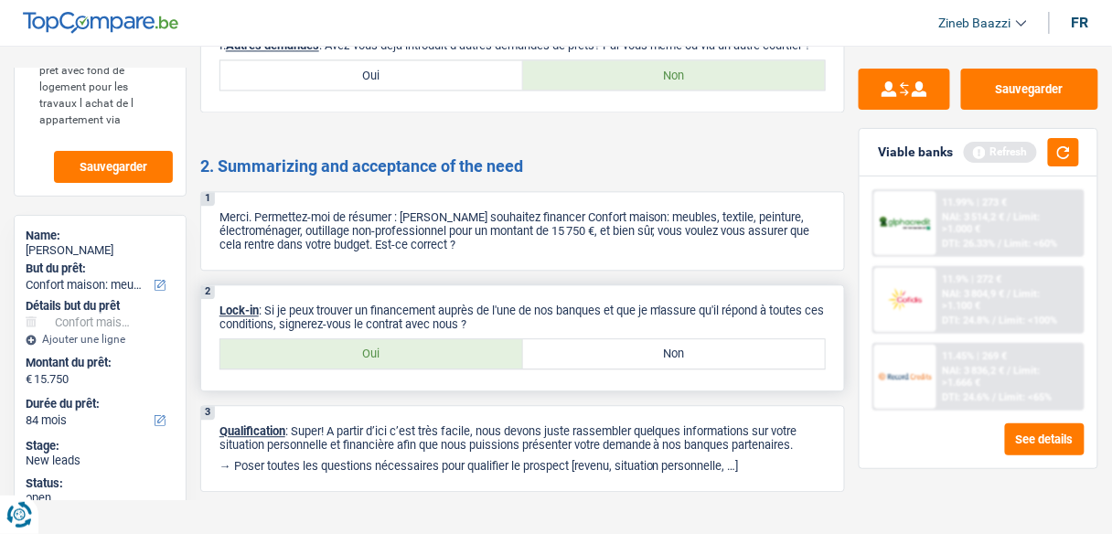
scroll to position [2730, 0]
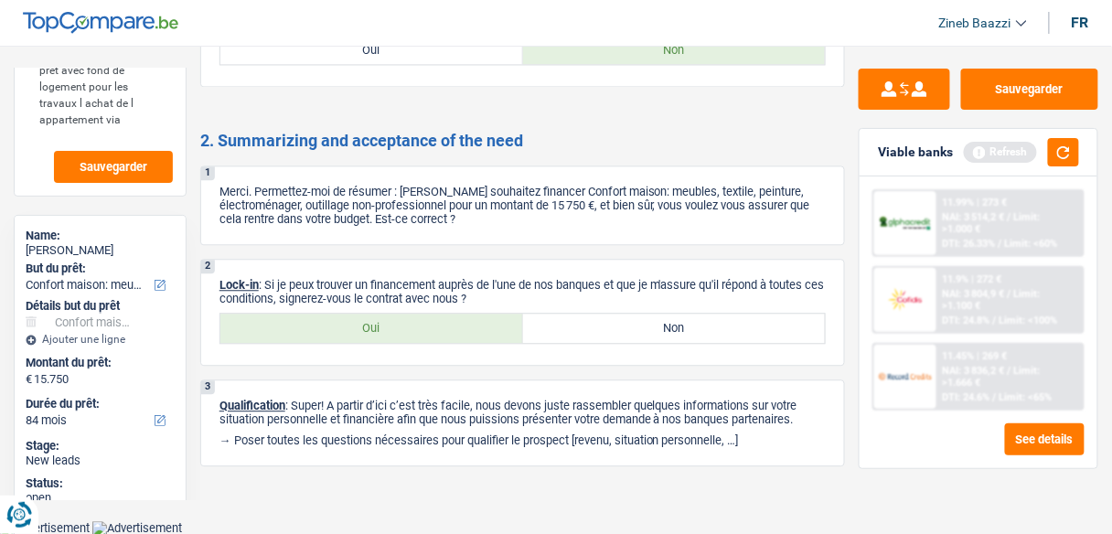
click at [1067, 154] on button "button" at bounding box center [1063, 152] width 31 height 28
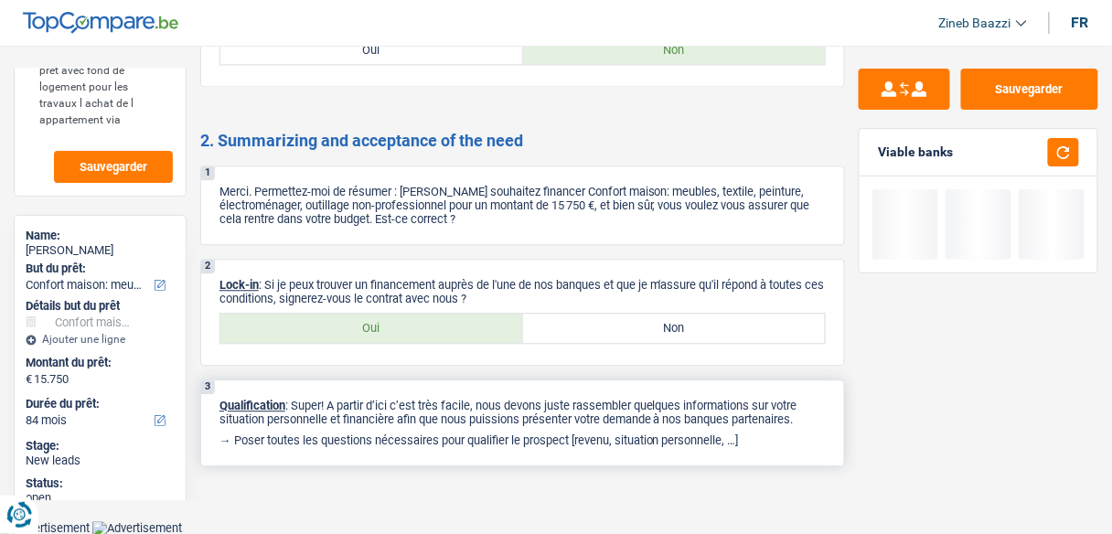
click at [761, 441] on div "3 Qualification : Super! A partir d’ici c’est très facile, nous devons juste ra…" at bounding box center [522, 423] width 645 height 87
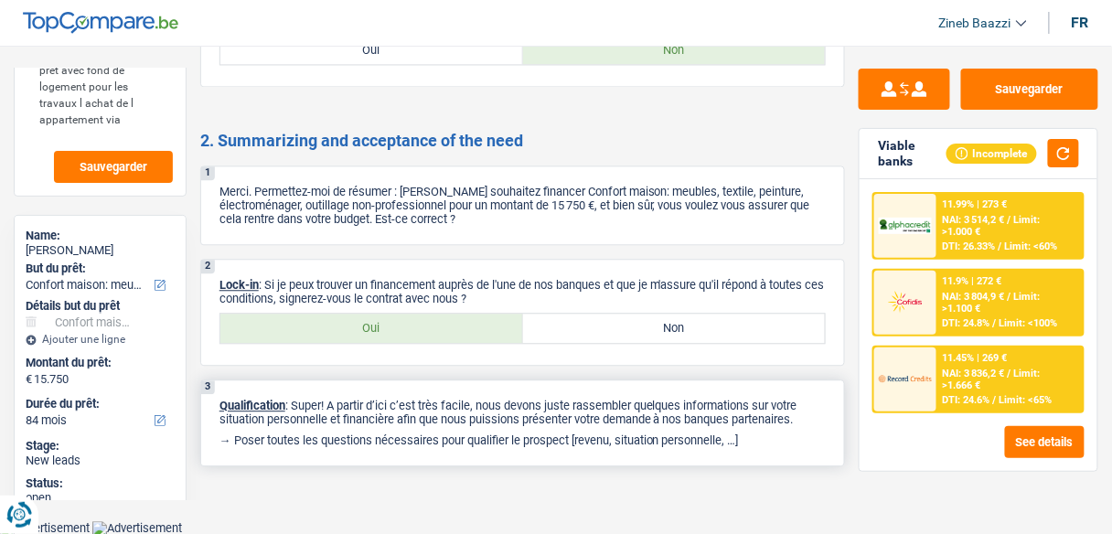
drag, startPoint x: 759, startPoint y: 428, endPoint x: 499, endPoint y: 399, distance: 261.4
click at [499, 399] on div "3 Qualification : Super! A partir d’ici c’est très facile, nous devons juste ra…" at bounding box center [522, 423] width 645 height 87
click at [498, 399] on p "Qualification : Super! A partir d’ici c’est très facile, nous devons juste rass…" at bounding box center [522, 412] width 606 height 27
drag, startPoint x: 502, startPoint y: 390, endPoint x: 753, endPoint y: 424, distance: 252.9
click at [753, 424] on div "3 Qualification : Super! A partir d’ici c’est très facile, nous devons juste ra…" at bounding box center [522, 423] width 645 height 87
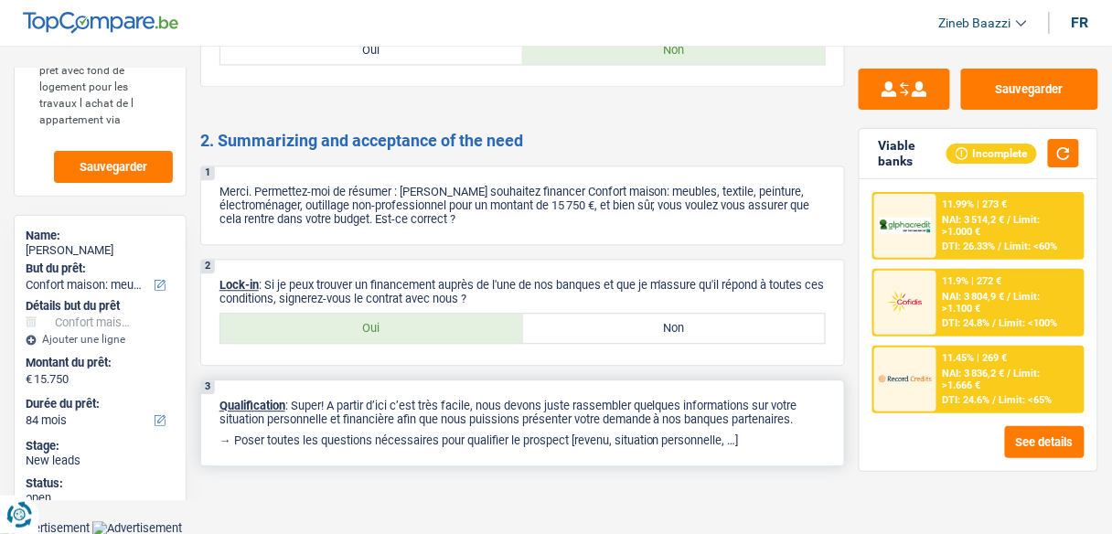
click at [753, 433] on p "→ Poser toutes les questions nécessaires pour qualifier le prospect [revenu, si…" at bounding box center [522, 440] width 606 height 14
click at [757, 433] on p "→ Poser toutes les questions nécessaires pour qualifier le prospect [revenu, si…" at bounding box center [522, 440] width 606 height 14
drag, startPoint x: 756, startPoint y: 431, endPoint x: 331, endPoint y: 418, distance: 425.4
click at [331, 418] on div "3 Qualification : Super! A partir d’ici c’est très facile, nous devons juste ra…" at bounding box center [522, 423] width 645 height 87
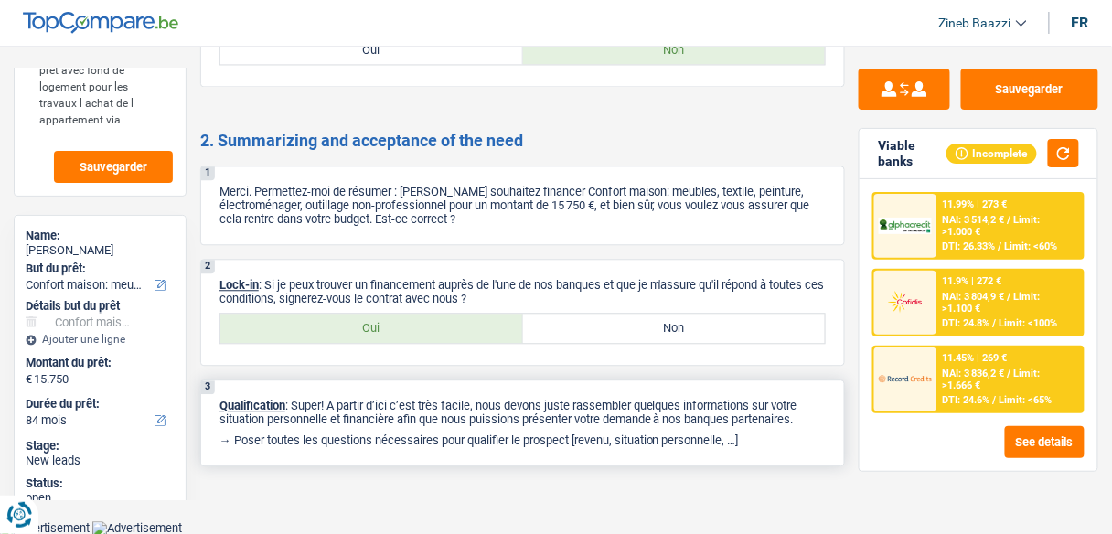
click at [352, 405] on p "Qualification : Super! A partir d’ici c’est très facile, nous devons juste rass…" at bounding box center [522, 412] width 606 height 27
click at [401, 433] on p "→ Poser toutes les questions nécessaires pour qualifier le prospect [revenu, si…" at bounding box center [522, 440] width 606 height 14
click at [770, 437] on div "3 Qualification : Super! A partir d’ici c’est très facile, nous devons juste ra…" at bounding box center [522, 423] width 645 height 87
drag, startPoint x: 811, startPoint y: 415, endPoint x: 297, endPoint y: 396, distance: 514.3
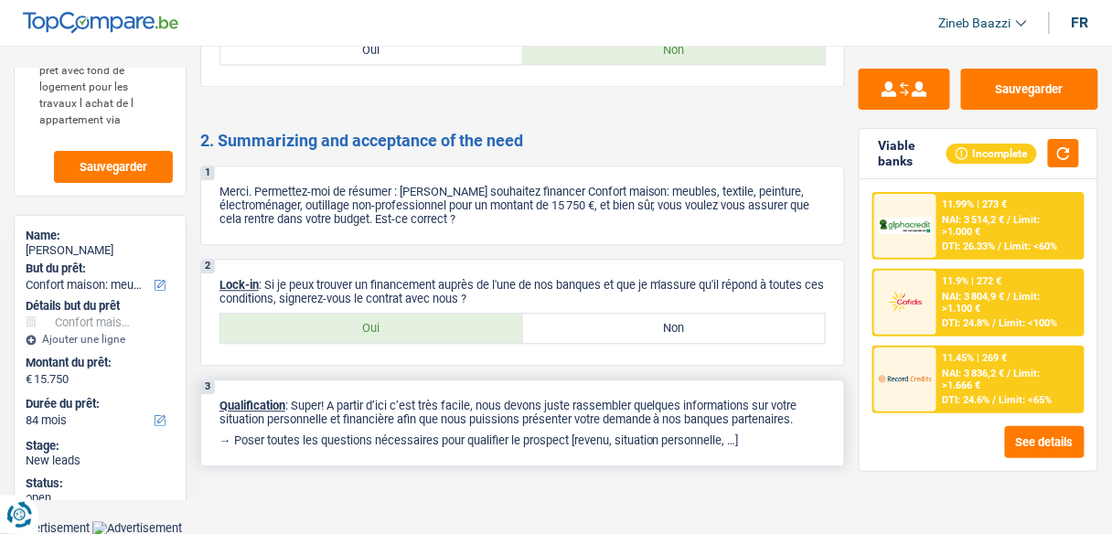
click at [297, 396] on div "3 Qualification : Super! A partir d’ici c’est très facile, nous devons juste ra…" at bounding box center [522, 423] width 645 height 87
click at [297, 399] on p "Qualification : Super! A partir d’ici c’est très facile, nous devons juste rass…" at bounding box center [522, 412] width 606 height 27
click at [1084, 439] on button "See details" at bounding box center [1045, 442] width 80 height 32
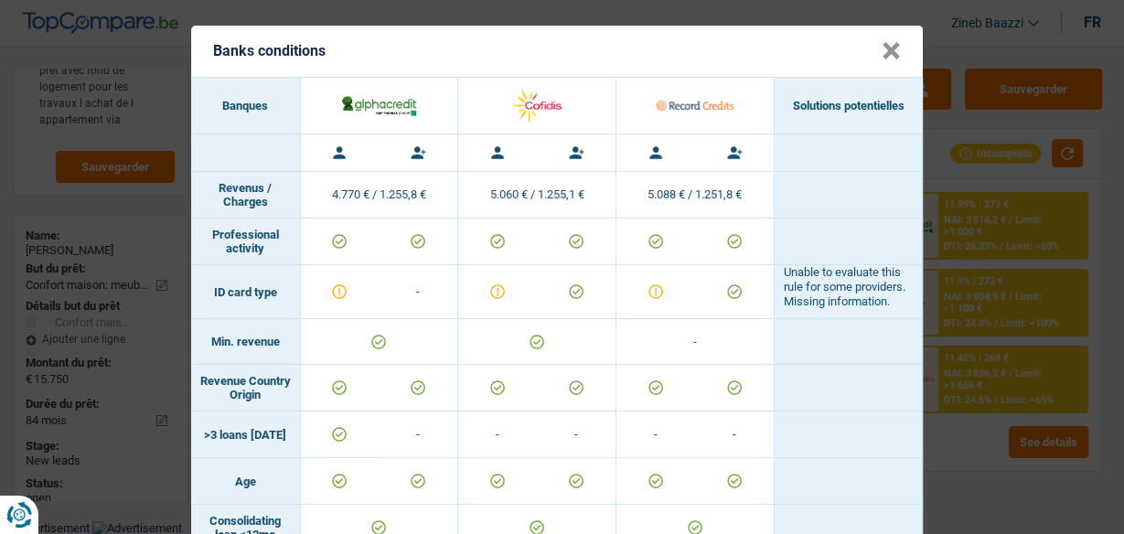
scroll to position [0, 0]
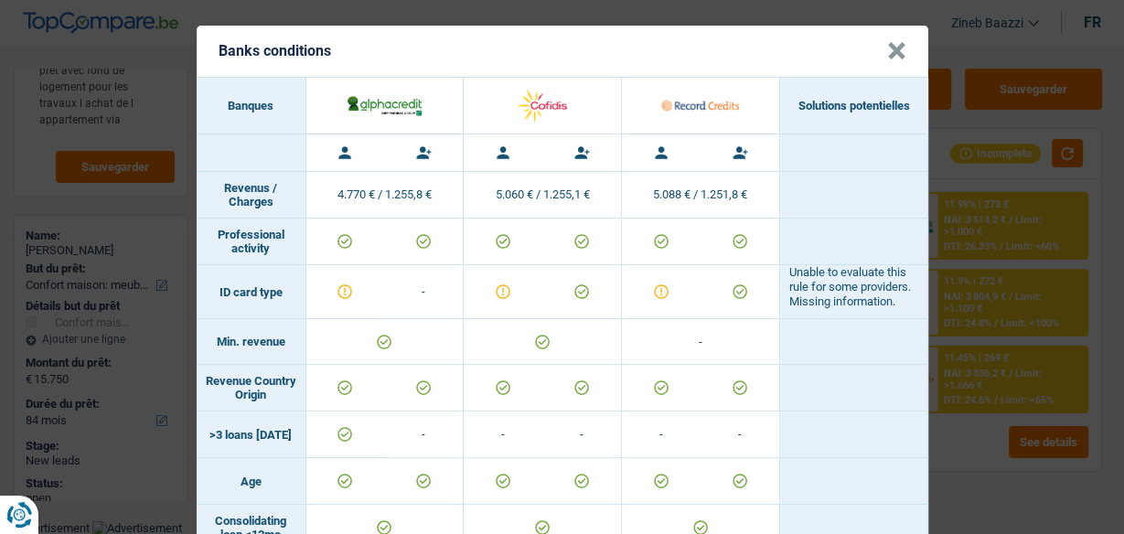
click at [895, 47] on button "×" at bounding box center [896, 51] width 19 height 18
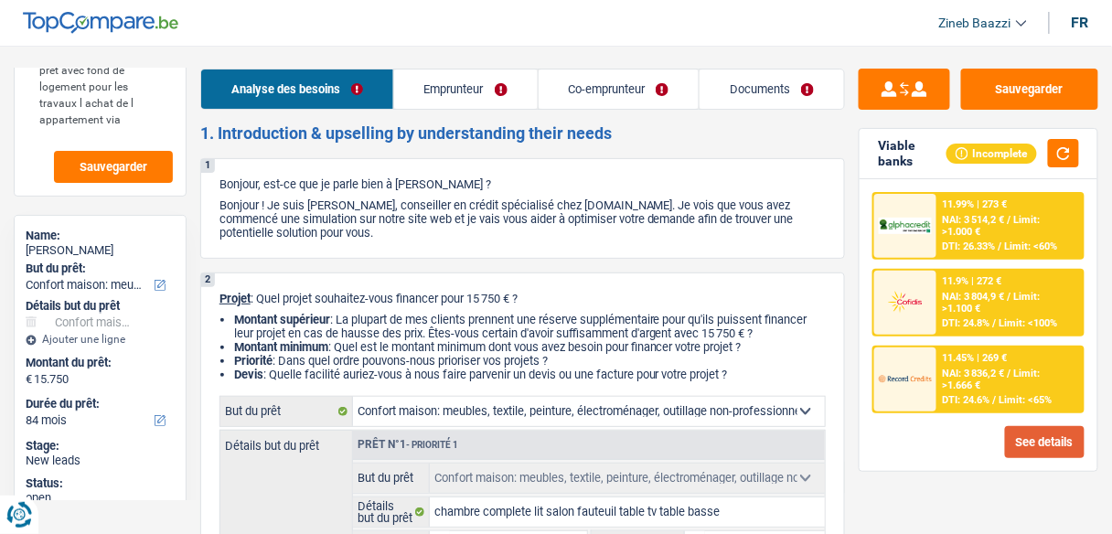
click at [1034, 444] on button "See details" at bounding box center [1045, 442] width 80 height 32
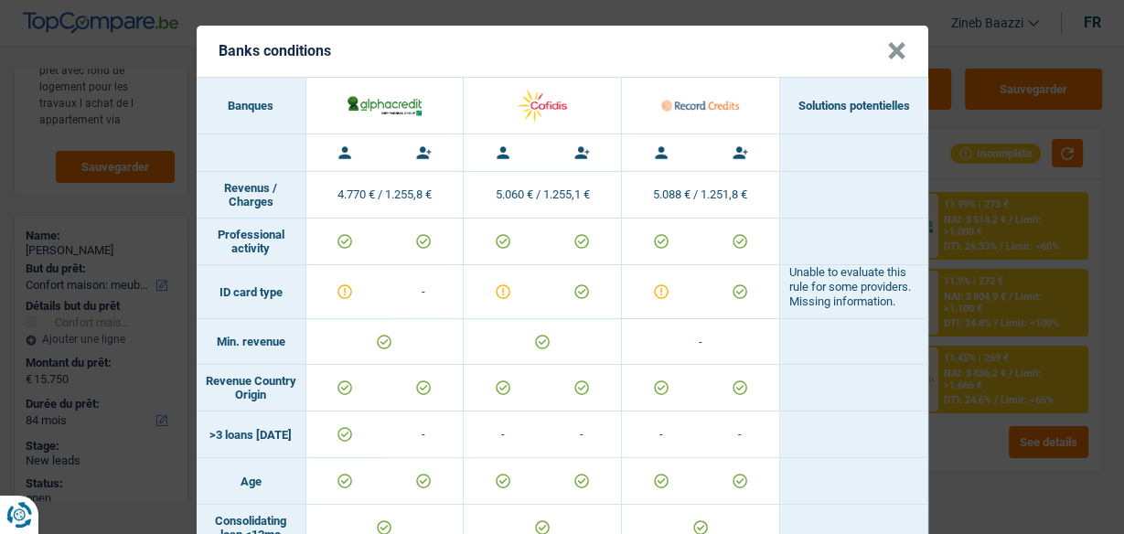
click at [887, 42] on button "×" at bounding box center [896, 51] width 19 height 18
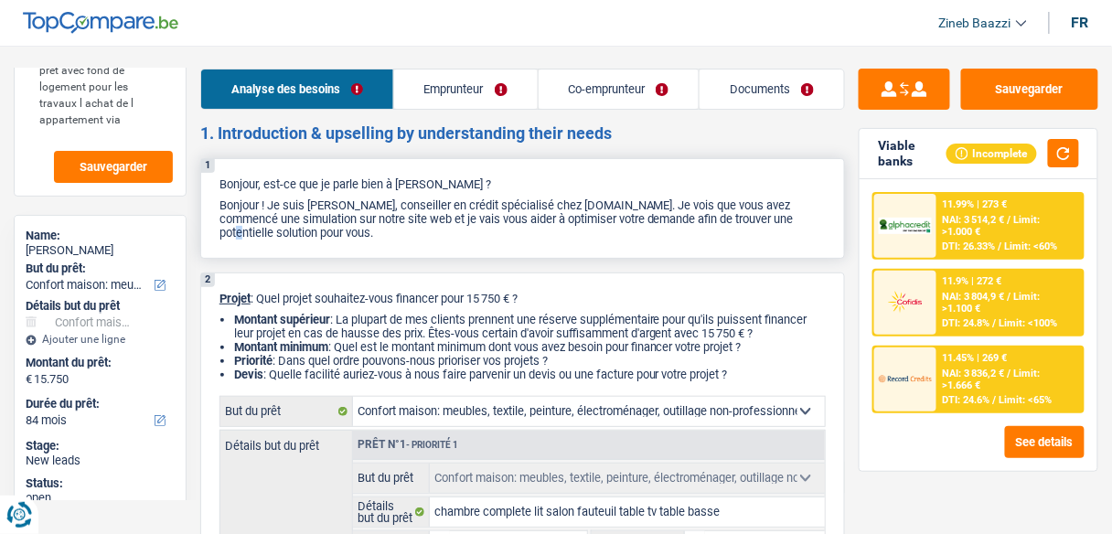
click at [766, 213] on p "Bonjour ! Je suis [PERSON_NAME], conseiller en crédit spécialisé chez [DOMAIN_N…" at bounding box center [522, 218] width 606 height 41
click at [774, 231] on p "Bonjour ! Je suis [PERSON_NAME], conseiller en crédit spécialisé chez [DOMAIN_N…" at bounding box center [522, 218] width 606 height 41
drag, startPoint x: 375, startPoint y: 228, endPoint x: 290, endPoint y: 211, distance: 86.6
click at [290, 211] on p "Bonjour ! Je suis [PERSON_NAME], conseiller en crédit spécialisé chez [DOMAIN_N…" at bounding box center [522, 218] width 606 height 41
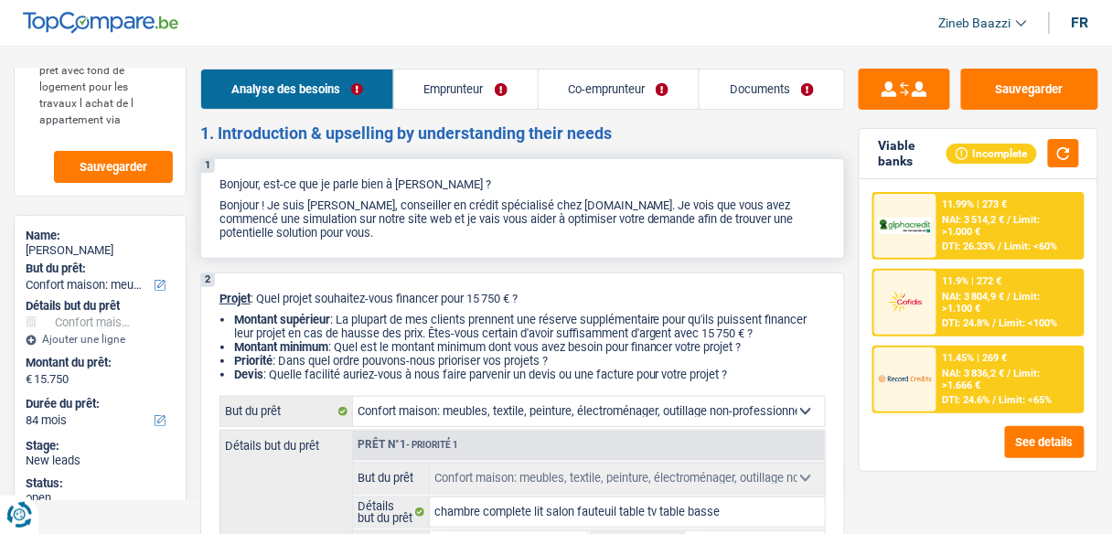
drag, startPoint x: 271, startPoint y: 198, endPoint x: 380, endPoint y: 236, distance: 115.1
click at [379, 236] on p "Bonjour ! Je suis [PERSON_NAME], conseiller en crédit spécialisé chez [DOMAIN_N…" at bounding box center [522, 218] width 606 height 41
click at [431, 240] on p "Bonjour ! Je suis [PERSON_NAME], conseiller en crédit spécialisé chez [DOMAIN_N…" at bounding box center [522, 218] width 606 height 41
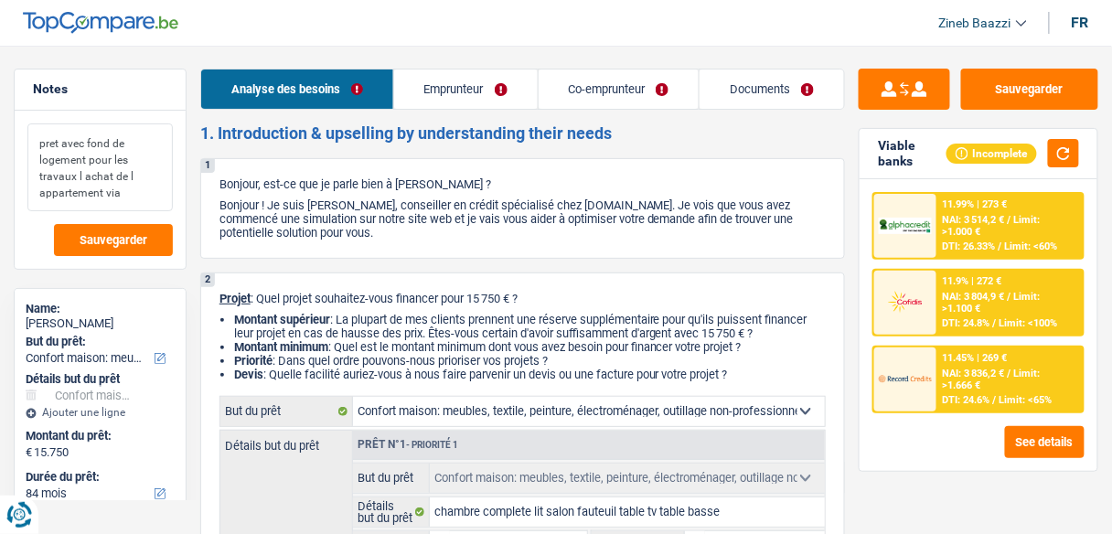
click at [144, 157] on textarea "pret avec fond de logement pour les travaux l achat de l appartement via" at bounding box center [99, 167] width 145 height 88
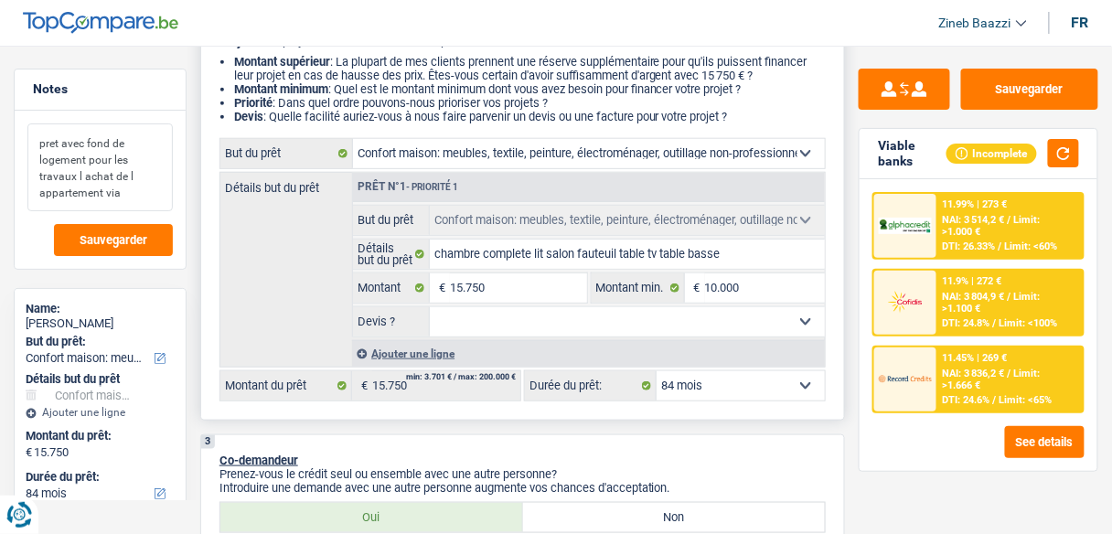
scroll to position [264, 0]
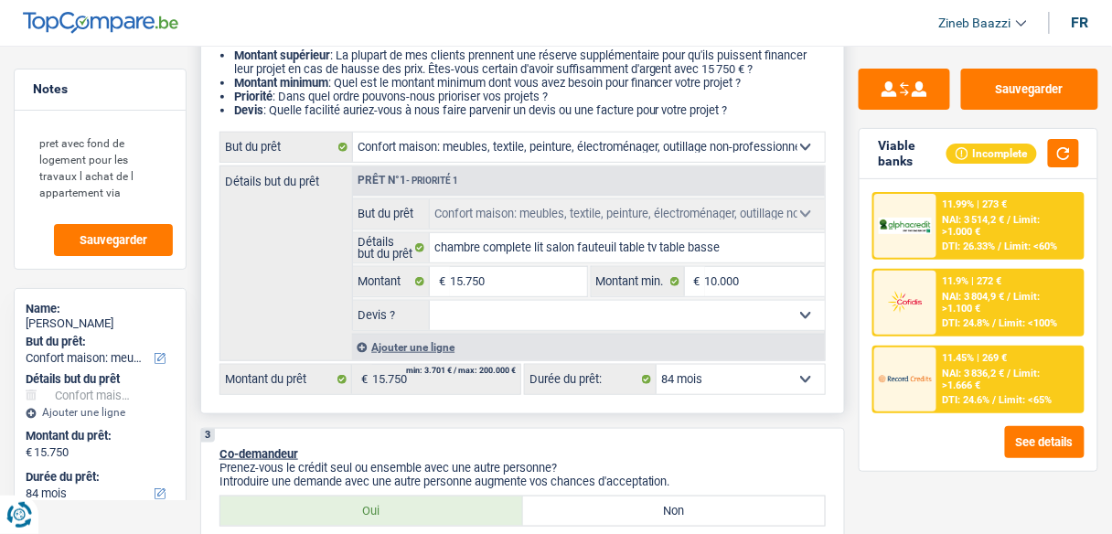
click at [649, 313] on select "Oui Non Non répondu Sélectionner une option" at bounding box center [627, 315] width 395 height 29
click at [430, 301] on select "Oui Non Non répondu Sélectionner une option" at bounding box center [627, 315] width 395 height 29
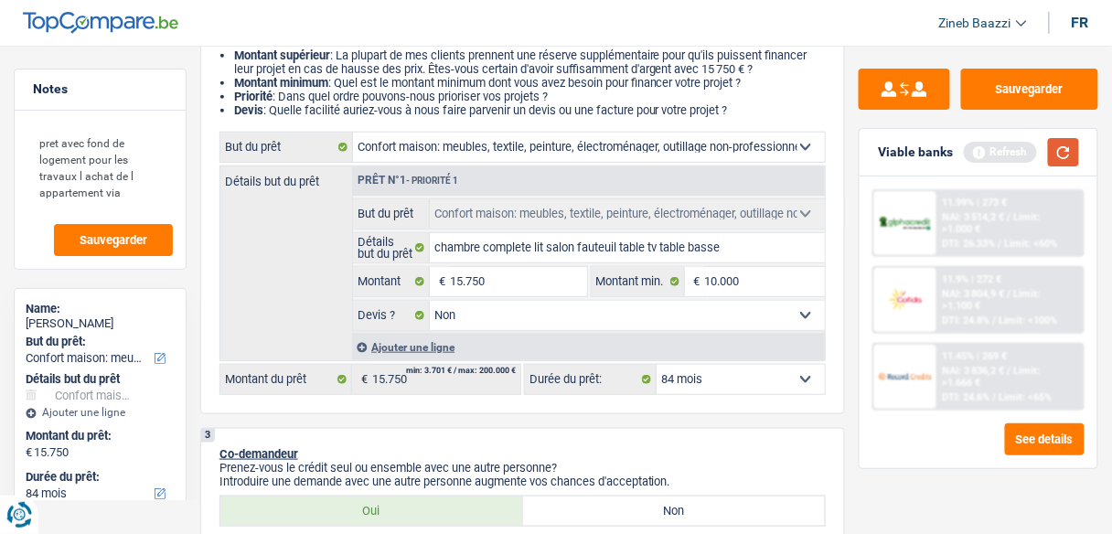
click at [1064, 146] on button "button" at bounding box center [1063, 152] width 31 height 28
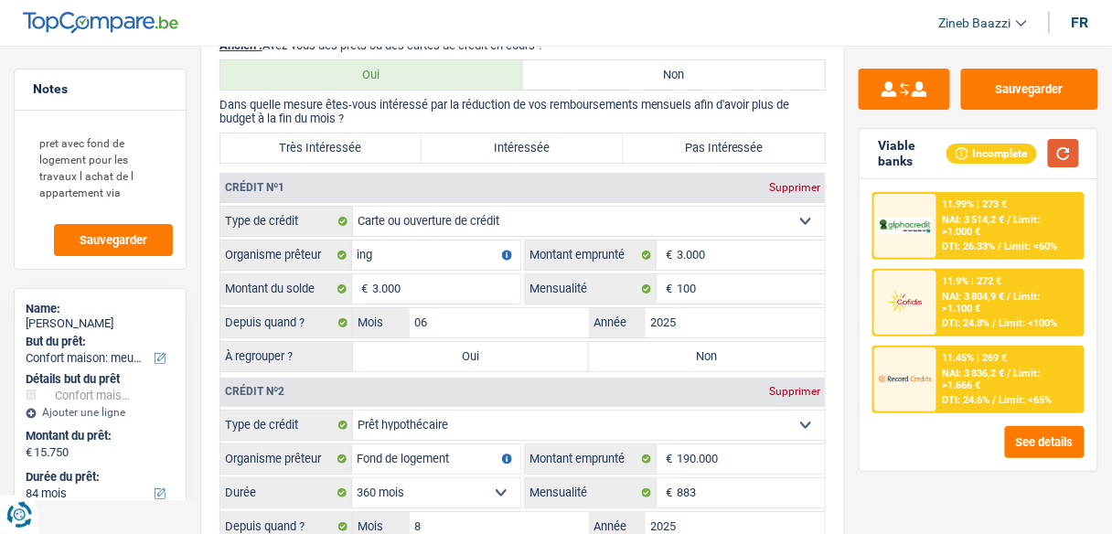
scroll to position [1617, 0]
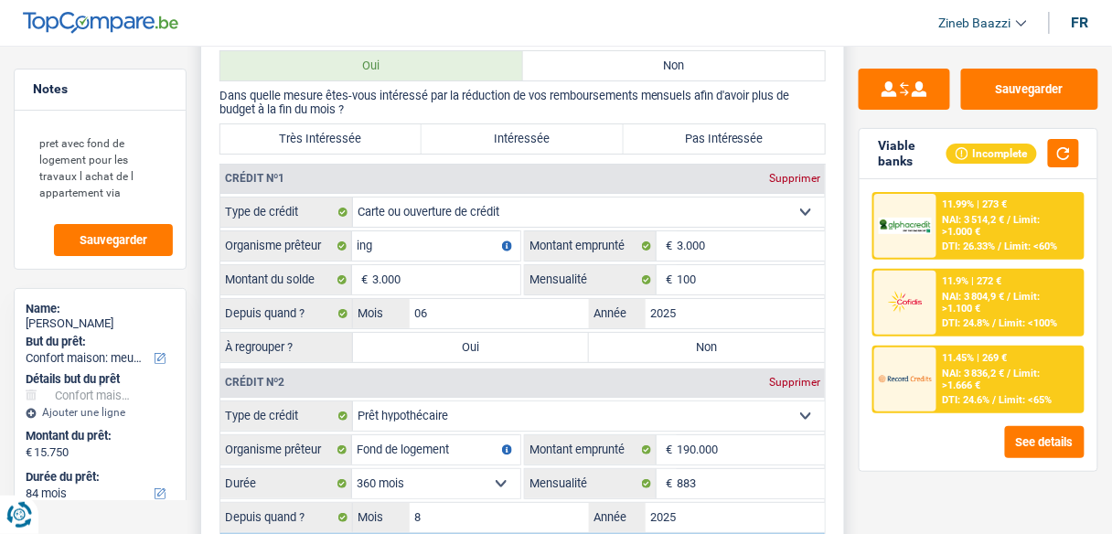
click at [357, 124] on label "Très Intéressée" at bounding box center [320, 138] width 201 height 29
click at [357, 124] on input "Très Intéressée" at bounding box center [320, 138] width 201 height 29
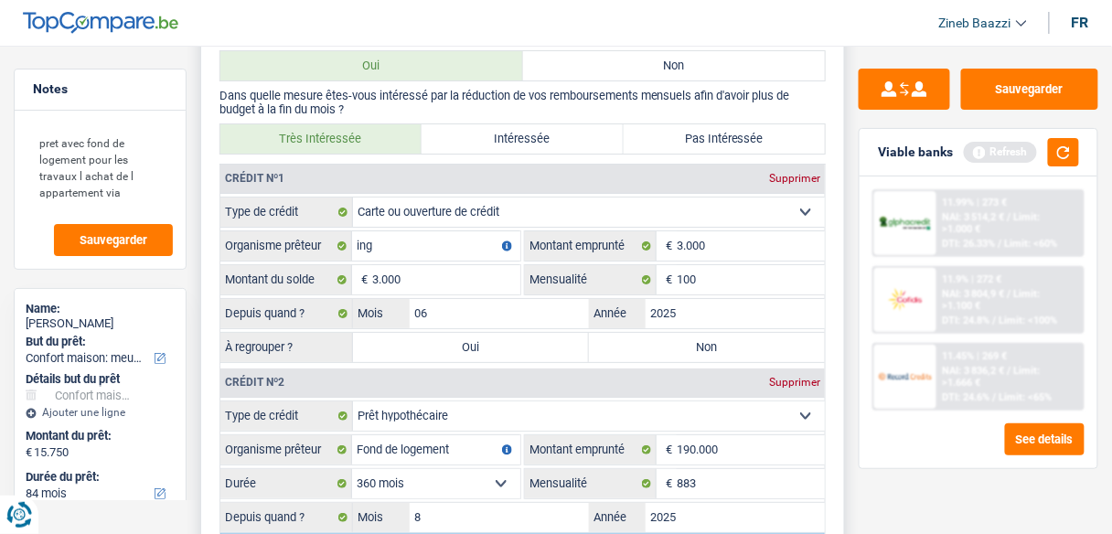
click at [672, 265] on span "€" at bounding box center [667, 279] width 20 height 29
click at [729, 333] on label "Non" at bounding box center [707, 347] width 236 height 29
click at [729, 333] on input "Non" at bounding box center [707, 347] width 236 height 29
click at [733, 124] on label "Pas Intéressée" at bounding box center [724, 138] width 201 height 29
click at [733, 124] on input "Pas Intéressée" at bounding box center [724, 138] width 201 height 29
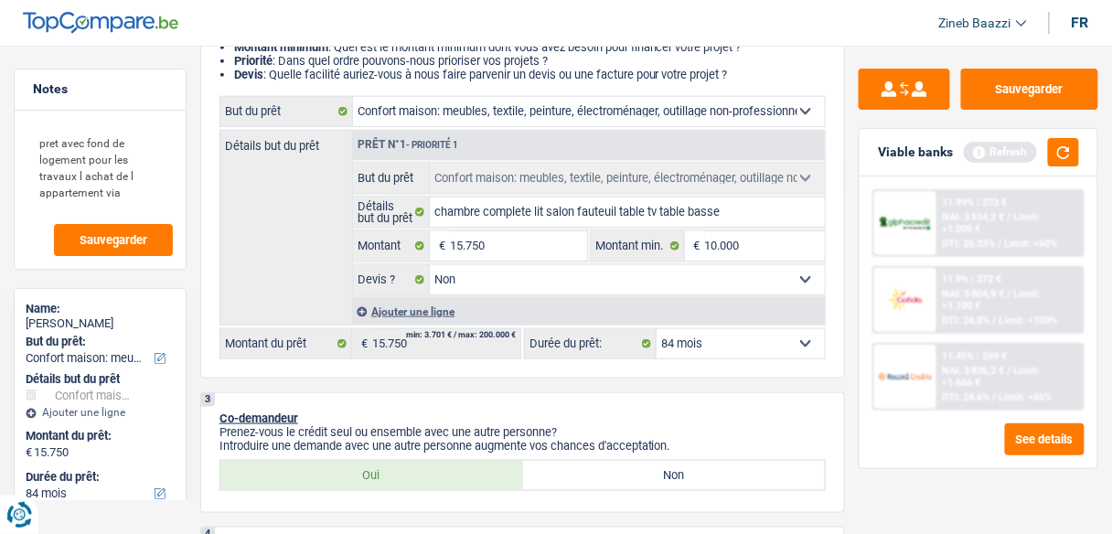
scroll to position [0, 0]
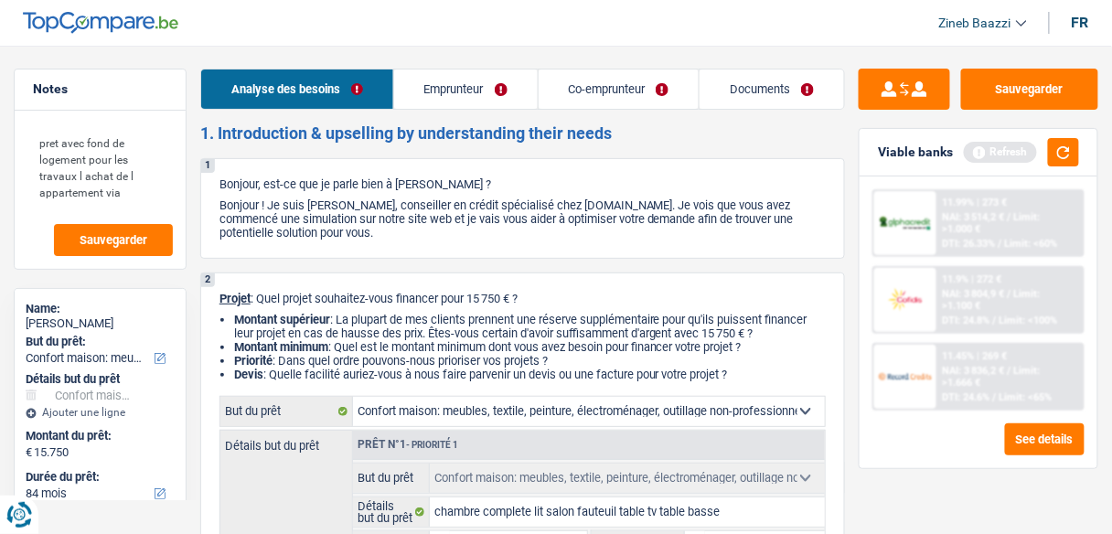
click at [423, 81] on link "Emprunteur" at bounding box center [466, 89] width 144 height 39
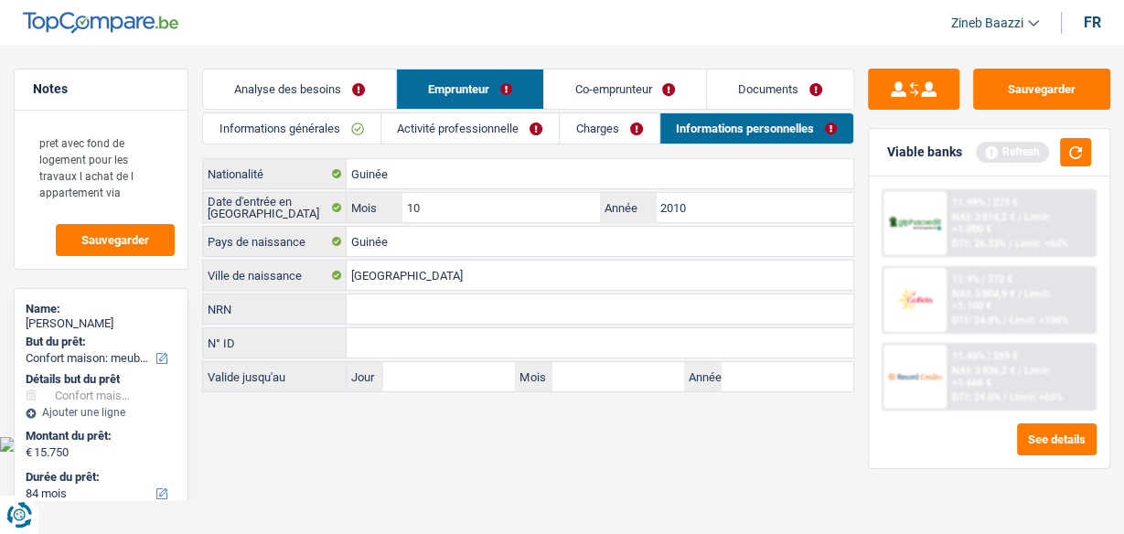
click at [323, 130] on link "Informations générales" at bounding box center [291, 128] width 177 height 30
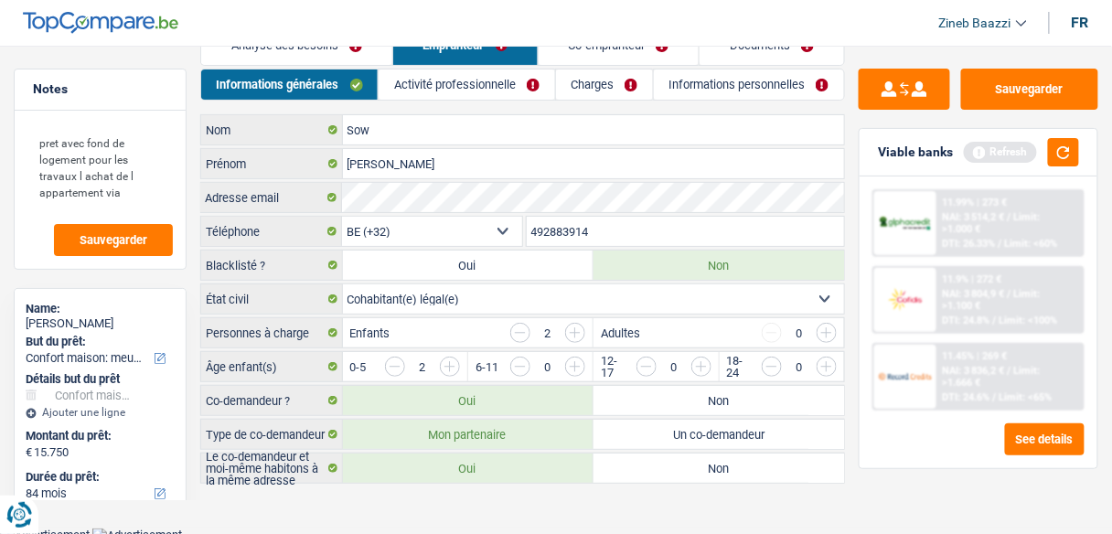
scroll to position [43, 0]
click at [519, 90] on link "Activité professionnelle" at bounding box center [467, 85] width 176 height 30
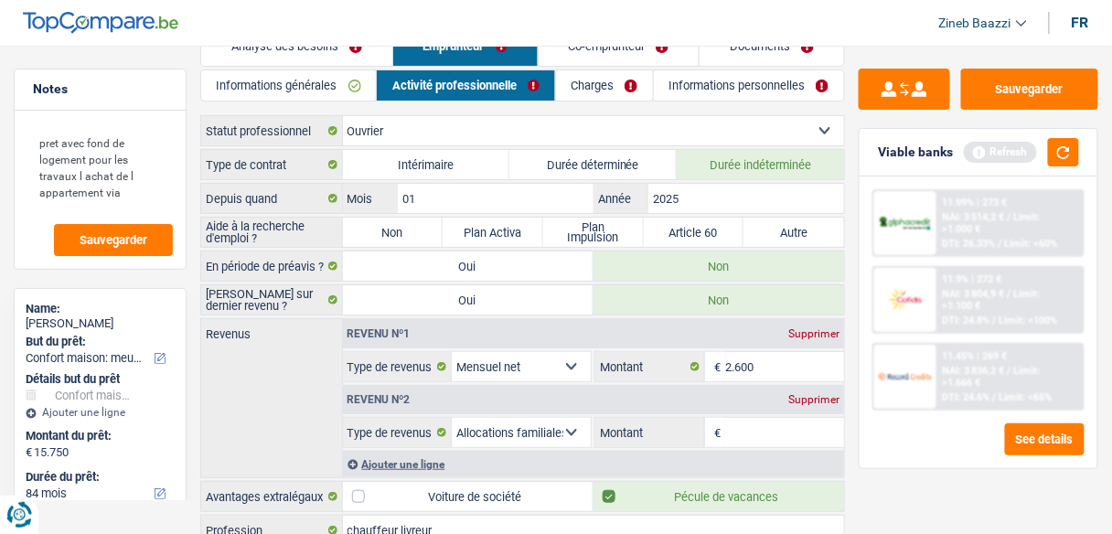
click at [395, 218] on label "Non" at bounding box center [393, 232] width 101 height 29
click at [395, 218] on input "Non" at bounding box center [393, 232] width 101 height 29
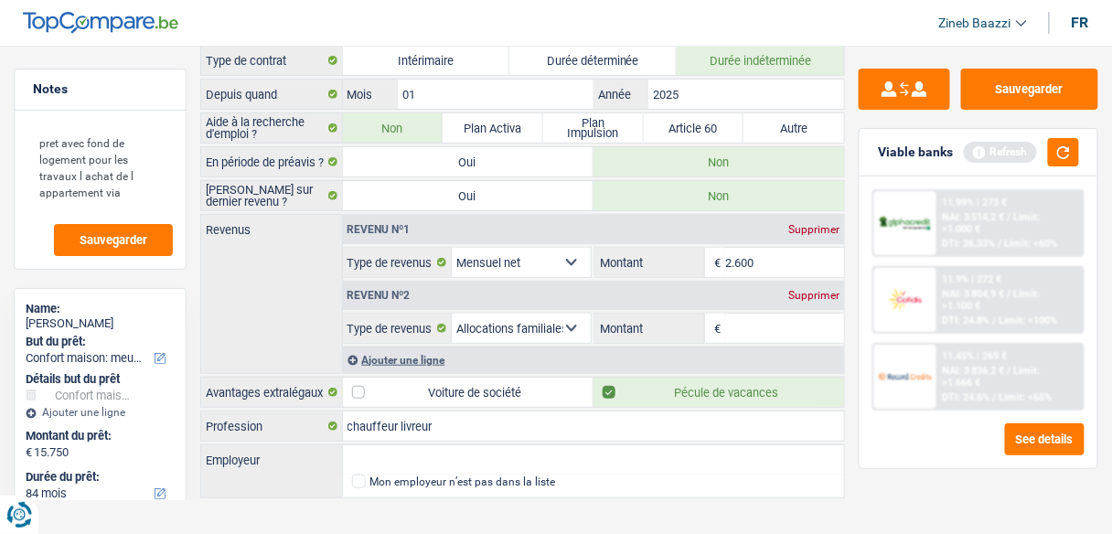
click at [219, 121] on label "Aide à la recherche d'emploi ?" at bounding box center [272, 127] width 142 height 29
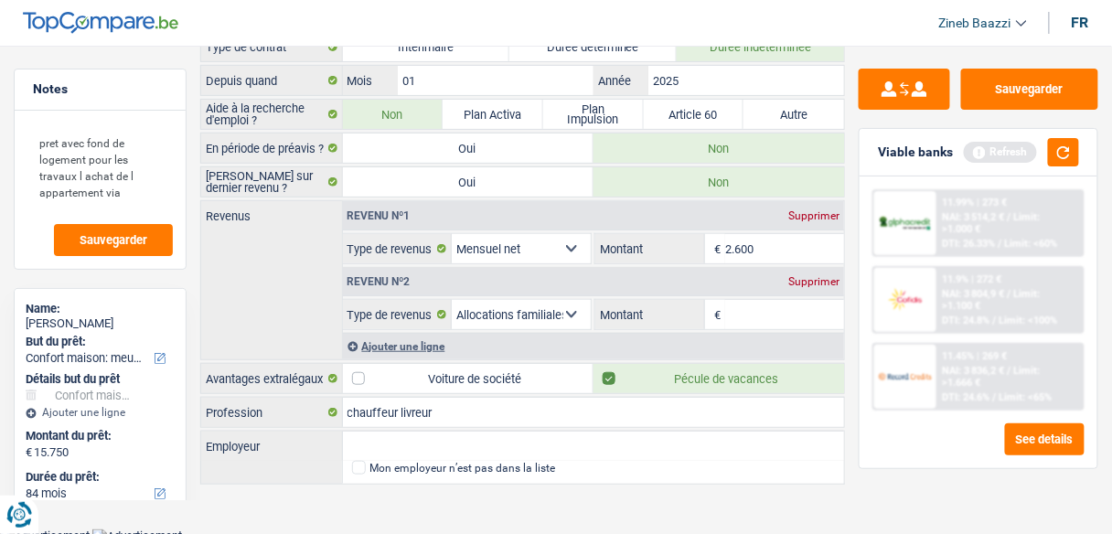
click at [774, 255] on input "2.600" at bounding box center [784, 248] width 119 height 29
click at [793, 277] on div "Supprimer" at bounding box center [814, 281] width 60 height 11
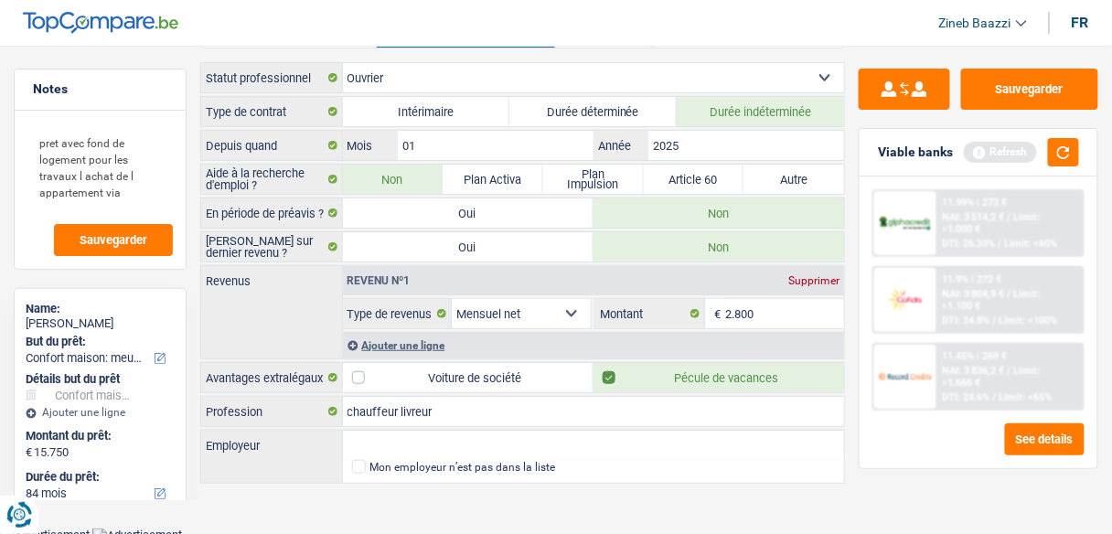
scroll to position [0, 0]
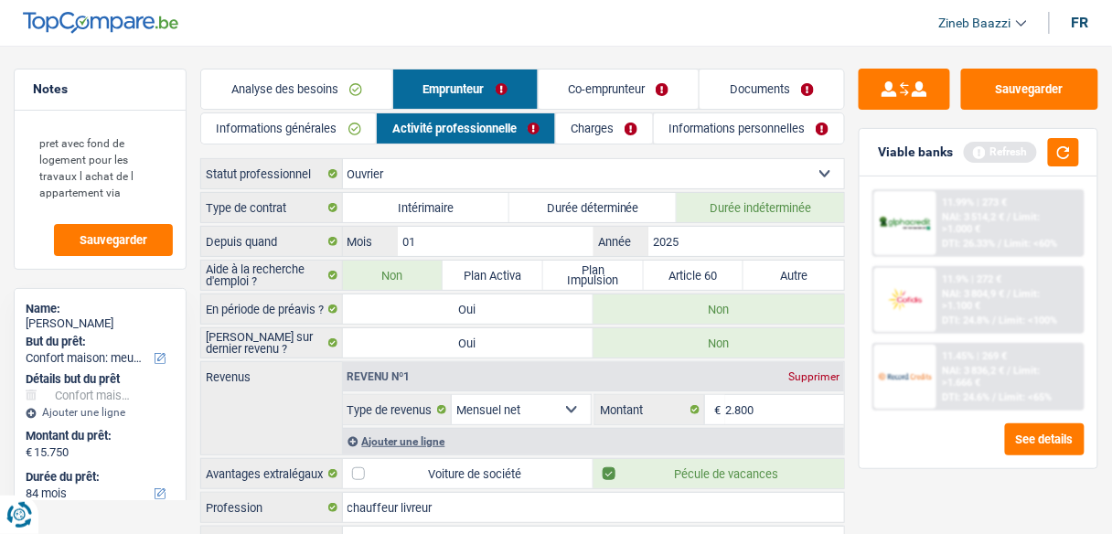
click at [603, 125] on link "Charges" at bounding box center [604, 128] width 97 height 30
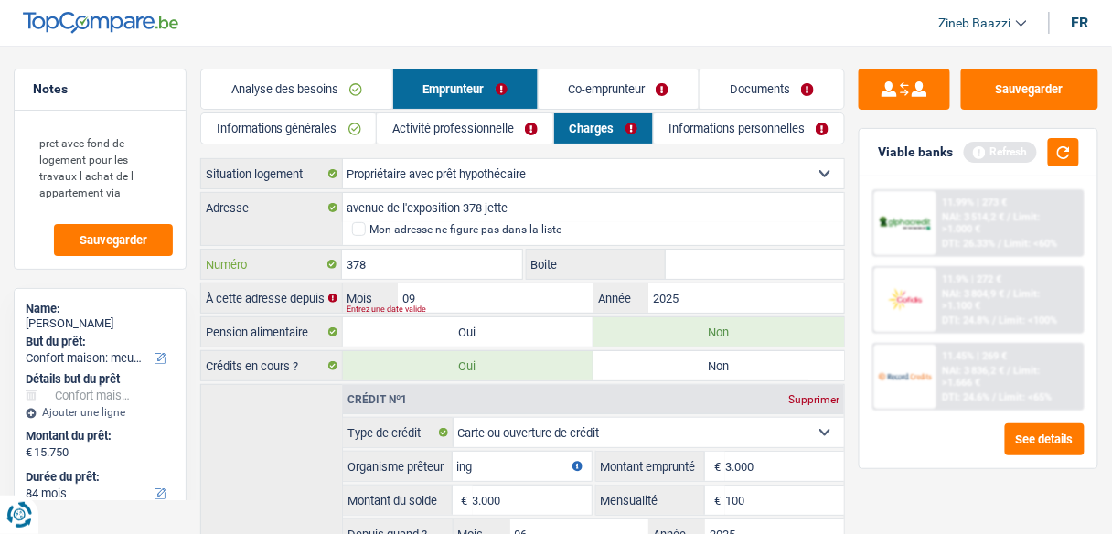
click at [442, 254] on input "378" at bounding box center [431, 264] width 179 height 29
click at [472, 302] on input "09" at bounding box center [496, 297] width 196 height 29
drag, startPoint x: 132, startPoint y: 191, endPoint x: 19, endPoint y: 112, distance: 137.8
click at [19, 112] on div "pret avec fond de logement pour les travaux l achat de l appartement via Sauveg…" at bounding box center [100, 190] width 171 height 158
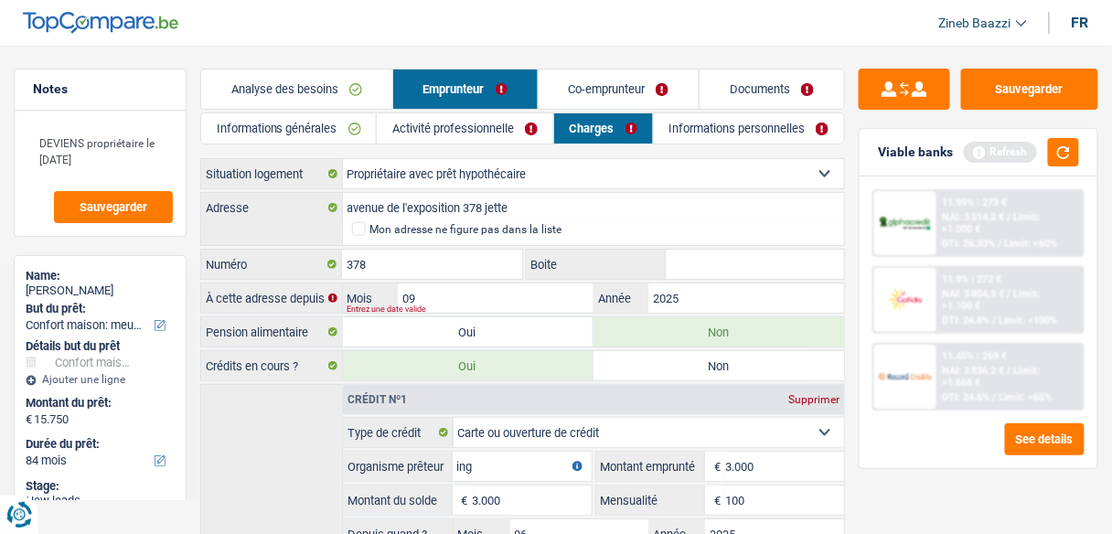
click at [724, 133] on link "Informations personnelles" at bounding box center [749, 128] width 191 height 30
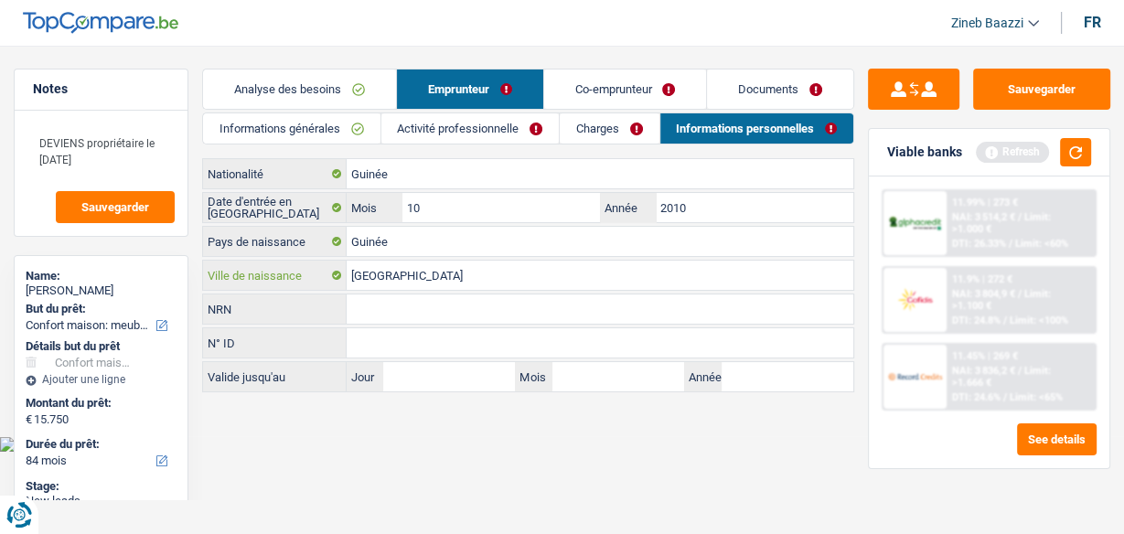
click at [356, 274] on input "[GEOGRAPHIC_DATA]" at bounding box center [600, 275] width 507 height 29
click at [617, 92] on link "Co-emprunteur" at bounding box center [625, 89] width 163 height 39
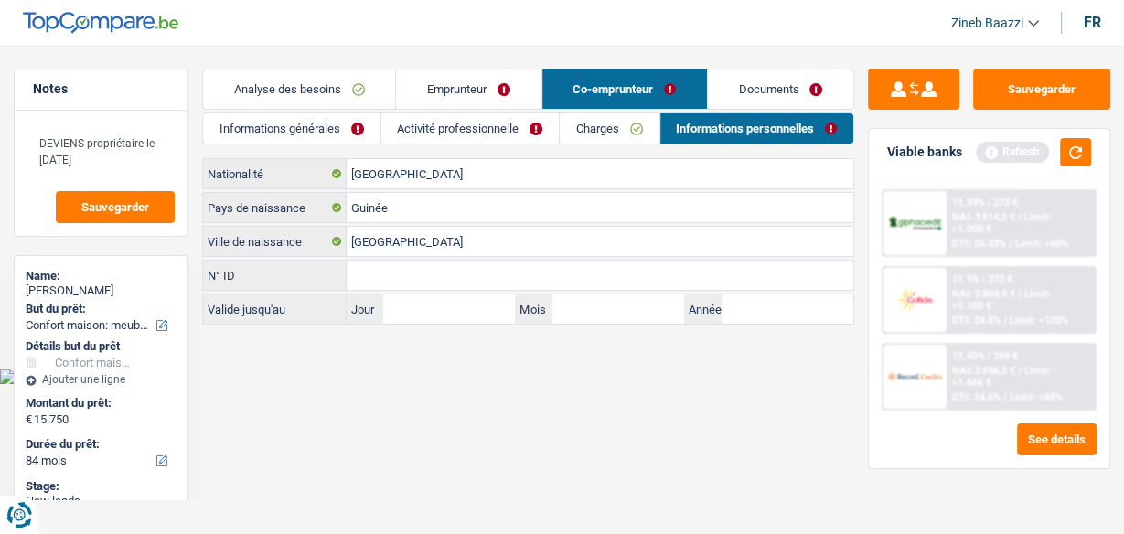
click at [365, 122] on link "Informations générales" at bounding box center [291, 128] width 177 height 30
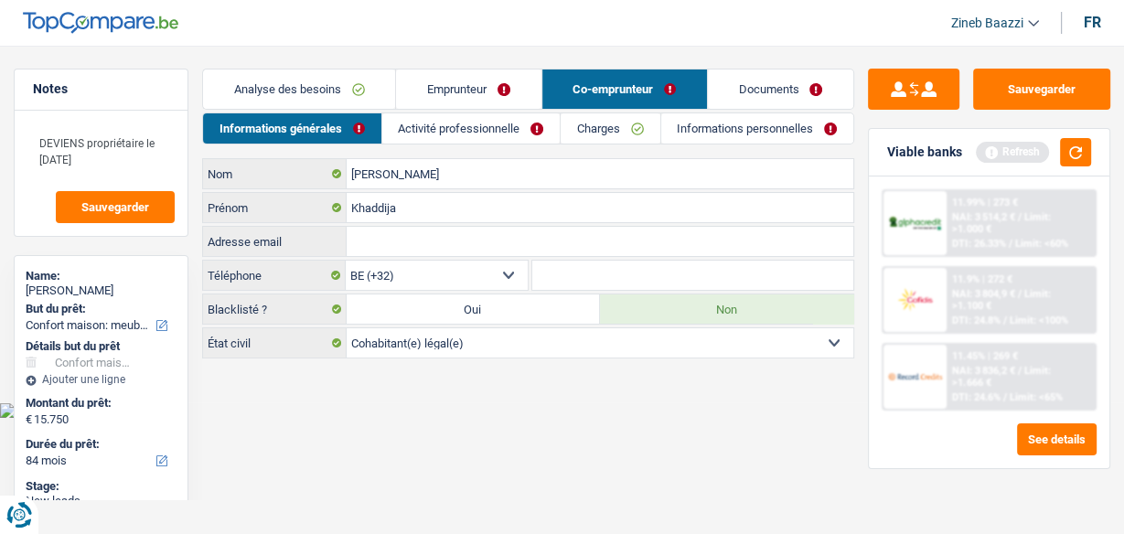
click at [455, 80] on link "Emprunteur" at bounding box center [468, 89] width 144 height 39
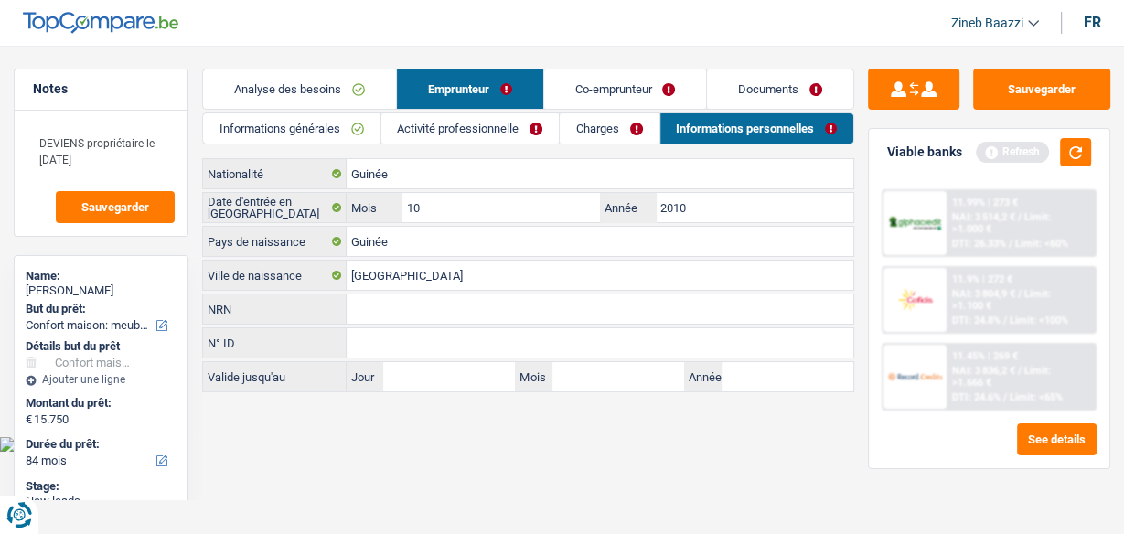
click at [278, 132] on link "Informations générales" at bounding box center [291, 128] width 177 height 30
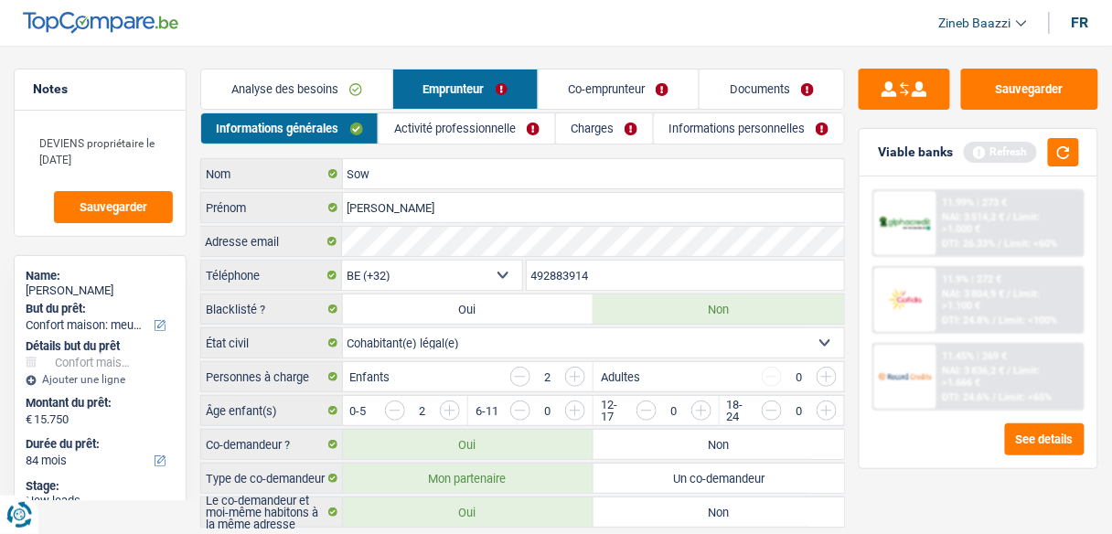
click at [648, 94] on link "Co-emprunteur" at bounding box center [619, 89] width 161 height 39
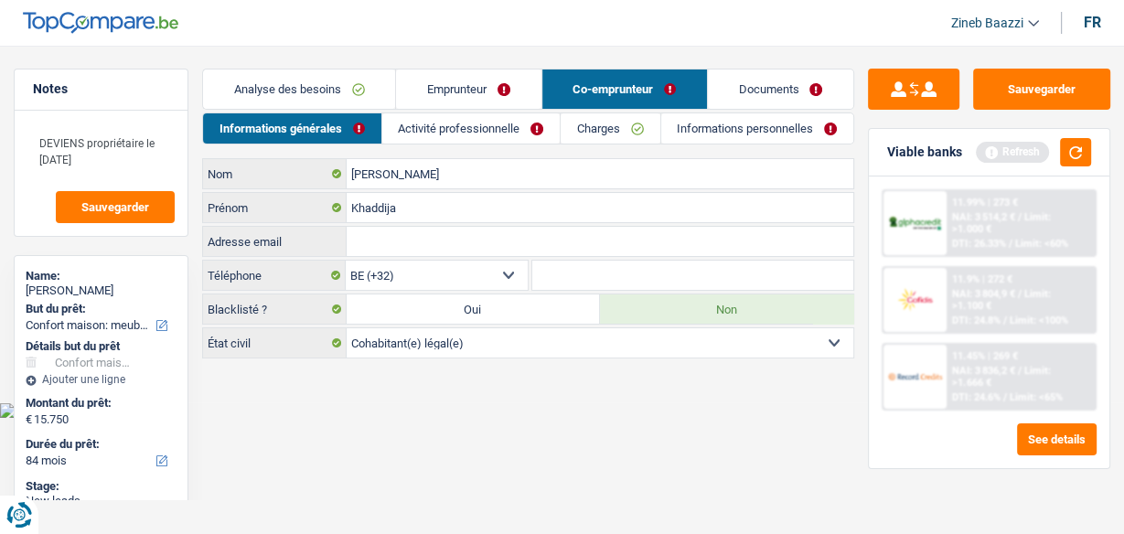
click at [498, 98] on link "Emprunteur" at bounding box center [468, 89] width 144 height 39
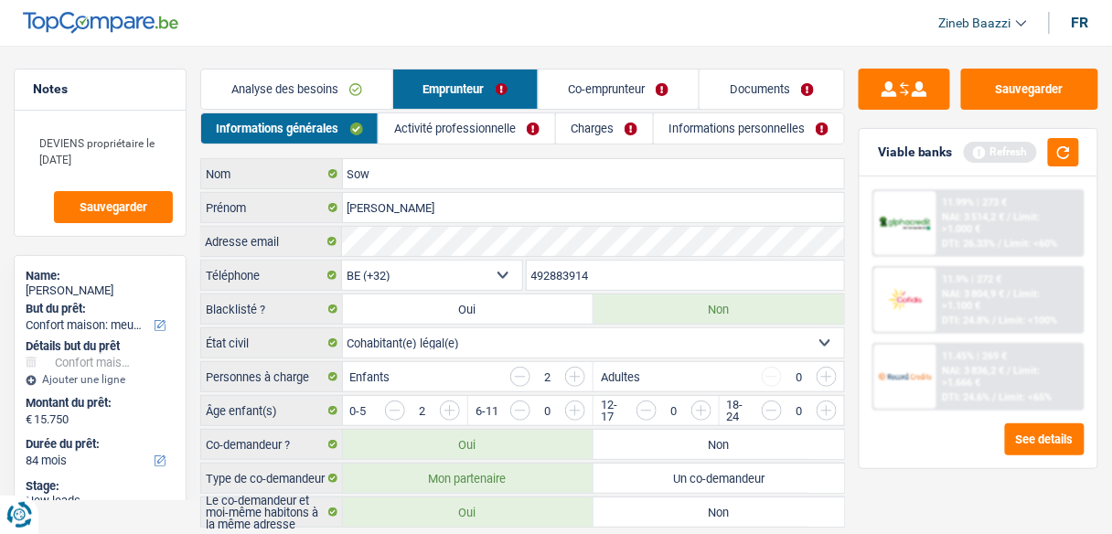
click at [629, 134] on link "Charges" at bounding box center [604, 128] width 97 height 30
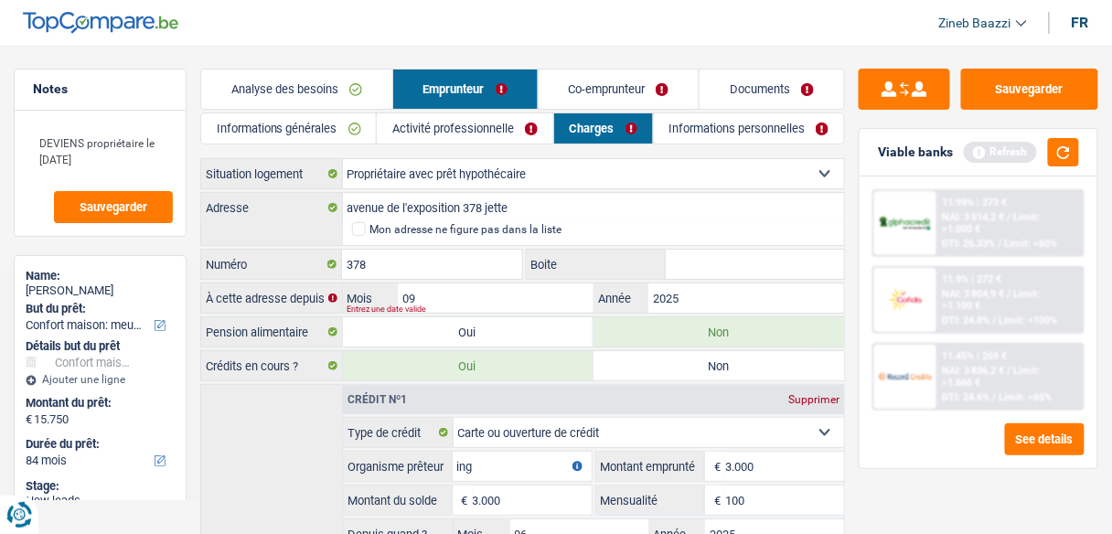
click at [614, 88] on link "Co-emprunteur" at bounding box center [619, 89] width 161 height 39
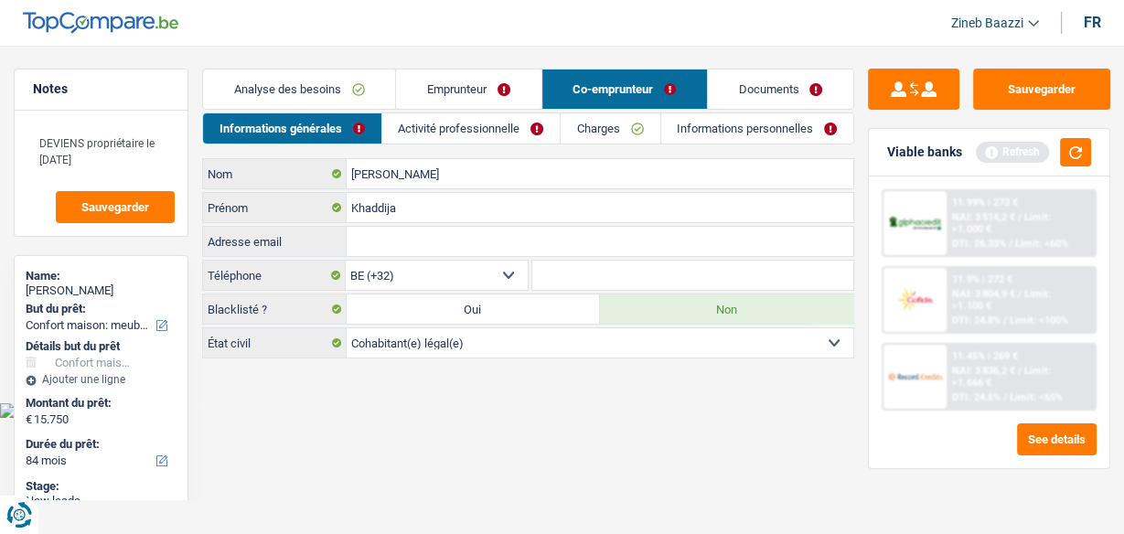
click at [475, 243] on input "Adresse email" at bounding box center [600, 241] width 507 height 29
paste input "[EMAIL_ADDRESS][DOMAIN_NAME]"
click at [492, 91] on link "Emprunteur" at bounding box center [468, 89] width 144 height 39
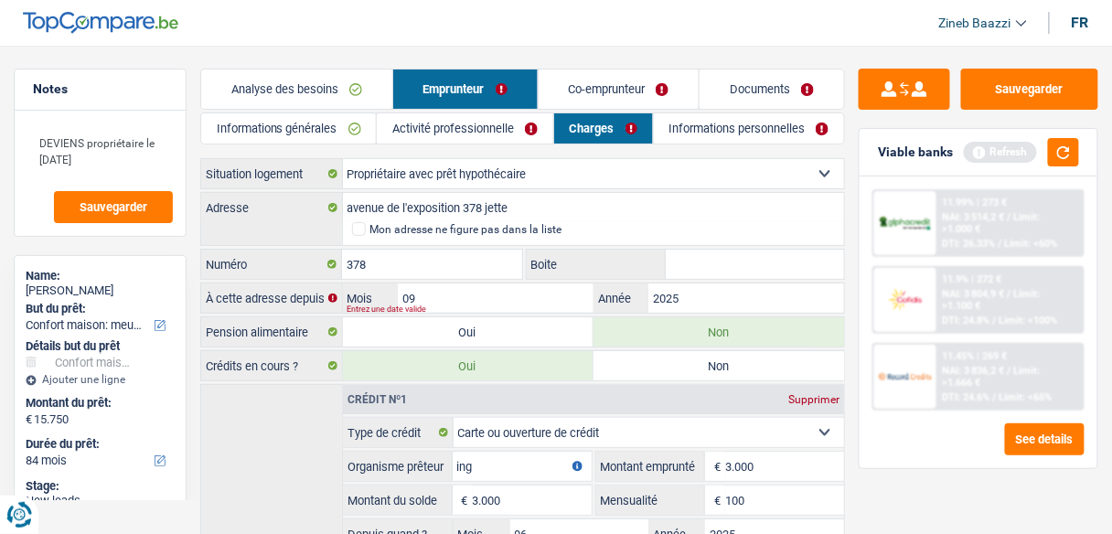
click at [349, 130] on link "Informations générales" at bounding box center [289, 128] width 176 height 30
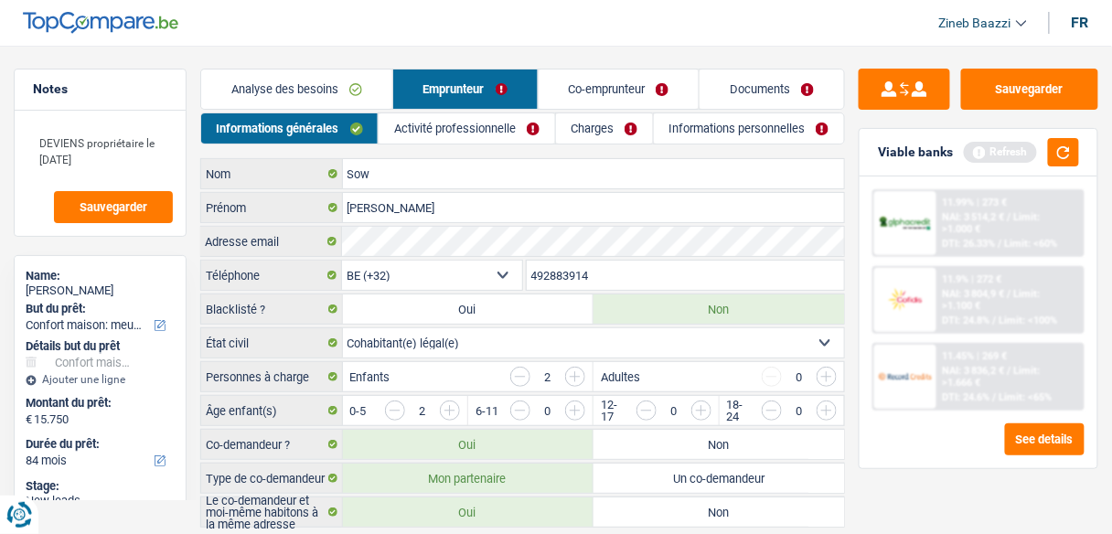
click at [551, 277] on input "492883914" at bounding box center [686, 275] width 318 height 29
click at [608, 82] on link "Co-emprunteur" at bounding box center [619, 89] width 161 height 39
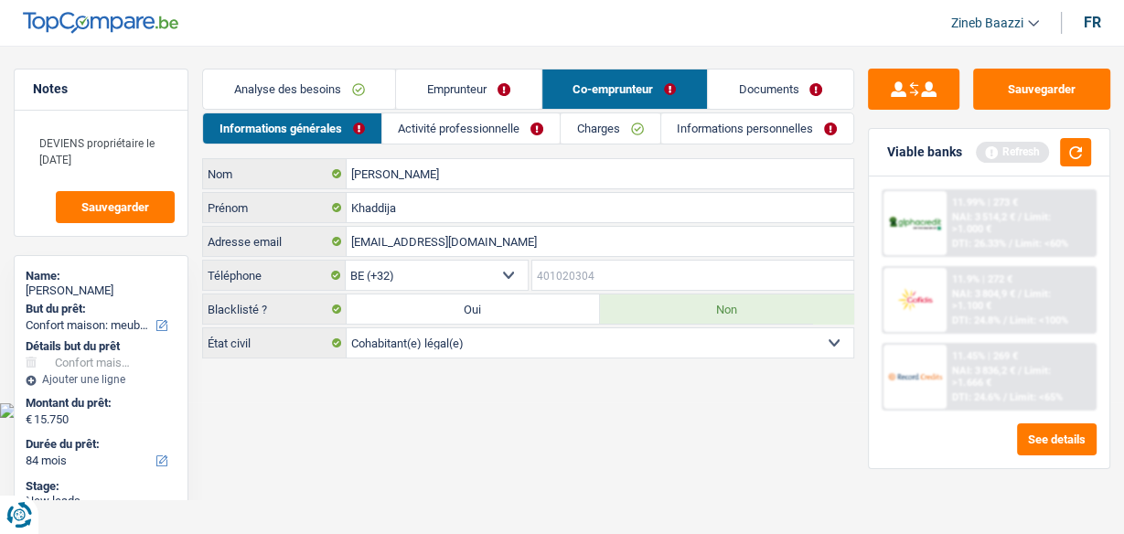
click at [540, 276] on input "Téléphone" at bounding box center [692, 275] width 321 height 29
paste input "492883914"
click at [530, 132] on link "Activité professionnelle" at bounding box center [470, 128] width 177 height 30
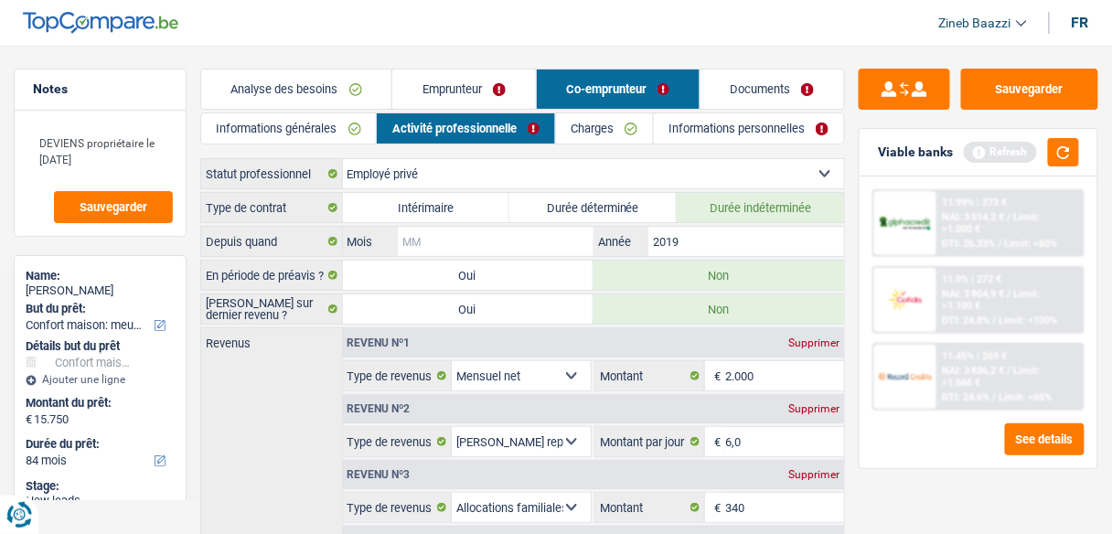
click at [519, 250] on input "Mois" at bounding box center [496, 241] width 196 height 29
click at [519, 250] on input "12" at bounding box center [496, 241] width 196 height 29
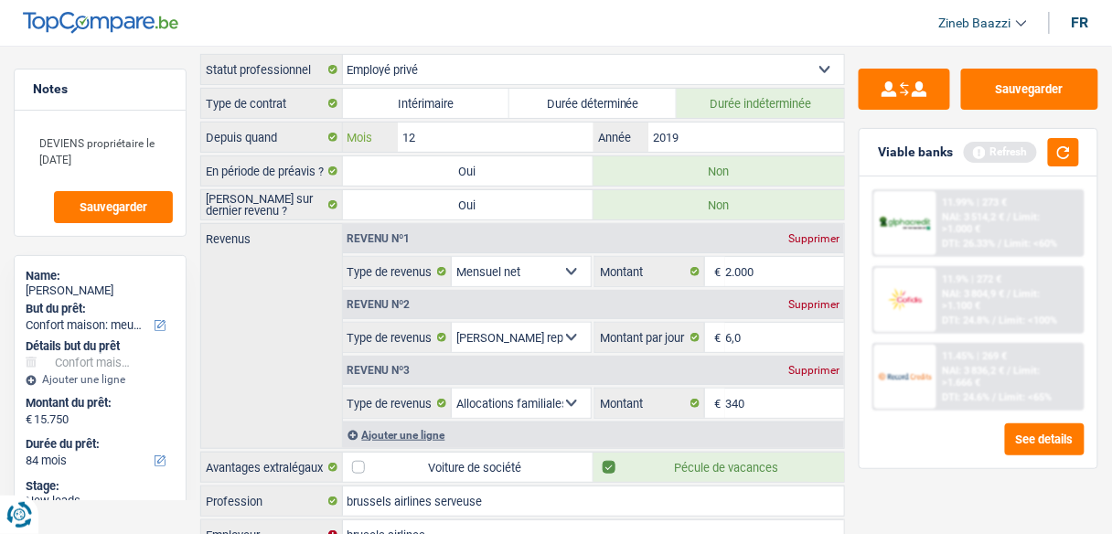
scroll to position [105, 0]
click at [697, 122] on input "2019" at bounding box center [746, 136] width 196 height 29
click at [553, 127] on input "12" at bounding box center [496, 136] width 196 height 29
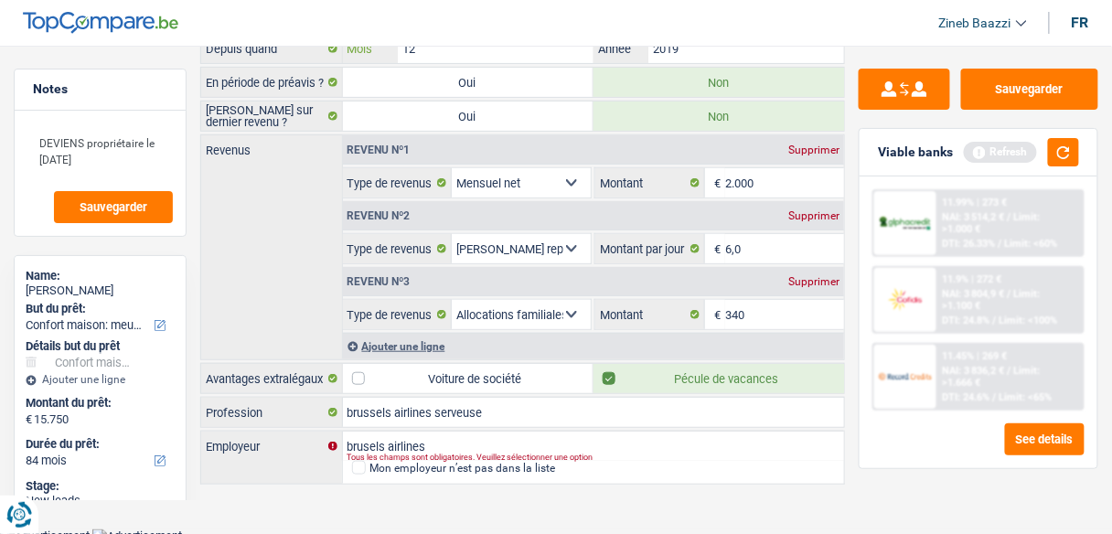
scroll to position [193, 0]
click at [757, 239] on input "6,0" at bounding box center [784, 248] width 119 height 29
click at [864, 455] on div "11.99% | 273 € NAI: 3 514,2 € / Limit: >1.000 € DTI: 26.33% / Limit: <60% 11.9%…" at bounding box center [979, 323] width 238 height 292
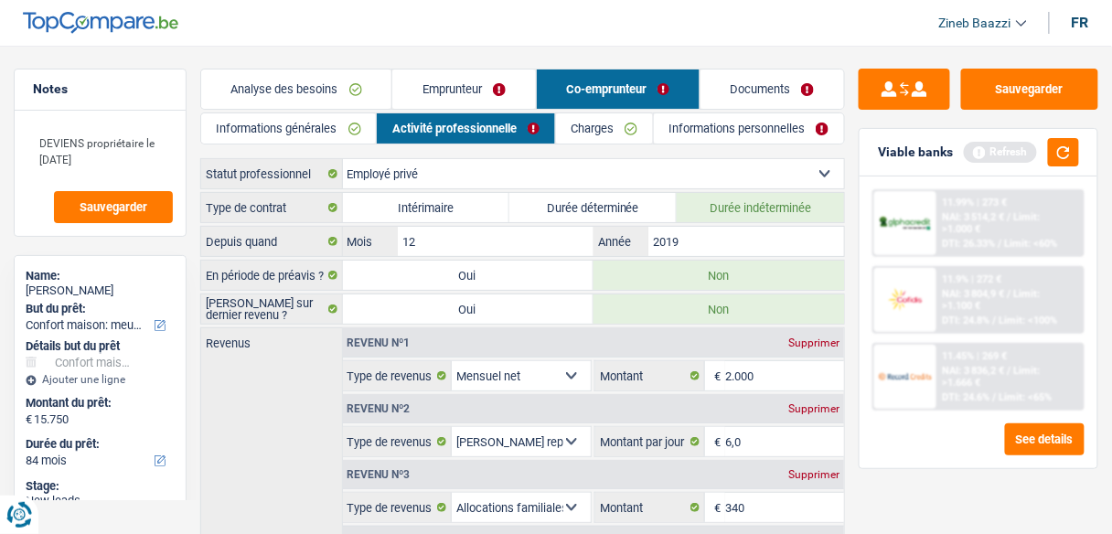
click at [598, 115] on link "Charges" at bounding box center [604, 128] width 97 height 30
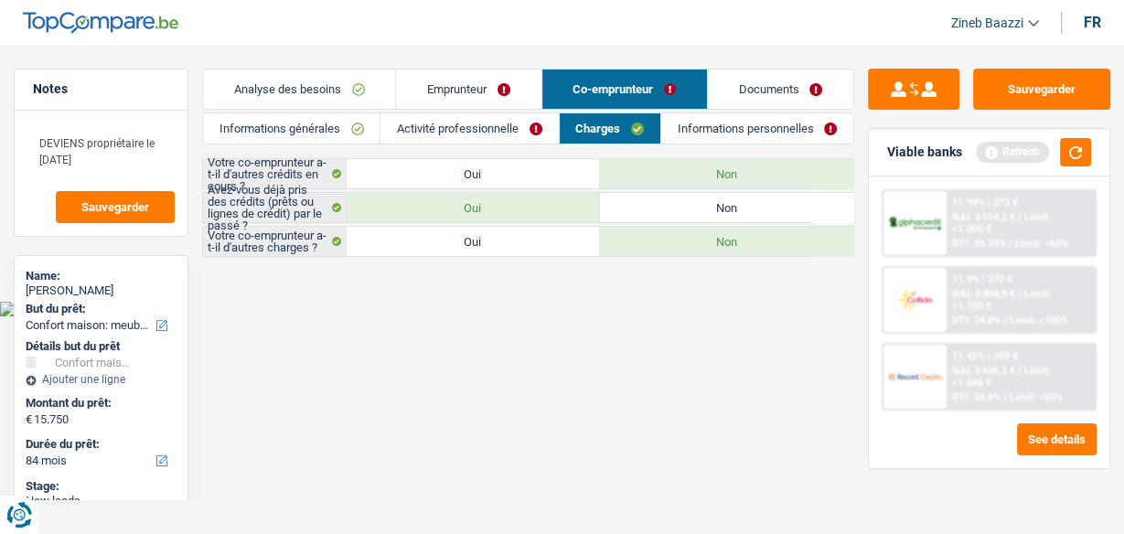
click at [734, 134] on link "Informations personnelles" at bounding box center [757, 128] width 192 height 30
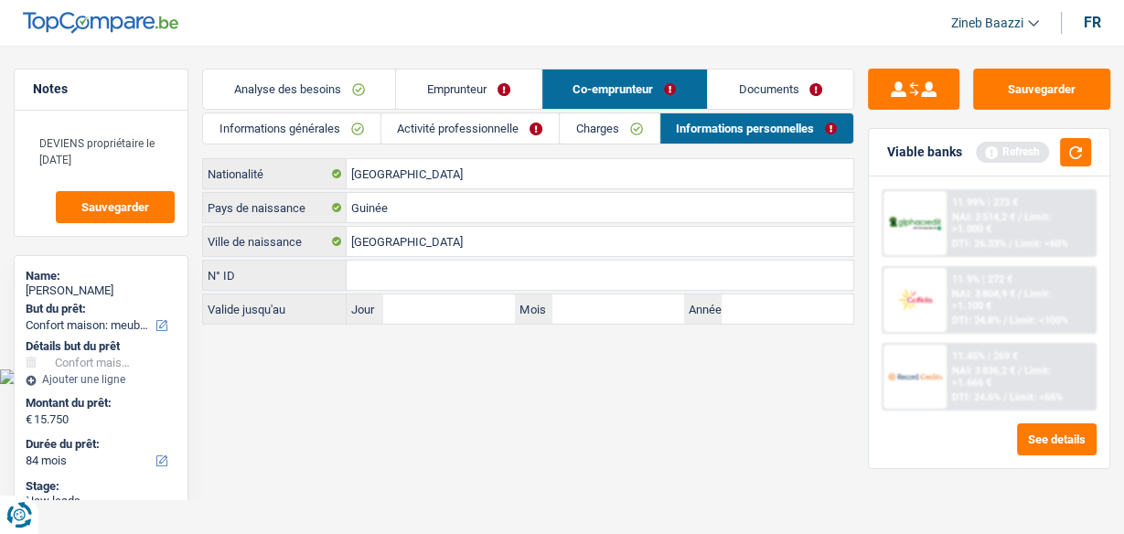
click at [765, 84] on link "Documents" at bounding box center [780, 89] width 145 height 39
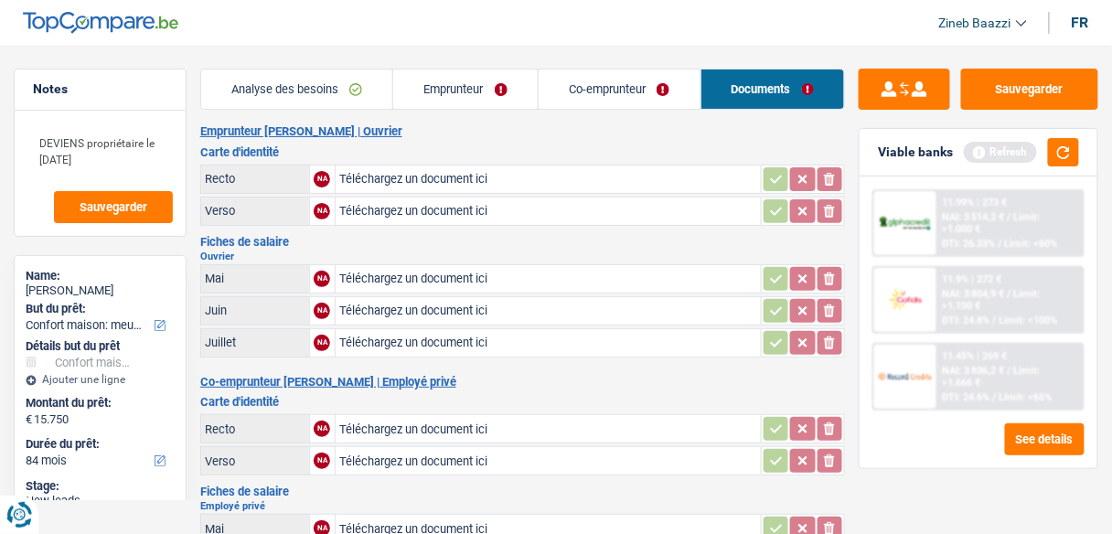
click at [308, 72] on link "Analyse des besoins" at bounding box center [297, 89] width 192 height 39
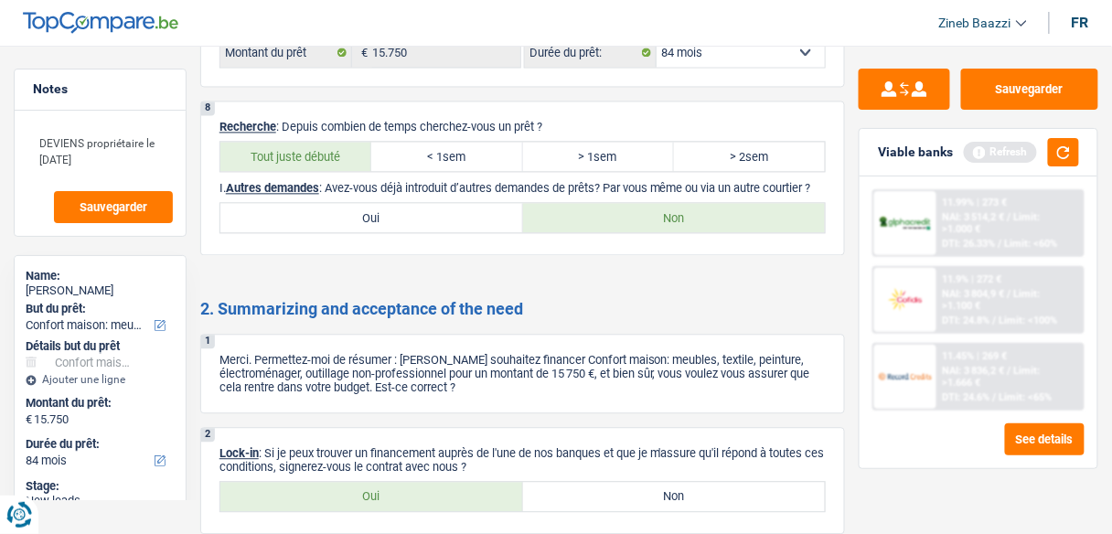
scroll to position [2833, 0]
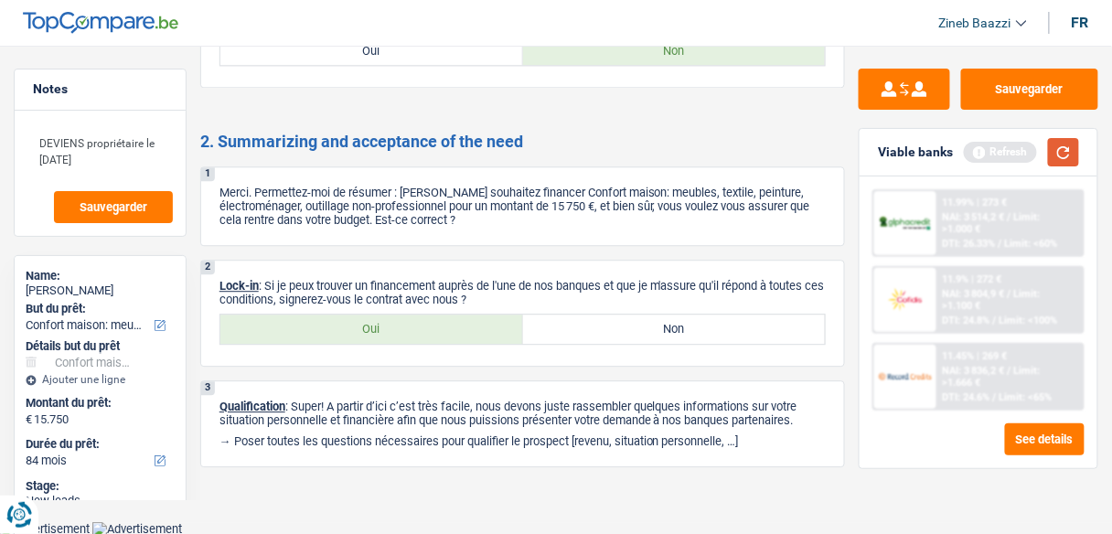
click at [1075, 161] on button "button" at bounding box center [1063, 152] width 31 height 28
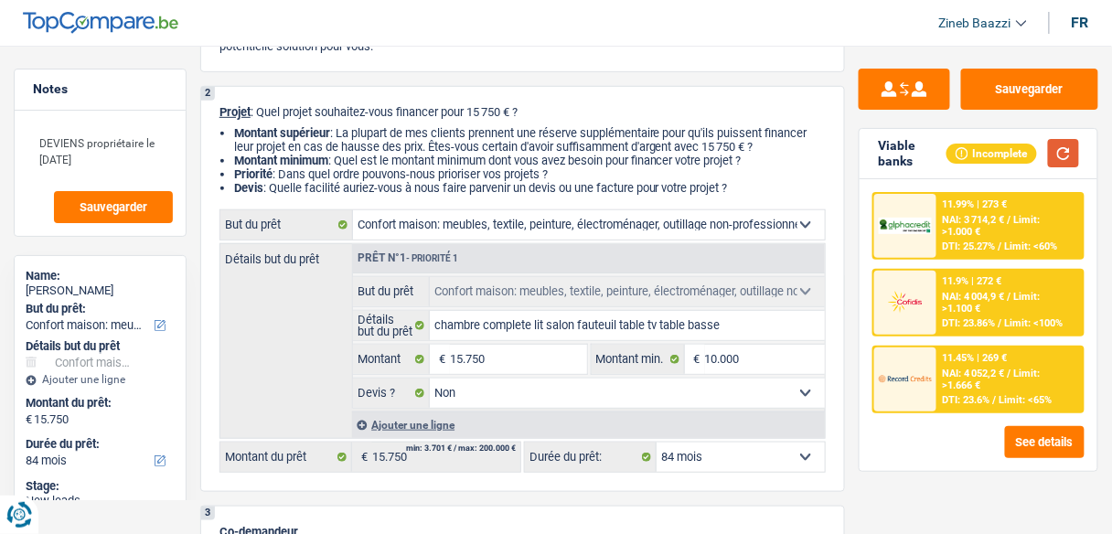
scroll to position [0, 0]
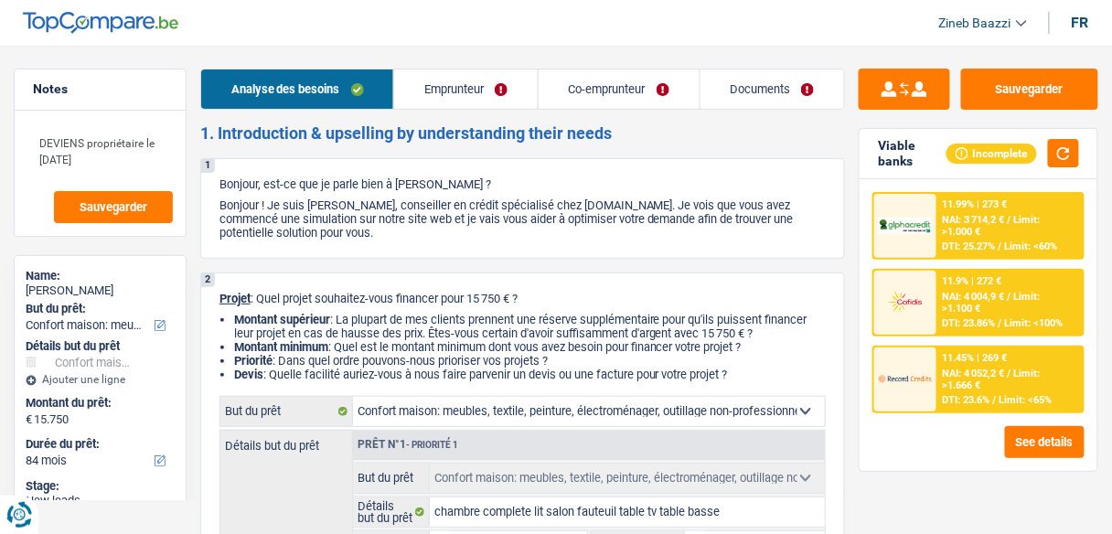
click at [448, 79] on link "Emprunteur" at bounding box center [466, 89] width 144 height 39
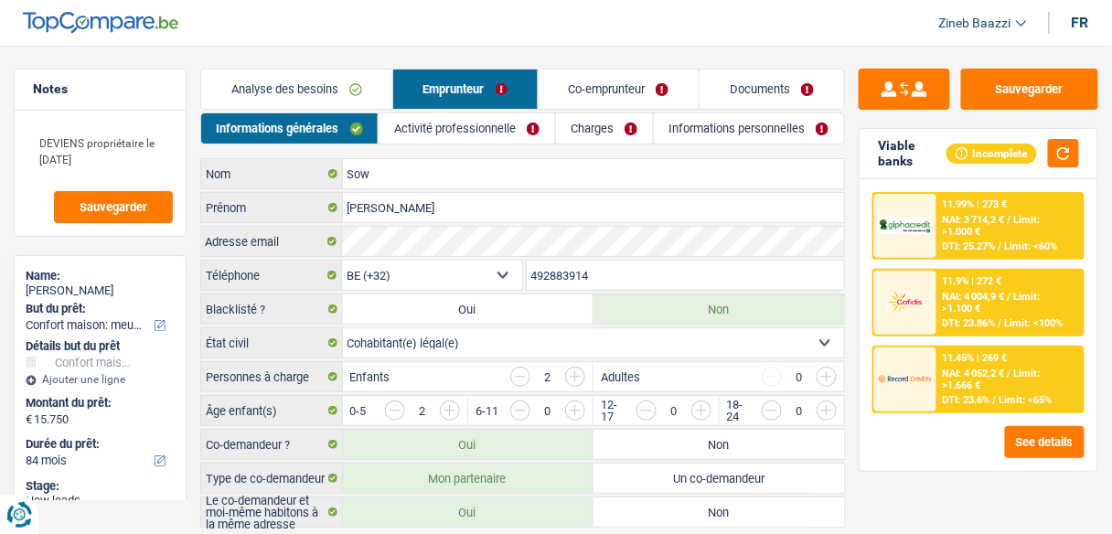
click at [484, 115] on link "Activité professionnelle" at bounding box center [467, 128] width 176 height 30
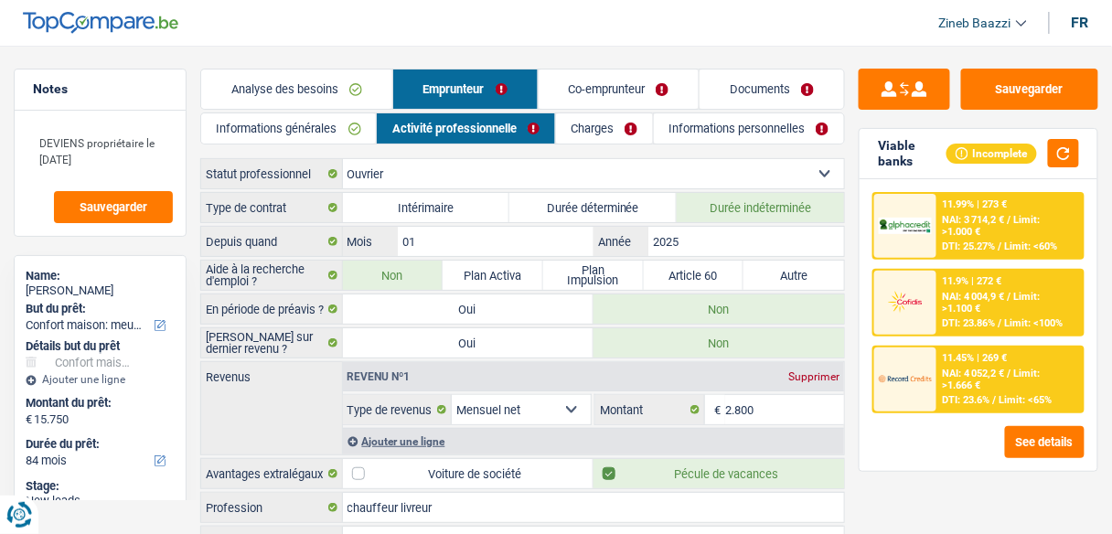
click at [713, 135] on link "Informations personnelles" at bounding box center [749, 128] width 190 height 30
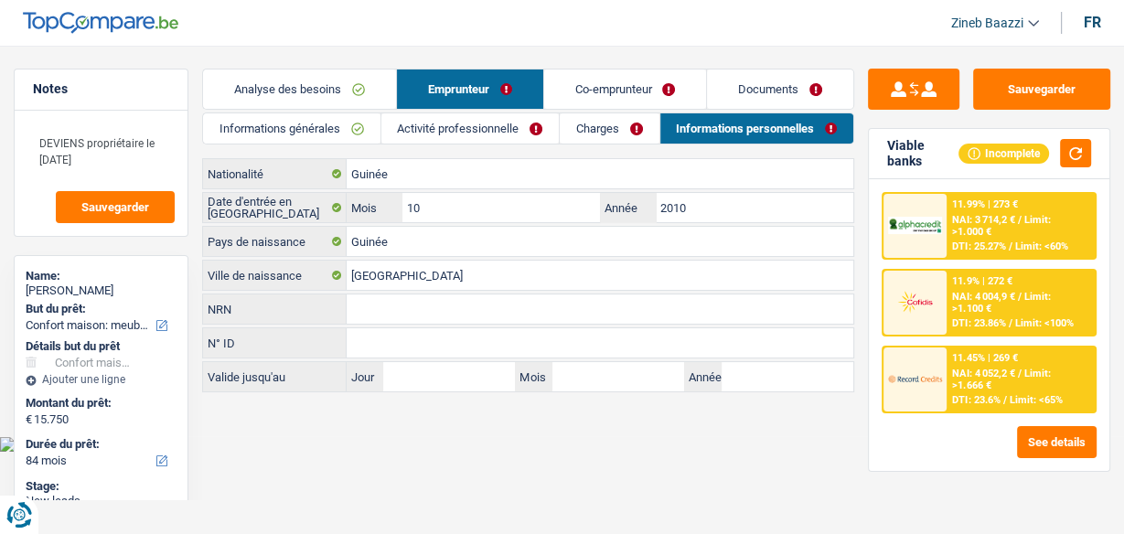
click at [606, 119] on link "Charges" at bounding box center [609, 128] width 99 height 30
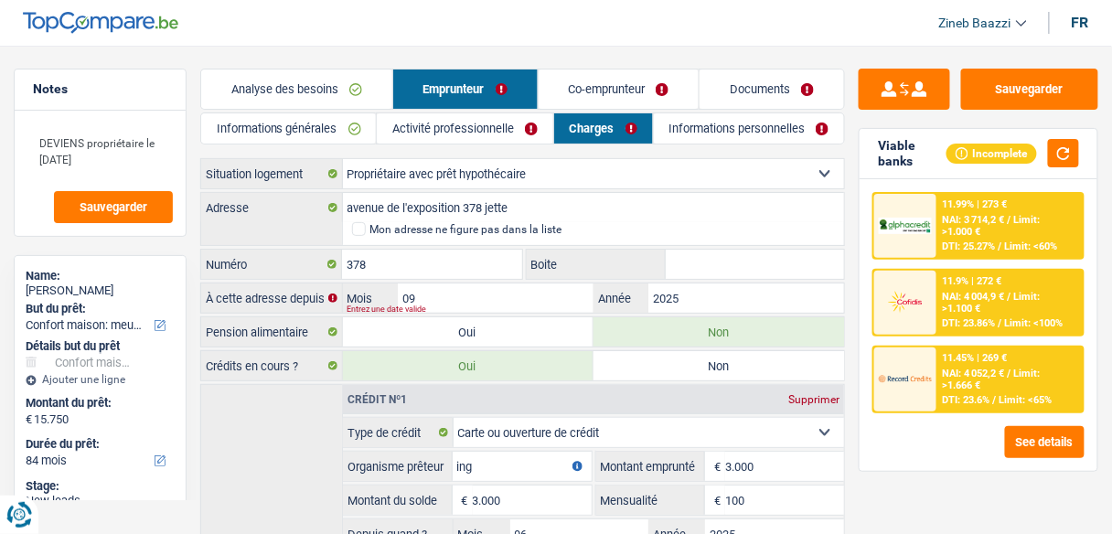
click at [689, 131] on link "Informations personnelles" at bounding box center [749, 128] width 191 height 30
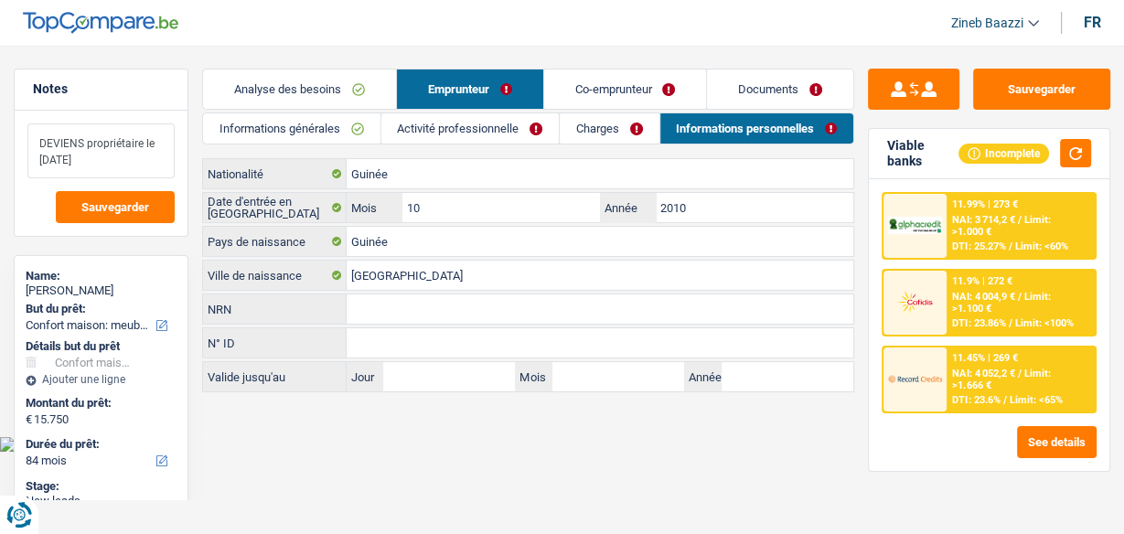
click at [156, 137] on textarea "DEVIENS propriétaire le [DATE]" at bounding box center [100, 150] width 147 height 55
click at [126, 157] on textarea "DEVIENS propriétaire le [DATE]" at bounding box center [100, 150] width 147 height 55
drag, startPoint x: 110, startPoint y: 163, endPoint x: 37, endPoint y: 143, distance: 75.0
click at [37, 143] on textarea "DEVIENS propriétaire le [DATE]" at bounding box center [100, 150] width 147 height 55
click at [1041, 87] on button "Sauvegarder" at bounding box center [1041, 89] width 137 height 41
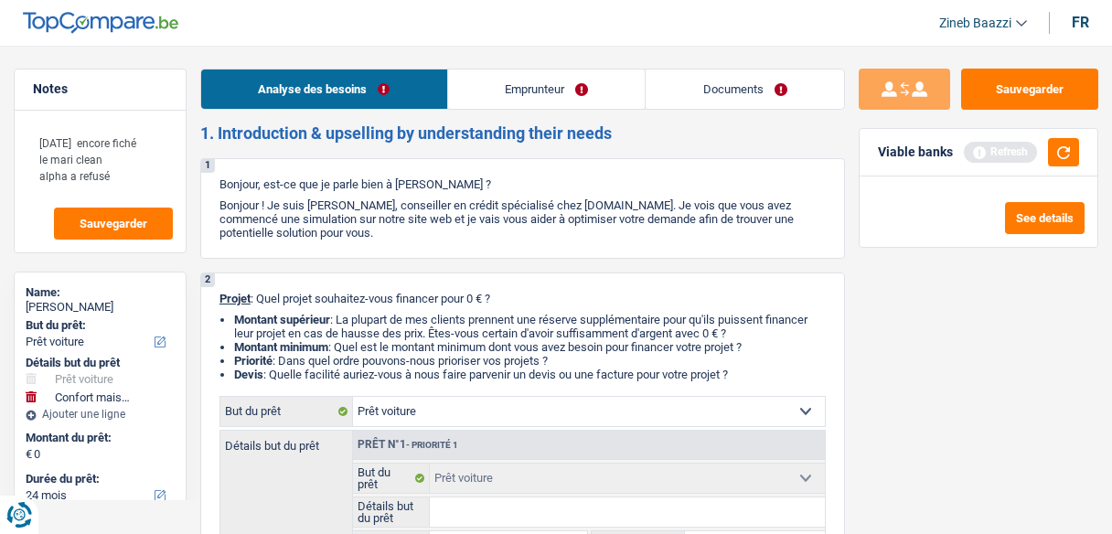
select select "car"
select select "household"
select select "24"
select select "car"
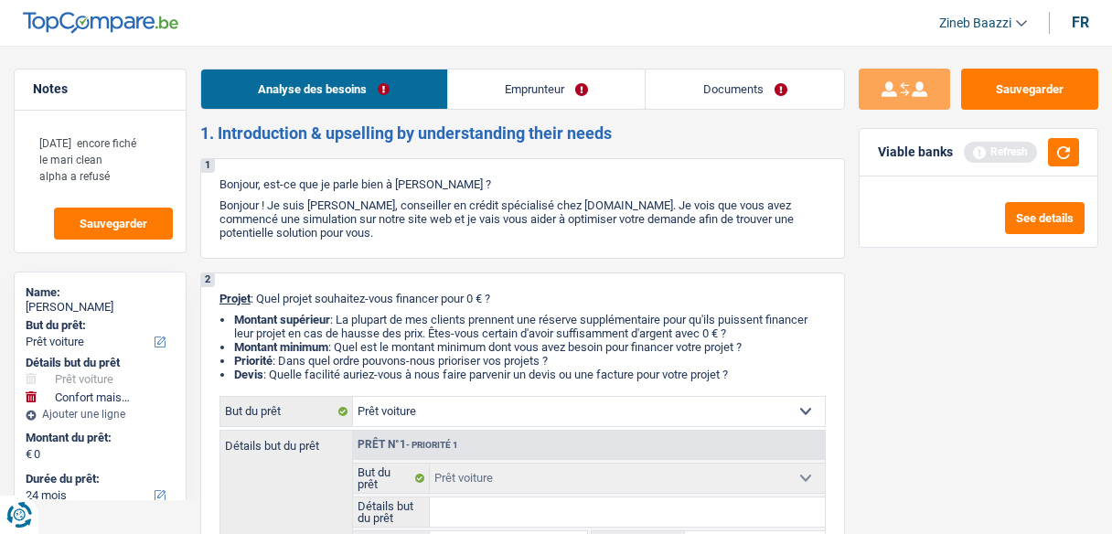
select select "car"
select select "household"
select select "24"
select select "liberal"
select select "ownerWithoutMortgage"
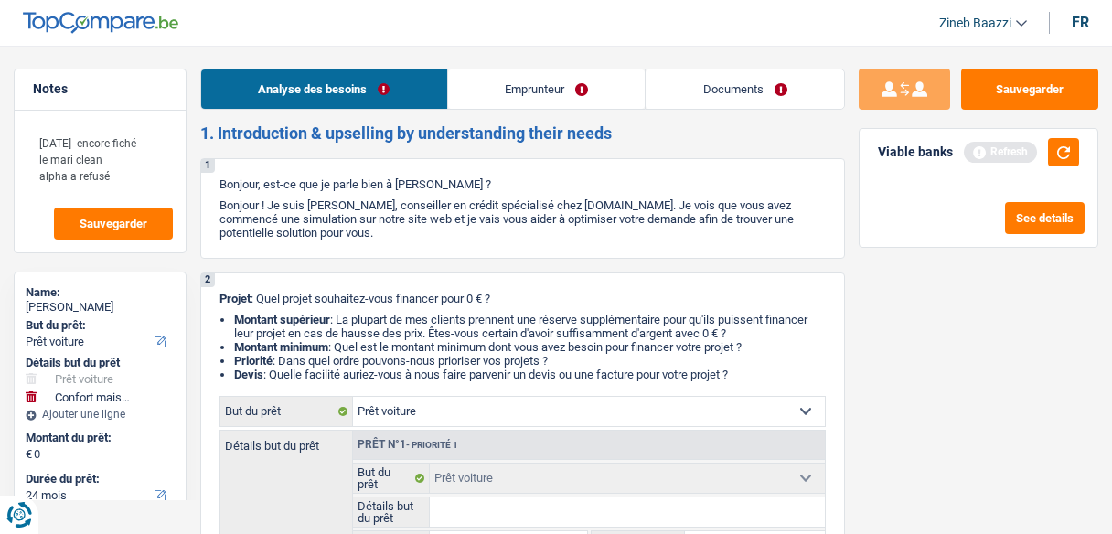
select select "creditConsolidation"
select select "car"
select select "household"
select select "24"
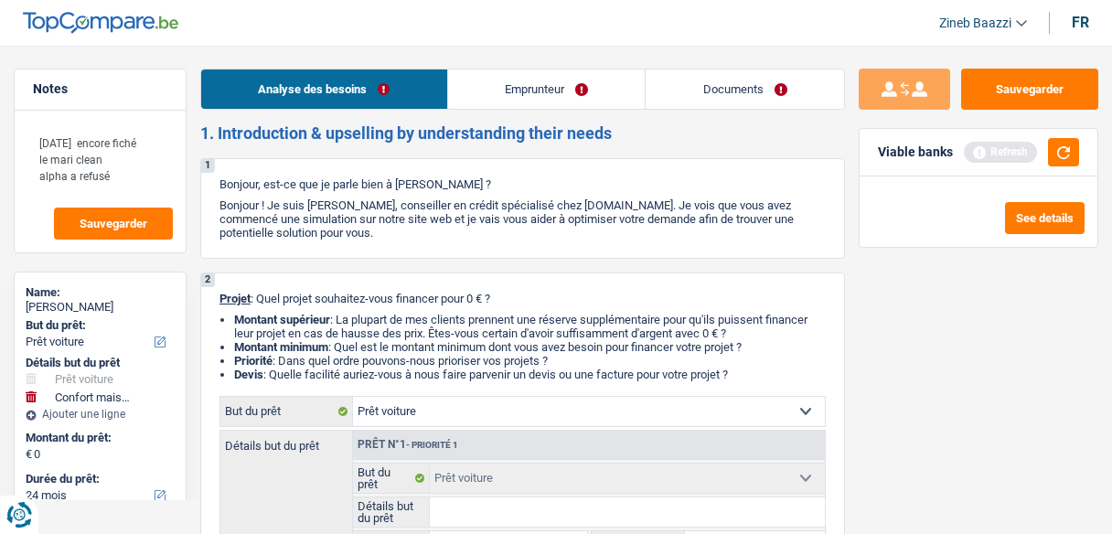
select select "84"
select select "32"
select select "divorced"
click at [544, 86] on link "Emprunteur" at bounding box center [547, 89] width 198 height 39
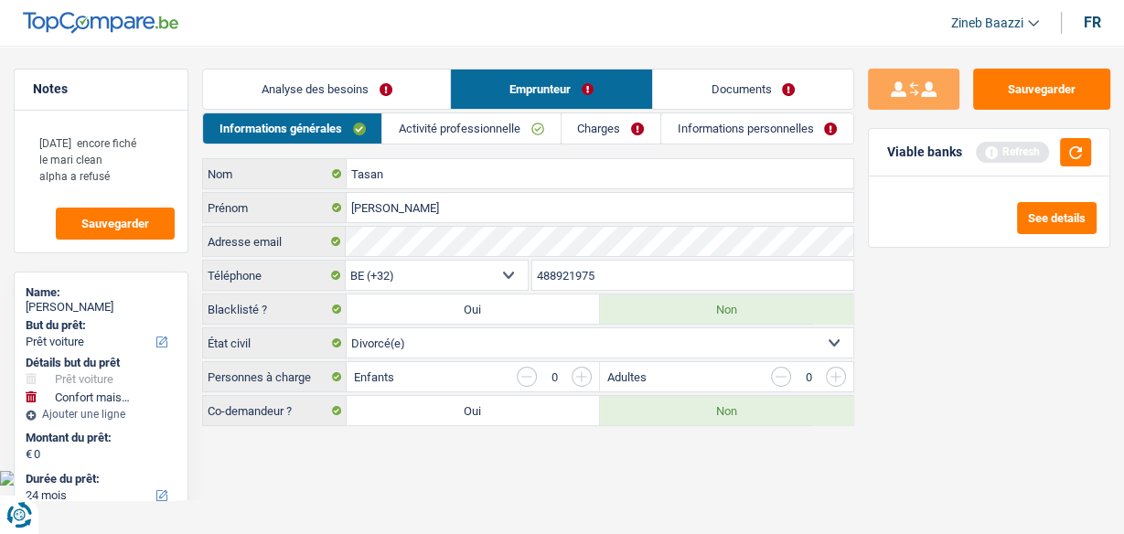
click at [519, 48] on main "Notes fevrier 2026 encore fiché le mari clean alpha a refusé Sauvegarder Name: …" at bounding box center [562, 248] width 1124 height 443
click at [596, 134] on link "Charges" at bounding box center [611, 128] width 99 height 30
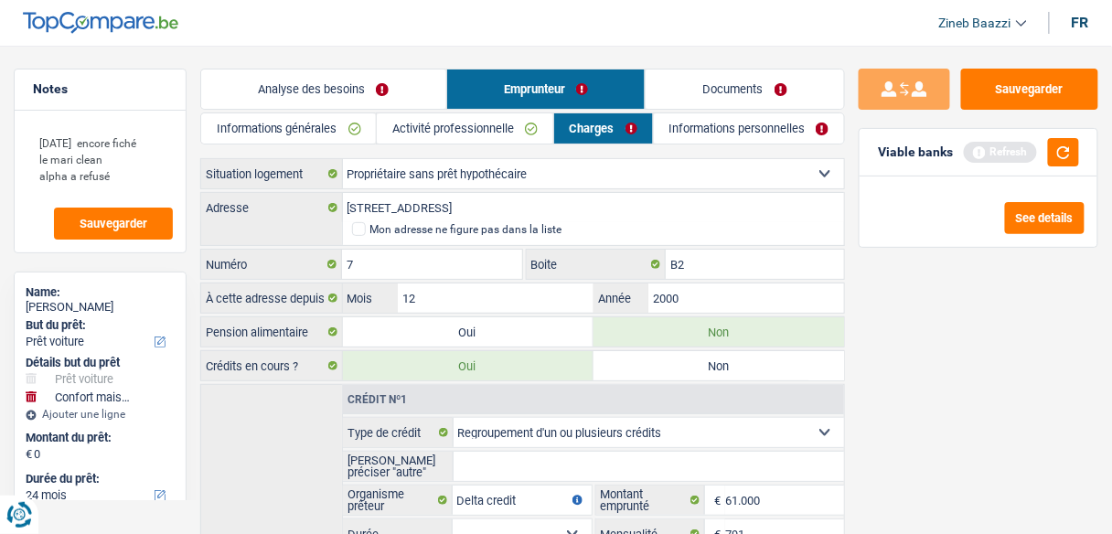
click at [726, 89] on link "Documents" at bounding box center [745, 89] width 198 height 39
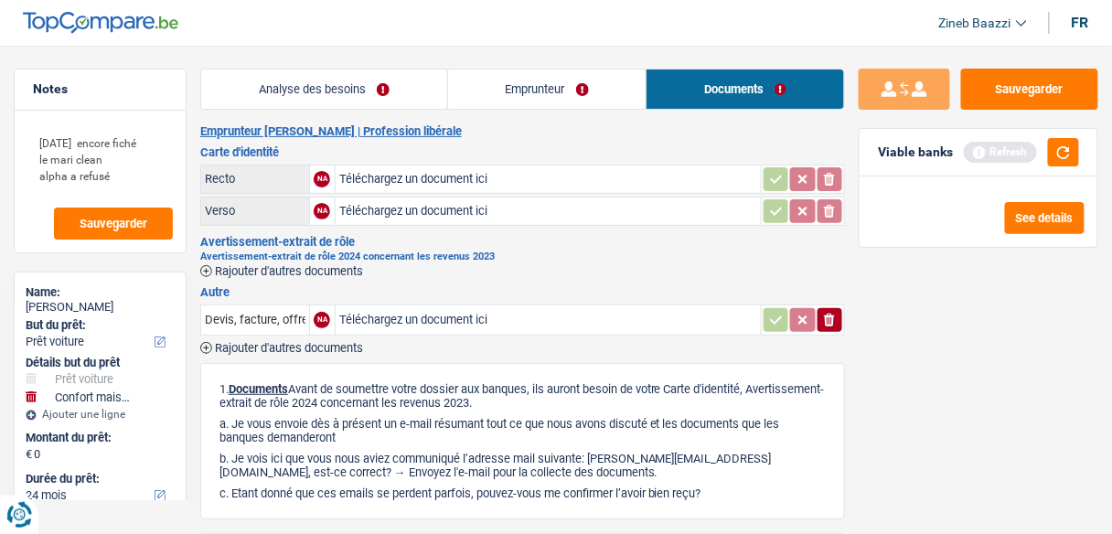
click at [263, 78] on link "Analyse des besoins" at bounding box center [324, 89] width 246 height 39
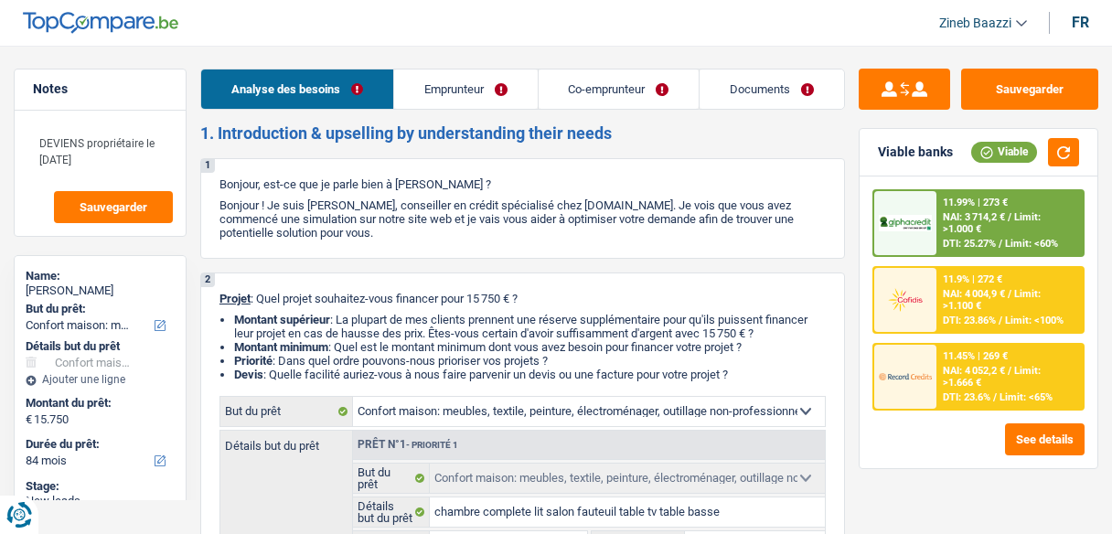
select select "household"
select select "84"
select select "household"
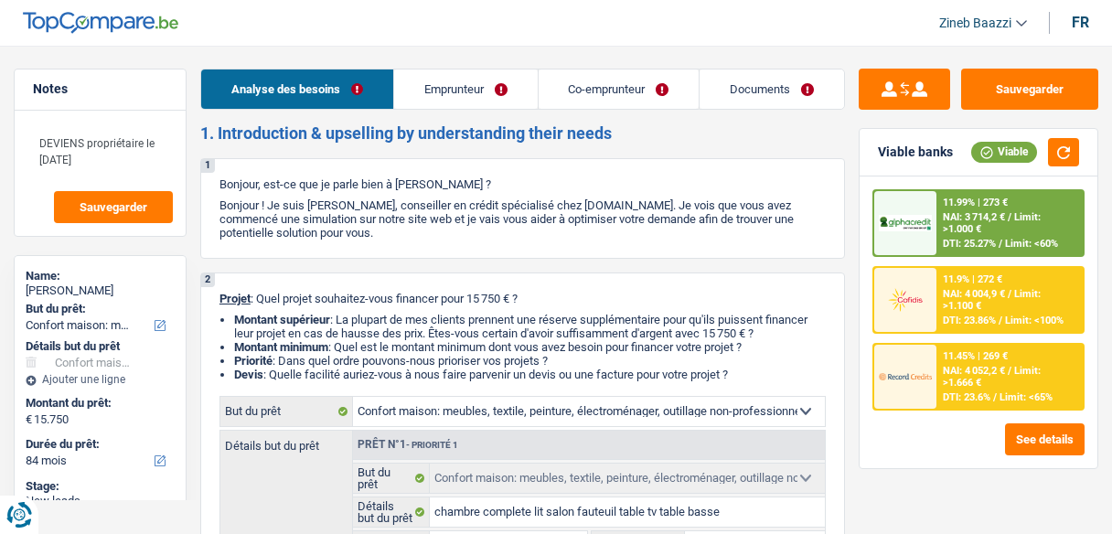
select select "false"
select select "84"
select select "worker"
select select "privateEmployee"
select select "netSalary"
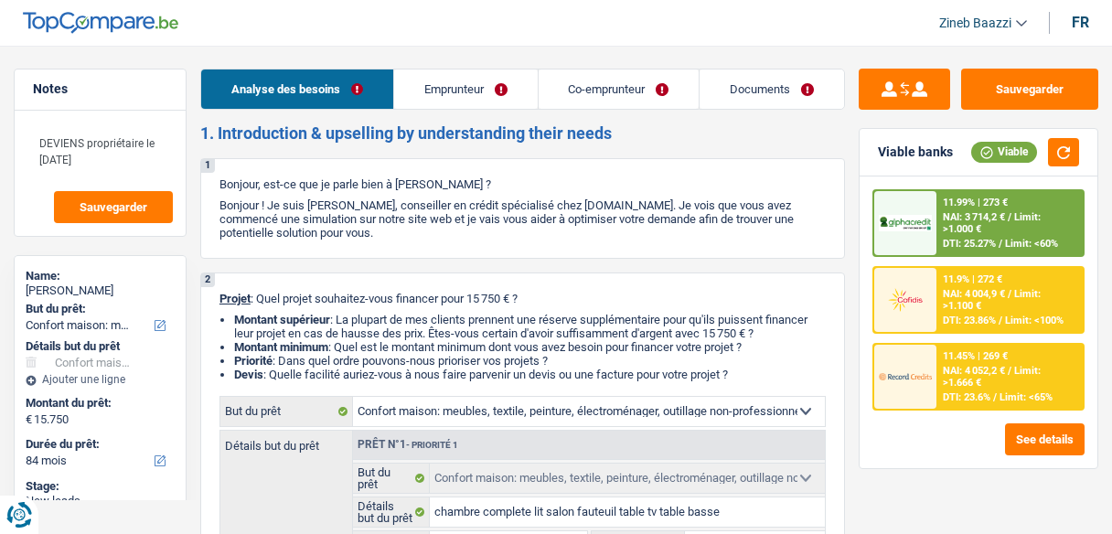
select select "familyAllowances"
select select "netSalary"
select select "mealVouchers"
select select "familyAllowances"
select select "ownerWithMortgage"
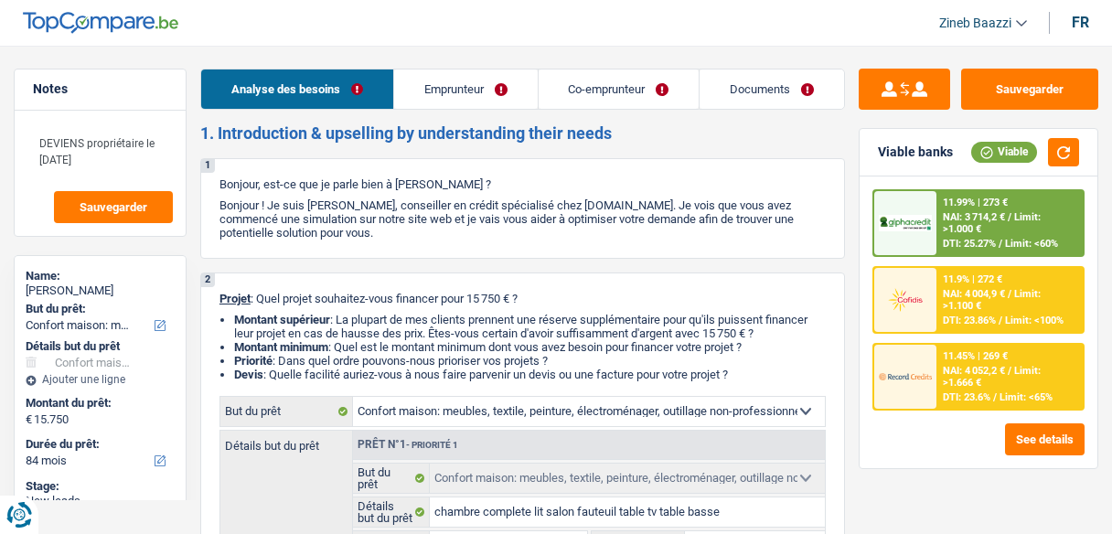
select select "cardOrCredit"
select select "mortgage"
select select "360"
select select "household"
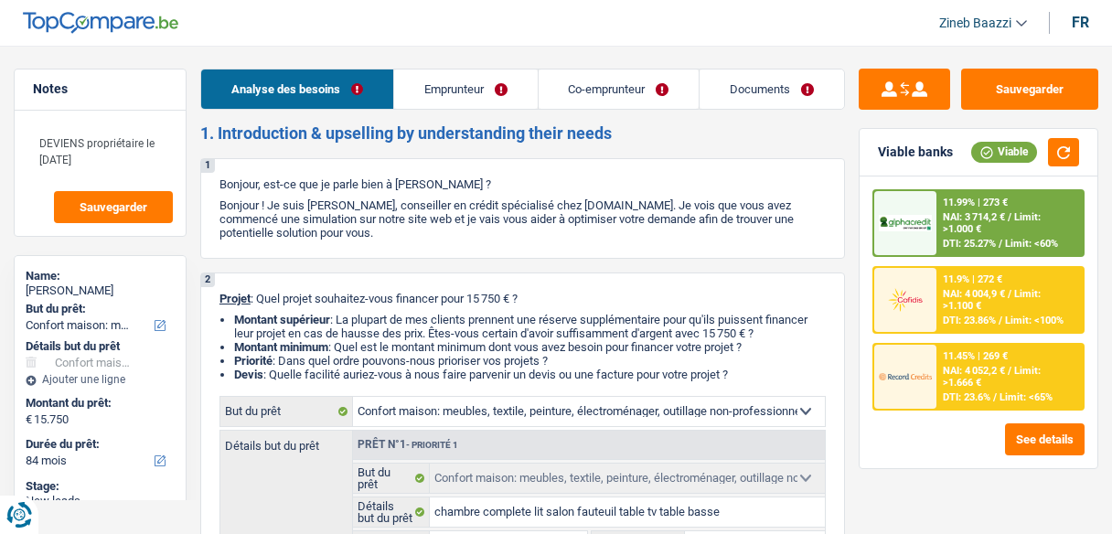
select select "false"
select select "84"
click at [1058, 153] on button "button" at bounding box center [1063, 152] width 31 height 28
click at [774, 84] on link "Documents" at bounding box center [772, 89] width 144 height 39
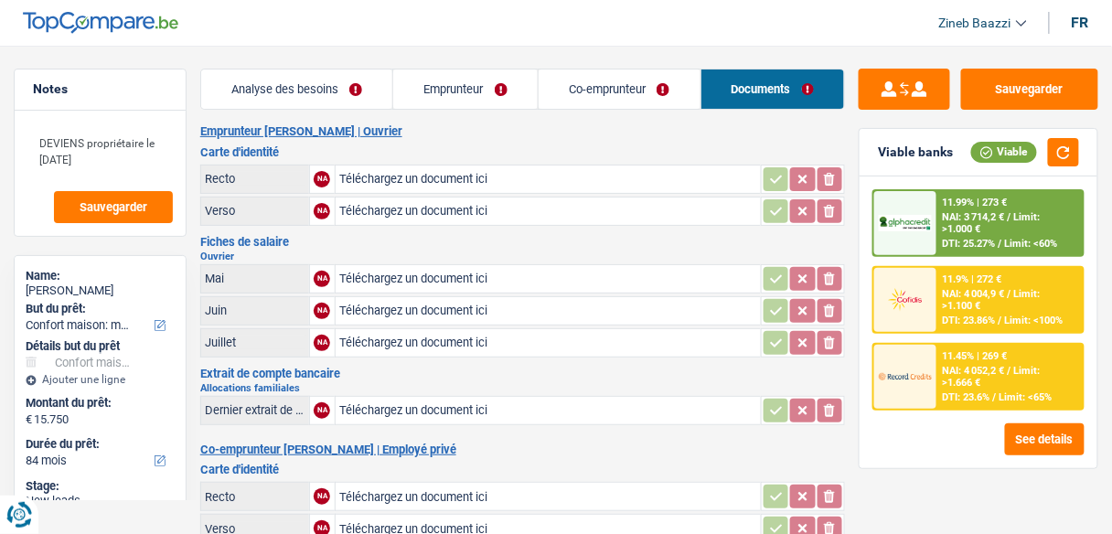
click at [494, 102] on link "Emprunteur" at bounding box center [465, 89] width 144 height 39
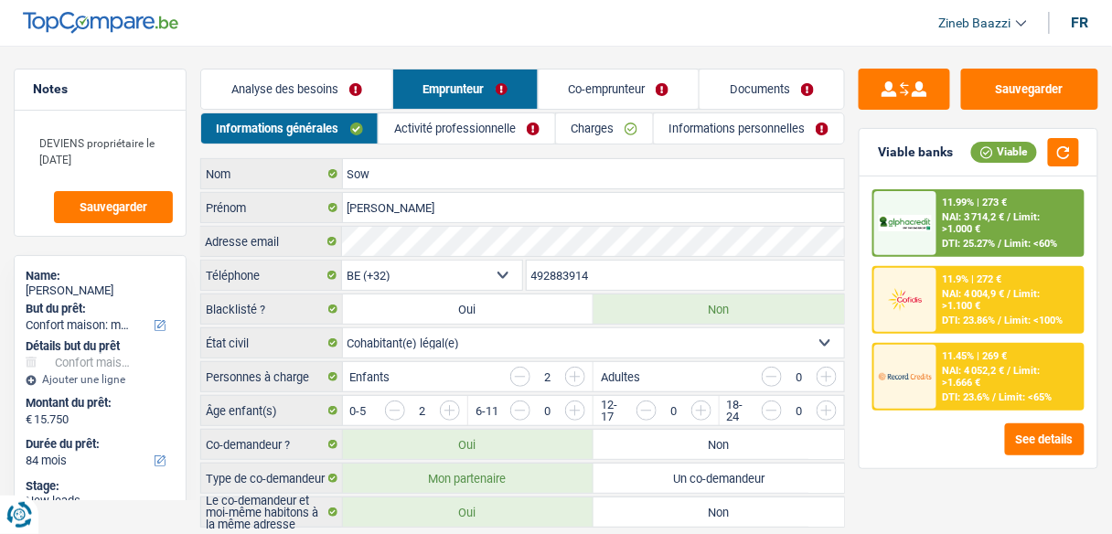
click at [489, 124] on link "Activité professionnelle" at bounding box center [467, 128] width 176 height 30
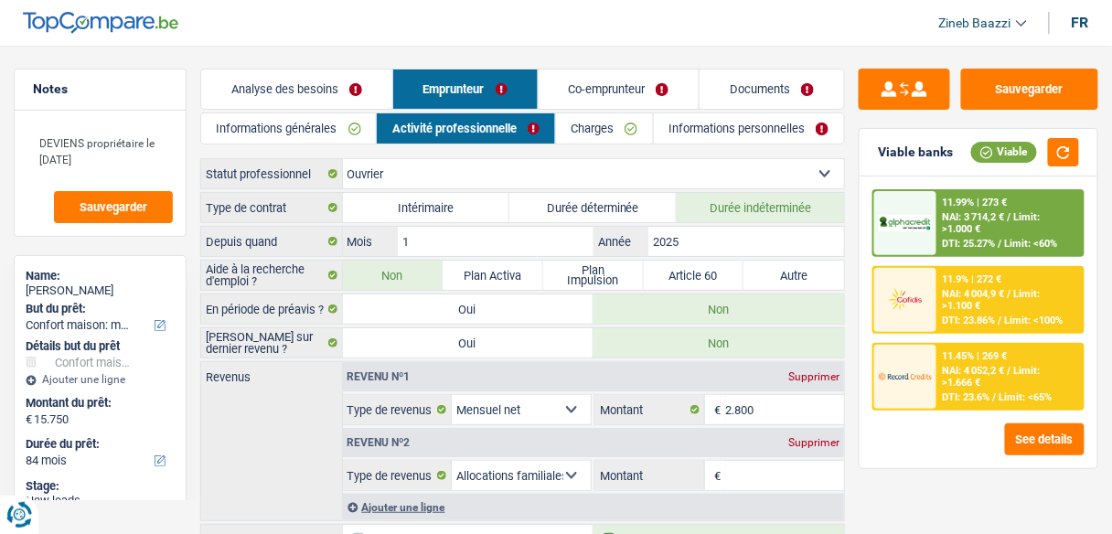
scroll to position [161, 0]
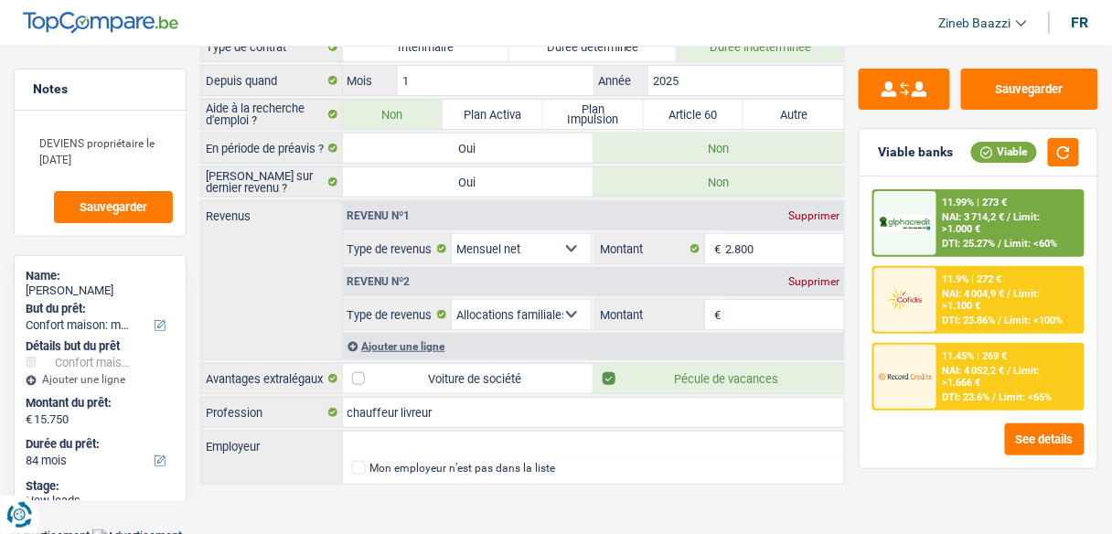
click at [857, 476] on div "Sauvegarder Viable banks Viable 11.99% | 273 € NAI: 3 714,2 € / Limit: >1.000 €…" at bounding box center [978, 285] width 267 height 432
click at [986, 80] on button "Sauvegarder" at bounding box center [1029, 89] width 137 height 41
